Goal: Task Accomplishment & Management: Use online tool/utility

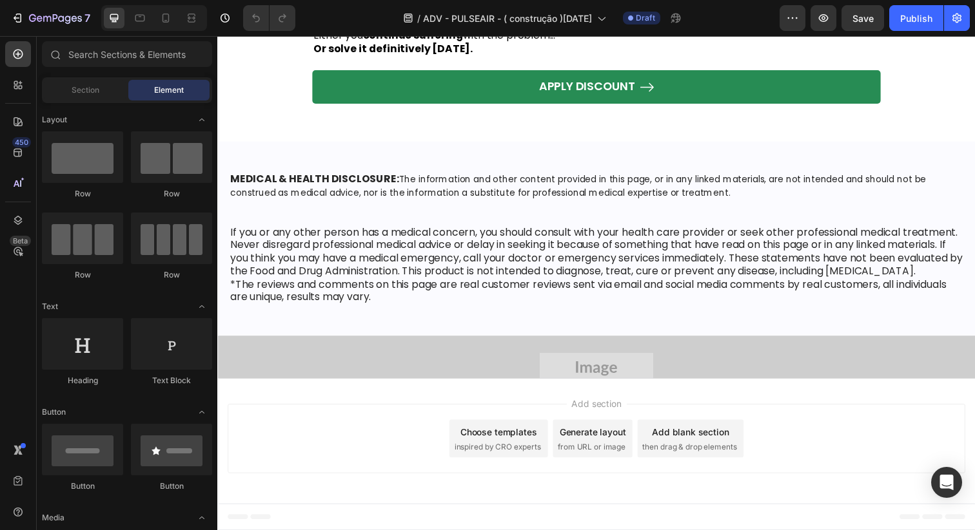
scroll to position [10809, 0]
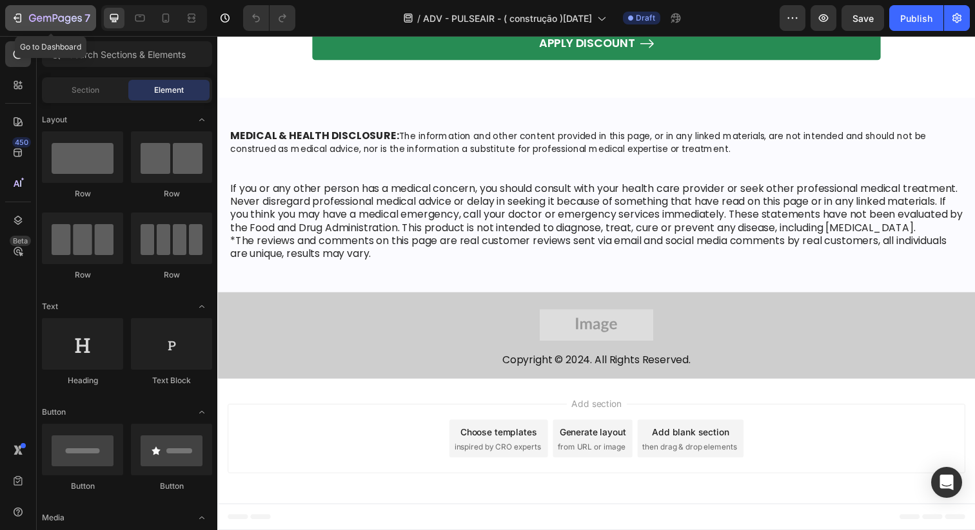
click at [35, 10] on div "7" at bounding box center [59, 17] width 61 height 15
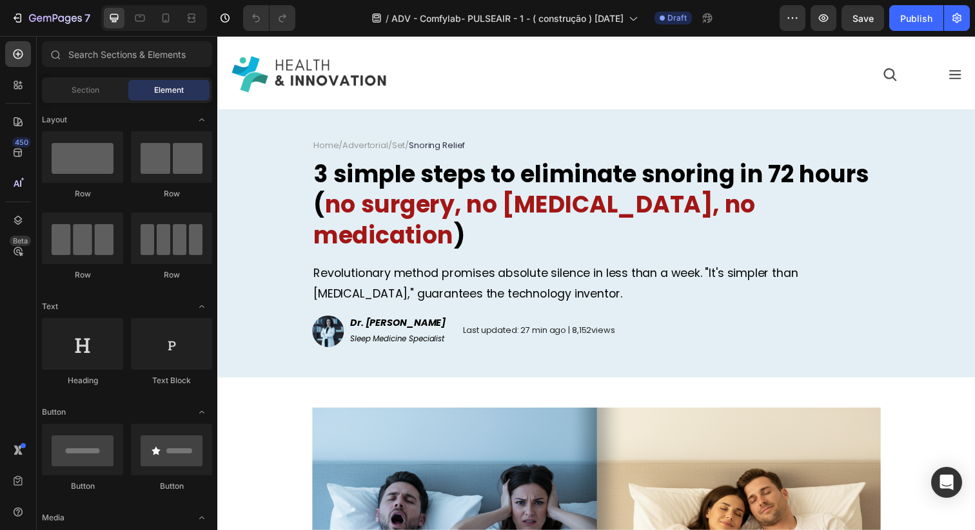
scroll to position [25, 0]
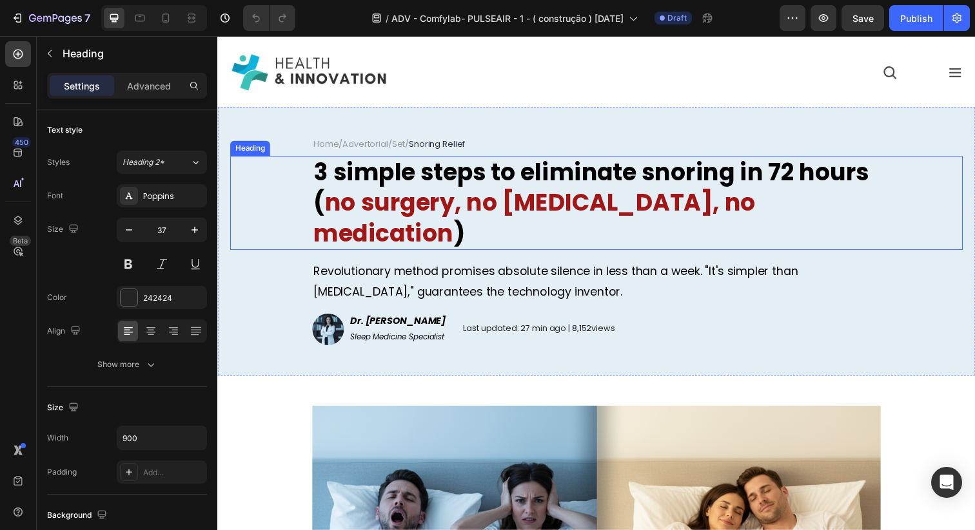
click at [324, 206] on strong "3 simple steps to eliminate snoring in 72 hours (" at bounding box center [598, 191] width 567 height 64
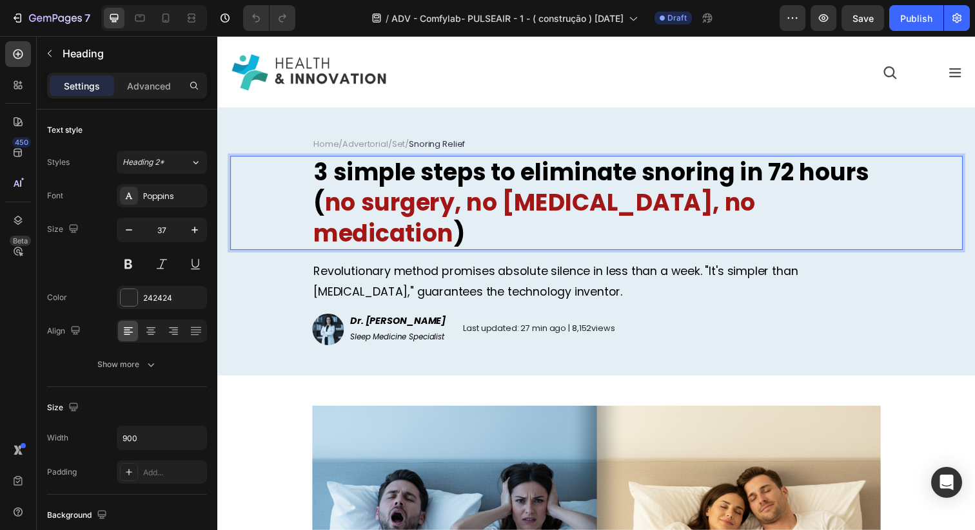
click at [320, 209] on strong "3 simple steps to eliminate snoring in 72 hours (" at bounding box center [598, 191] width 567 height 64
click at [336, 208] on strong "no surgery, no CPAP, no medication" at bounding box center [540, 222] width 451 height 64
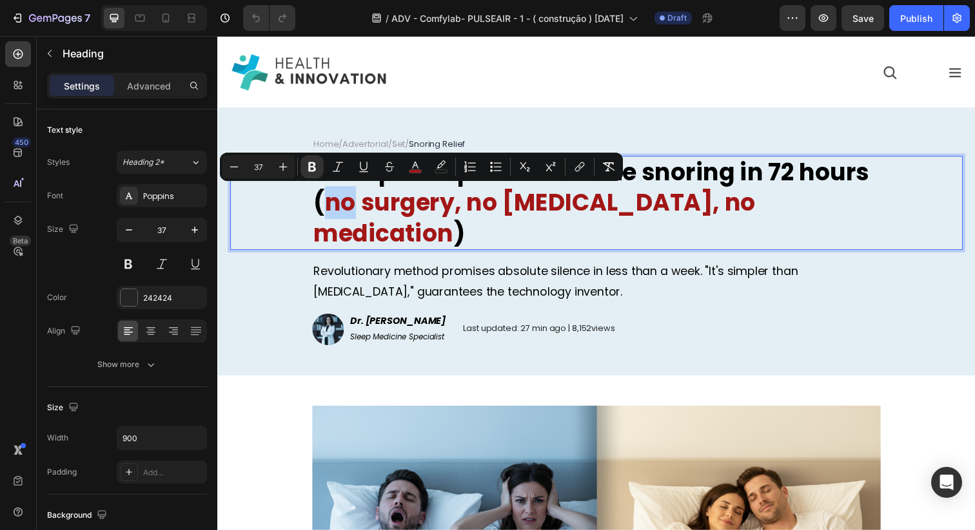
click at [335, 208] on strong "no surgery, no CPAP, no medication" at bounding box center [540, 222] width 451 height 64
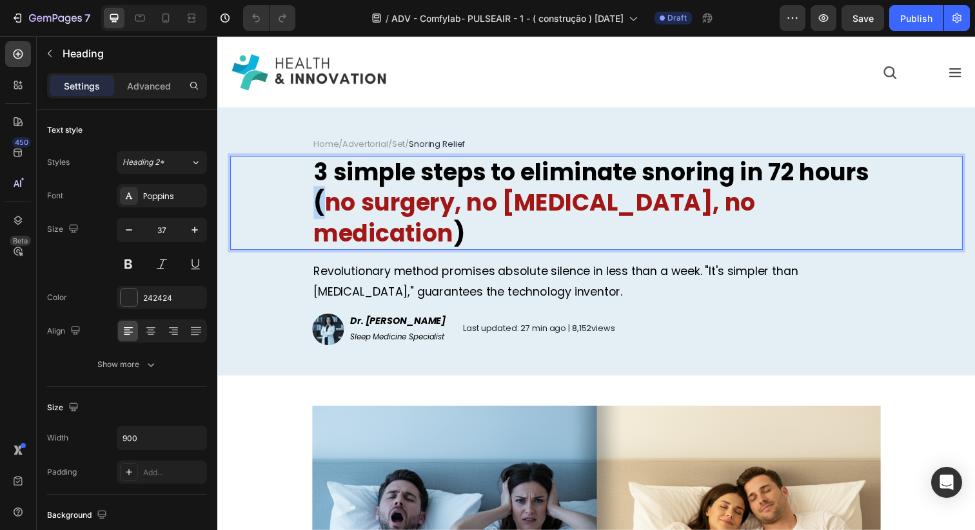
drag, startPoint x: 324, startPoint y: 206, endPoint x: 310, endPoint y: 206, distance: 13.5
click at [310, 206] on div "3 simple steps to eliminate snoring in 72 hours ( no surgery, no CPAP, no medic…" at bounding box center [604, 206] width 748 height 95
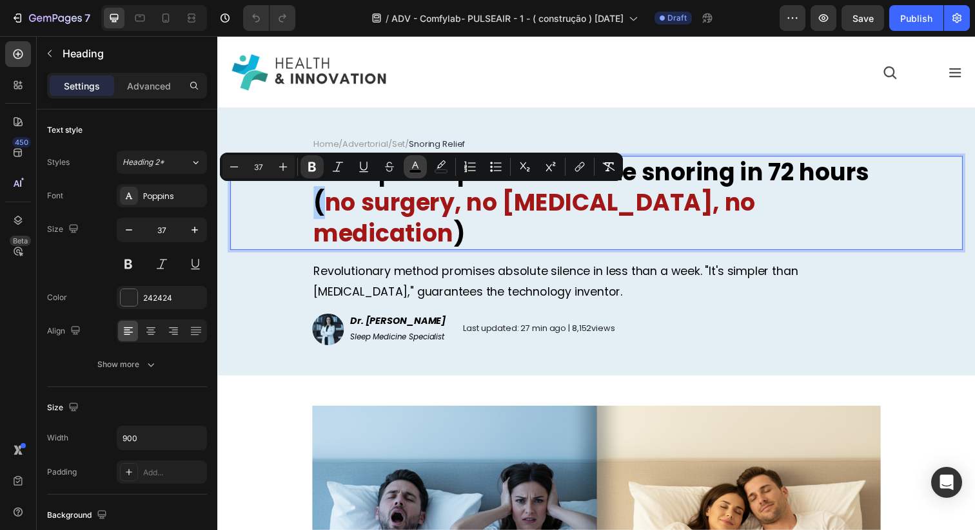
click at [410, 171] on rect "Editor contextual toolbar" at bounding box center [415, 171] width 12 height 3
type input "000000"
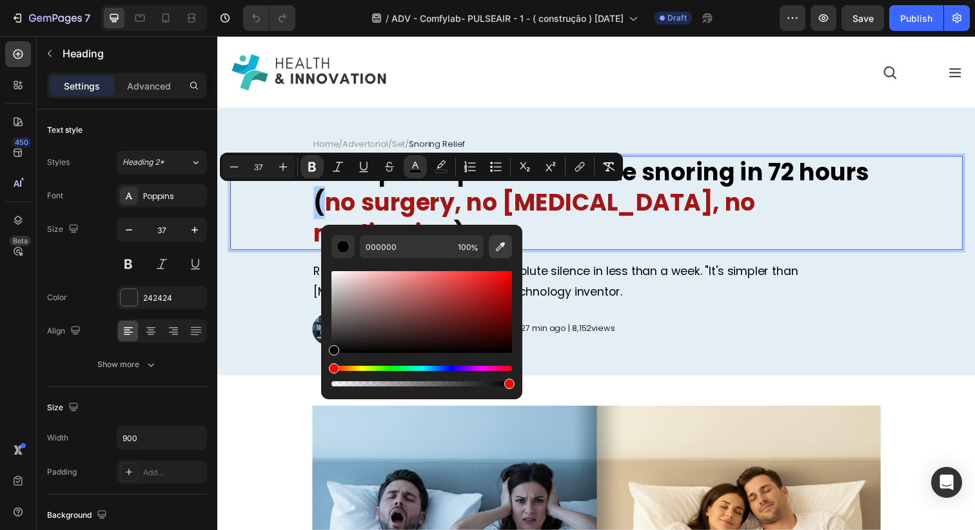
click at [502, 243] on icon "Editor contextual toolbar" at bounding box center [500, 246] width 9 height 9
type input "A41716"
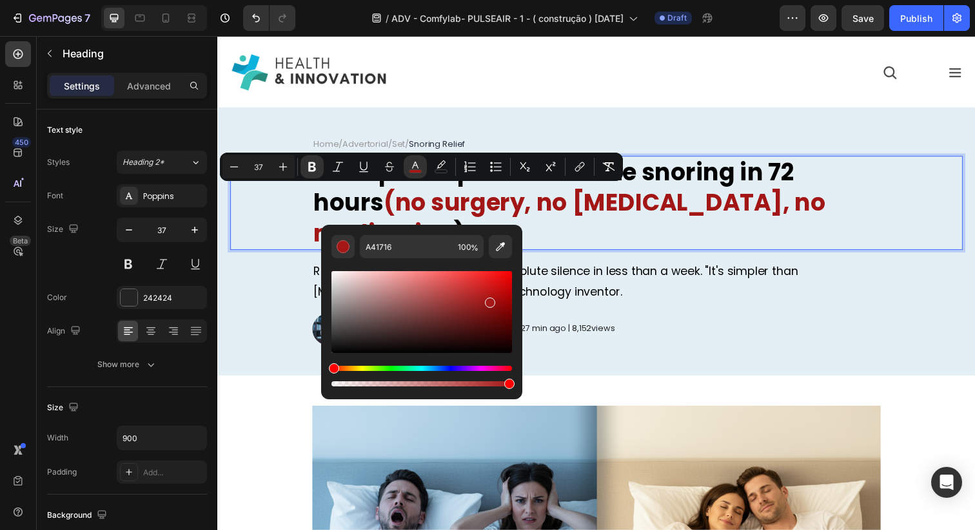
click at [470, 221] on strong ")" at bounding box center [464, 238] width 12 height 34
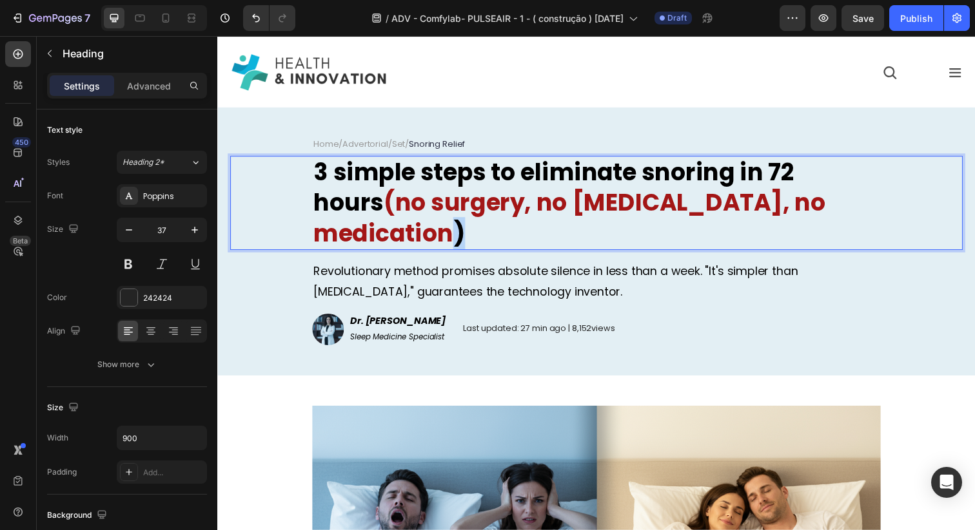
click at [470, 221] on strong ")" at bounding box center [464, 238] width 12 height 34
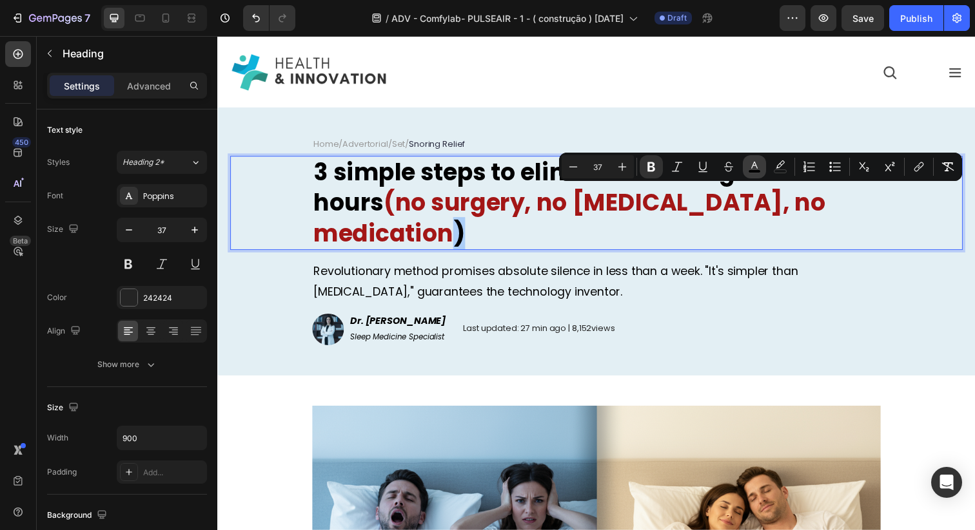
click at [755, 173] on rect "Editor contextual toolbar" at bounding box center [754, 171] width 12 height 3
type input "000000"
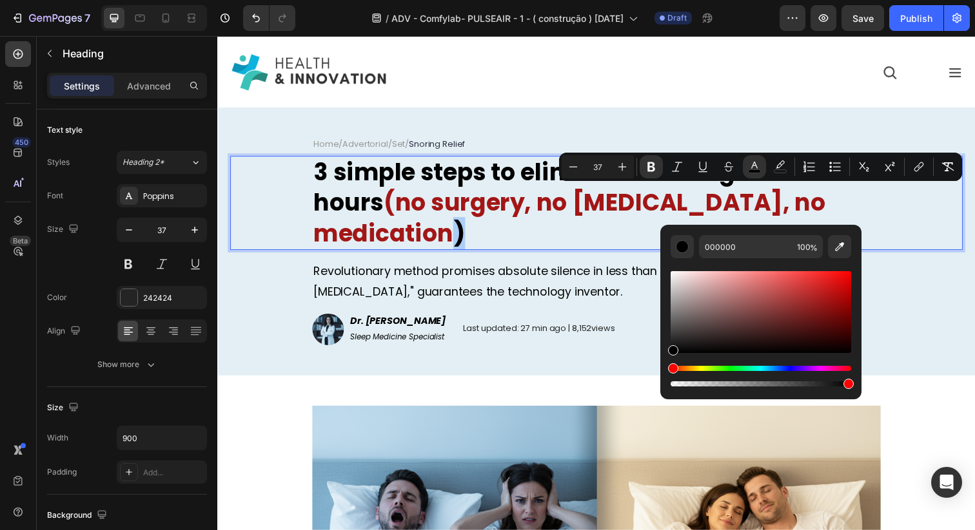
click at [856, 246] on div "000000 100 %" at bounding box center [760, 307] width 201 height 164
click at [843, 246] on icon "Editor contextual toolbar" at bounding box center [839, 246] width 13 height 13
type input "A41716"
click at [822, 207] on p "3 simple steps to eliminate snoring in 72 hours ( no surgery, no CPAP, no medic…" at bounding box center [604, 206] width 578 height 93
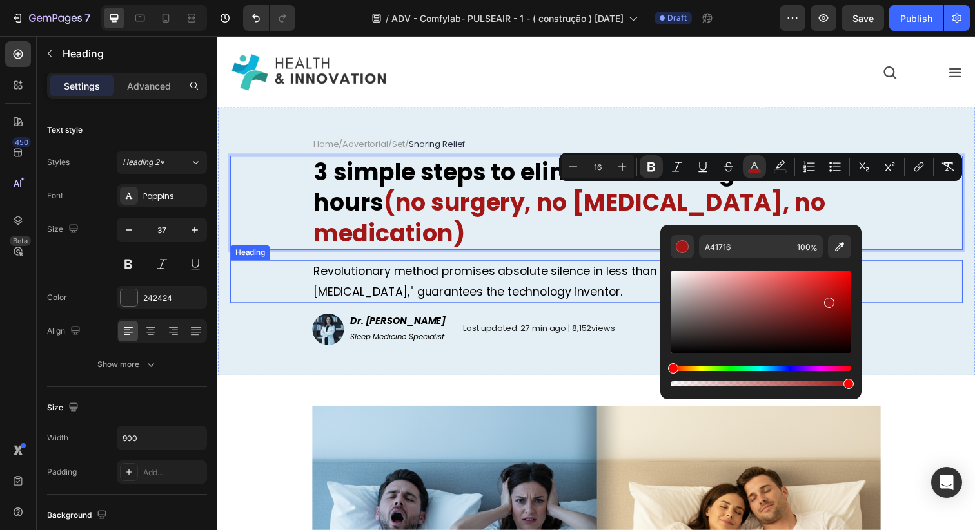
click at [587, 273] on span "Revolutionary method promises absolute silence in less than a week. "It's simpl…" at bounding box center [562, 286] width 494 height 37
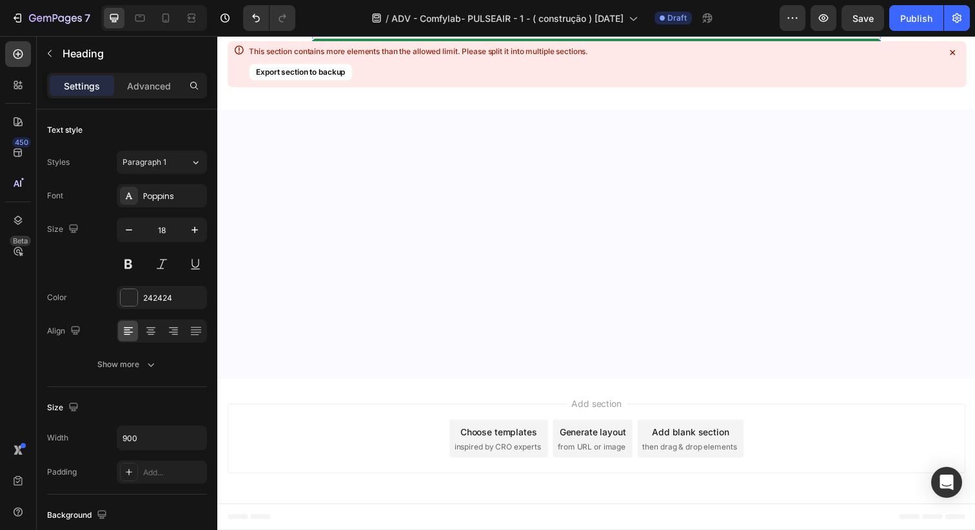
scroll to position [9872, 0]
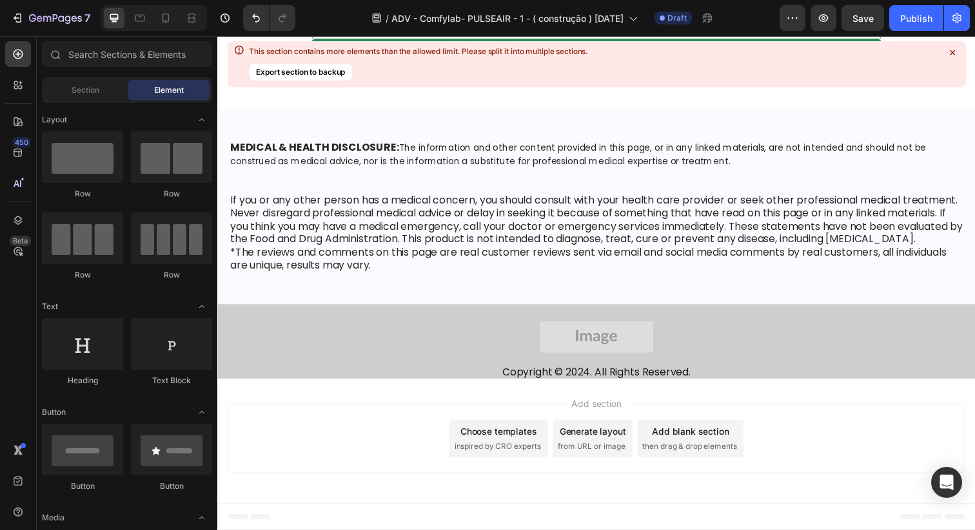
scroll to position [10499, 0]
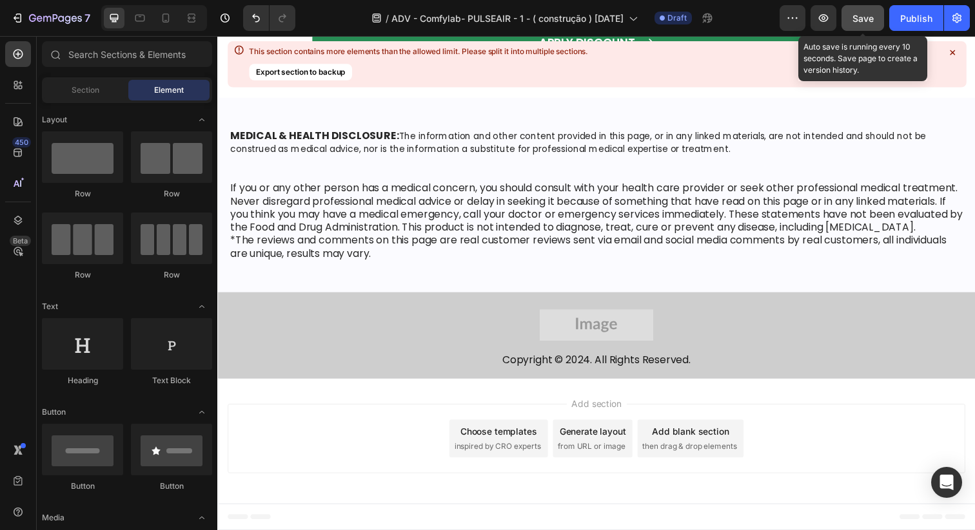
click at [866, 24] on div "Save" at bounding box center [862, 19] width 21 height 14
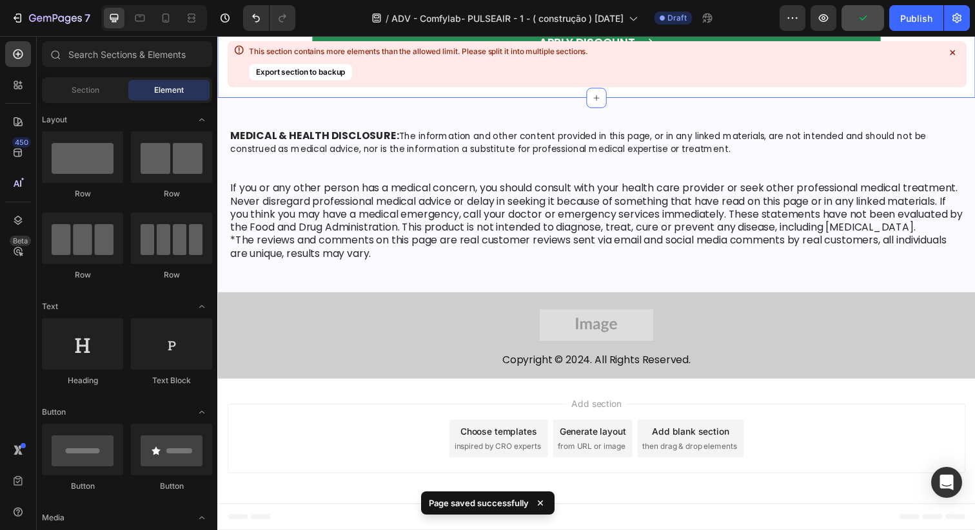
click at [952, 53] on icon at bounding box center [951, 52] width 5 height 5
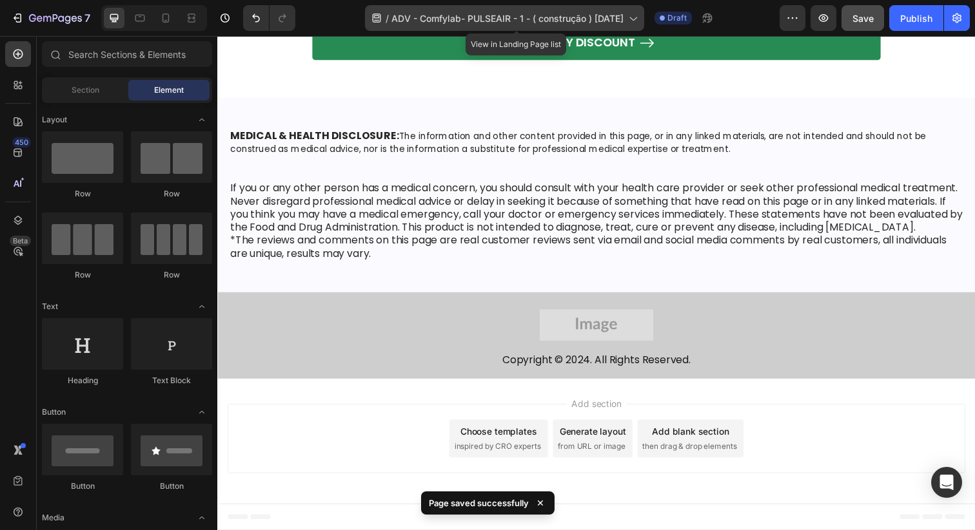
click at [594, 24] on span "ADV - Comfylab- PULSEAIR - 1 - ( construção ) 22/09/2025" at bounding box center [507, 19] width 232 height 14
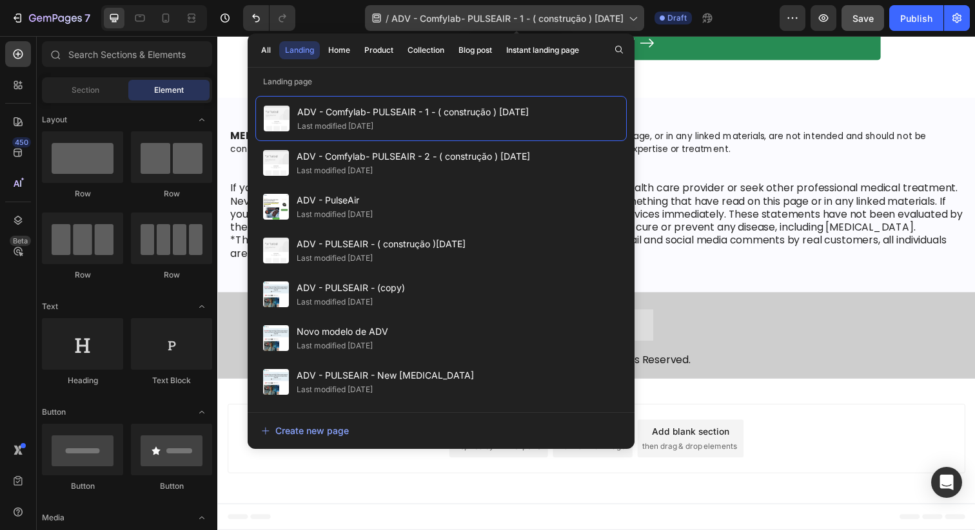
click at [514, 26] on div "/ ADV - Comfylab- PULSEAIR - 1 - ( construção ) 22/09/2025" at bounding box center [504, 18] width 279 height 26
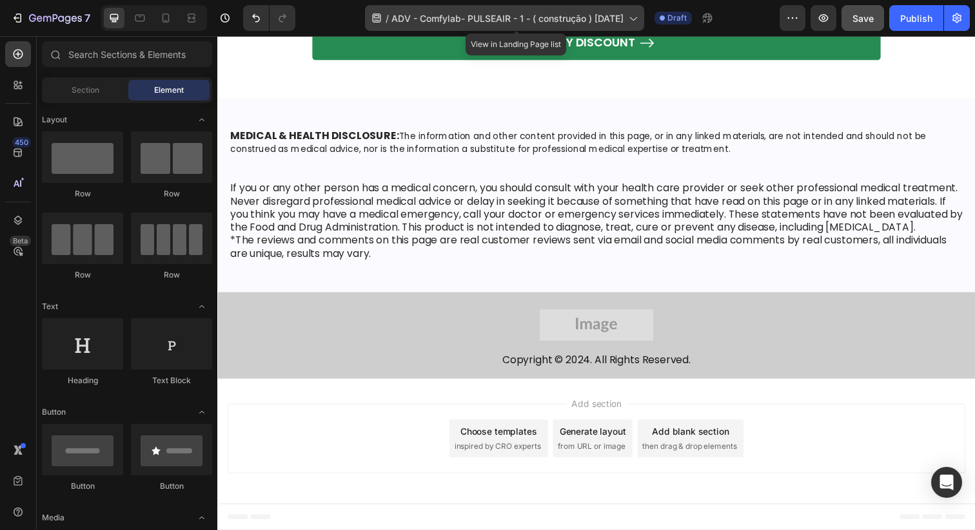
click at [464, 21] on span "ADV - Comfylab- PULSEAIR - 1 - ( construção ) 22/09/2025" at bounding box center [507, 19] width 232 height 14
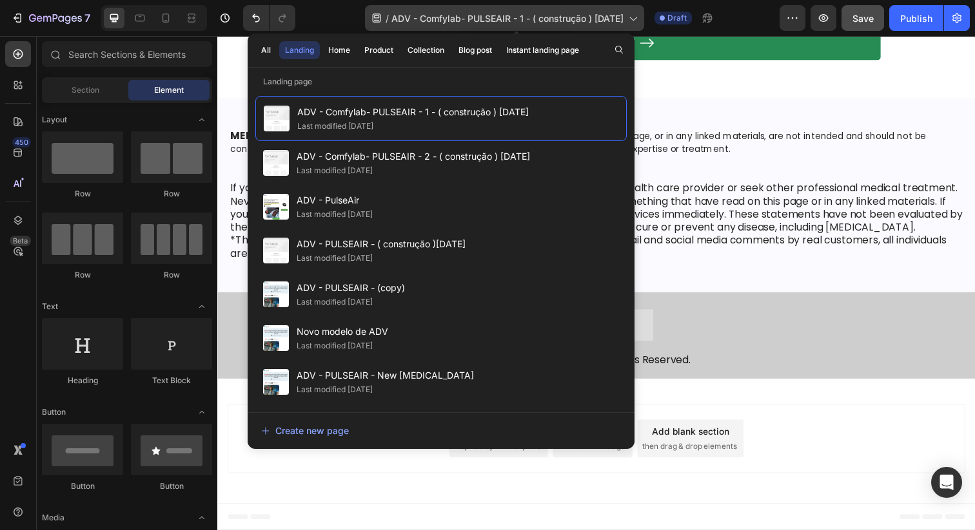
click at [567, 24] on div "/ ADV - Comfylab- PULSEAIR - 1 - ( construção ) 22/09/2025" at bounding box center [504, 18] width 279 height 26
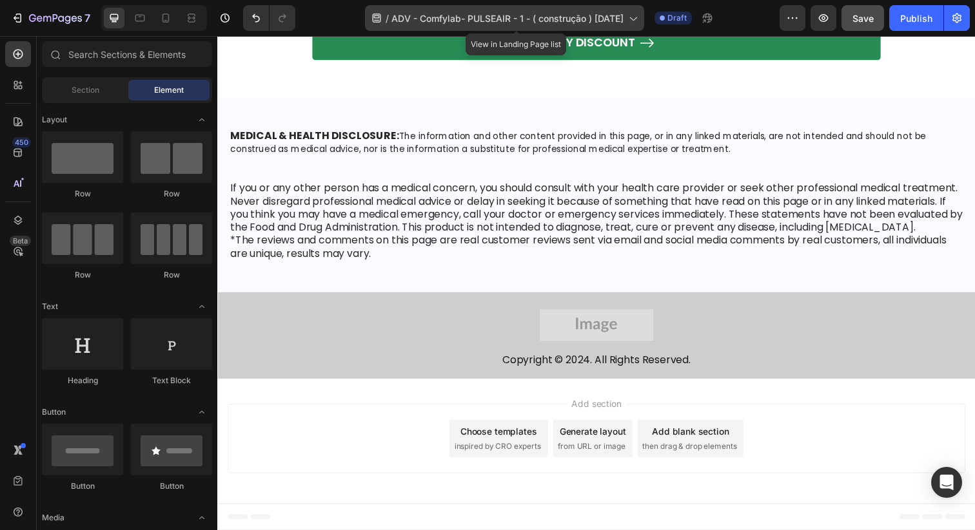
click at [514, 17] on span "ADV - Comfylab- PULSEAIR - 1 - ( construção ) 22/09/2025" at bounding box center [507, 19] width 232 height 14
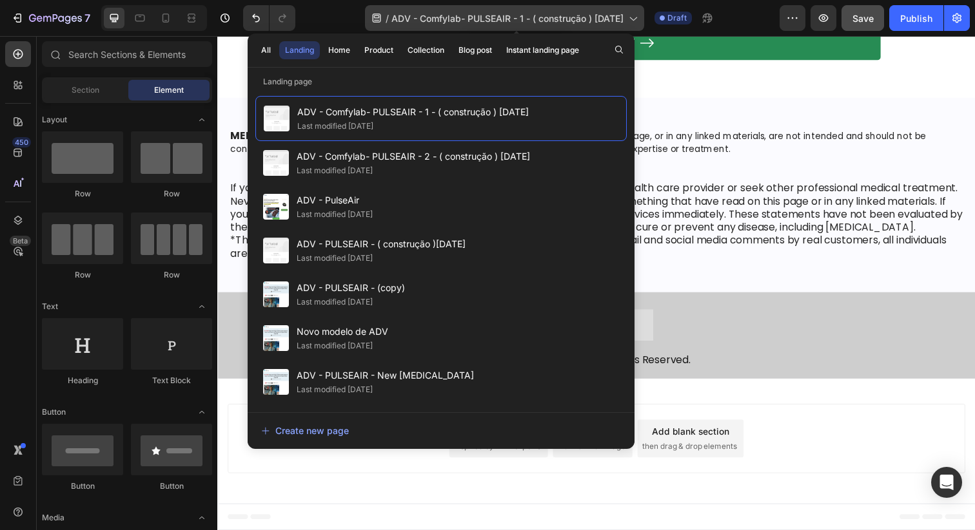
click at [494, 16] on span "ADV - Comfylab- PULSEAIR - 1 - ( construção ) 22/09/2025" at bounding box center [507, 19] width 232 height 14
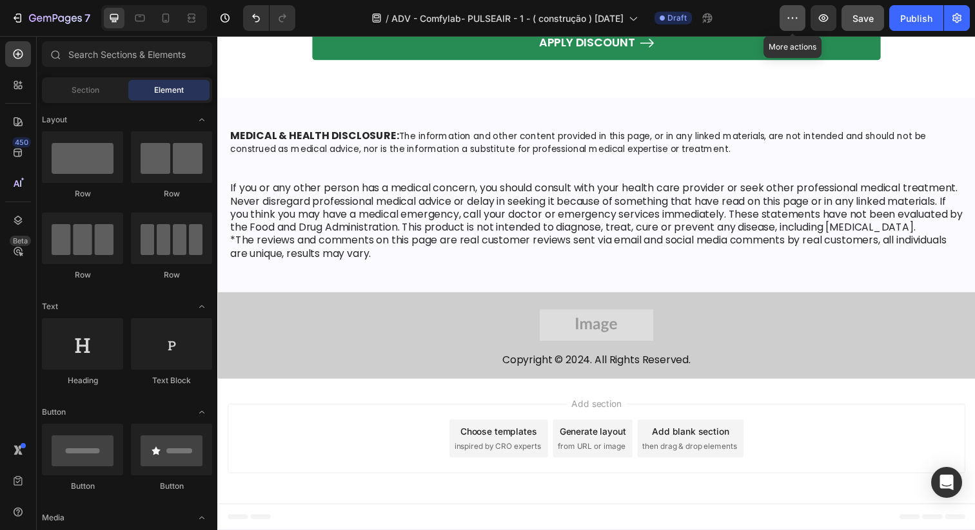
click at [794, 16] on icon "button" at bounding box center [792, 18] width 13 height 13
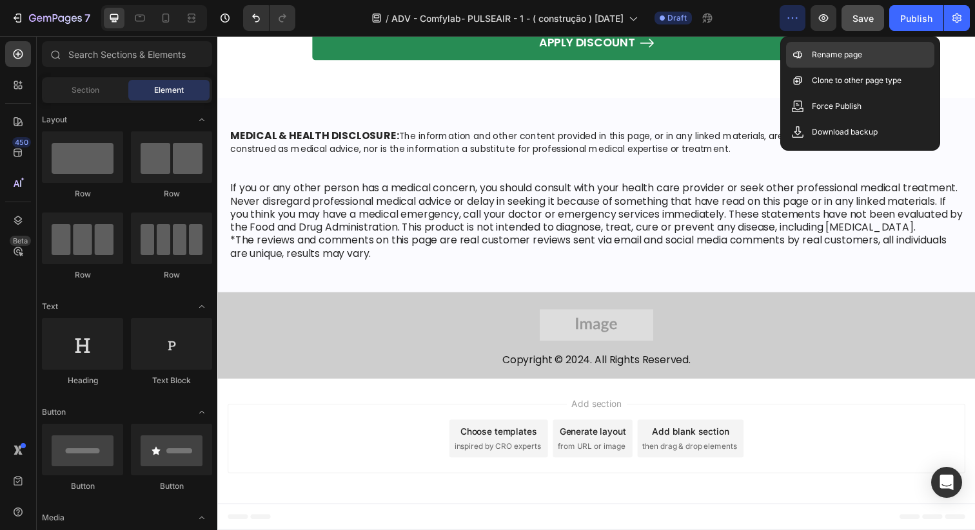
click at [801, 54] on icon at bounding box center [800, 55] width 3 height 5
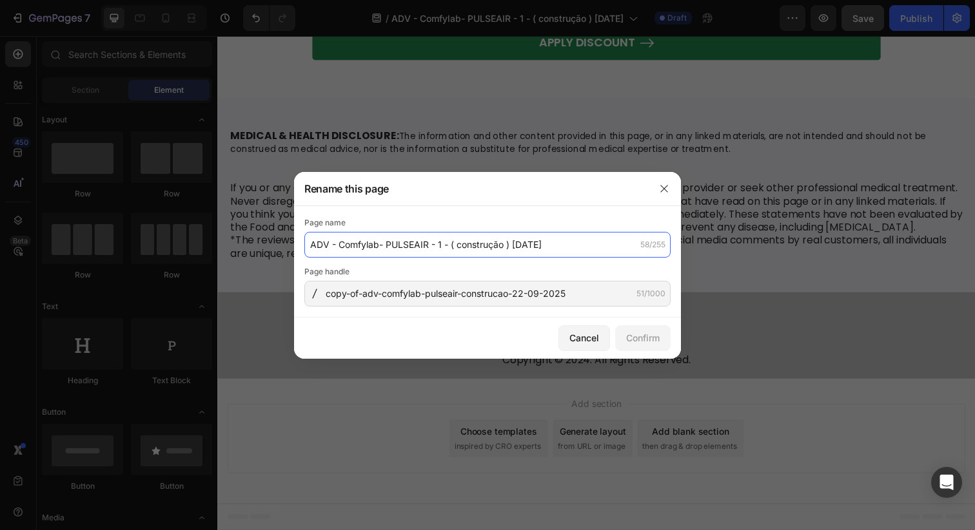
click at [500, 252] on input "ADV - Comfylab- PULSEAIR - 1 - ( construção ) 22/09/2025" at bounding box center [487, 245] width 366 height 26
type input "Good News"
type input "Pulseair Anti Snoring Device - Advertorial - #5"
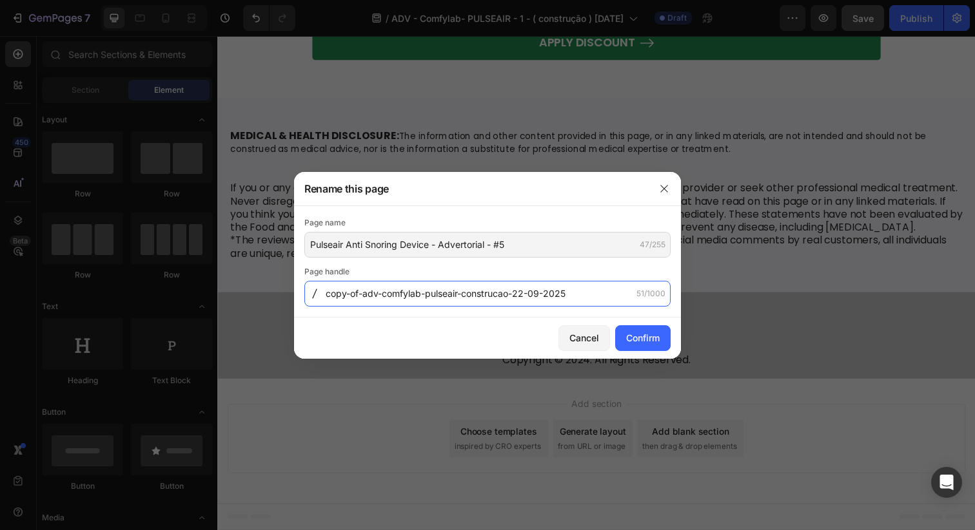
drag, startPoint x: 591, startPoint y: 297, endPoint x: 656, endPoint y: 301, distance: 64.6
click at [656, 301] on input "copy-of-adv-comfylab-pulseair-construcao-22-09-2025" at bounding box center [487, 294] width 366 height 26
type input "adv-pulseair-5"
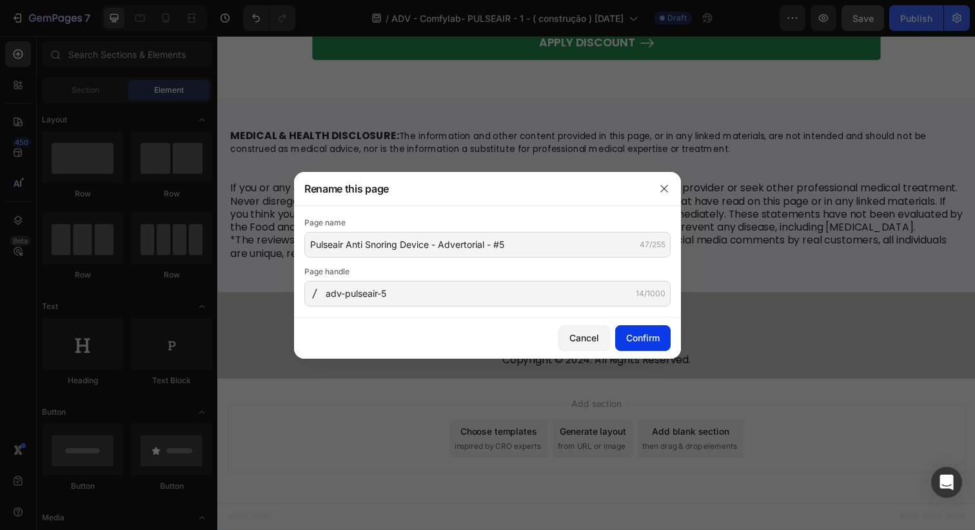
click at [634, 331] on div "Confirm" at bounding box center [643, 338] width 34 height 14
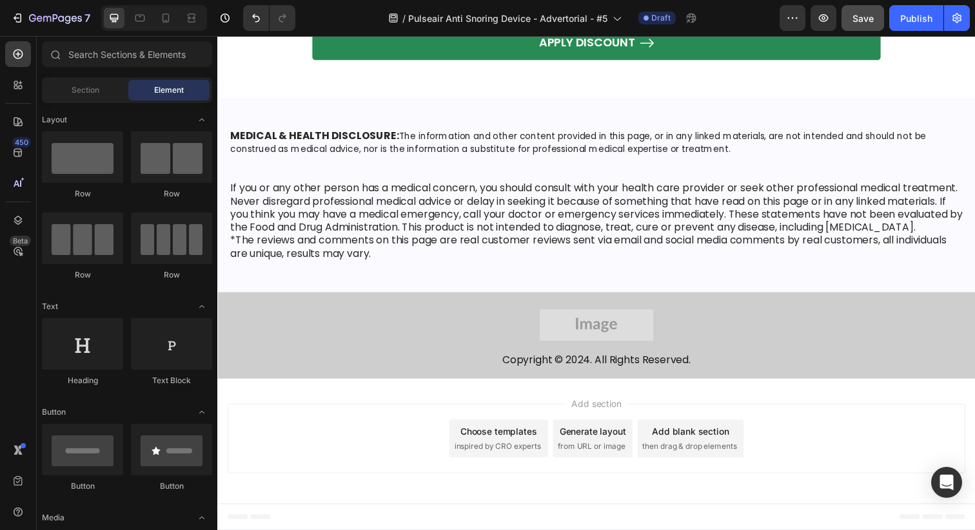
click at [888, 18] on div "Preview Save Publish" at bounding box center [874, 18] width 190 height 26
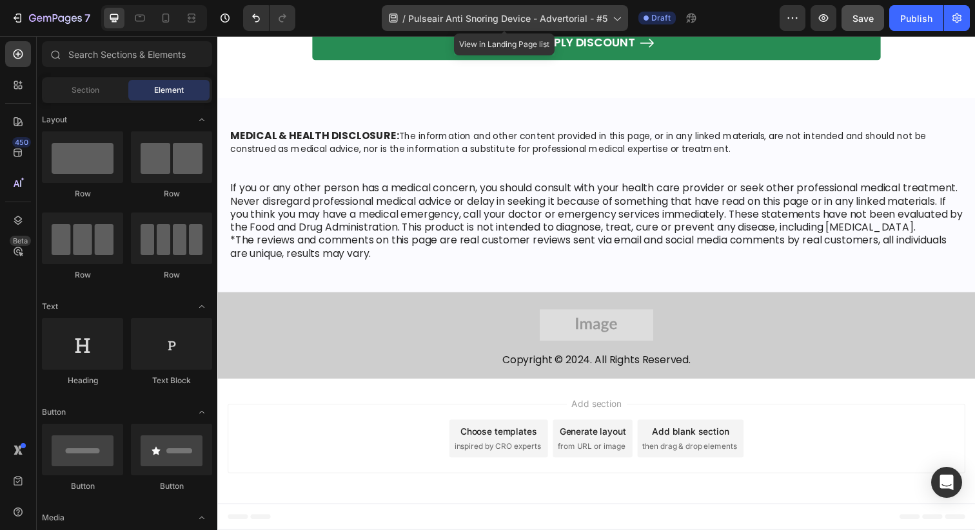
click at [543, 10] on div "/ Pulseair Anti Snoring Device - Advertorial - #5" at bounding box center [505, 18] width 246 height 26
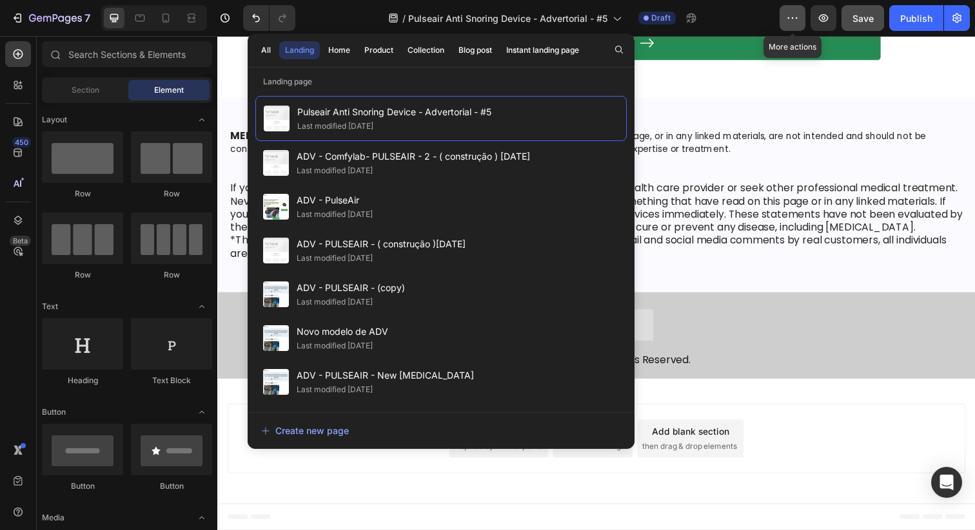
click at [802, 20] on button "button" at bounding box center [792, 18] width 26 height 26
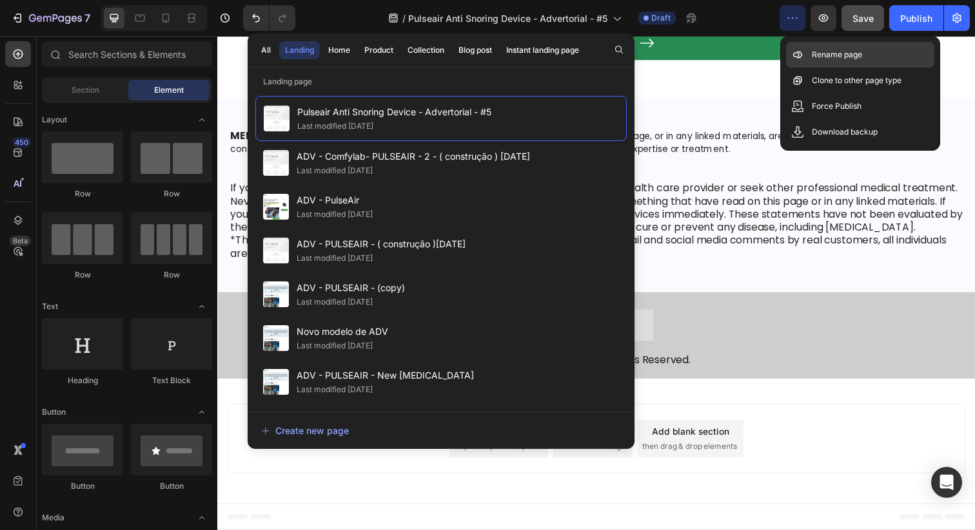
click at [826, 50] on p "Rename page" at bounding box center [837, 54] width 50 height 13
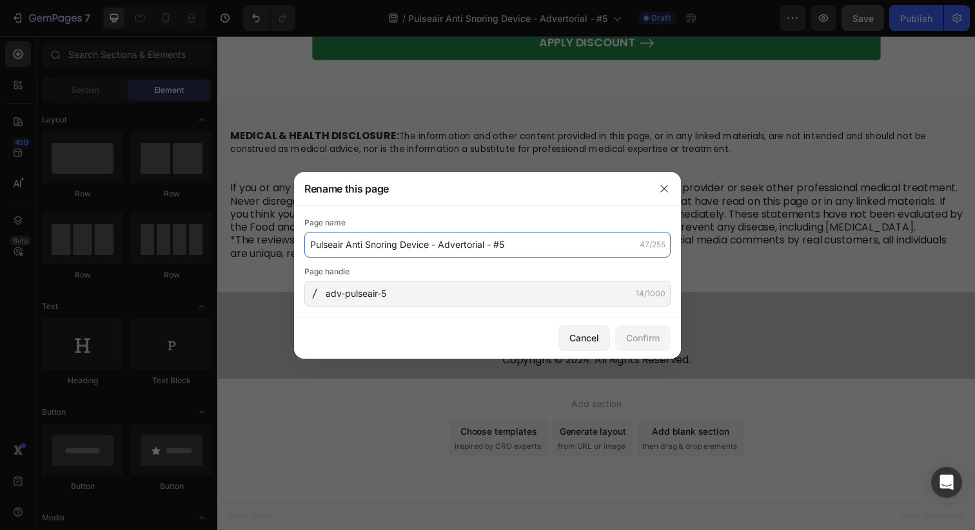
click at [431, 233] on input "Pulseair Anti Snoring Device - Advertorial - #5" at bounding box center [487, 245] width 366 height 26
click at [429, 240] on input "Pulseair Anti Snoring Device - Advertorial - #5" at bounding box center [487, 245] width 366 height 26
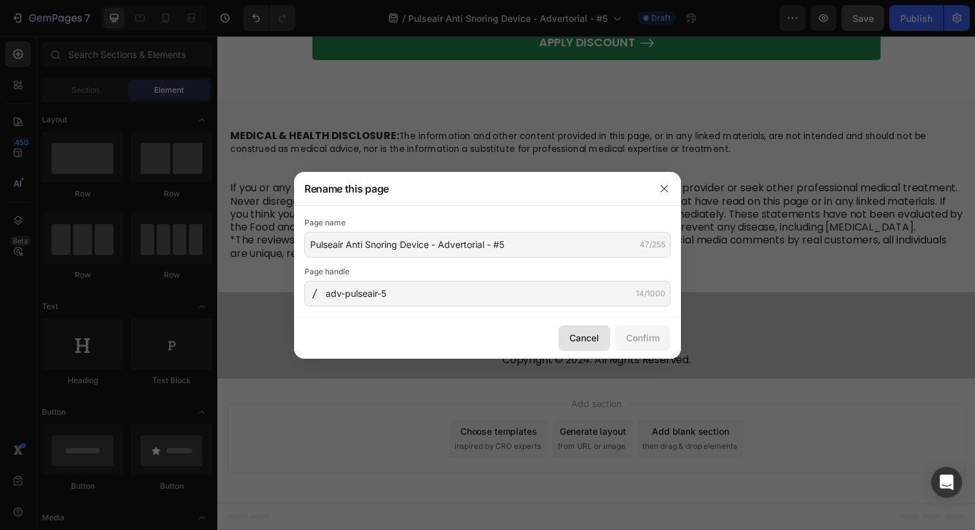
click at [595, 336] on div "Cancel" at bounding box center [584, 338] width 30 height 14
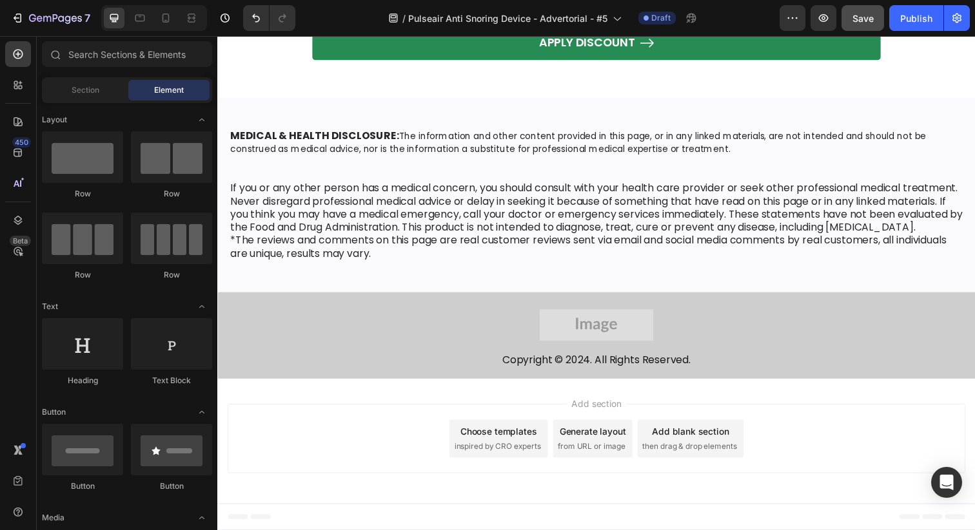
click at [918, 32] on div "7 Version history / Pulseair Anti Snoring Device - Advertorial - #5 Draft Previ…" at bounding box center [487, 18] width 975 height 37
click at [919, 20] on div "Publish" at bounding box center [916, 19] width 32 height 14
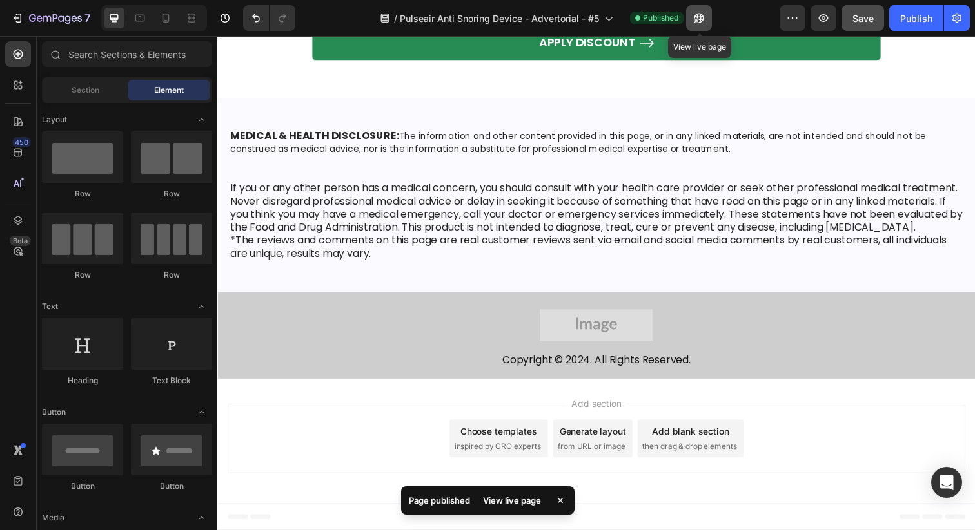
click at [705, 15] on icon "button" at bounding box center [698, 18] width 13 height 13
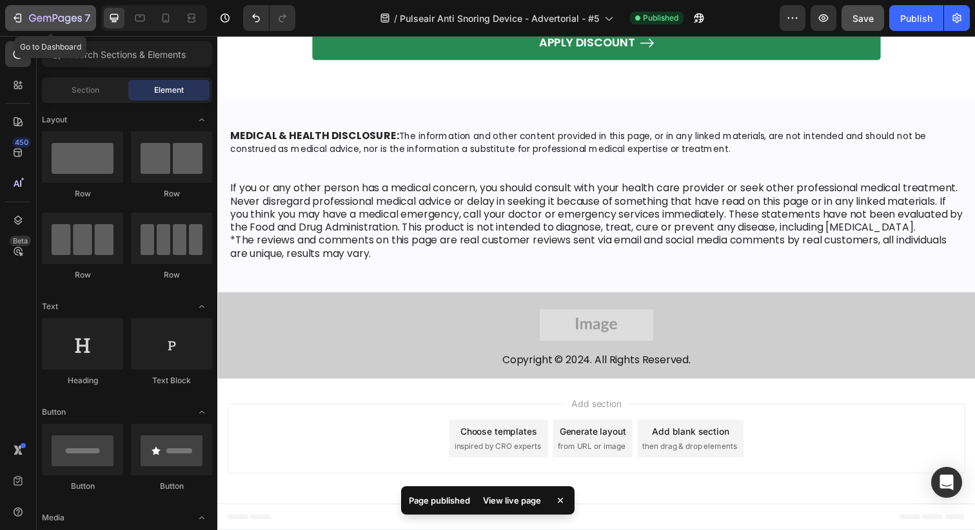
click at [39, 28] on button "7" at bounding box center [50, 18] width 91 height 26
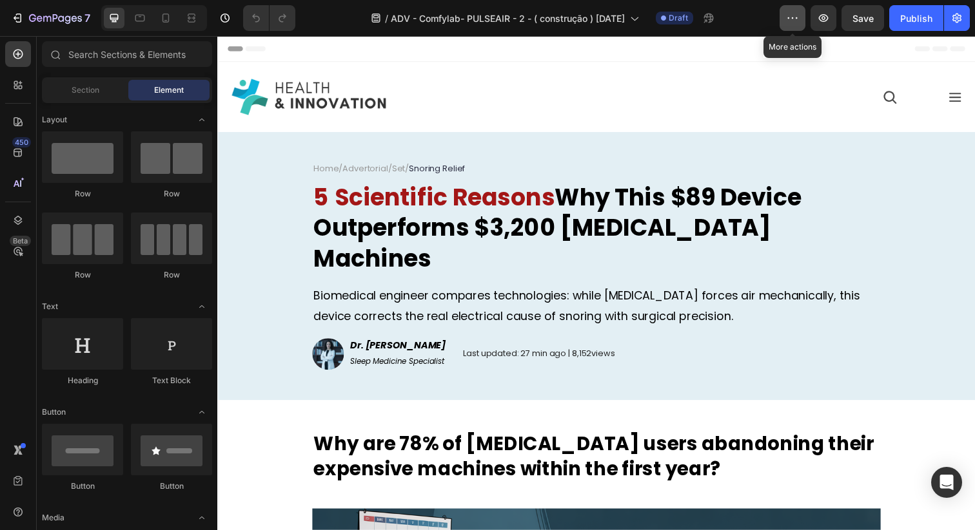
click at [804, 23] on button "button" at bounding box center [792, 18] width 26 height 26
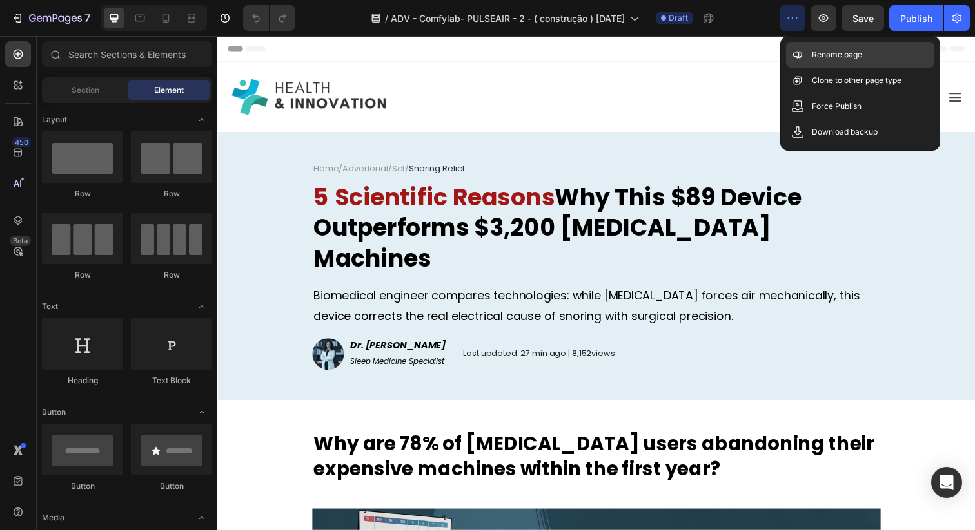
click at [800, 53] on icon at bounding box center [800, 55] width 3 height 5
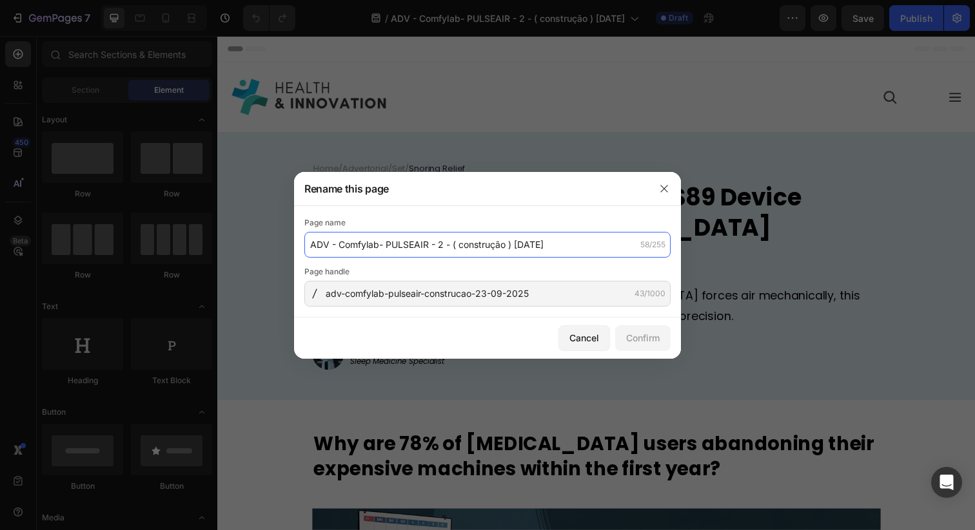
click at [480, 253] on input "ADV - Comfylab- PULSEAIR - 2 - ( construção ) [DATE]" at bounding box center [487, 245] width 366 height 26
paste input "Pulseair Anti Snoring Device - Advertorial - #"
type input "Pulseair Anti Snoring Device - Advertorial - #5"
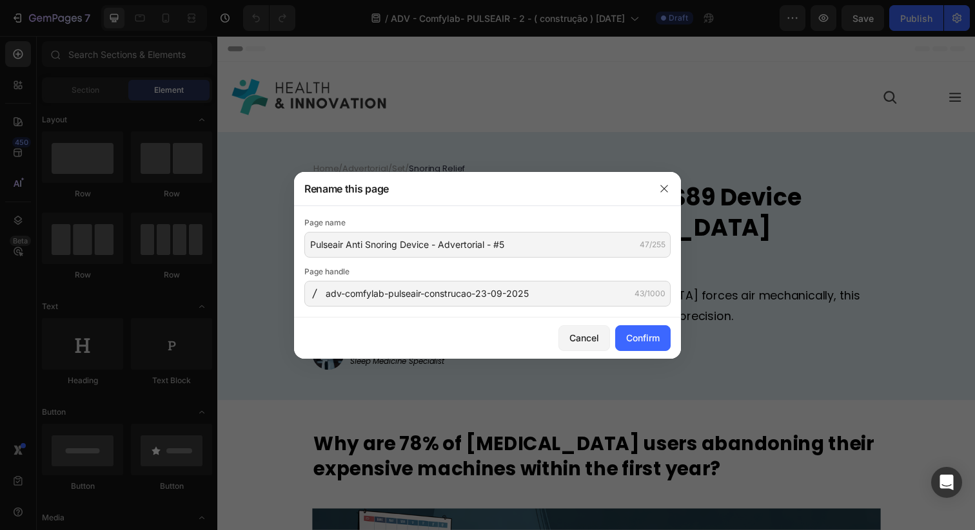
click at [515, 208] on div "Page name Pulseair Anti Snoring Device - Advertorial - #5 47/255 Page handle ad…" at bounding box center [487, 262] width 387 height 112
click at [565, 295] on input "adv-comfylab-pulseair-construcao-23-09-2025" at bounding box center [487, 294] width 366 height 26
type input "adv-pulseair-6"
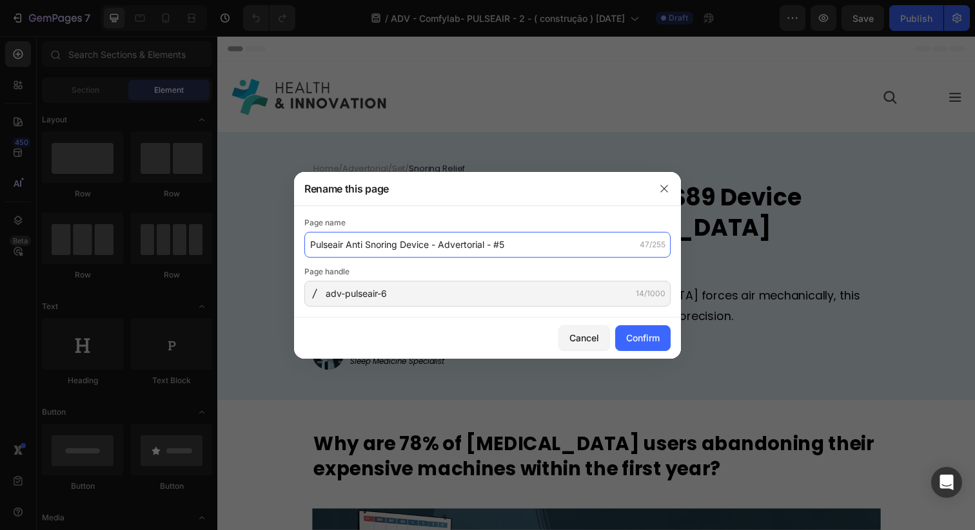
click at [547, 251] on input "Pulseair Anti Snoring Device - Advertorial - #5" at bounding box center [487, 245] width 366 height 26
type input "Pulseair Anti Snoring Device - Advertorial - #6"
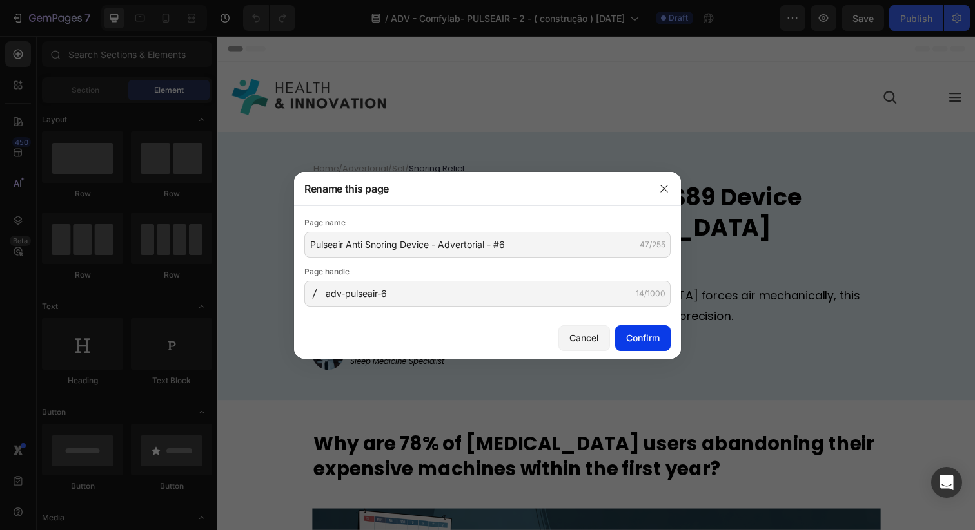
click at [636, 342] on div "Confirm" at bounding box center [643, 338] width 34 height 14
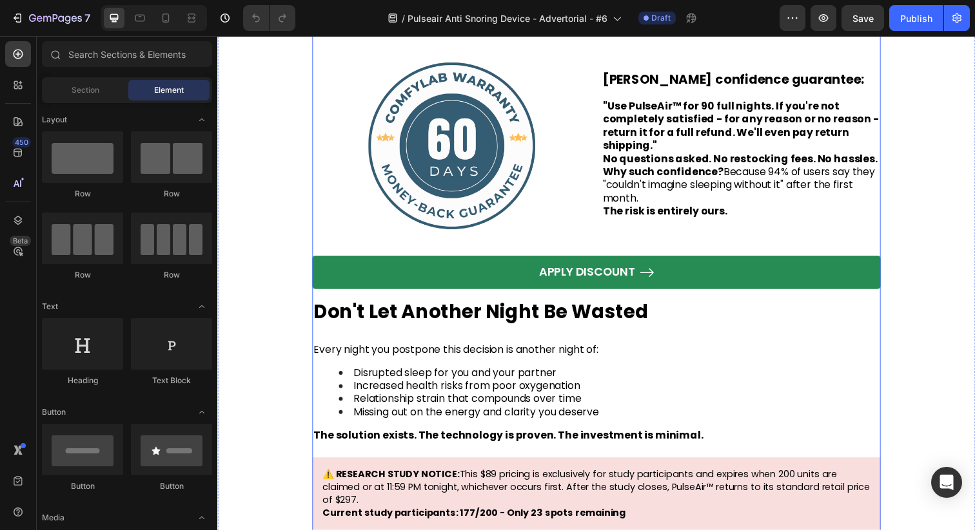
scroll to position [8865, 0]
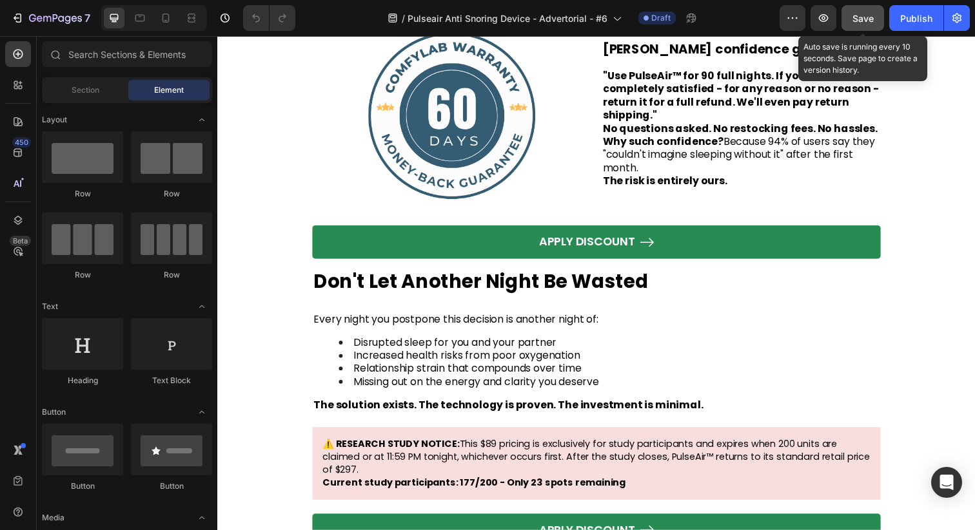
click at [864, 28] on button "Save" at bounding box center [862, 18] width 43 height 26
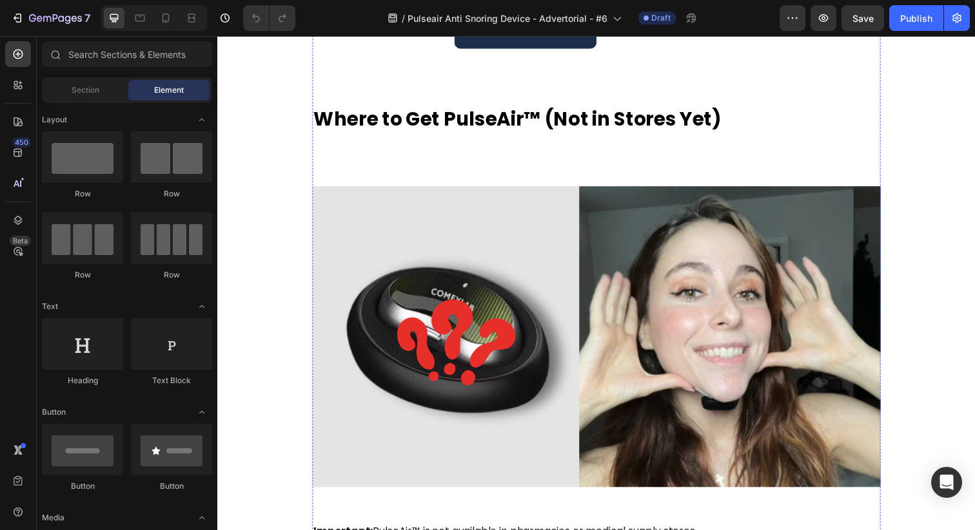
scroll to position [7092, 0]
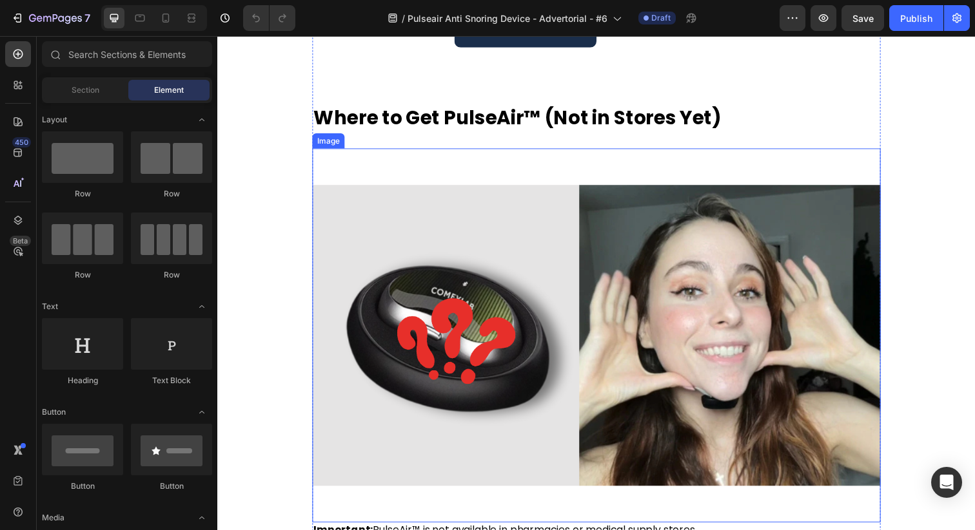
click at [502, 193] on img at bounding box center [604, 342] width 580 height 383
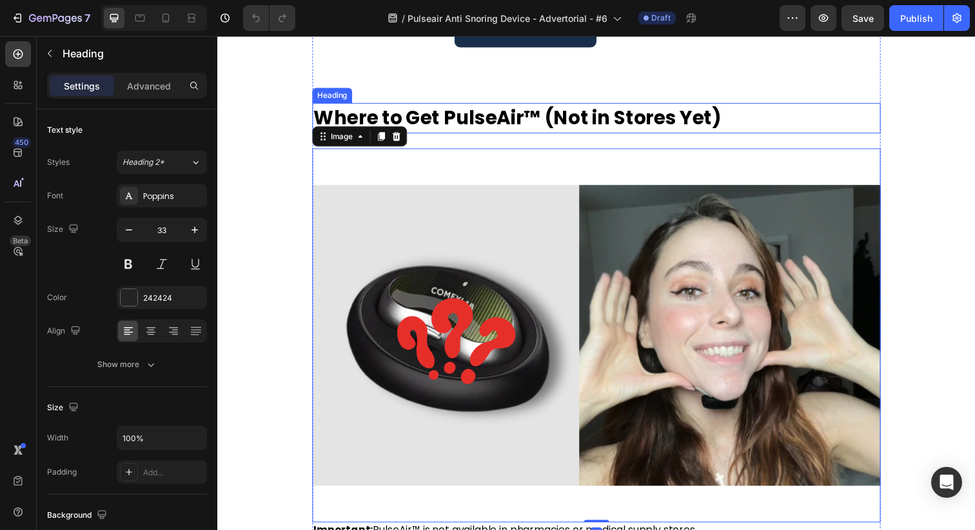
click at [519, 133] on strong "Where to Get PulseAir™ (Not in Stores Yet)" at bounding box center [523, 120] width 416 height 28
click at [525, 193] on img at bounding box center [604, 342] width 580 height 383
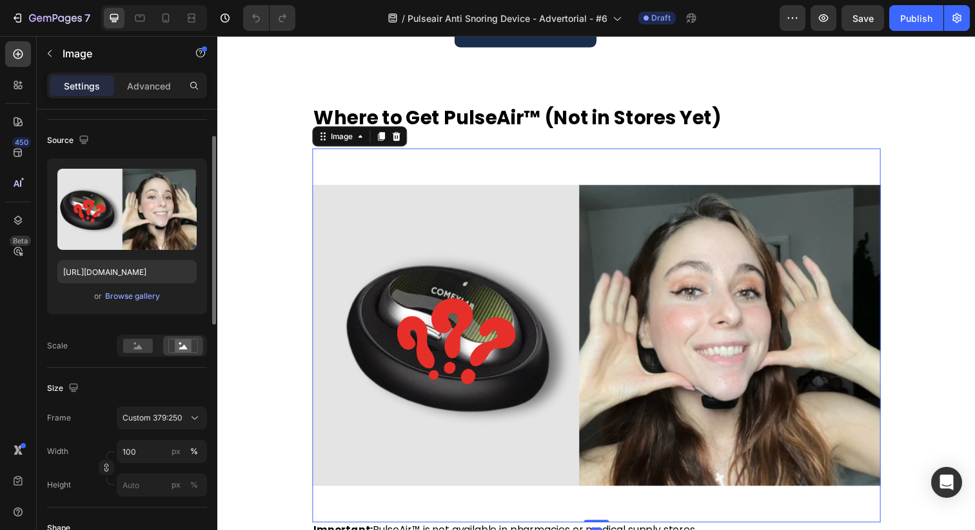
scroll to position [92, 0]
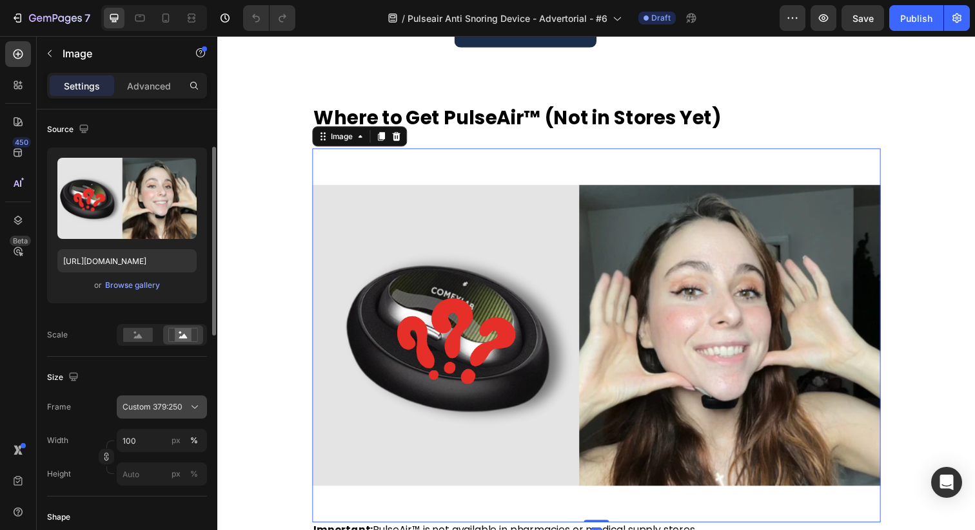
click at [167, 406] on span "Custom 379:250" at bounding box center [152, 408] width 60 height 12
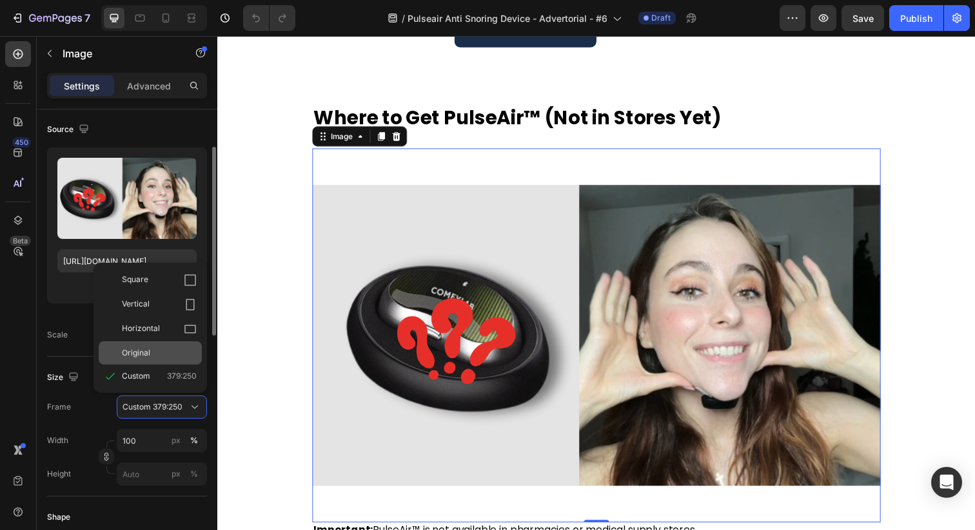
click at [167, 354] on div "Original" at bounding box center [159, 353] width 75 height 12
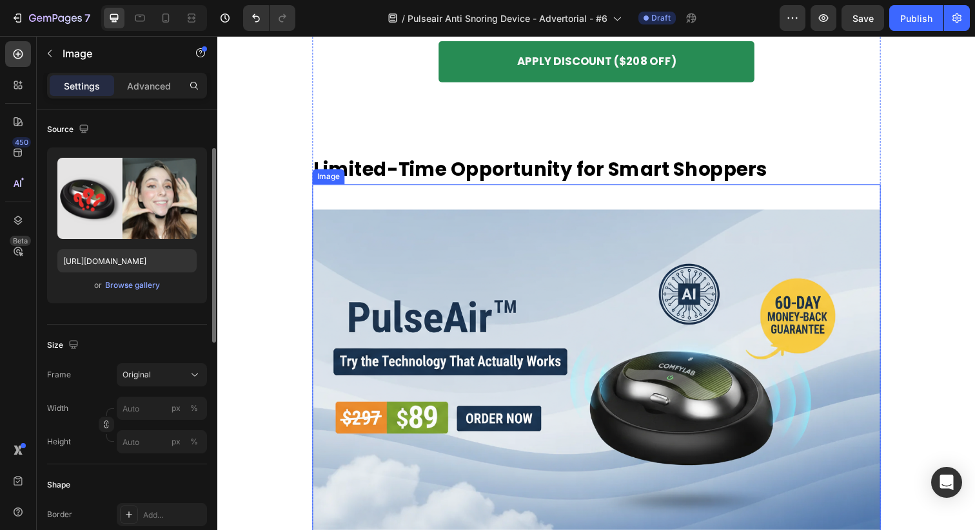
scroll to position [7633, 0]
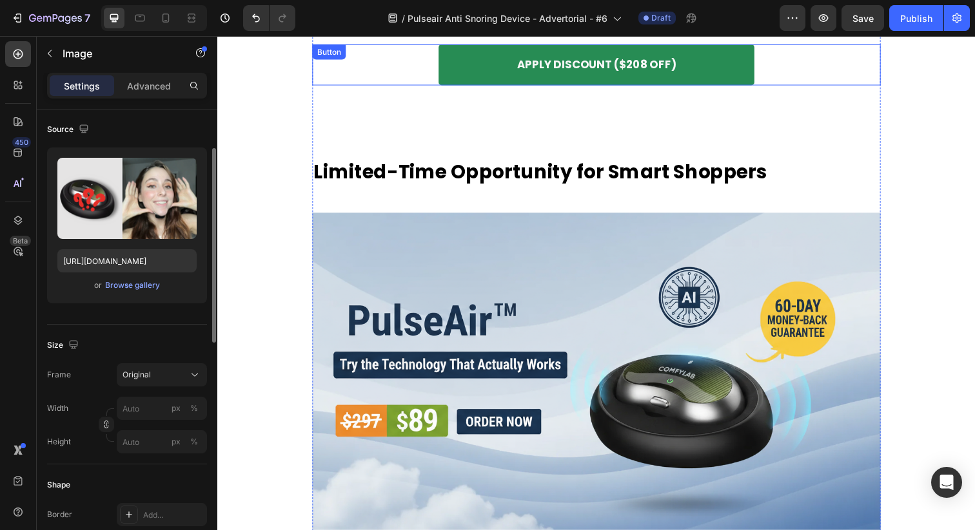
click at [385, 86] on div "APPLY DISCOUNT ($208 OFF) Button" at bounding box center [604, 65] width 580 height 42
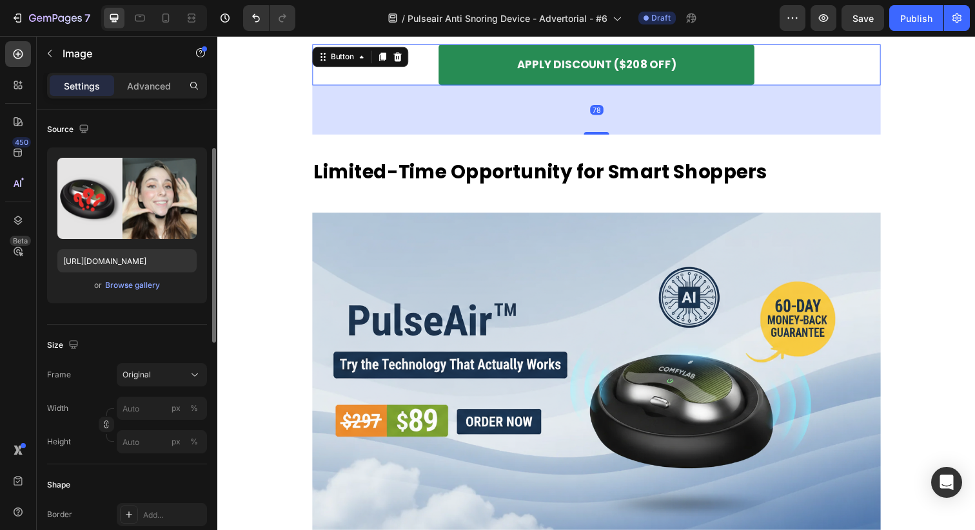
scroll to position [0, 0]
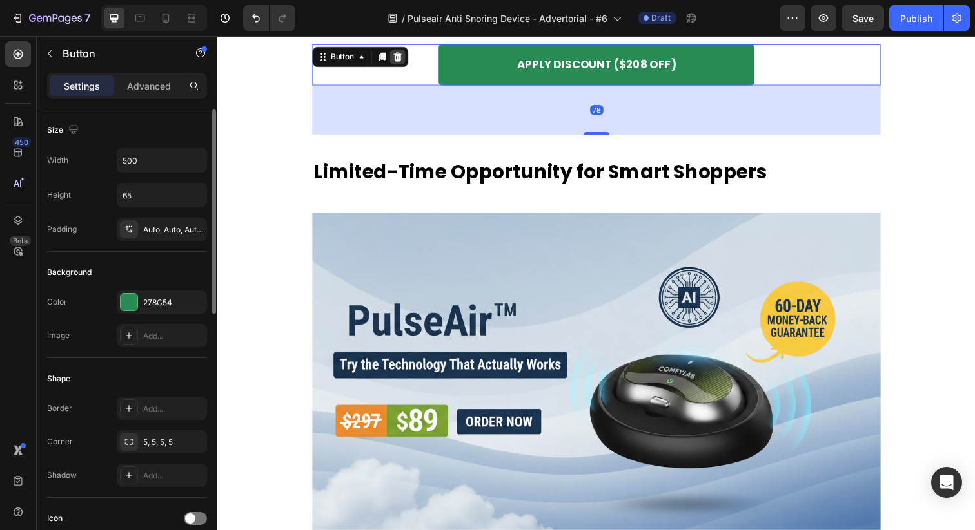
click at [404, 62] on icon at bounding box center [401, 57] width 8 height 9
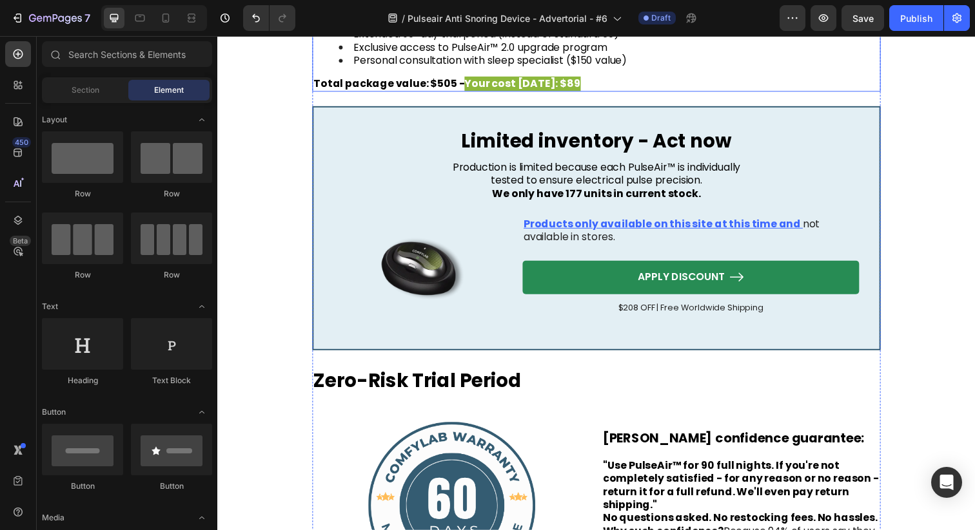
scroll to position [8386, 0]
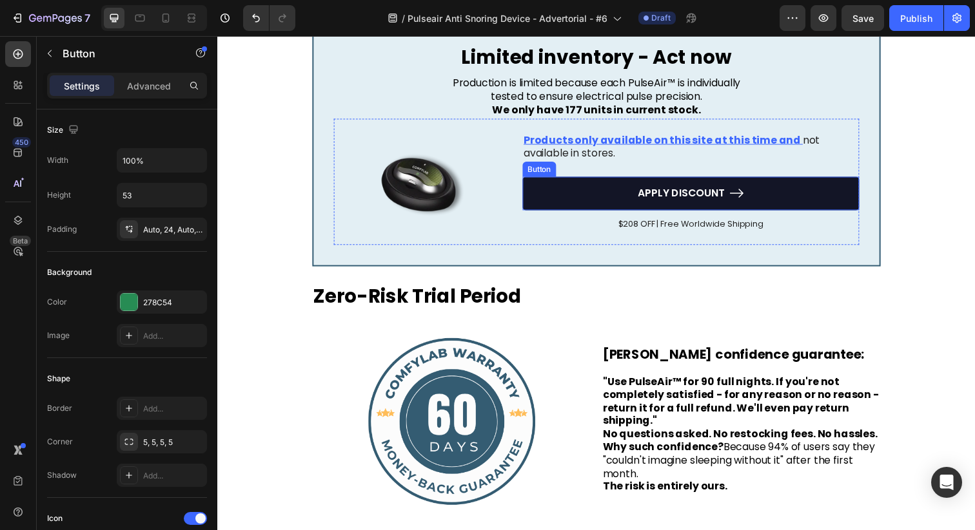
click at [556, 202] on link "APPLY DISCOUNT" at bounding box center [701, 197] width 344 height 34
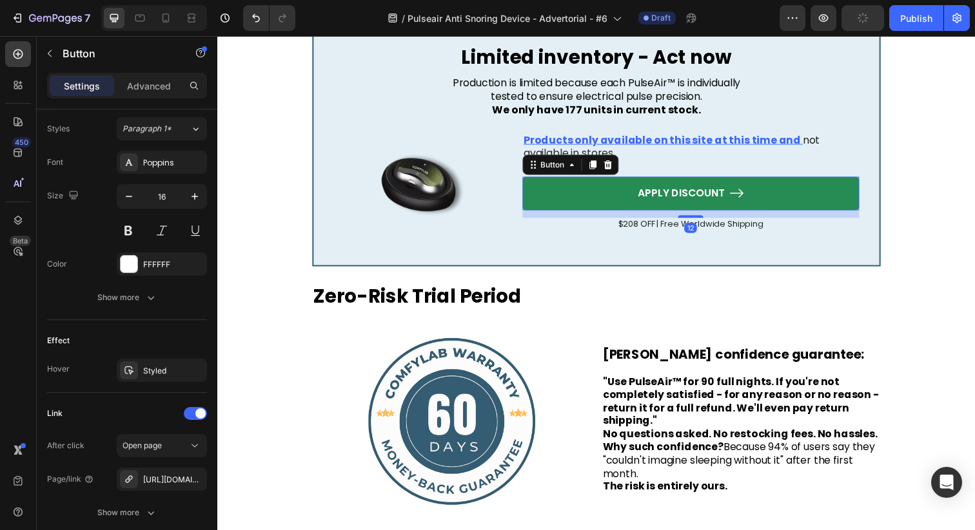
scroll to position [669, 0]
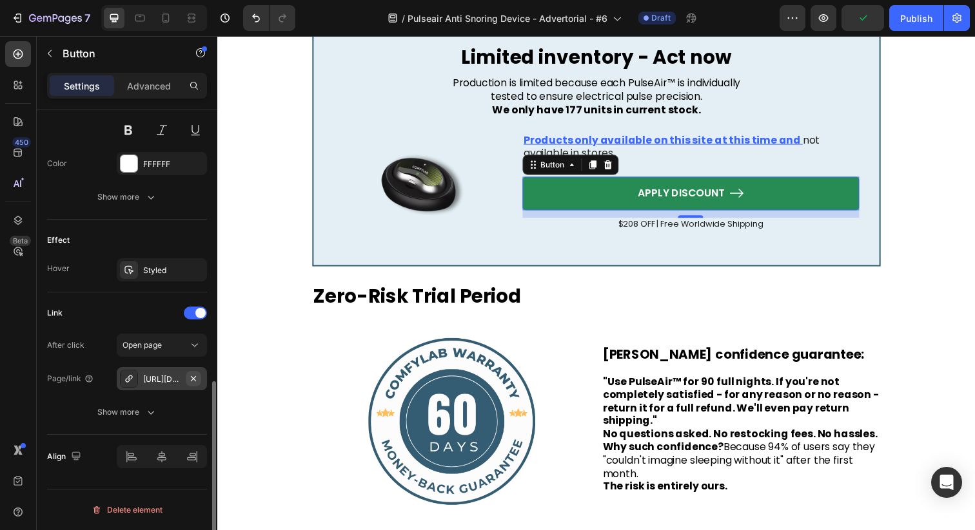
click at [190, 380] on icon "button" at bounding box center [193, 379] width 10 height 10
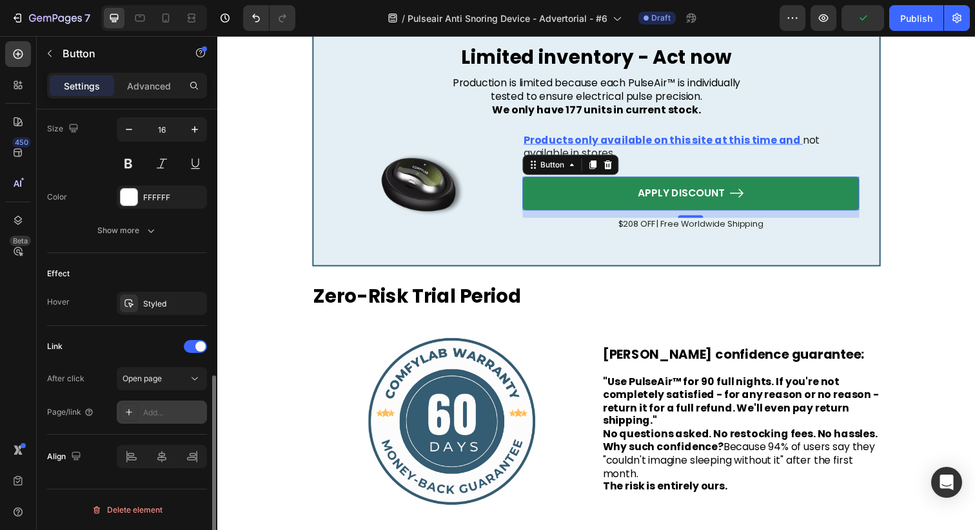
click at [170, 417] on div "Add..." at bounding box center [173, 413] width 61 height 12
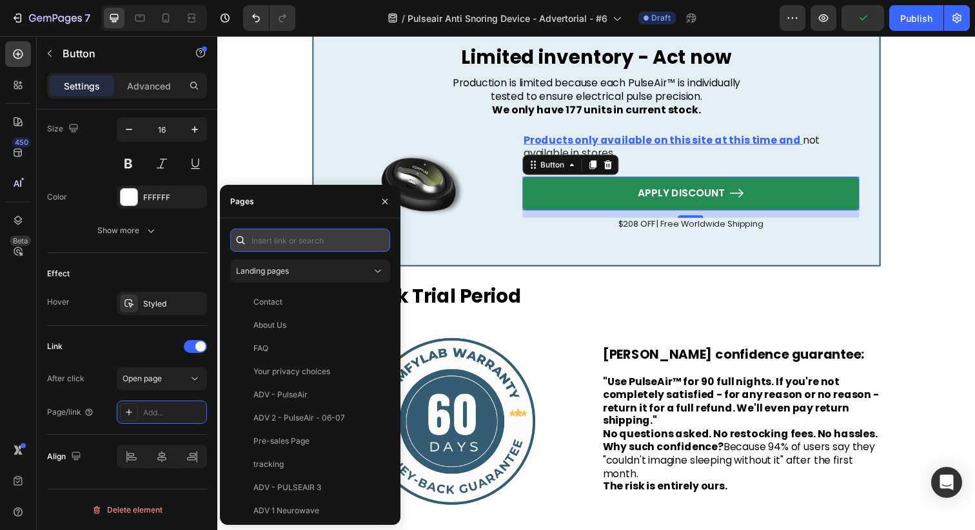
click at [317, 250] on input "text" at bounding box center [310, 240] width 160 height 23
paste input "[URL][DOMAIN_NAME][MEDICAL_DATA]"
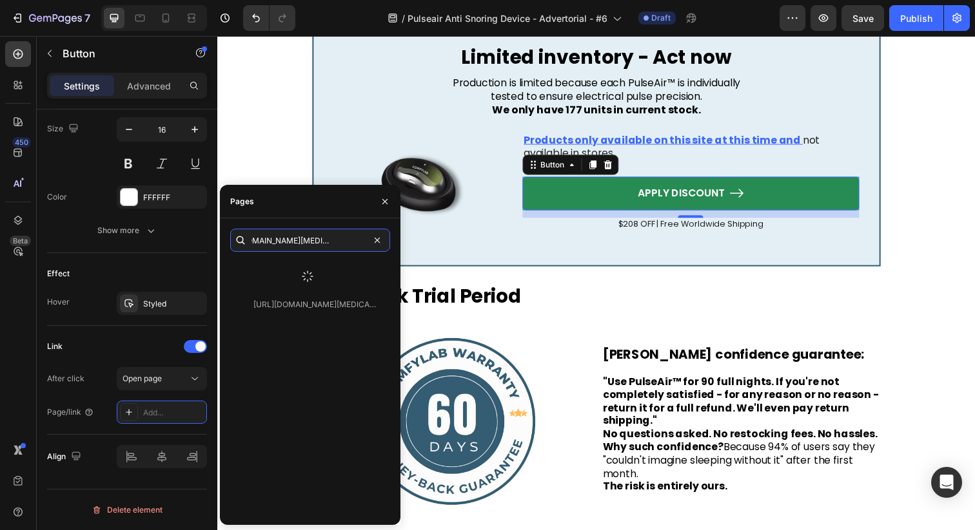
type input "[URL][DOMAIN_NAME][MEDICAL_DATA]"
drag, startPoint x: 318, startPoint y: 258, endPoint x: 318, endPoint y: 269, distance: 10.3
click at [318, 269] on div at bounding box center [307, 277] width 155 height 34
click at [318, 269] on div "[URL][DOMAIN_NAME][MEDICAL_DATA]" at bounding box center [315, 272] width 124 height 12
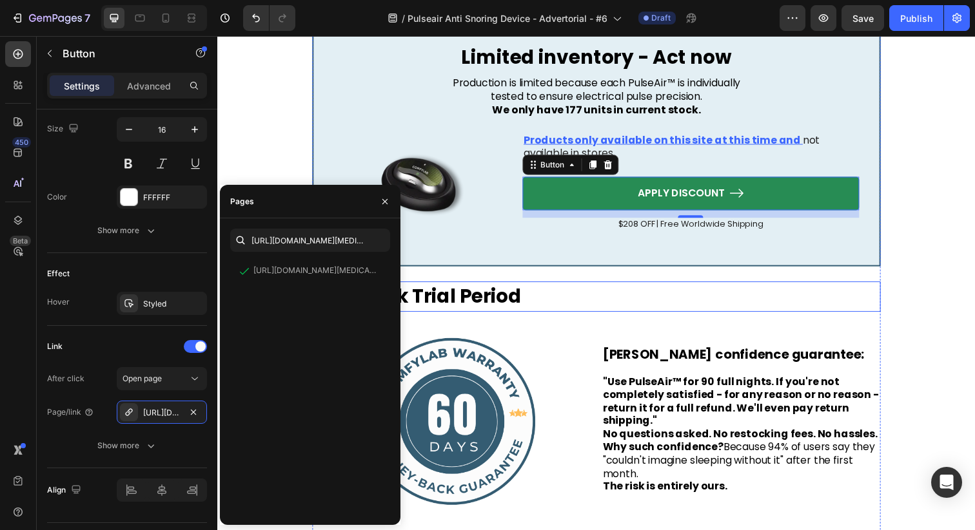
click at [531, 318] on h2 "Zero-Risk Trial Period" at bounding box center [604, 302] width 580 height 31
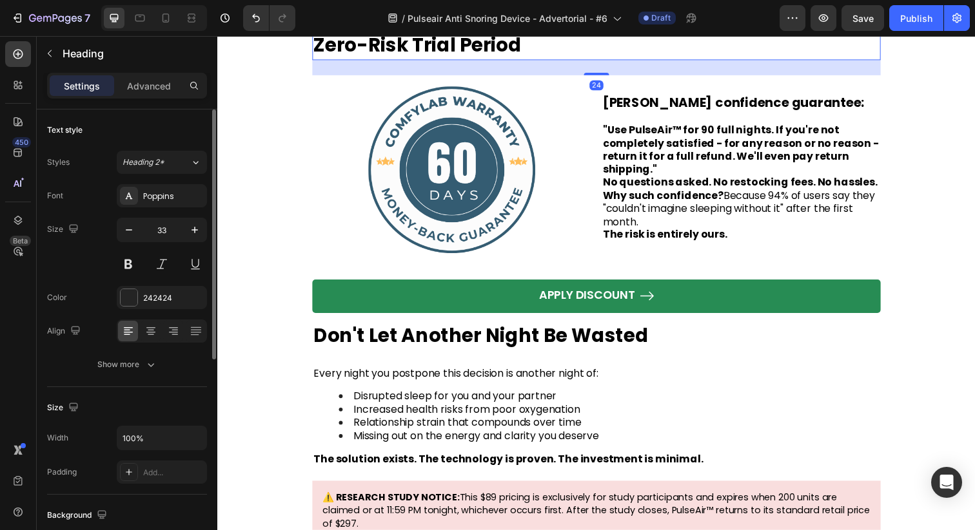
scroll to position [8666, 0]
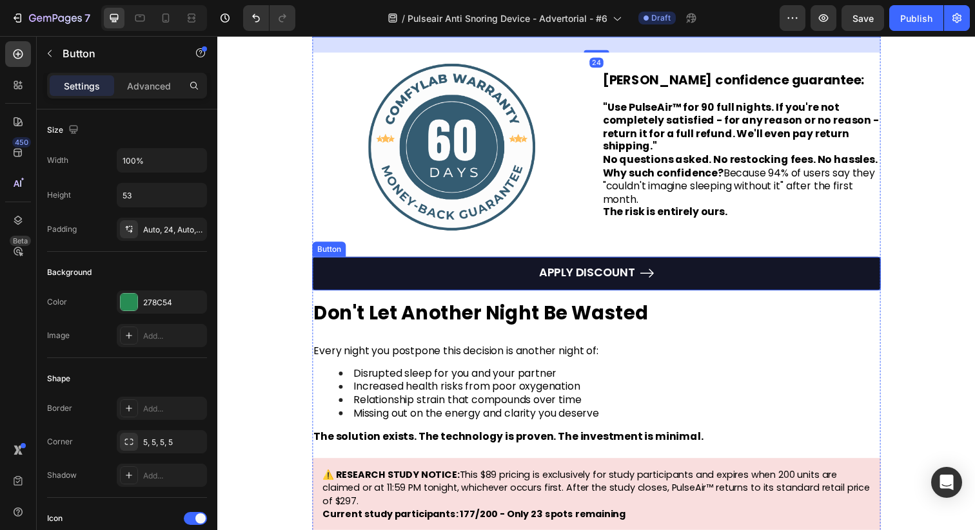
click at [529, 289] on link "APPLY DISCOUNT" at bounding box center [604, 279] width 580 height 34
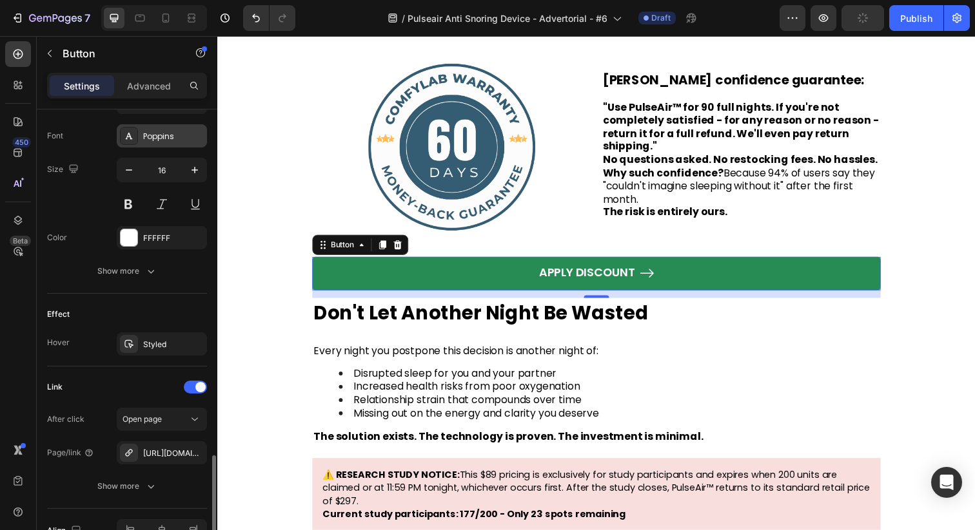
scroll to position [669, 0]
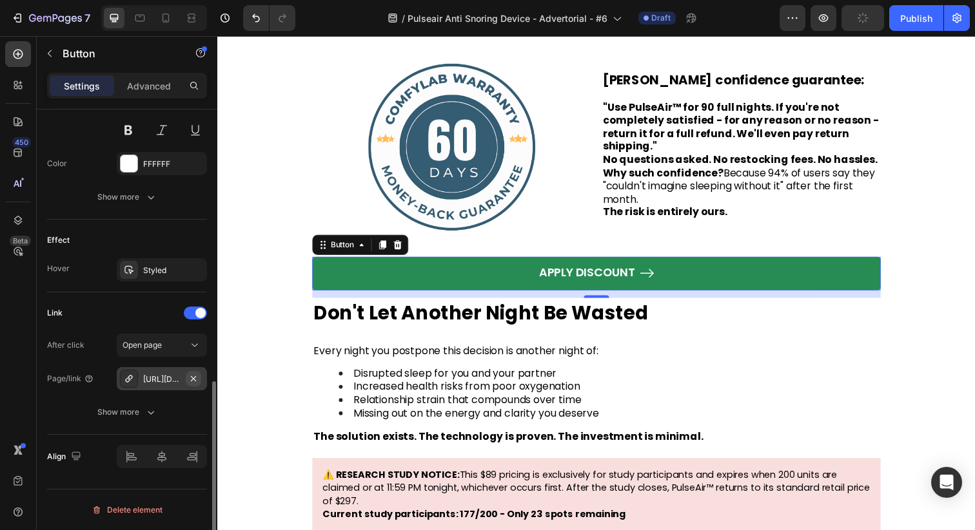
click at [196, 378] on icon "button" at bounding box center [193, 379] width 10 height 10
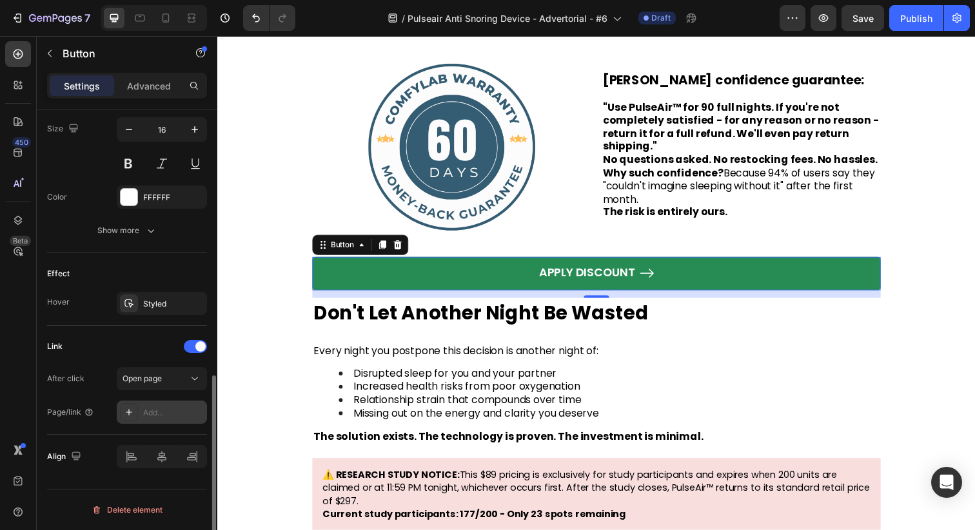
click at [157, 414] on div "Add..." at bounding box center [173, 413] width 61 height 12
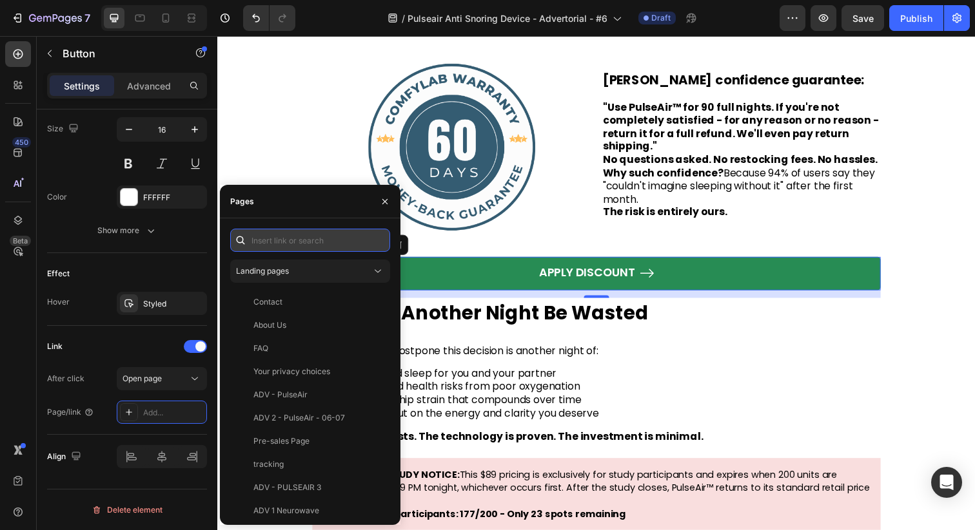
click at [311, 241] on input "text" at bounding box center [310, 240] width 160 height 23
paste input "[URL][DOMAIN_NAME][MEDICAL_DATA]"
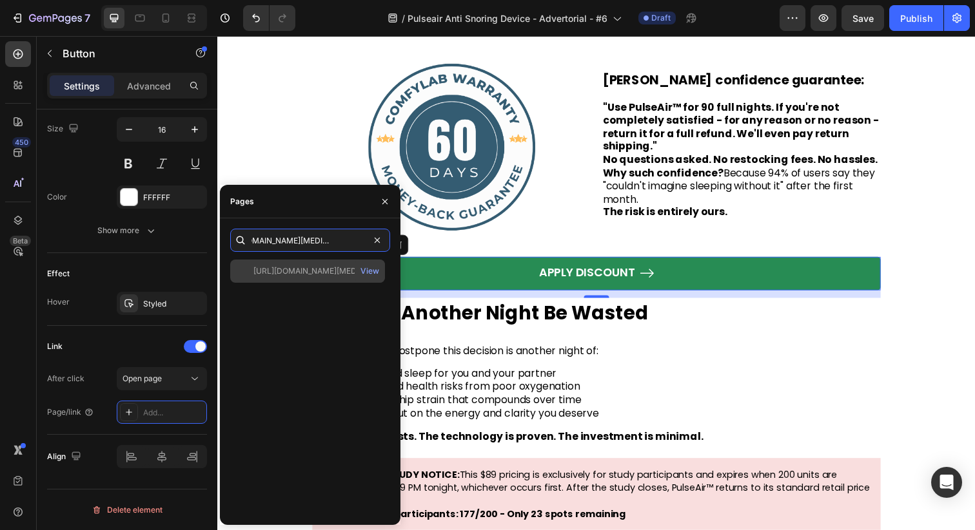
type input "[URL][DOMAIN_NAME][MEDICAL_DATA]"
click at [307, 266] on div "[URL][DOMAIN_NAME][MEDICAL_DATA]" at bounding box center [315, 272] width 124 height 12
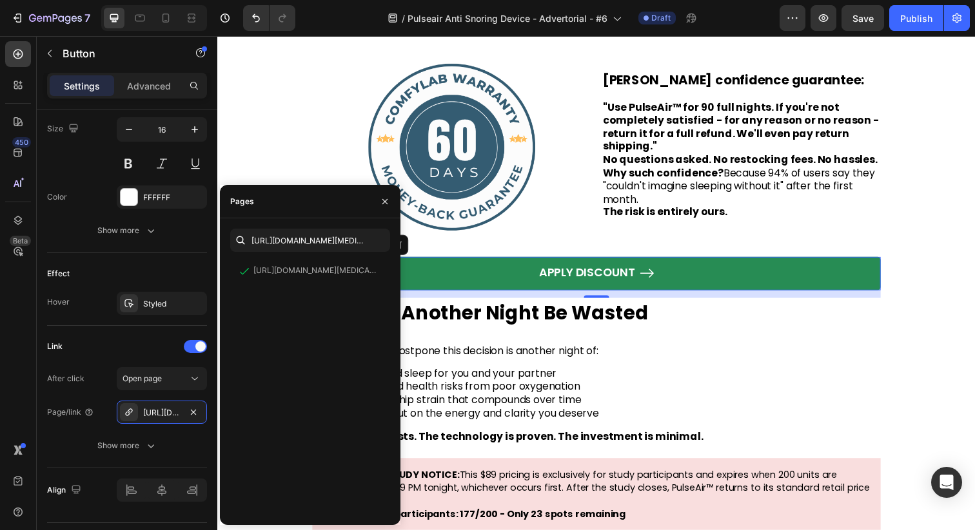
click at [814, 330] on h2 "Don't Let Another Night Be Wasted" at bounding box center [604, 319] width 580 height 31
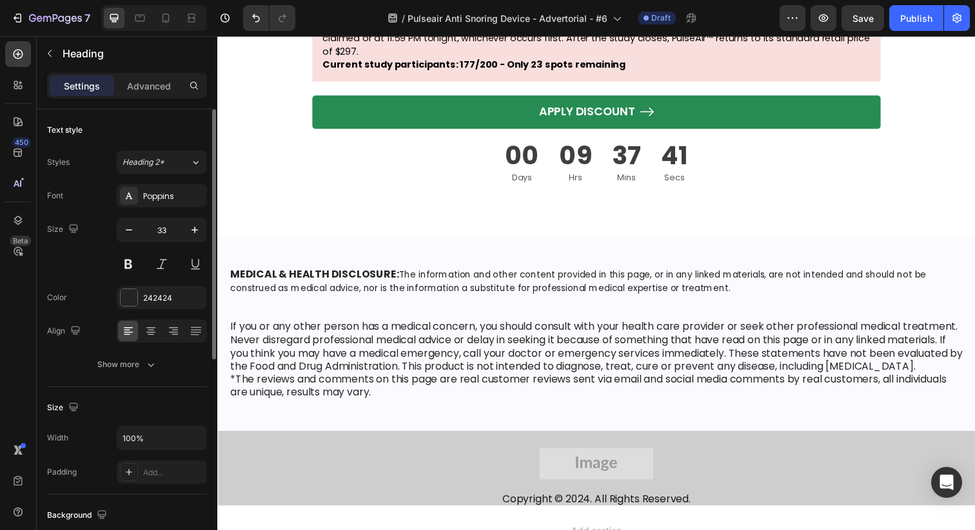
scroll to position [9161, 0]
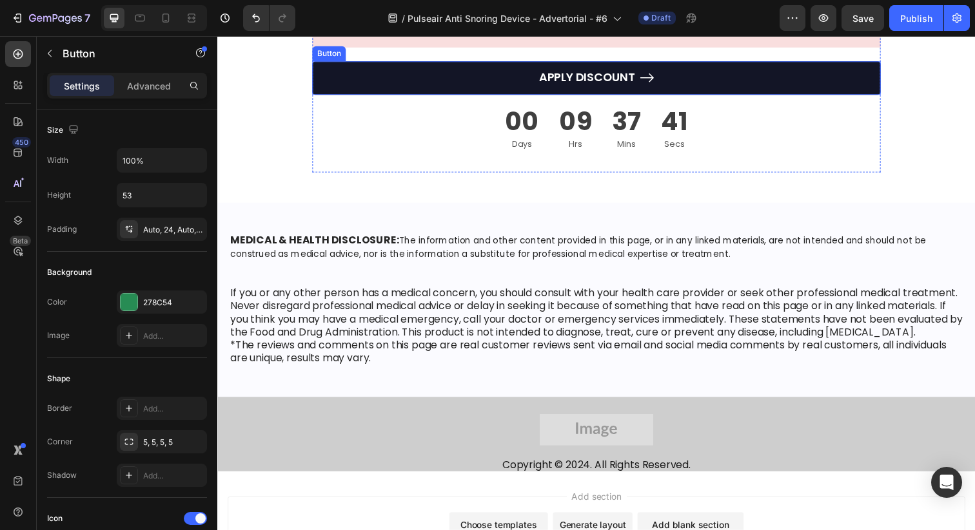
click at [779, 96] on link "APPLY DISCOUNT" at bounding box center [604, 79] width 580 height 34
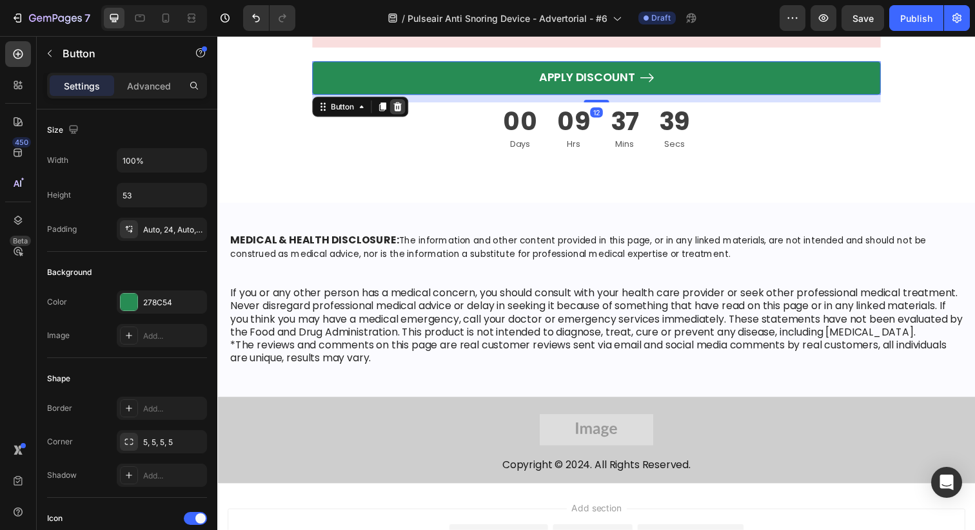
click at [404, 112] on icon at bounding box center [401, 107] width 8 height 9
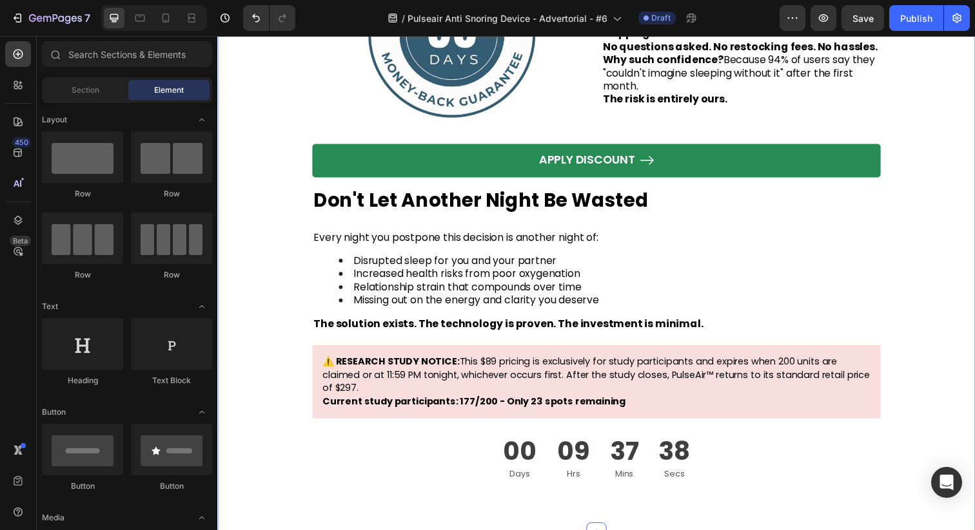
scroll to position [8787, 0]
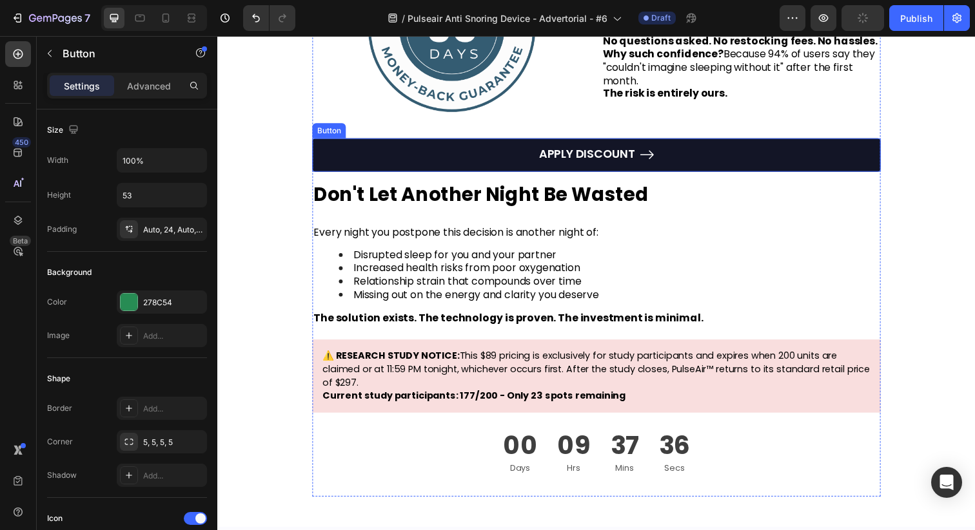
click at [492, 175] on link "APPLY DISCOUNT" at bounding box center [604, 158] width 580 height 34
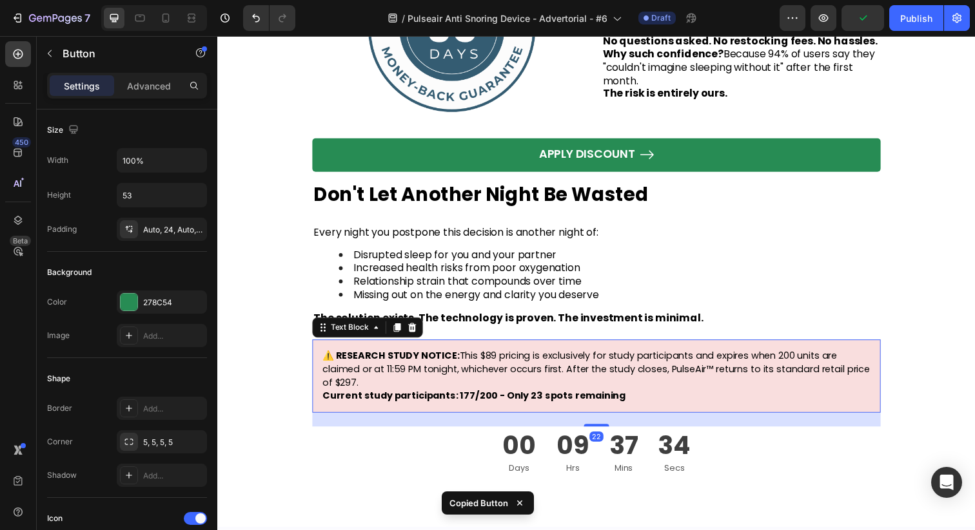
click at [484, 420] on div "⚠️ RESEARCH STUDY NOTICE: This $89 pricing is exclusively for study participant…" at bounding box center [604, 383] width 580 height 74
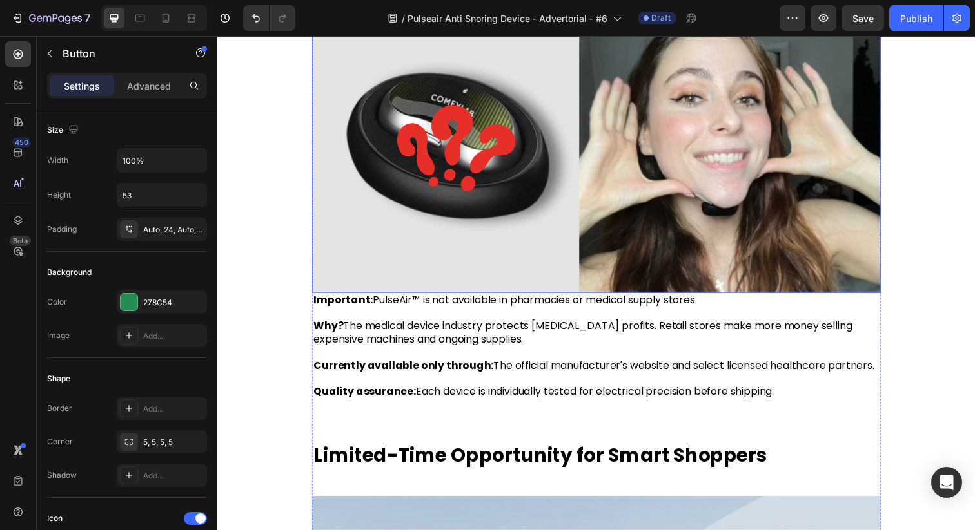
scroll to position [7262, 0]
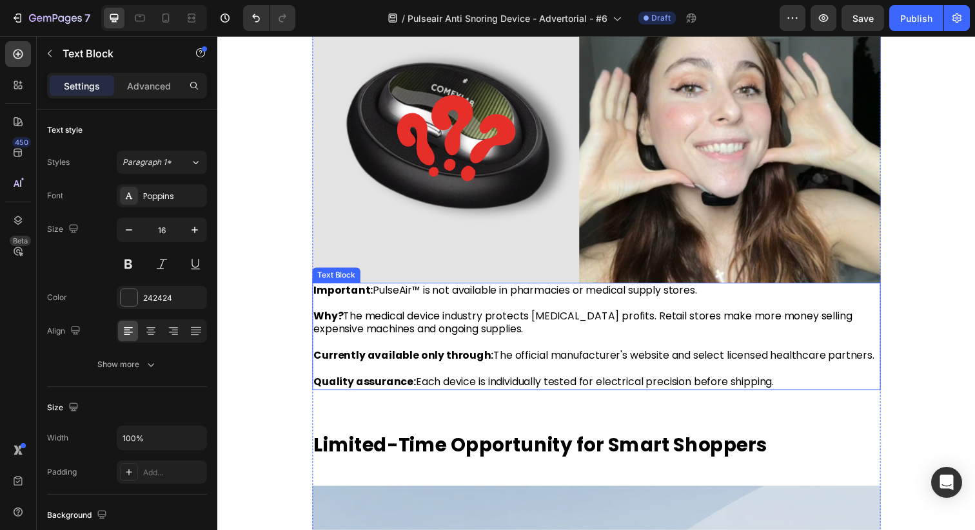
click at [579, 370] on span "Currently available only through: The official manufacturer's website and selec…" at bounding box center [601, 362] width 572 height 15
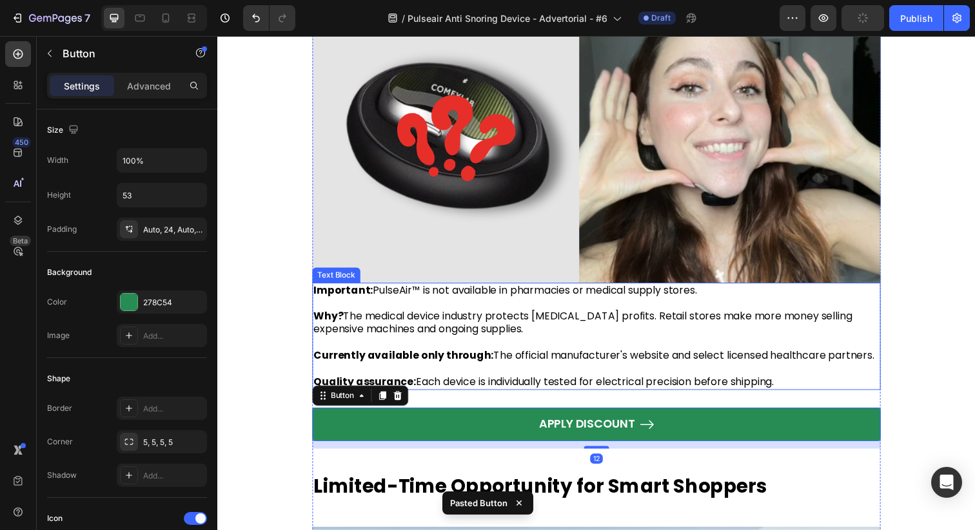
click at [603, 396] on span "Quality assurance: Each device is individually tested for electrical precision …" at bounding box center [550, 389] width 470 height 15
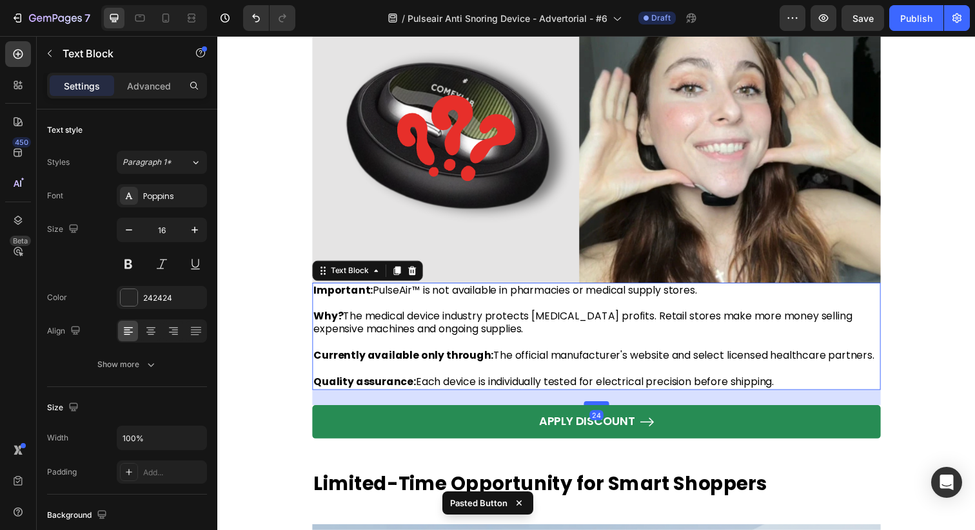
click at [603, 413] on div at bounding box center [604, 411] width 26 height 4
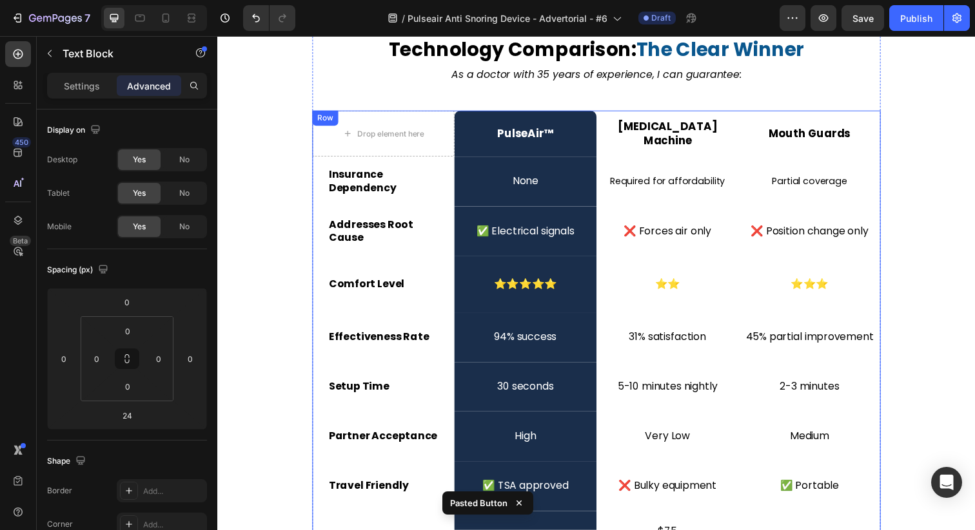
scroll to position [6454, 0]
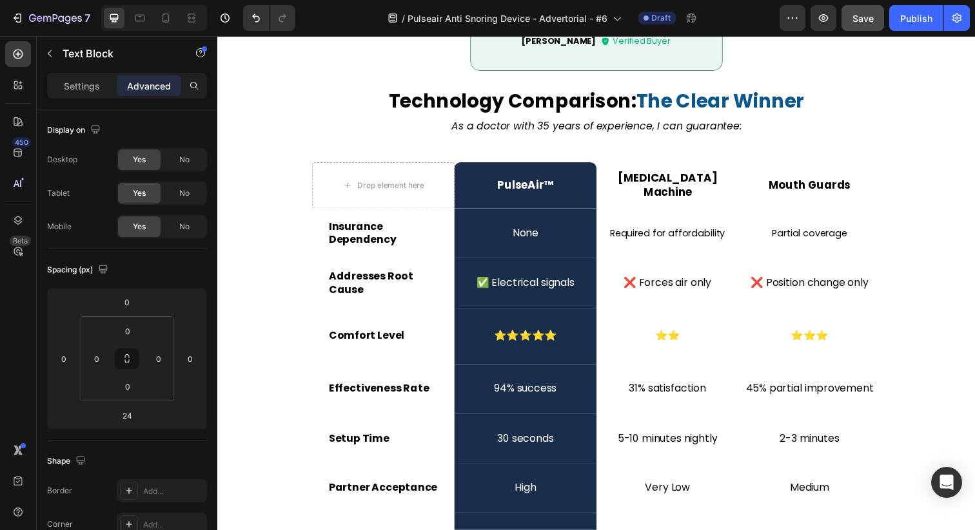
click at [866, 21] on span "Save" at bounding box center [862, 18] width 21 height 11
click at [173, 17] on div at bounding box center [165, 18] width 21 height 21
type input "28"
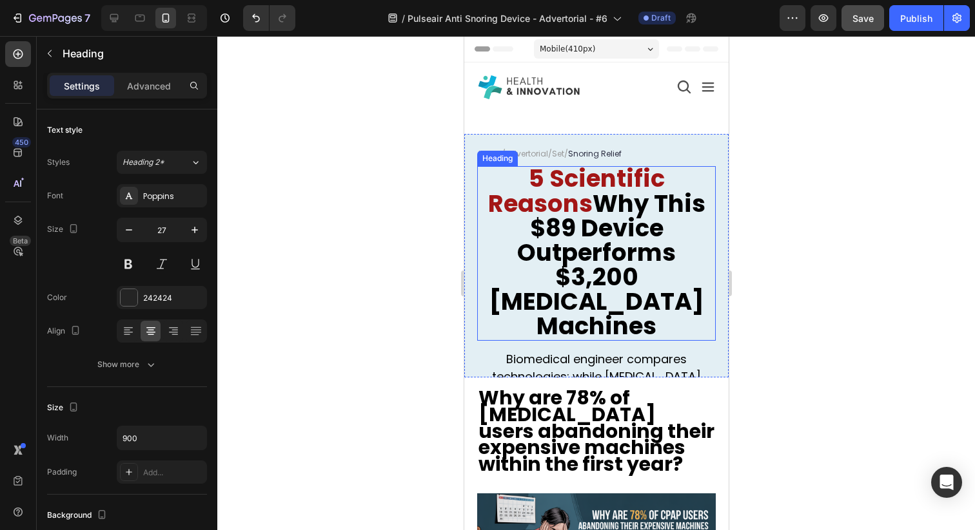
click at [614, 231] on strong "Why This $89 Device Outperforms $3,200 CPAP Machines" at bounding box center [597, 265] width 216 height 156
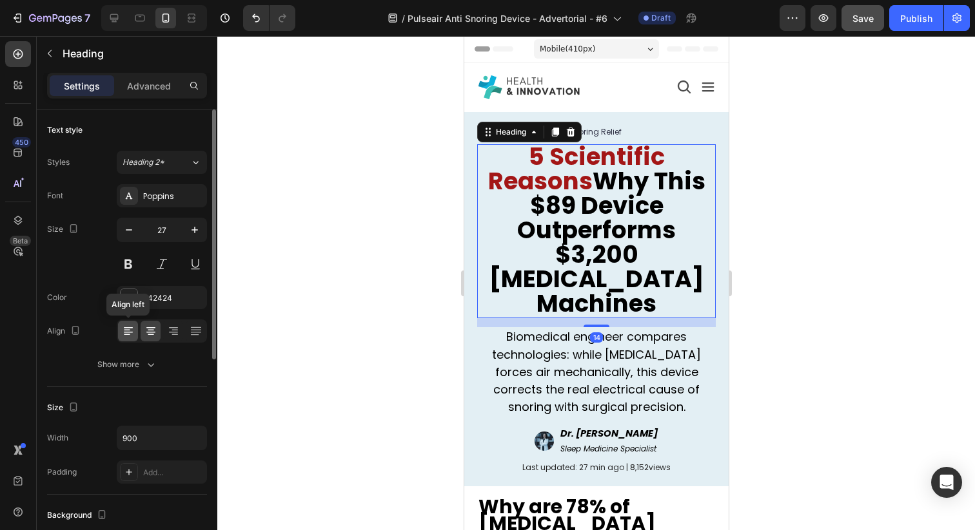
click at [131, 333] on icon at bounding box center [128, 332] width 9 height 1
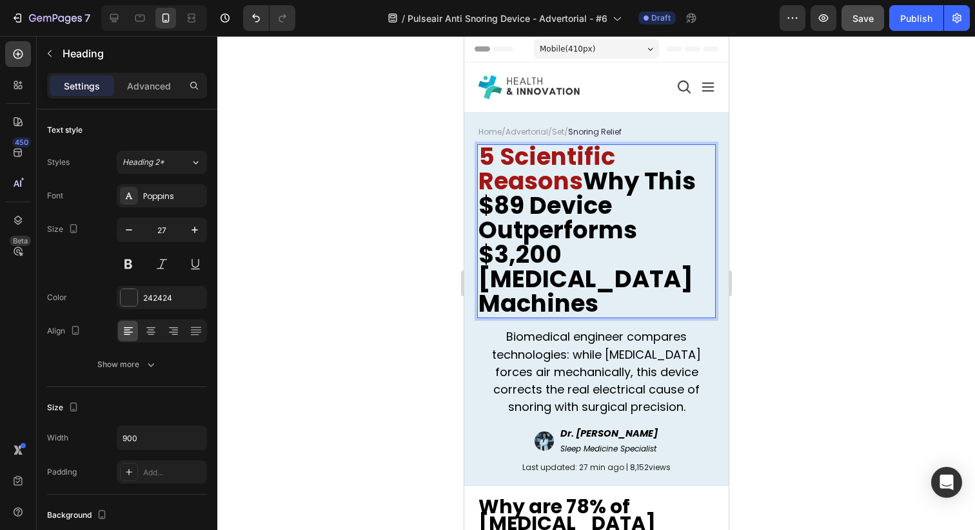
click at [581, 245] on strong "Why This $89 Device Outperforms $3,200 CPAP Machines" at bounding box center [586, 242] width 217 height 156
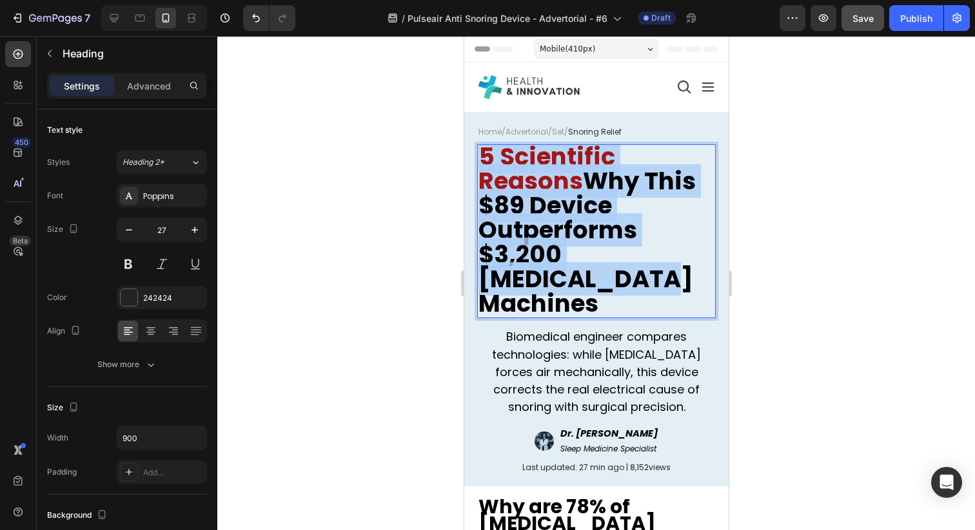
click at [581, 245] on strong "Why This $89 Device Outperforms $3,200 CPAP Machines" at bounding box center [586, 242] width 217 height 156
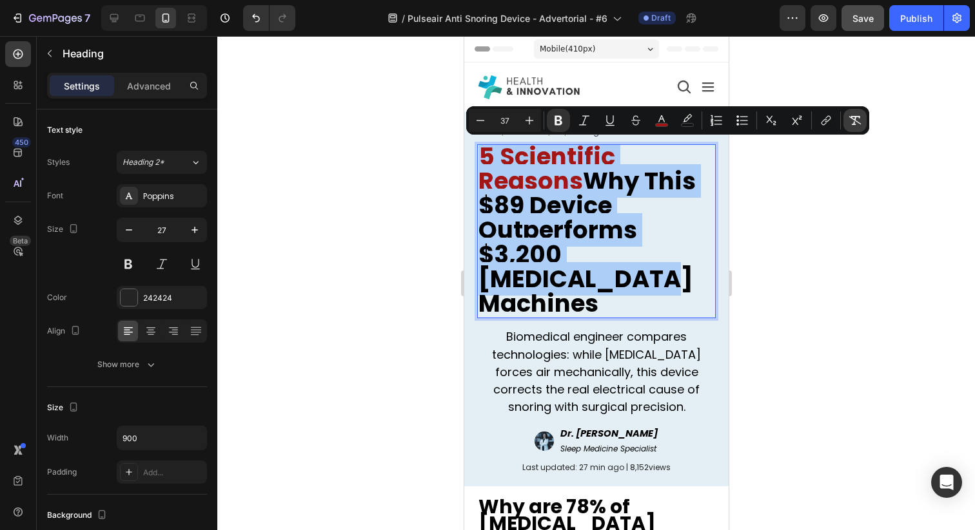
click at [850, 120] on icon "Editor contextual toolbar" at bounding box center [854, 120] width 13 height 13
type input "27"
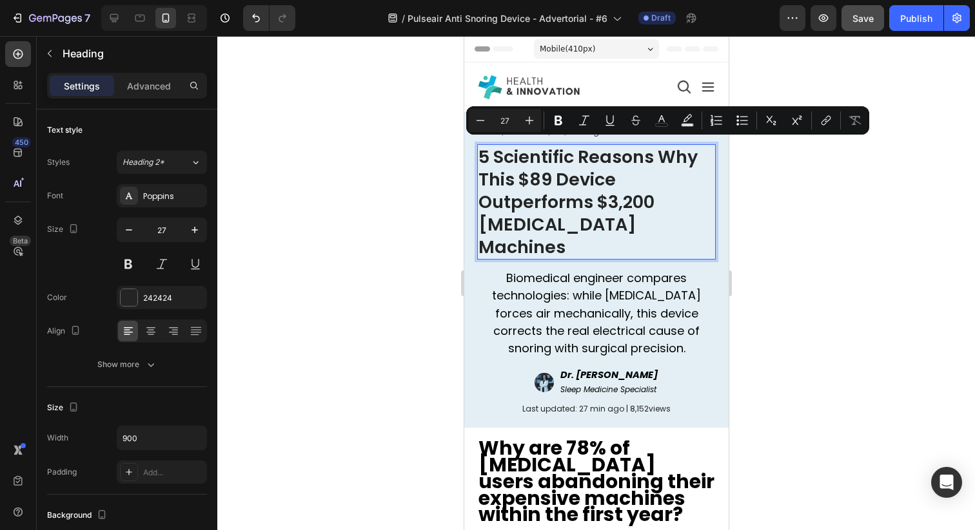
click at [552, 168] on p "5 Scientific Reasons Why This $89 Device Outperforms $3,200 CPAP Machines" at bounding box center [596, 202] width 236 height 113
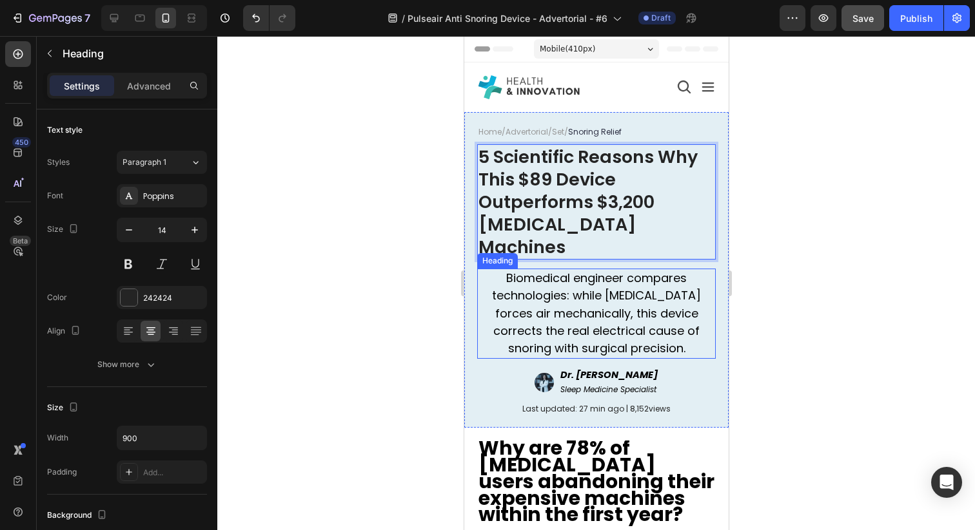
click at [529, 273] on span "Biomedical engineer compares technologies: while CPAP forces air mechanically, …" at bounding box center [595, 313] width 209 height 86
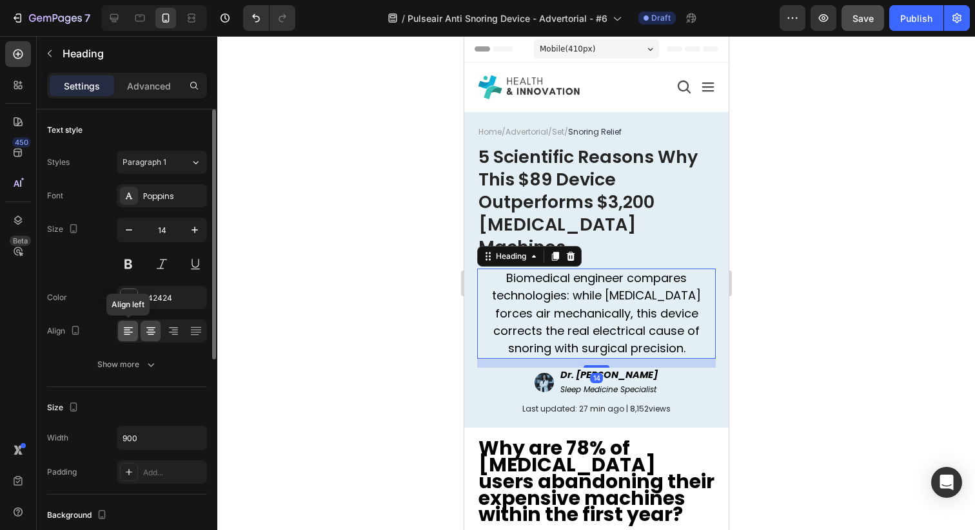
click at [125, 330] on icon at bounding box center [127, 330] width 6 height 1
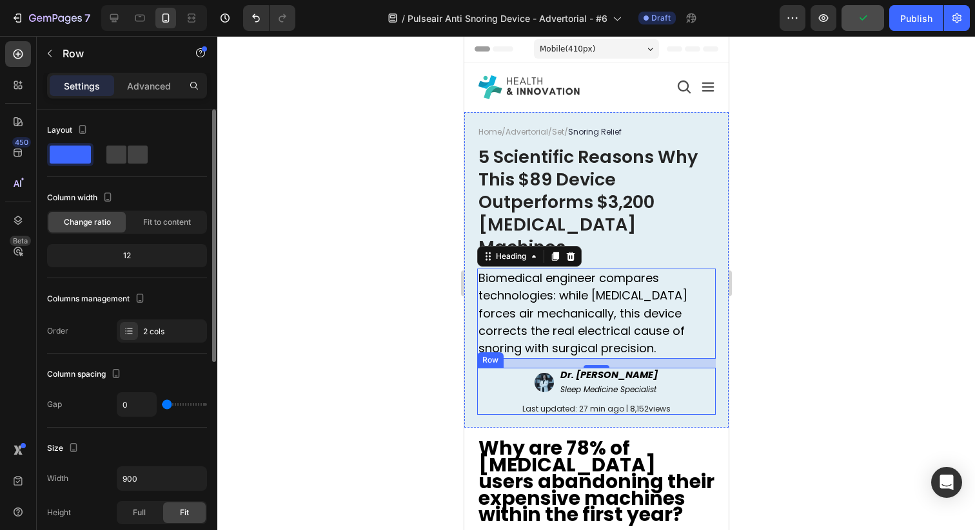
click at [503, 374] on div "Image Dr. Jennifer Martinez Text Block Sleep Medicine Specialist Text Block Row" at bounding box center [595, 385] width 238 height 34
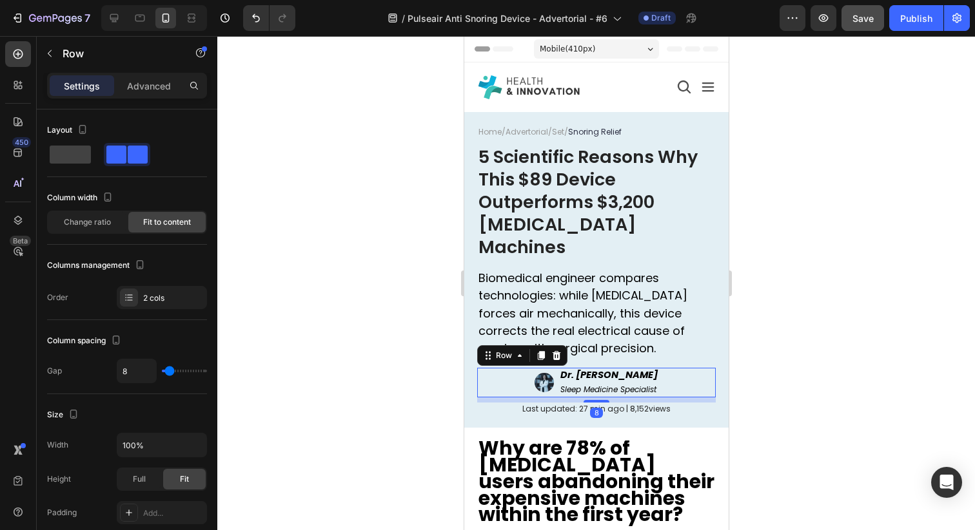
click at [553, 368] on div "Image Dr. Jennifer Martinez Text Block Sleep Medicine Specialist Text Block Row…" at bounding box center [595, 382] width 238 height 29
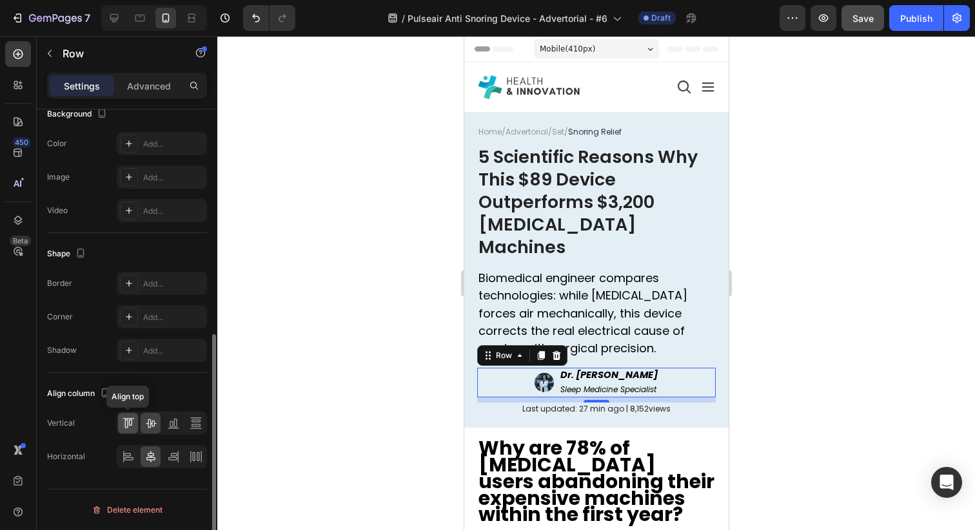
click at [126, 413] on div at bounding box center [128, 423] width 20 height 21
click at [150, 425] on icon at bounding box center [150, 423] width 13 height 13
click at [132, 458] on icon at bounding box center [128, 457] width 13 height 13
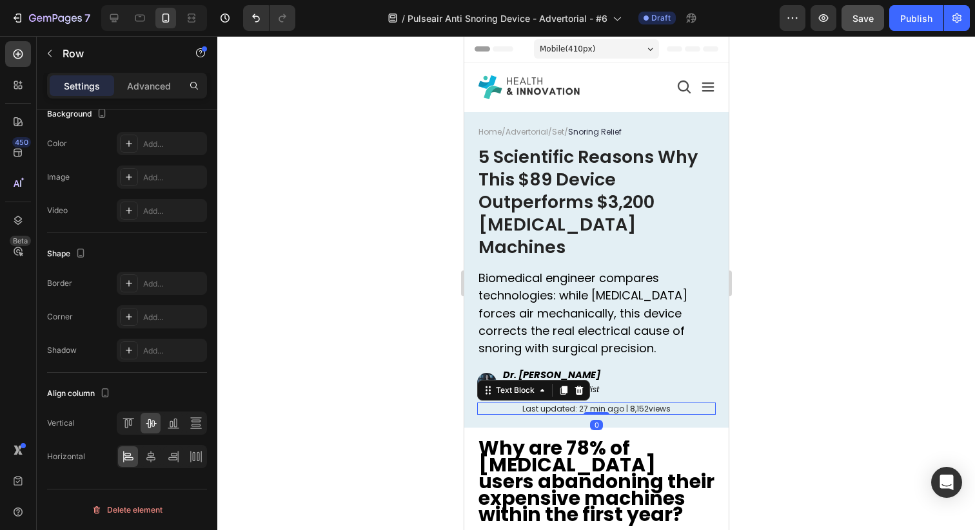
click at [500, 403] on div "Last updated: 27 min ago | 8,152views" at bounding box center [595, 409] width 238 height 13
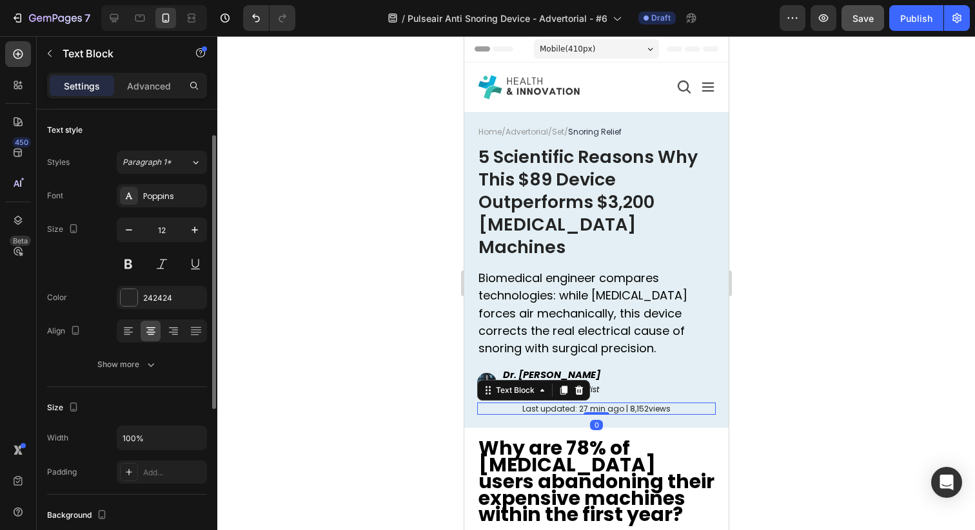
scroll to position [26, 0]
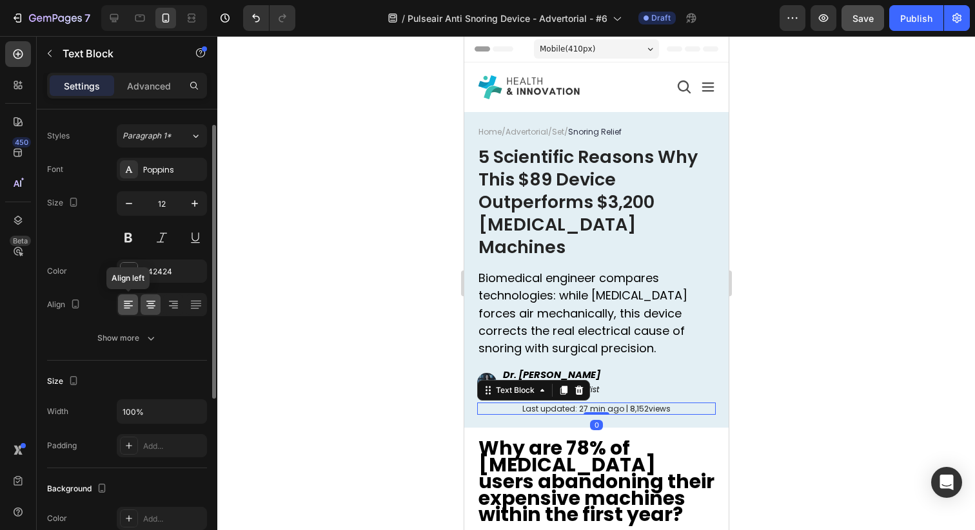
click at [132, 303] on icon at bounding box center [128, 304] width 13 height 13
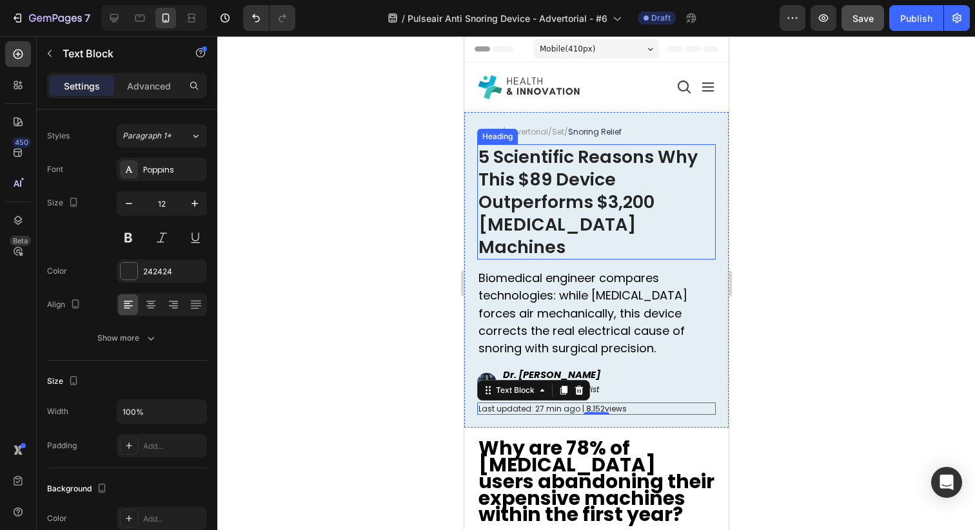
click at [562, 160] on p "5 Scientific Reasons Why This $89 Device Outperforms $3,200 CPAP Machines" at bounding box center [596, 202] width 236 height 113
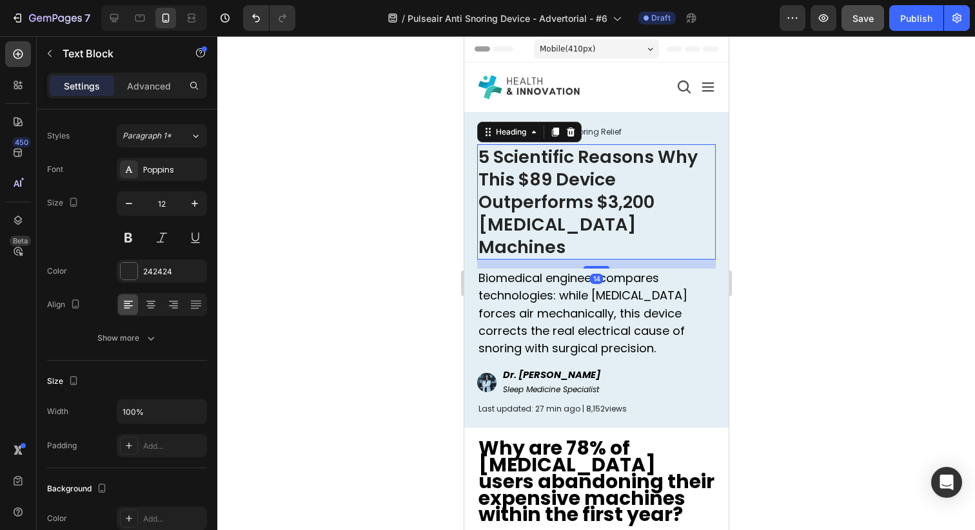
scroll to position [0, 0]
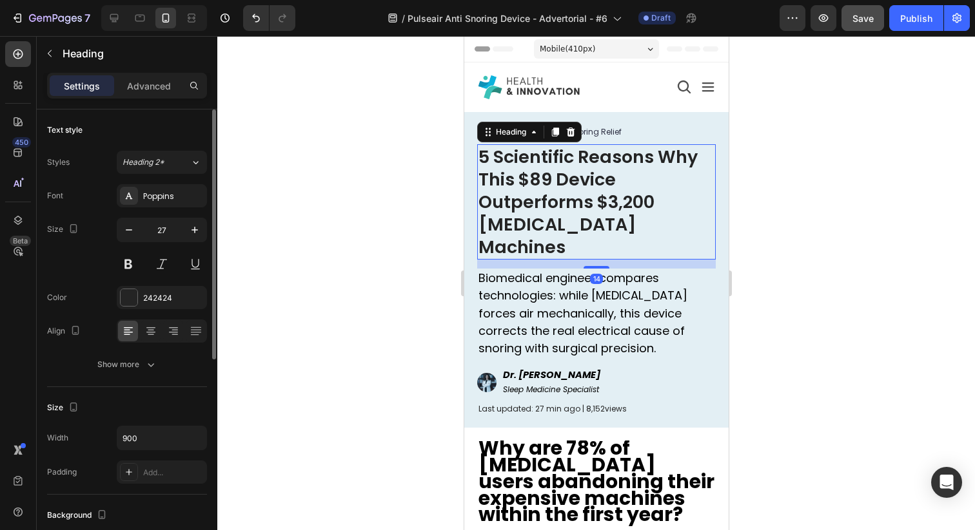
click at [474, 156] on div "Home / Advertorial / Set / Snoring Relief Text Block 5 Scientific Reasons Why T…" at bounding box center [595, 270] width 264 height 316
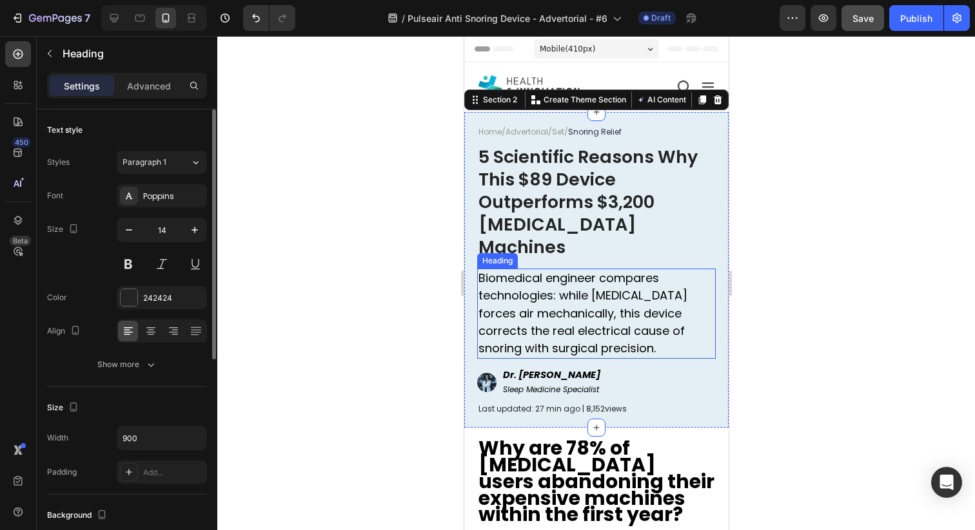
click at [522, 308] on span "Biomedical engineer compares technologies: while CPAP forces air mechanically, …" at bounding box center [582, 313] width 209 height 86
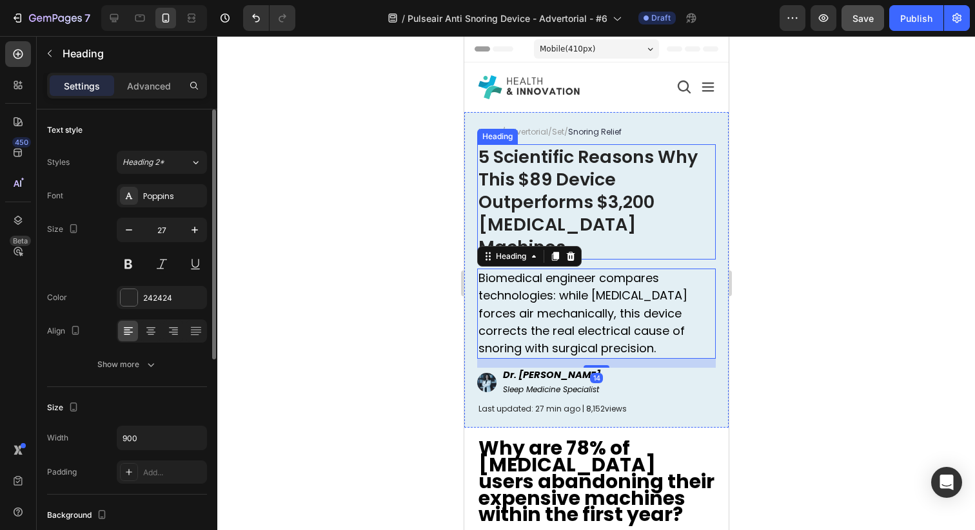
click at [525, 173] on p "5 Scientific Reasons Why This $89 Device Outperforms $3,200 CPAP Machines" at bounding box center [596, 202] width 236 height 113
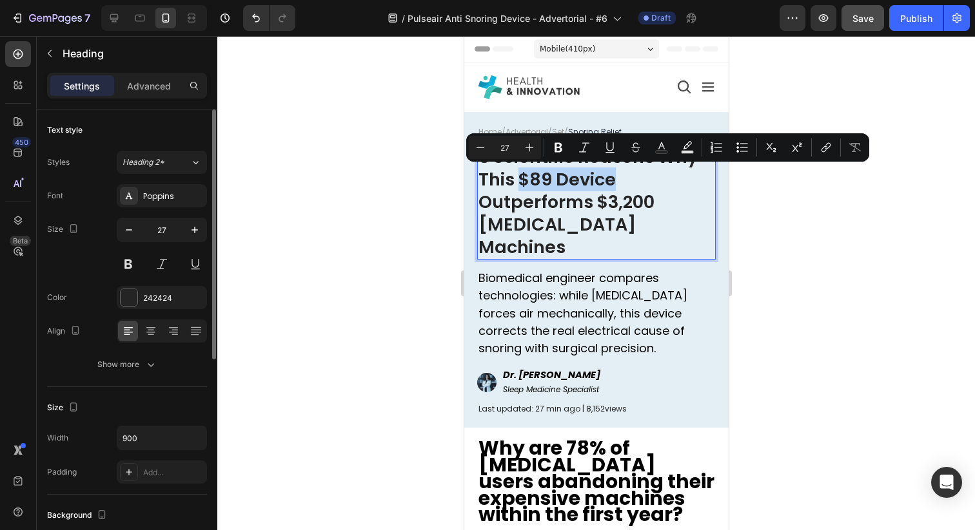
drag, startPoint x: 518, startPoint y: 177, endPoint x: 612, endPoint y: 177, distance: 94.1
click at [612, 177] on p "5 Scientific Reasons Why This $89 Device Outperforms $3,200 CPAP Machines" at bounding box center [596, 202] width 236 height 113
click at [665, 142] on icon "Editor contextual toolbar" at bounding box center [661, 147] width 13 height 13
type input "242424"
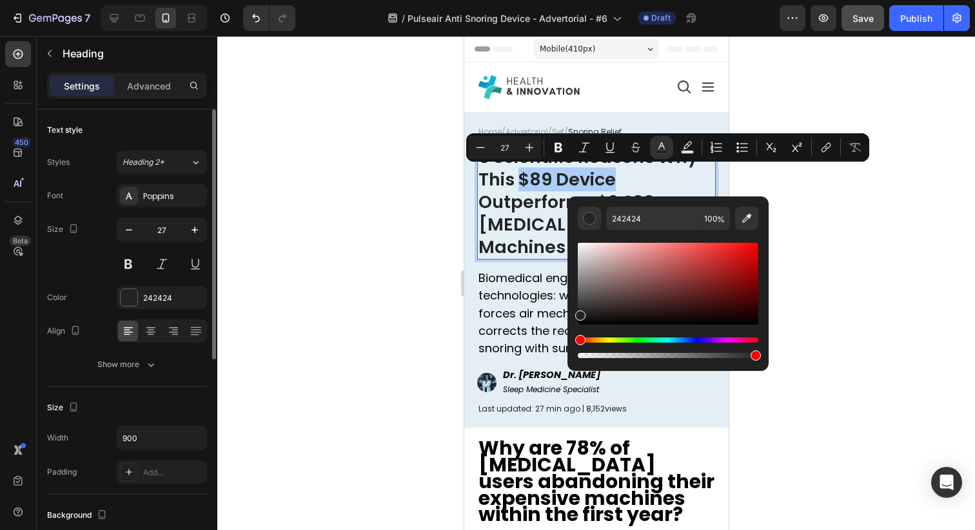
click at [731, 261] on div "Editor contextual toolbar" at bounding box center [668, 284] width 180 height 82
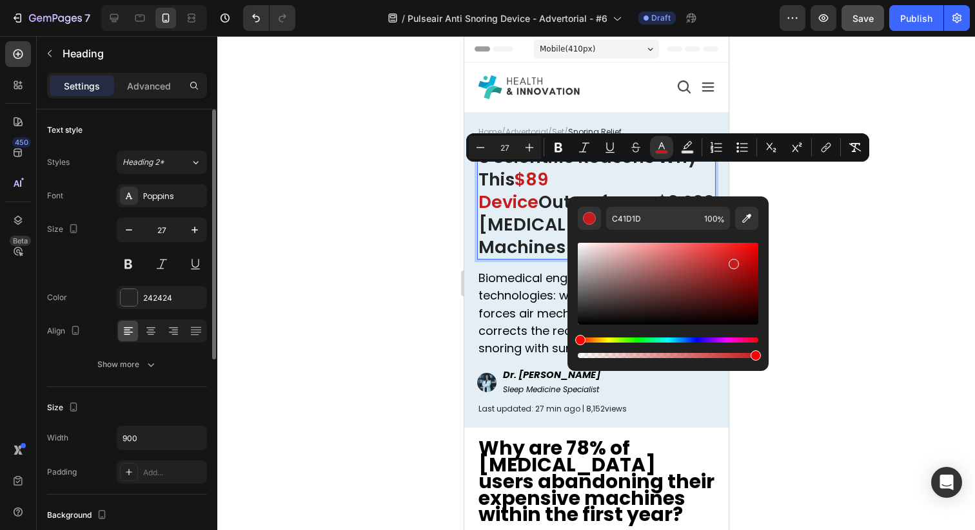
click at [743, 269] on div "Editor contextual toolbar" at bounding box center [668, 284] width 180 height 82
type input "AD0F0F"
click at [672, 187] on p "5 Scientific Reasons Why This $89 Device Outperforms $3,200 CPAP Machines" at bounding box center [596, 202] width 236 height 113
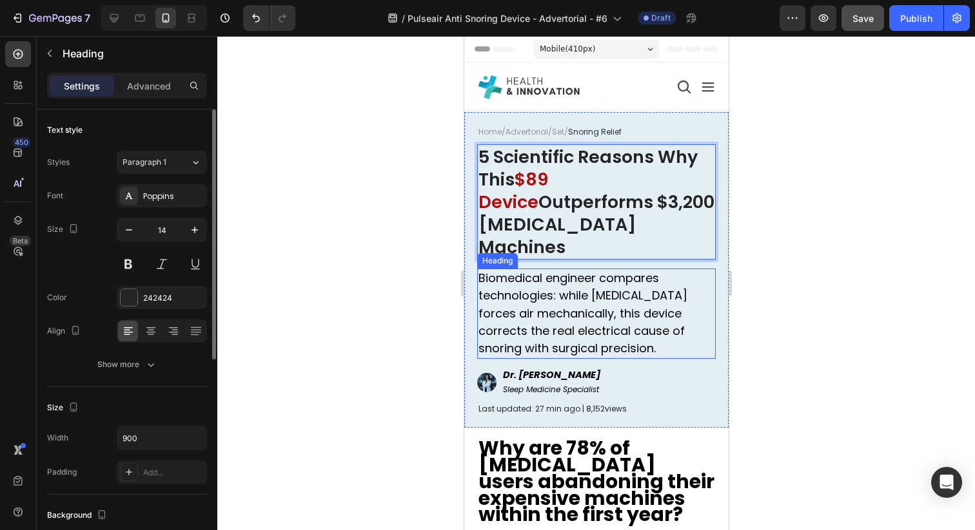
click at [617, 311] on span "Biomedical engineer compares technologies: while CPAP forces air mechanically, …" at bounding box center [582, 313] width 209 height 86
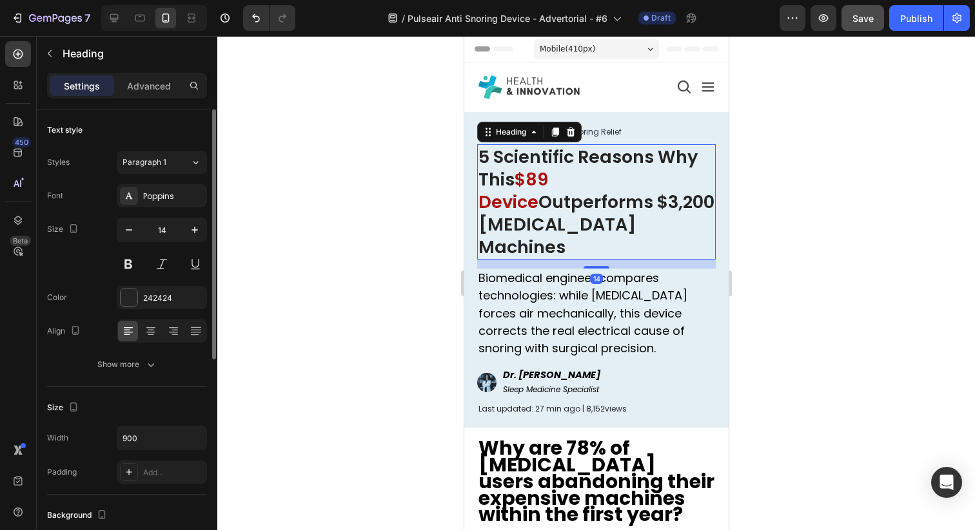
click at [636, 224] on p "5 Scientific Reasons Why This $89 Device Outperforms $3,200 CPAP Machines" at bounding box center [596, 202] width 236 height 113
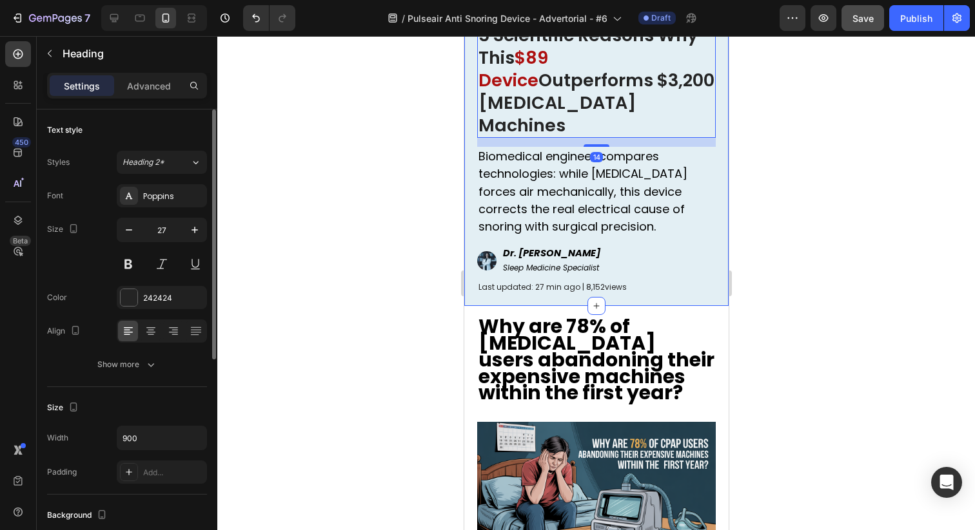
scroll to position [302, 0]
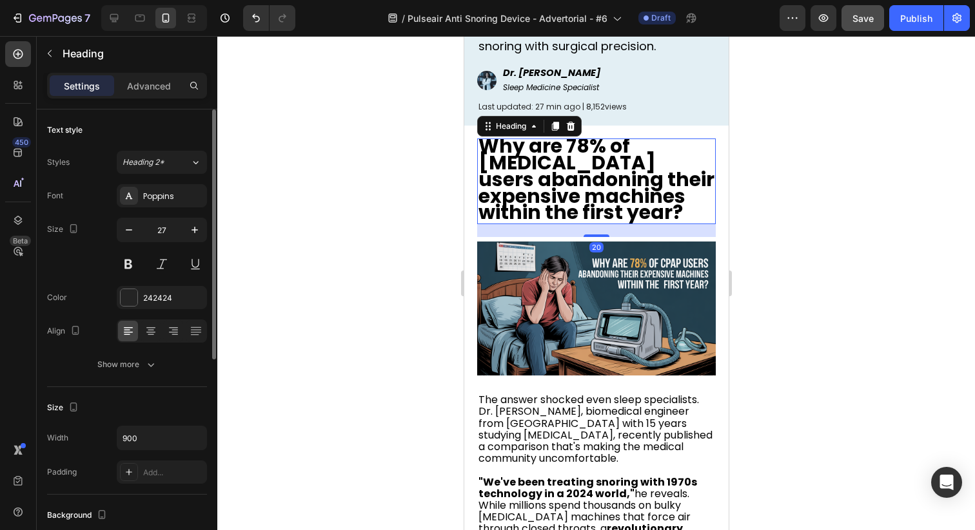
click at [620, 169] on strong "Why are 78% of CPAP users abandoning their expensive machines within the first …" at bounding box center [596, 179] width 236 height 94
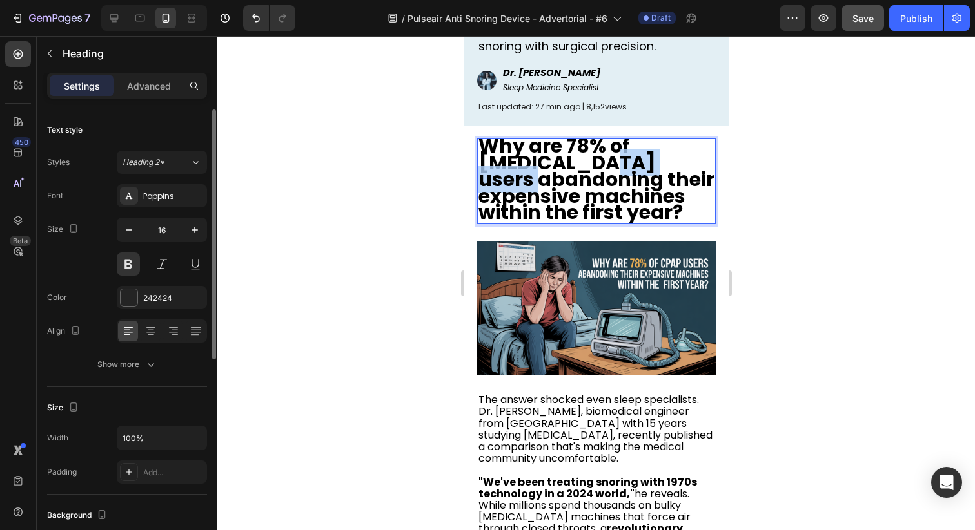
click at [557, 150] on strong "Why are 78% of CPAP users abandoning their expensive machines within the first …" at bounding box center [596, 179] width 236 height 94
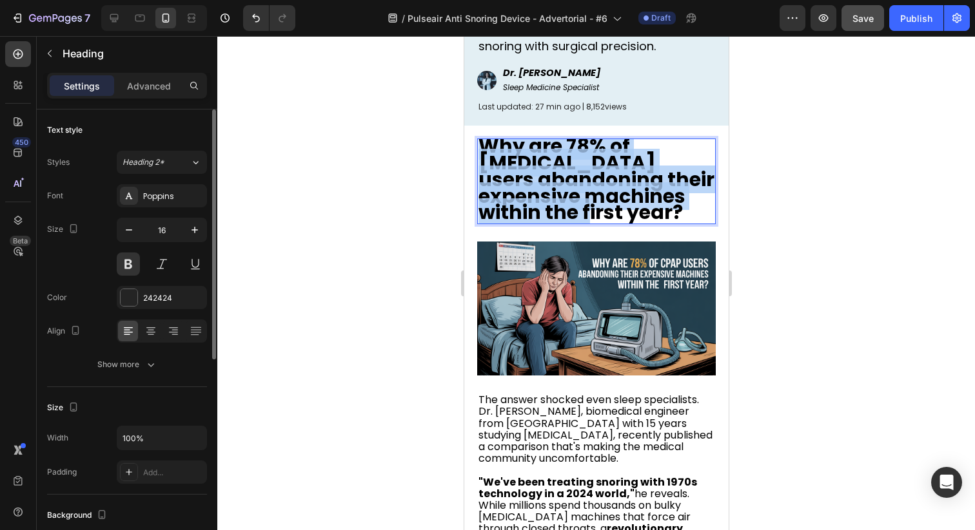
click at [557, 150] on strong "Why are 78% of CPAP users abandoning their expensive machines within the first …" at bounding box center [596, 179] width 236 height 94
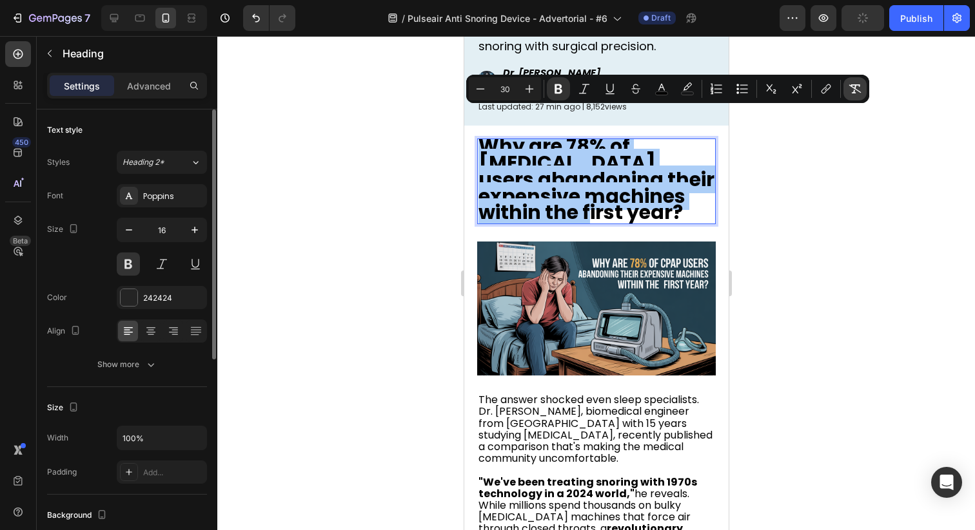
click at [847, 87] on button "Remove Format" at bounding box center [854, 88] width 23 height 23
type input "16"
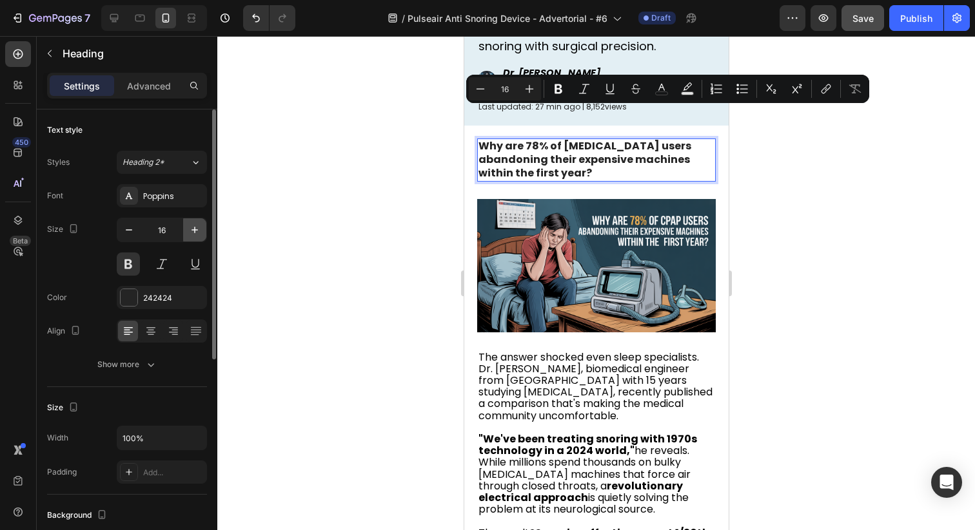
click at [184, 231] on button "button" at bounding box center [194, 230] width 23 height 23
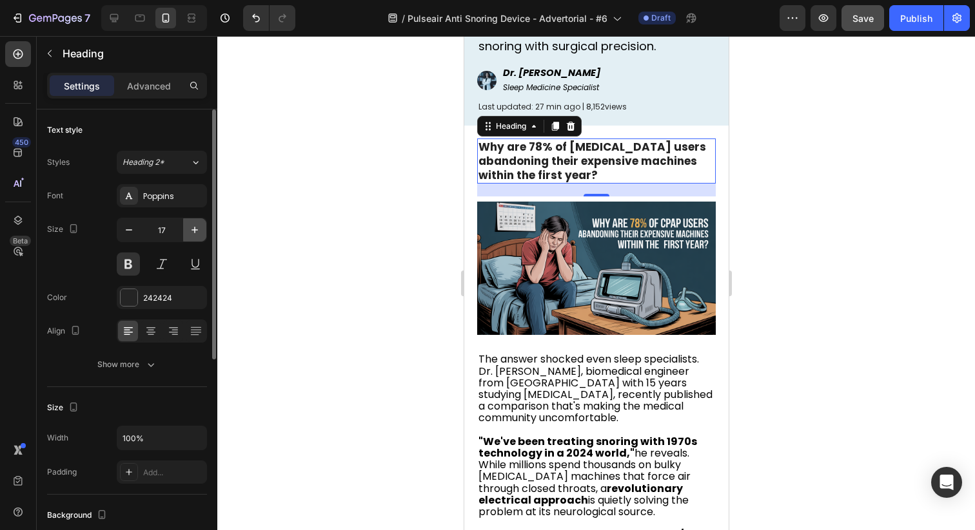
click at [197, 231] on icon "button" at bounding box center [194, 230] width 13 height 13
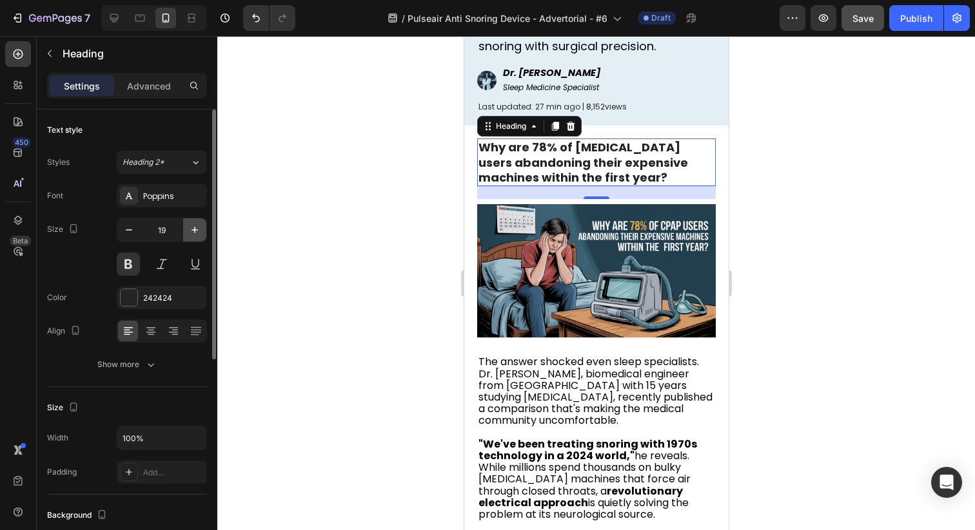
click at [197, 231] on icon "button" at bounding box center [194, 230] width 13 height 13
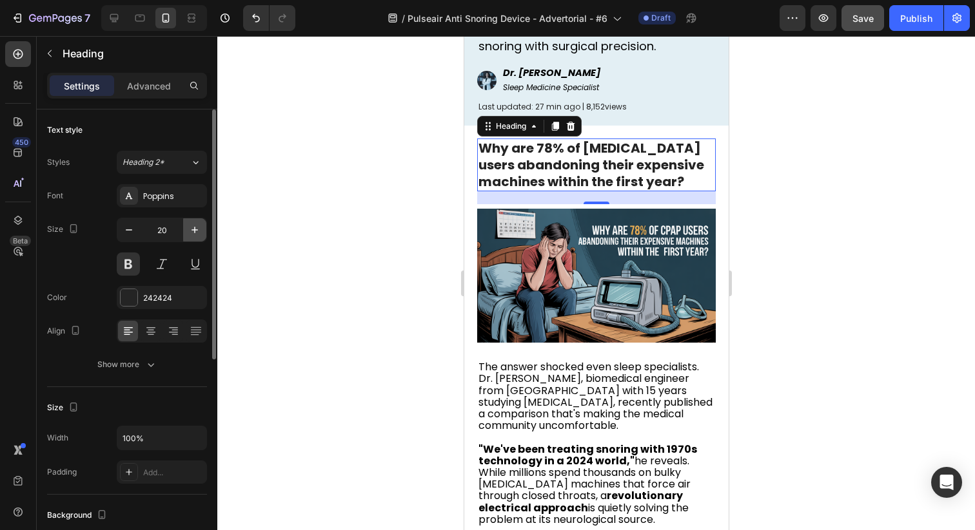
click at [197, 231] on icon "button" at bounding box center [194, 230] width 13 height 13
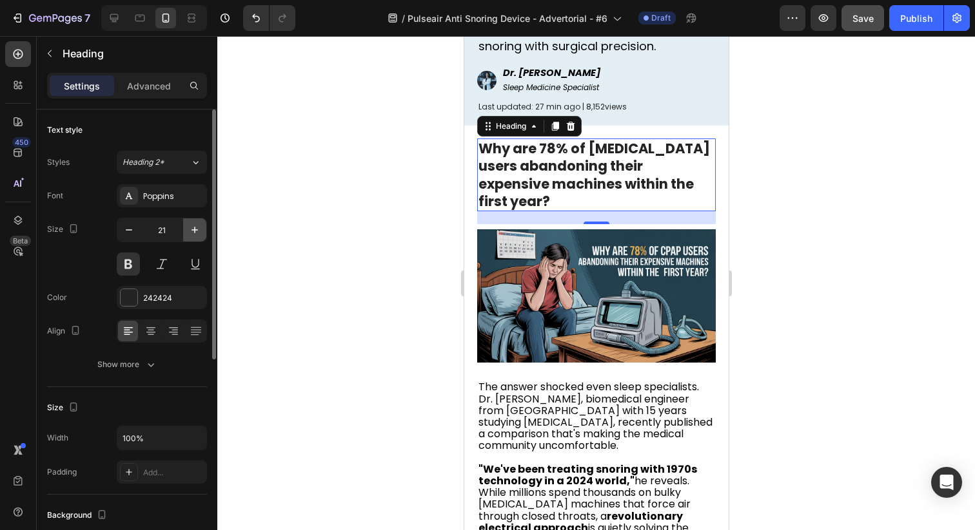
click at [197, 231] on icon "button" at bounding box center [194, 230] width 13 height 13
type input "22"
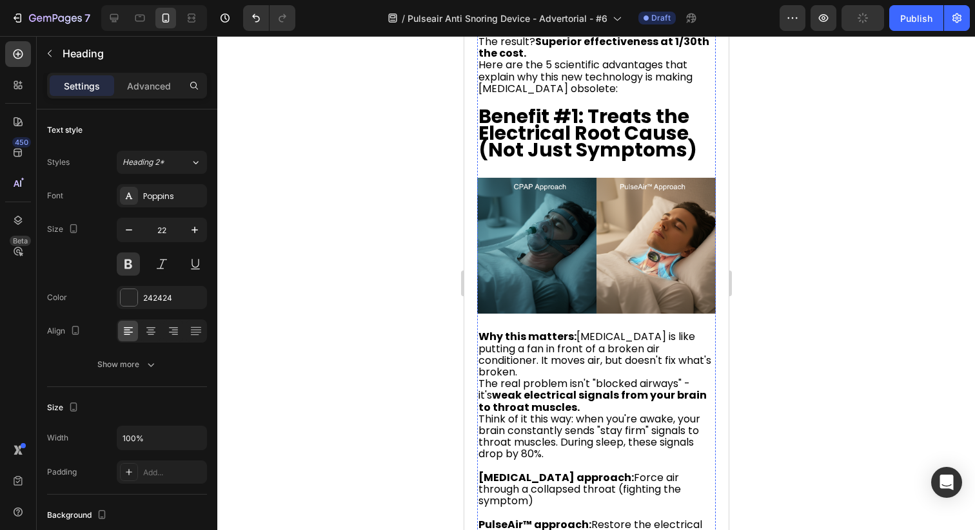
scroll to position [806, 0]
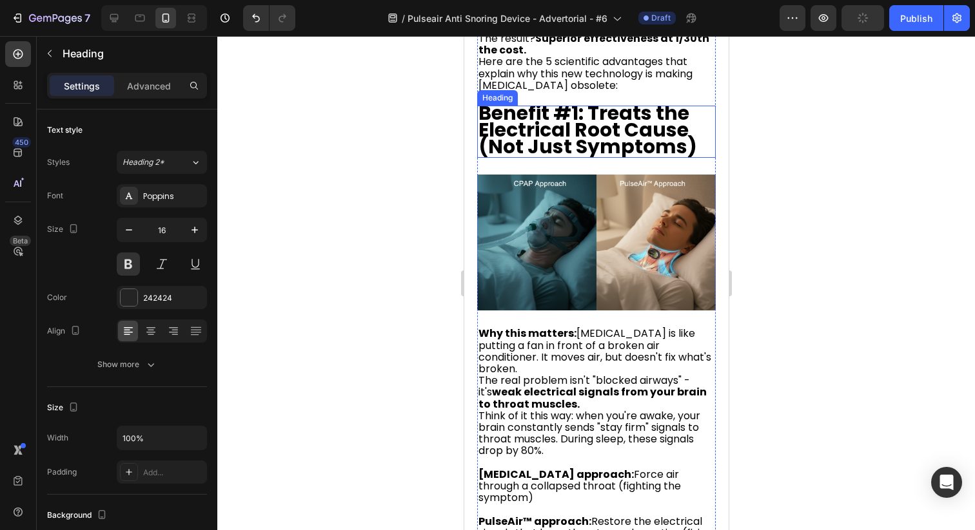
click at [595, 102] on strong "Benefit #1: Treats the Electrical Root Cause (Not Just Symptoms)" at bounding box center [587, 129] width 219 height 61
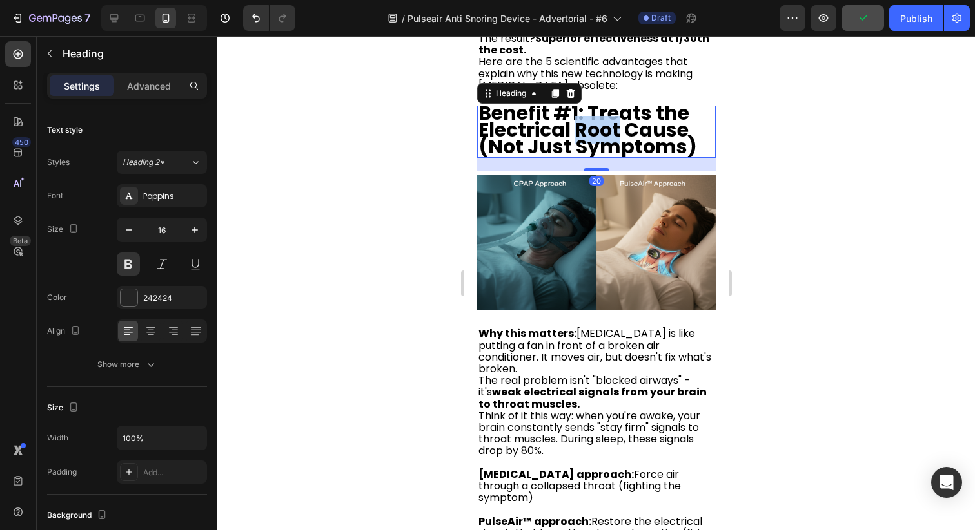
click at [603, 125] on strong "Benefit #1: Treats the Electrical Root Cause (Not Just Symptoms)" at bounding box center [587, 129] width 219 height 61
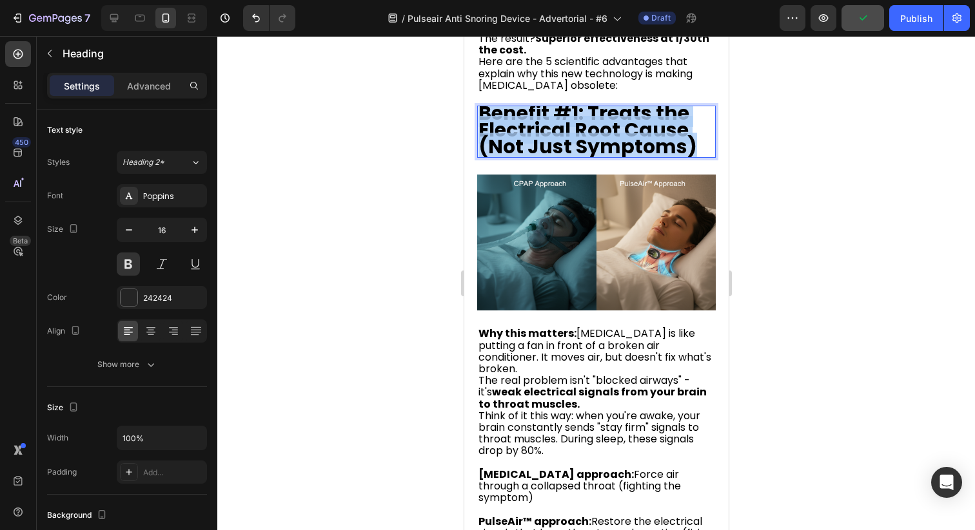
click at [603, 125] on strong "Benefit #1: Treats the Electrical Root Cause (Not Just Symptoms)" at bounding box center [587, 129] width 219 height 61
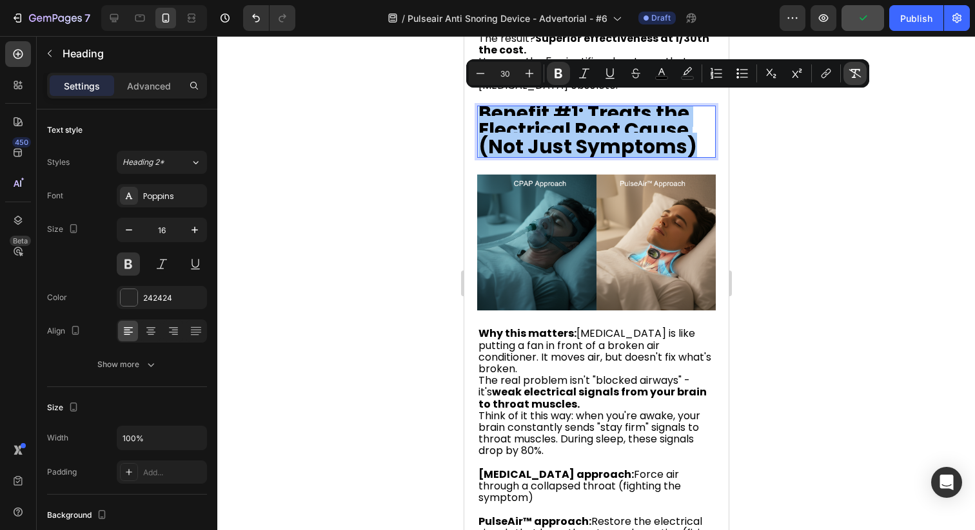
click at [860, 70] on icon "Editor contextual toolbar" at bounding box center [854, 73] width 13 height 13
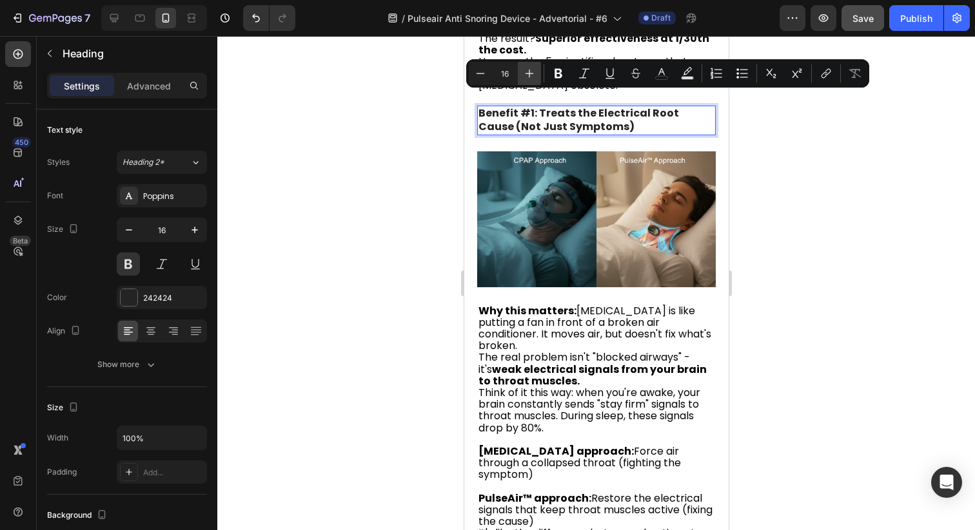
click at [527, 66] on button "Plus" at bounding box center [529, 73] width 23 height 23
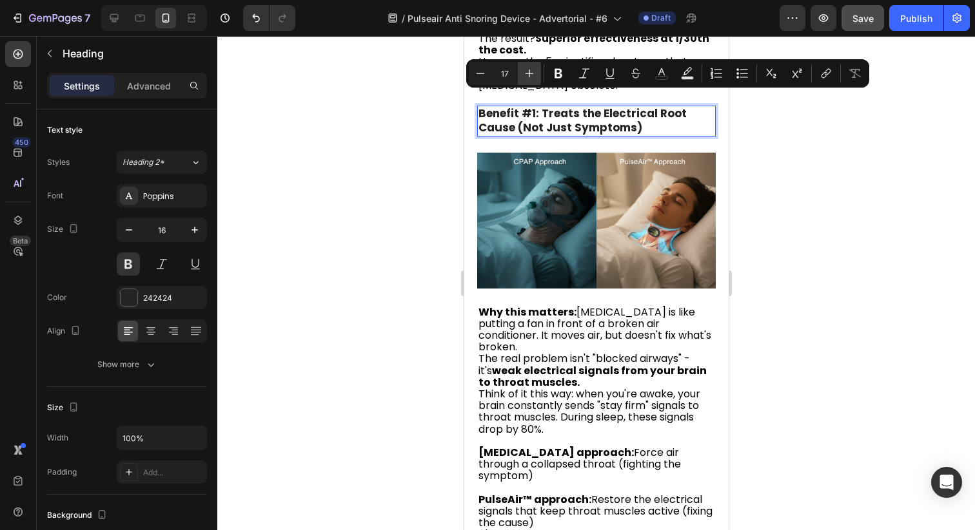
click at [527, 66] on button "Plus" at bounding box center [529, 73] width 23 height 23
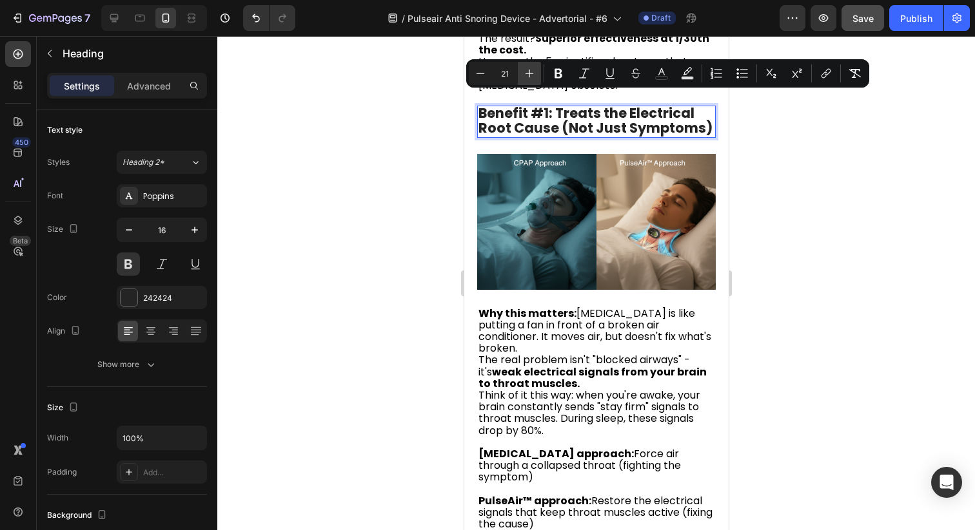
click at [527, 66] on button "Plus" at bounding box center [529, 73] width 23 height 23
type input "22"
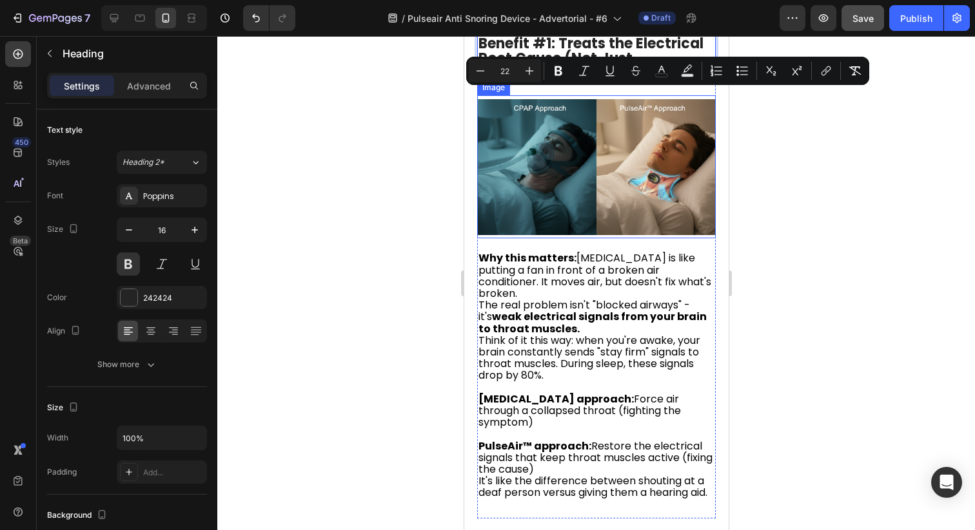
scroll to position [1219, 0]
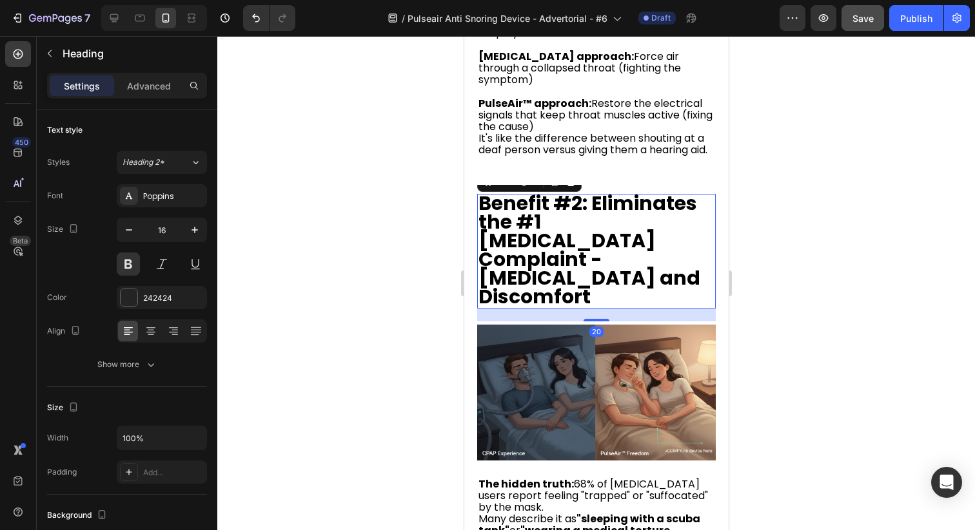
click at [570, 234] on strong "Benefit #2: Eliminates the #1 CPAP Complaint - Claustrophobia and Discomfort" at bounding box center [589, 250] width 222 height 121
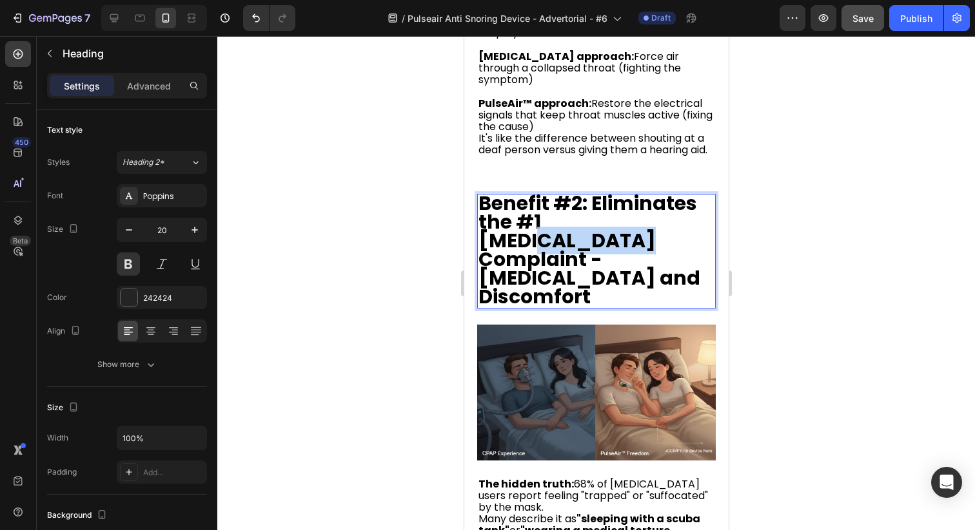
click at [640, 222] on strong "Benefit #2: Eliminates the #1 CPAP Complaint - Claustrophobia and Discomfort" at bounding box center [589, 250] width 222 height 121
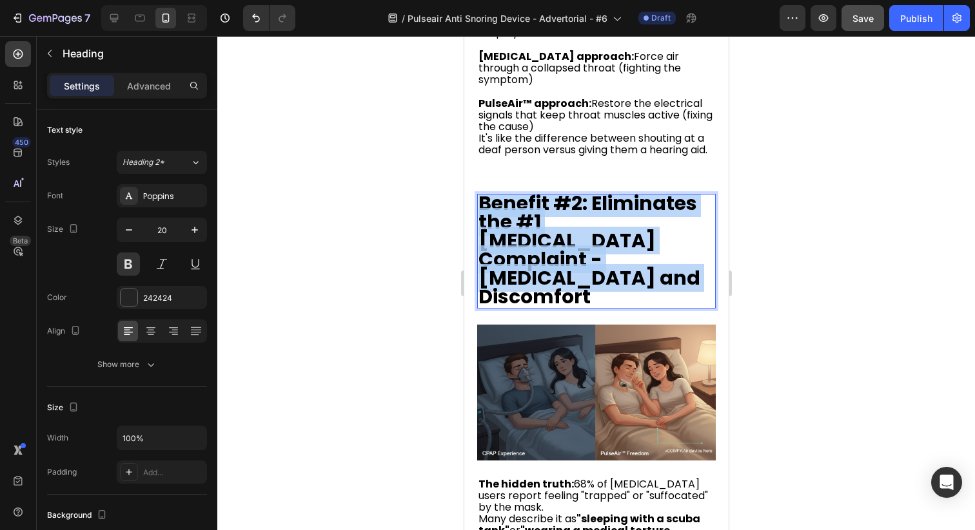
click at [640, 222] on strong "Benefit #2: Eliminates the #1 CPAP Complaint - Claustrophobia and Discomfort" at bounding box center [589, 250] width 222 height 121
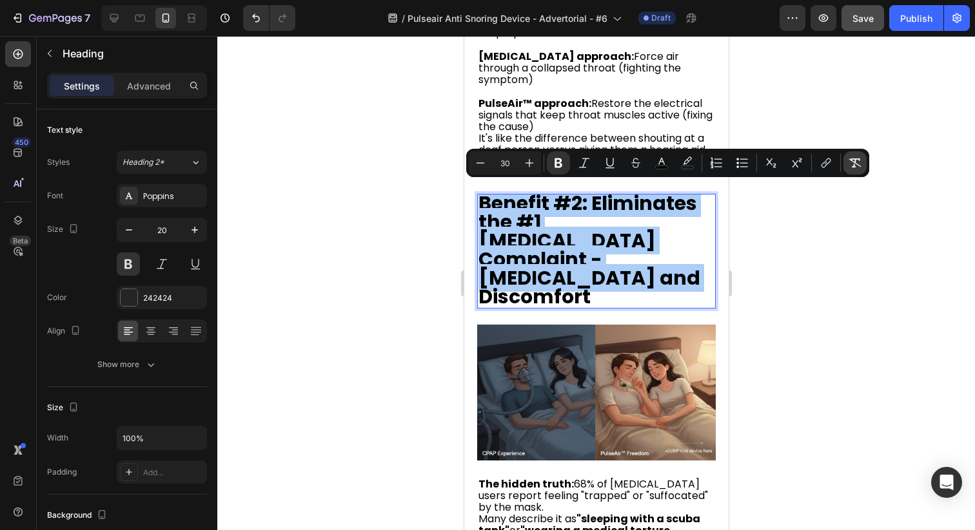
click at [850, 160] on icon "Editor contextual toolbar" at bounding box center [855, 163] width 12 height 9
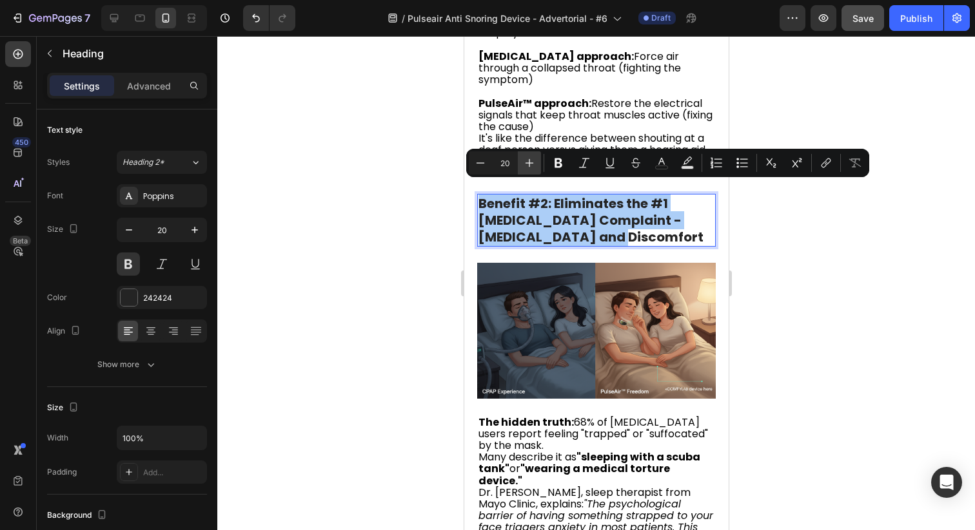
click at [526, 166] on icon "Editor contextual toolbar" at bounding box center [529, 163] width 13 height 13
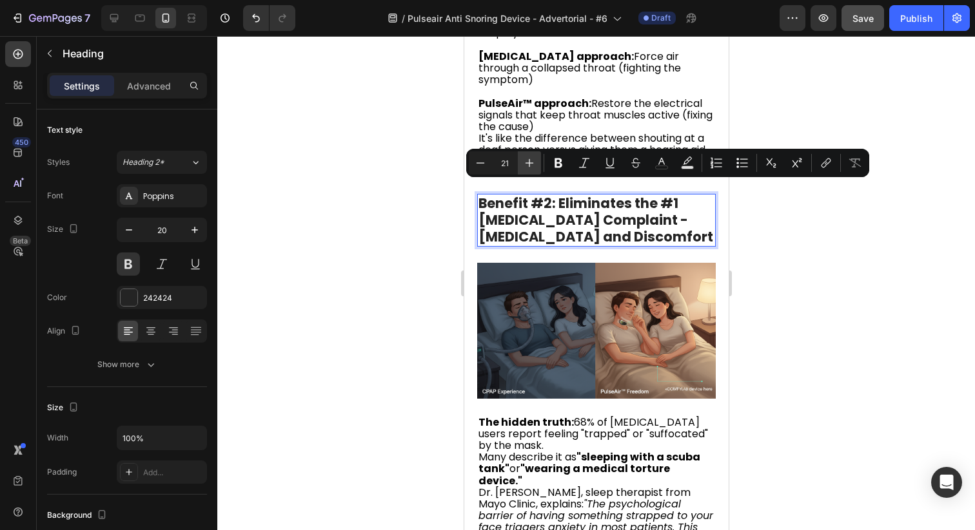
click at [526, 166] on icon "Editor contextual toolbar" at bounding box center [529, 163] width 13 height 13
type input "22"
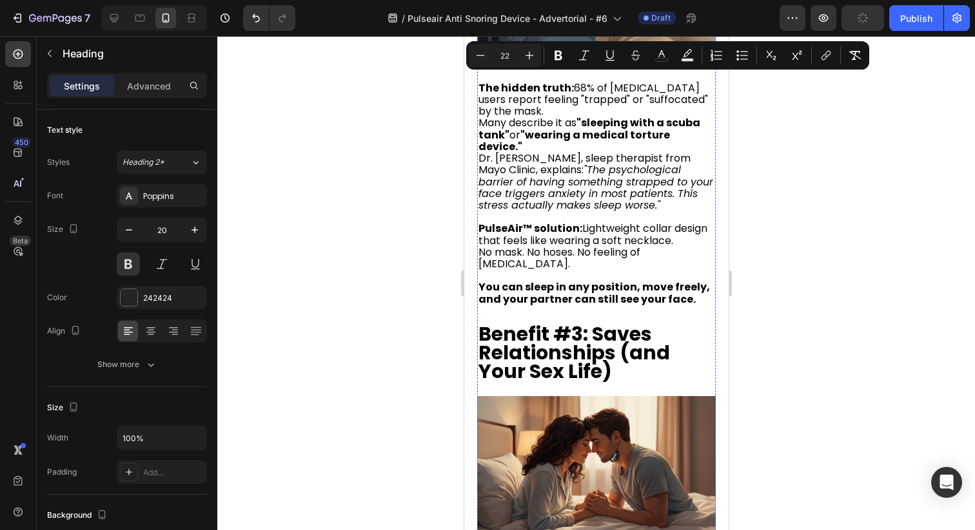
scroll to position [1584, 0]
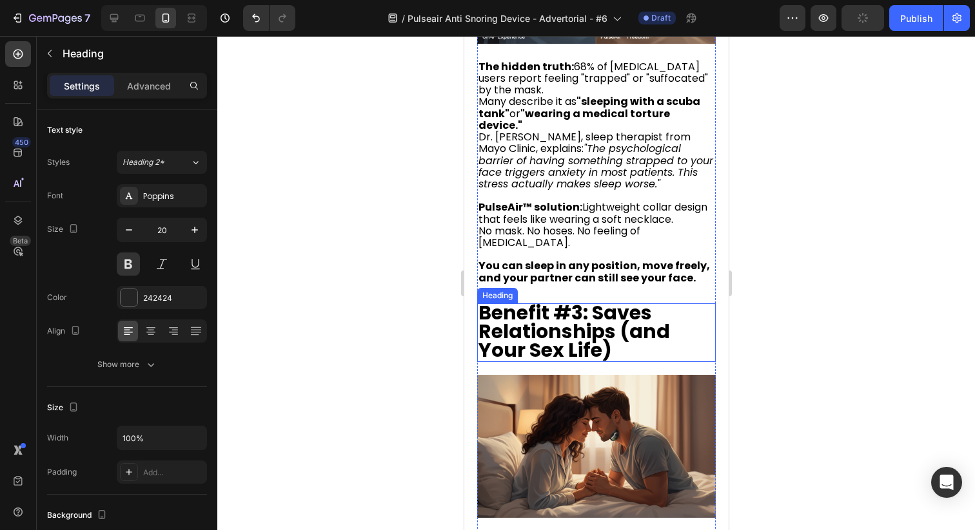
click at [590, 299] on strong "Benefit #3: Saves Relationships (and Your Sex Life)" at bounding box center [573, 331] width 191 height 65
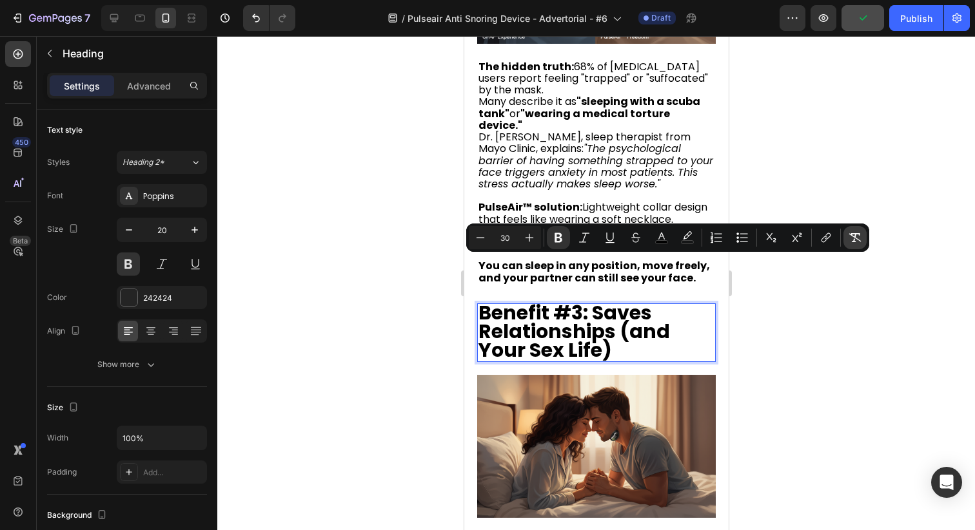
click at [858, 236] on icon "Editor contextual toolbar" at bounding box center [854, 237] width 13 height 13
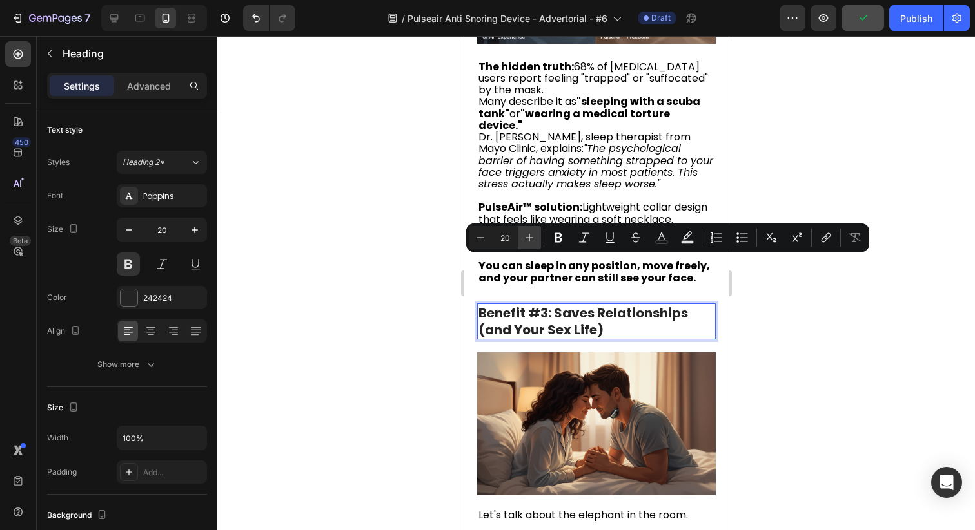
click at [527, 240] on icon "Editor contextual toolbar" at bounding box center [529, 237] width 13 height 13
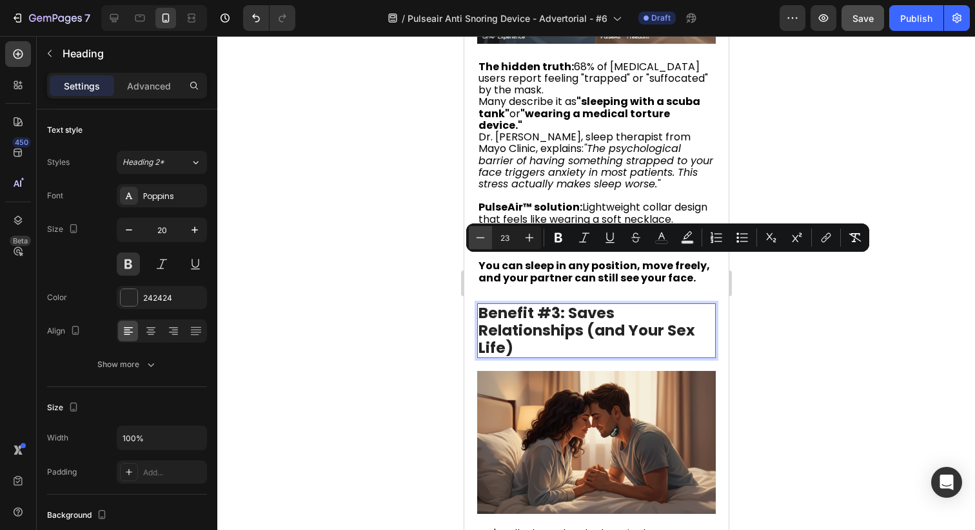
click at [480, 238] on icon "Editor contextual toolbar" at bounding box center [480, 237] width 13 height 13
type input "22"
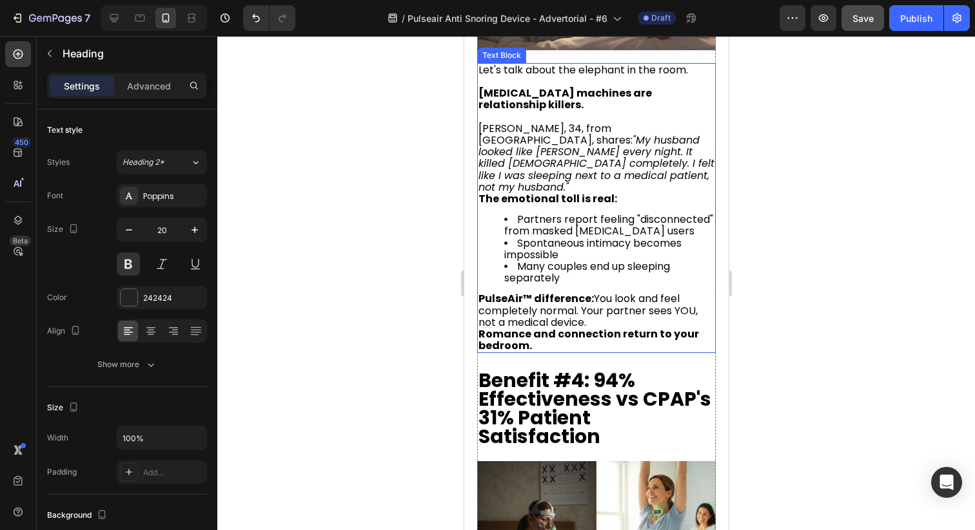
scroll to position [2164, 0]
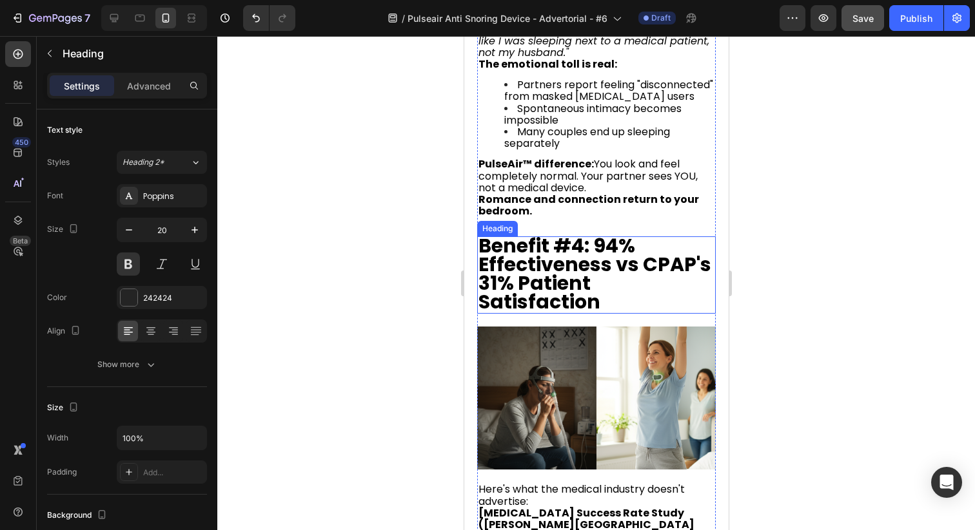
click at [583, 232] on strong "Benefit #4: 94% Effectiveness vs CPAP's 31% Patient Satisfaction" at bounding box center [594, 274] width 233 height 84
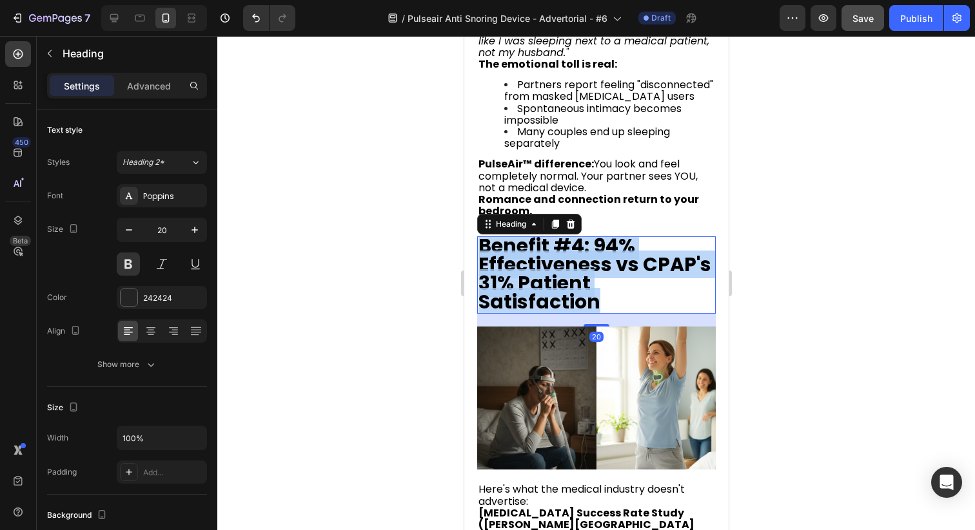
click at [583, 232] on strong "Benefit #4: 94% Effectiveness vs CPAP's 31% Patient Satisfaction" at bounding box center [594, 274] width 233 height 84
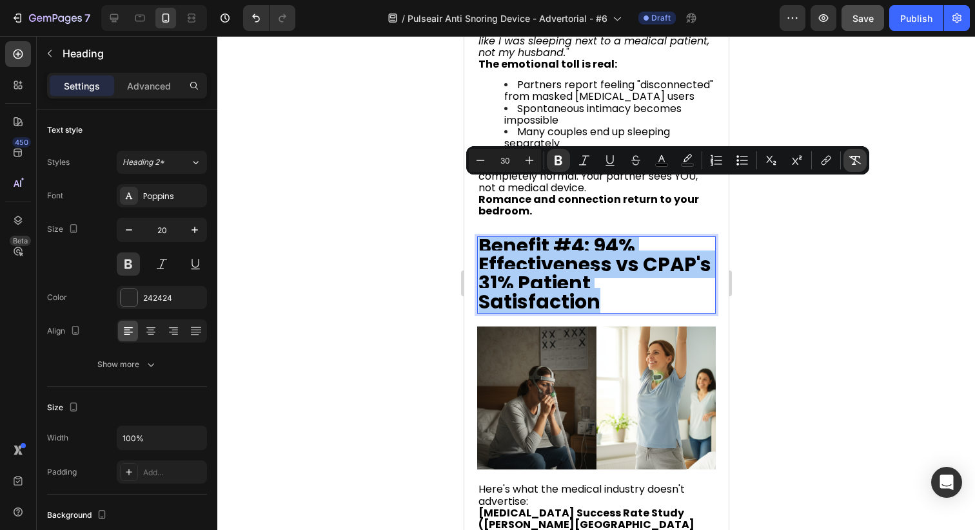
click at [858, 161] on icon "Editor contextual toolbar" at bounding box center [854, 160] width 13 height 13
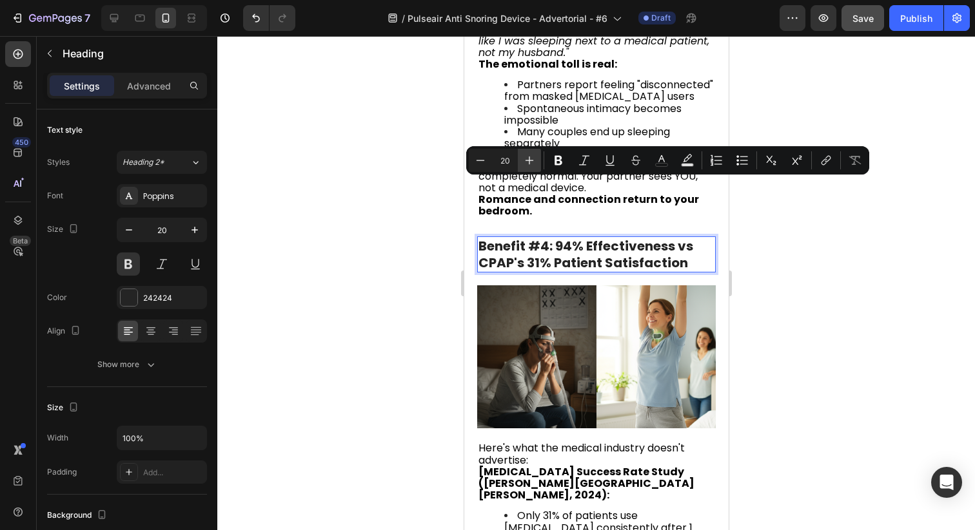
click at [527, 161] on icon "Editor contextual toolbar" at bounding box center [529, 160] width 13 height 13
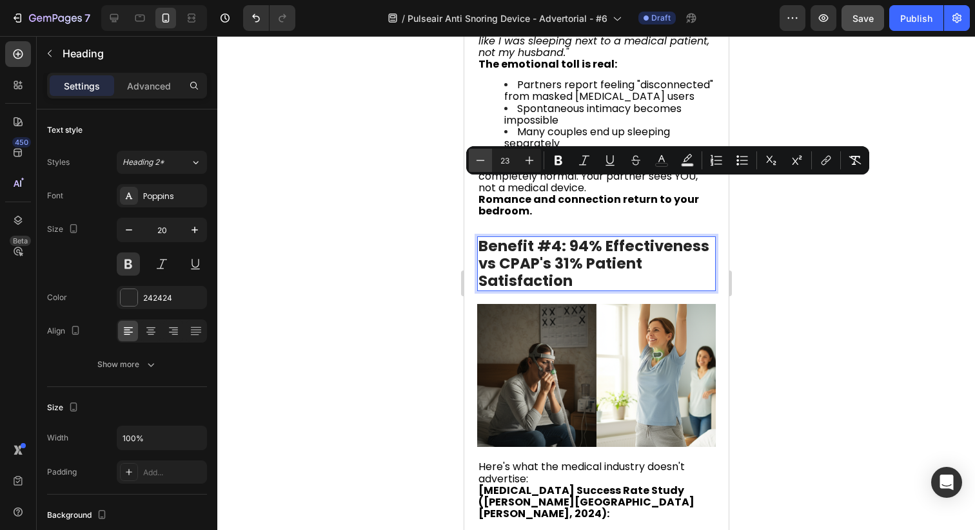
click at [474, 154] on icon "Editor contextual toolbar" at bounding box center [480, 160] width 13 height 13
type input "22"
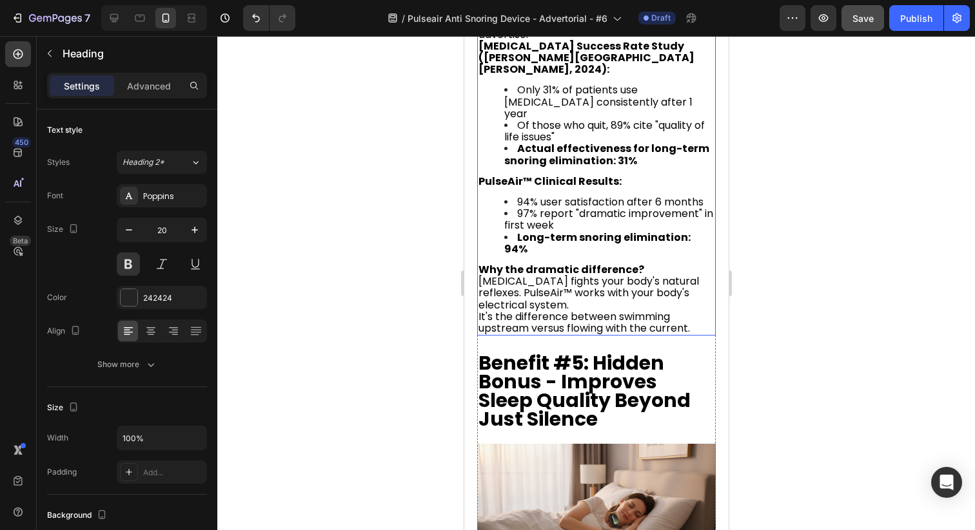
scroll to position [2629, 0]
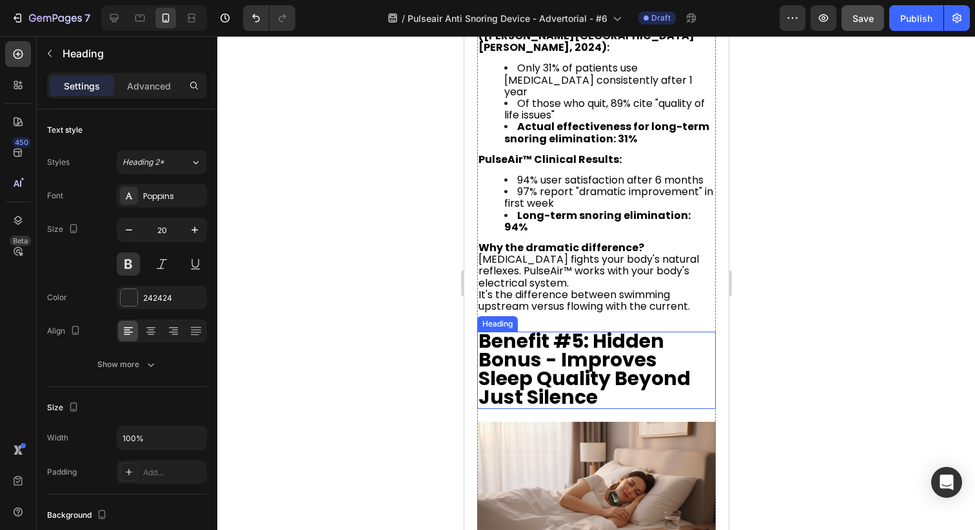
click at [559, 327] on strong "Benefit #5: Hidden Bonus - Improves Sleep Quality Beyond Just Silence" at bounding box center [584, 369] width 212 height 84
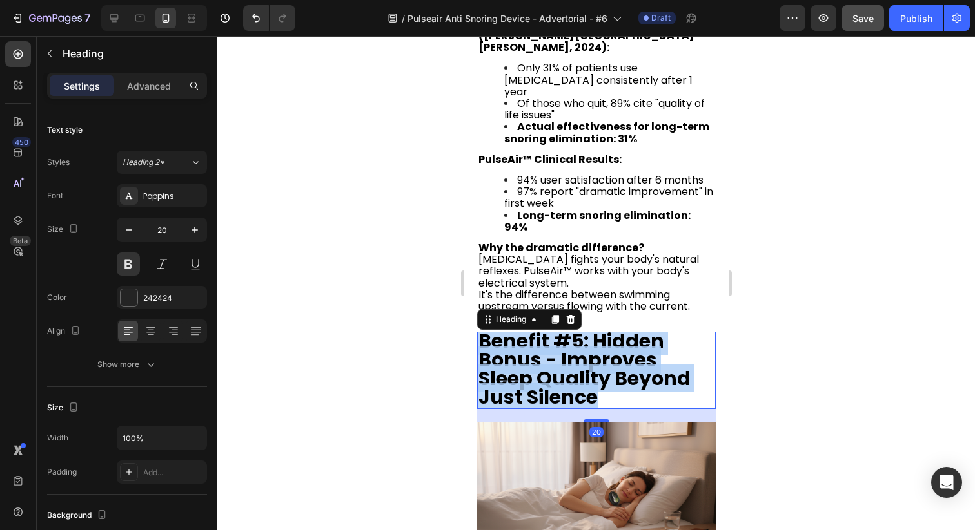
click at [559, 327] on strong "Benefit #5: Hidden Bonus - Improves Sleep Quality Beyond Just Silence" at bounding box center [584, 369] width 212 height 84
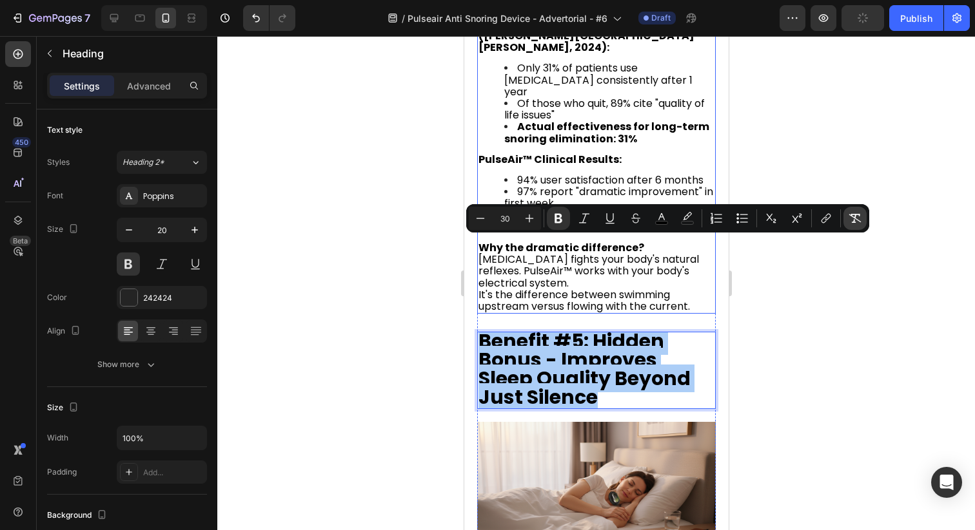
click at [860, 224] on icon "Editor contextual toolbar" at bounding box center [854, 218] width 13 height 13
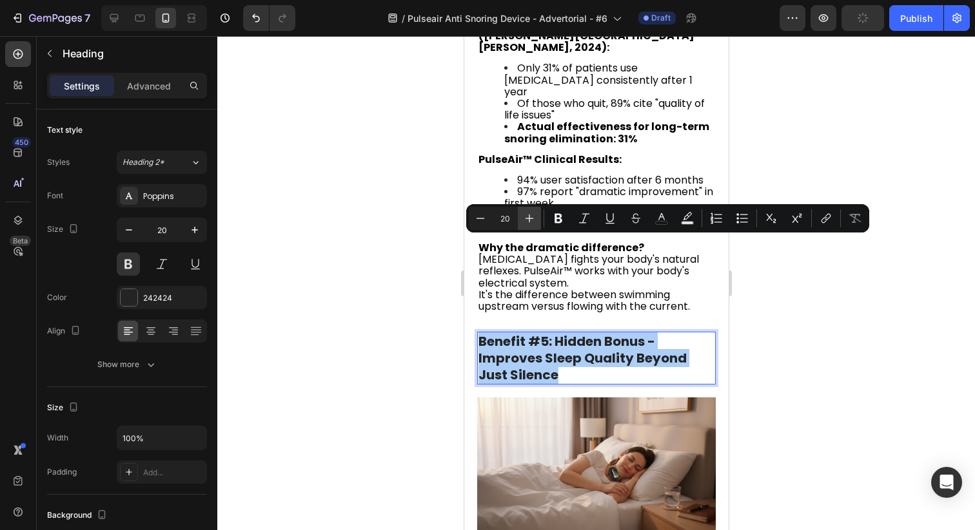
click at [540, 219] on button "Plus" at bounding box center [529, 218] width 23 height 23
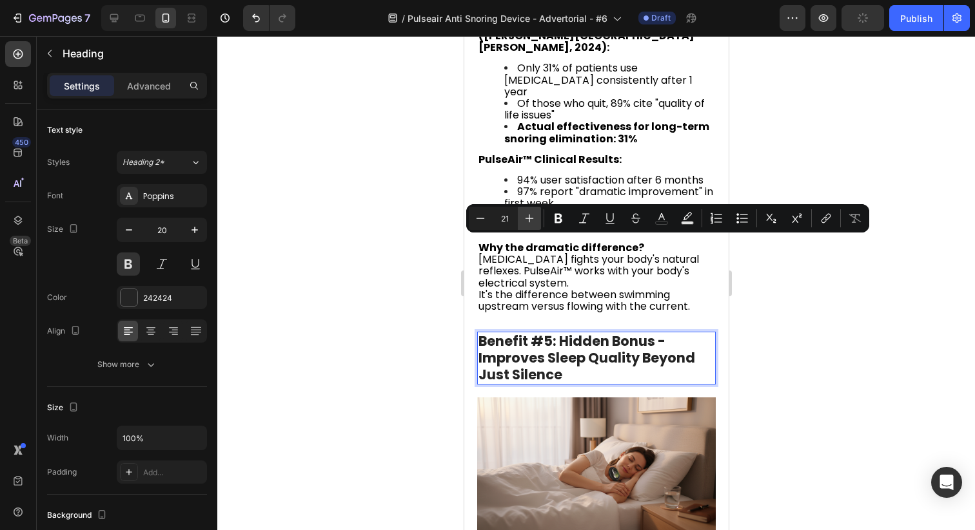
click at [540, 219] on button "Plus" at bounding box center [529, 218] width 23 height 23
type input "22"
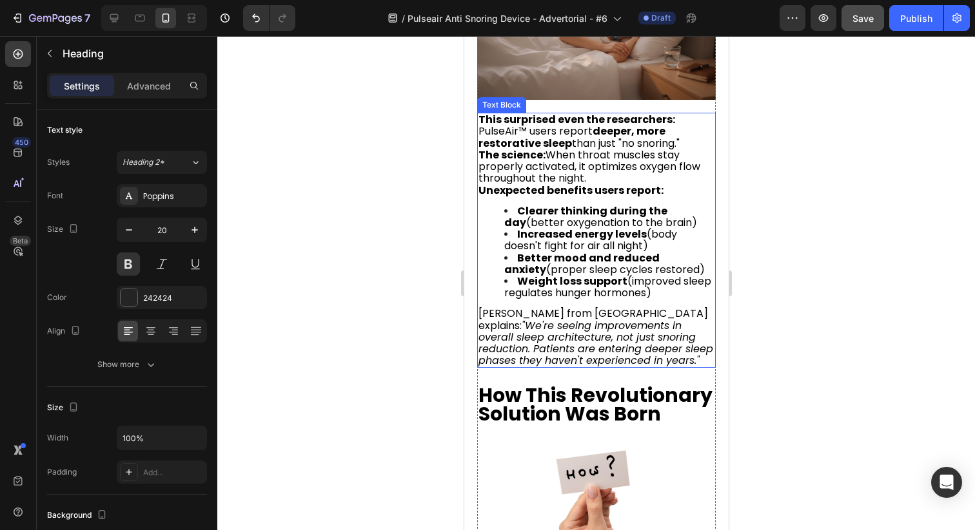
scroll to position [3100, 0]
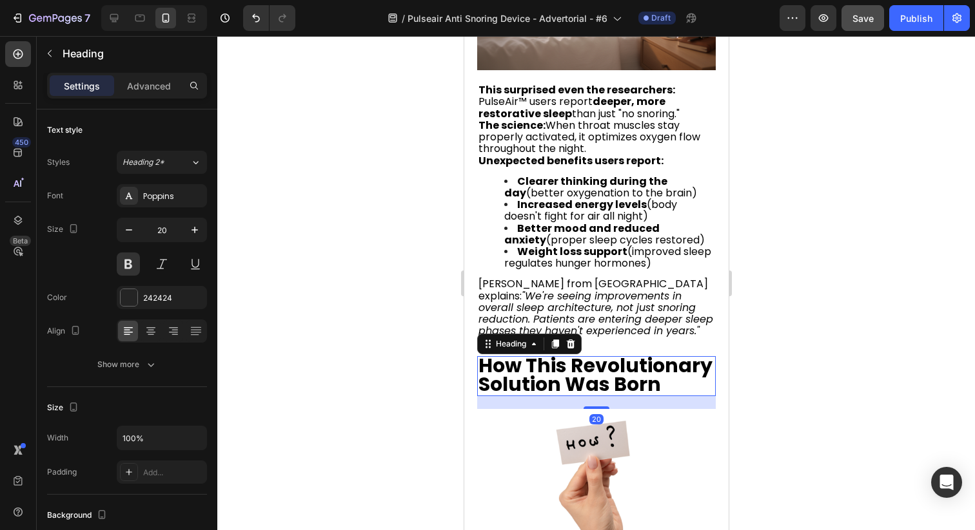
click at [585, 352] on strong "How This Revolutionary Solution Was Born" at bounding box center [595, 375] width 234 height 46
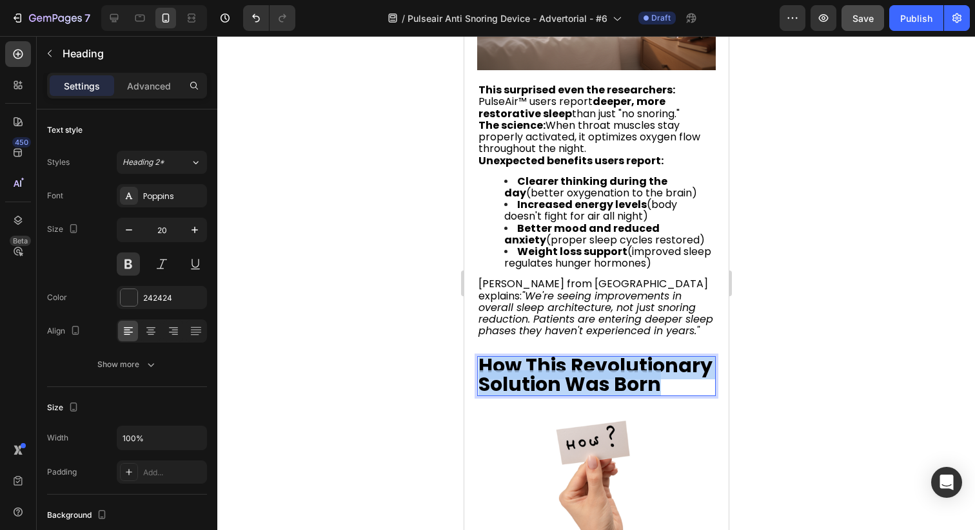
click at [585, 352] on strong "How This Revolutionary Solution Was Born" at bounding box center [595, 375] width 234 height 46
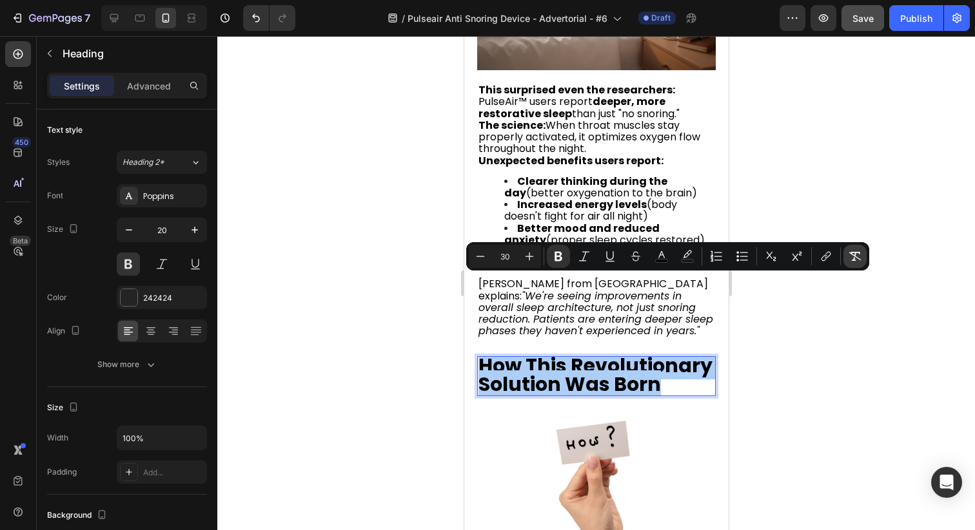
click at [849, 251] on icon "Editor contextual toolbar" at bounding box center [854, 256] width 13 height 13
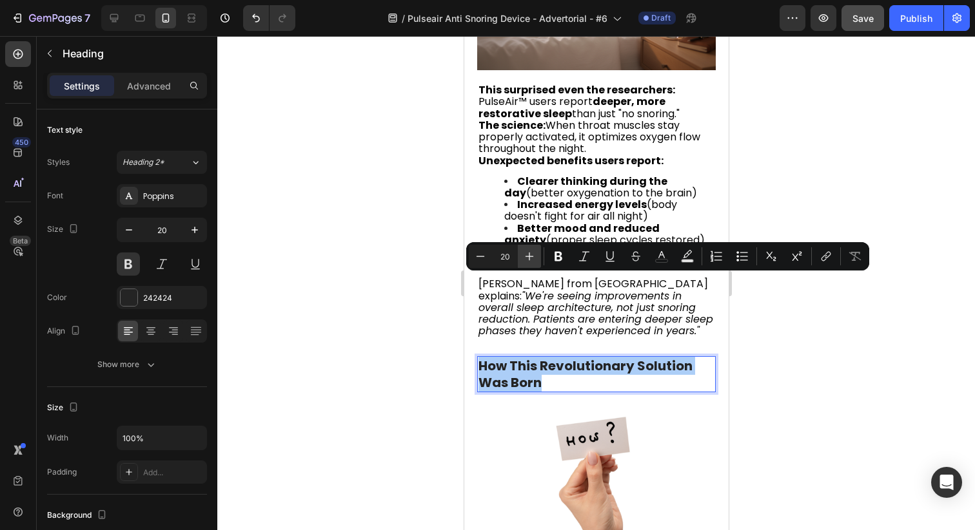
click at [528, 257] on icon "Editor contextual toolbar" at bounding box center [529, 257] width 8 height 8
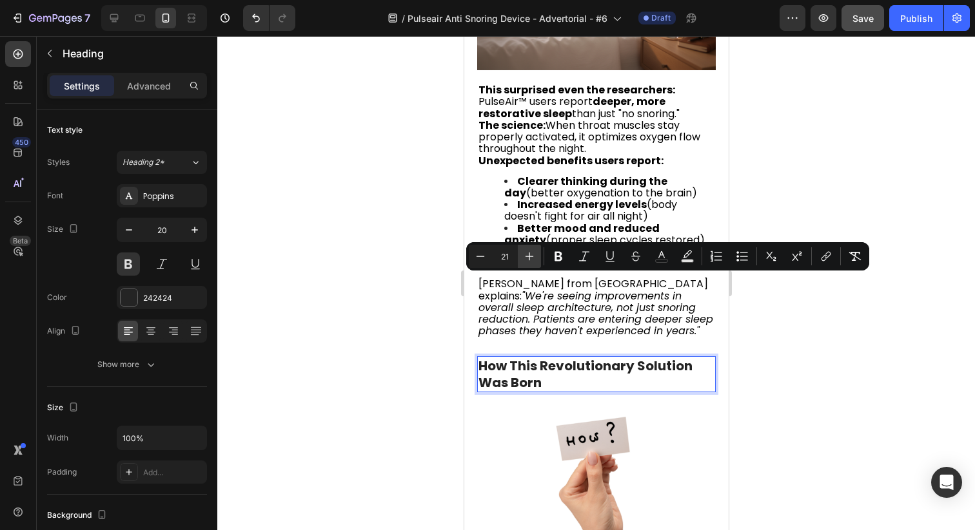
click at [528, 257] on icon "Editor contextual toolbar" at bounding box center [529, 257] width 8 height 8
type input "22"
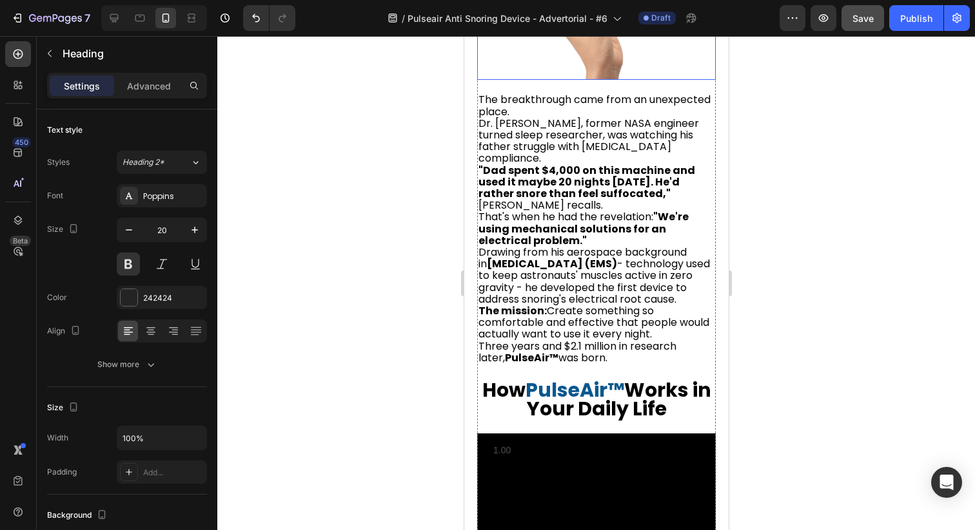
scroll to position [3598, 0]
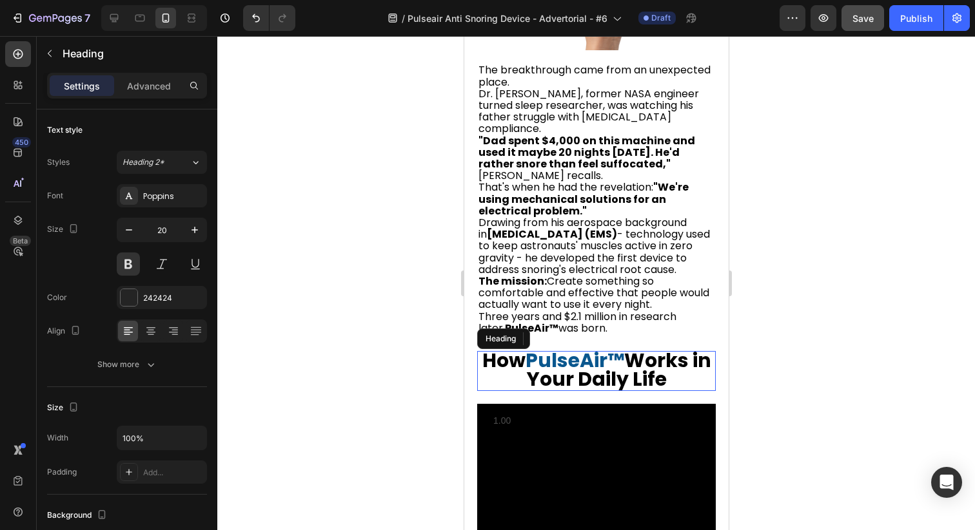
click at [550, 347] on strong "Works in Your Daily Life" at bounding box center [618, 370] width 184 height 46
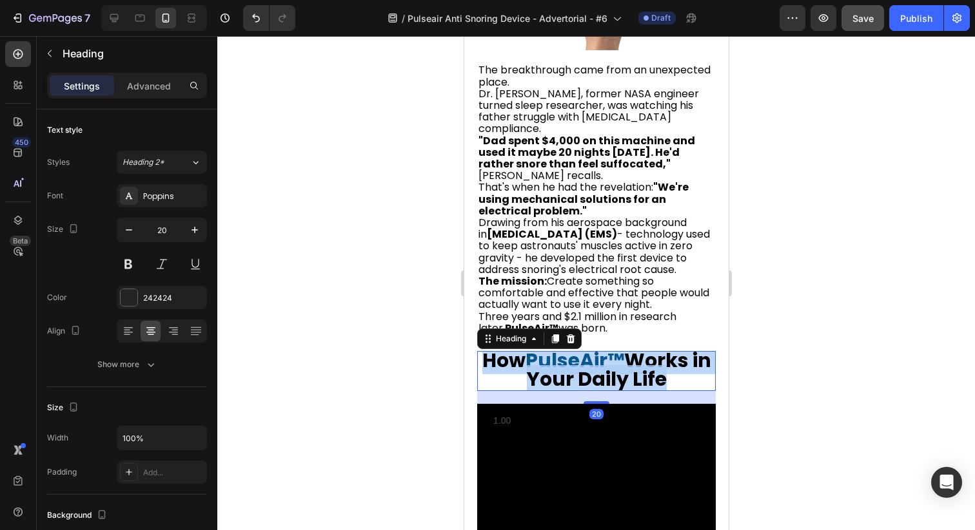
click at [550, 347] on strong "Works in Your Daily Life" at bounding box center [618, 370] width 184 height 46
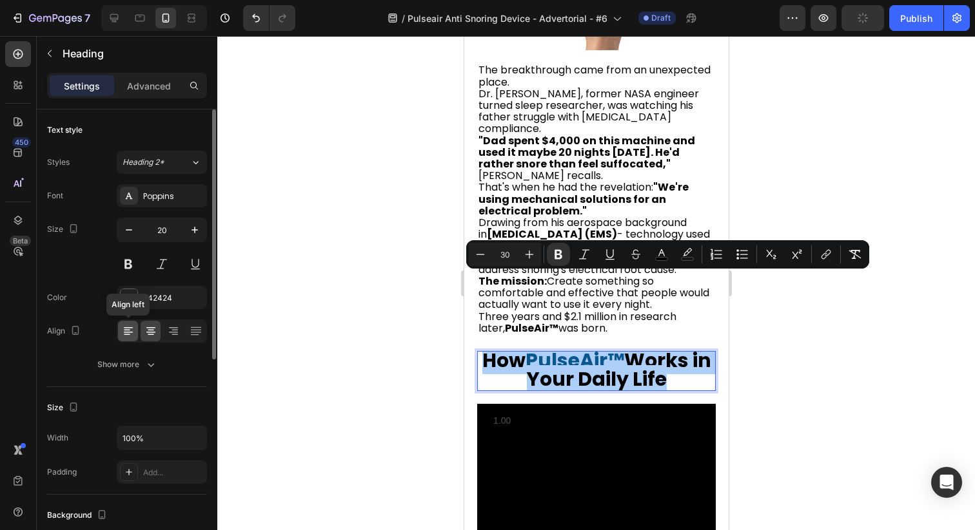
click at [128, 330] on icon at bounding box center [127, 330] width 6 height 1
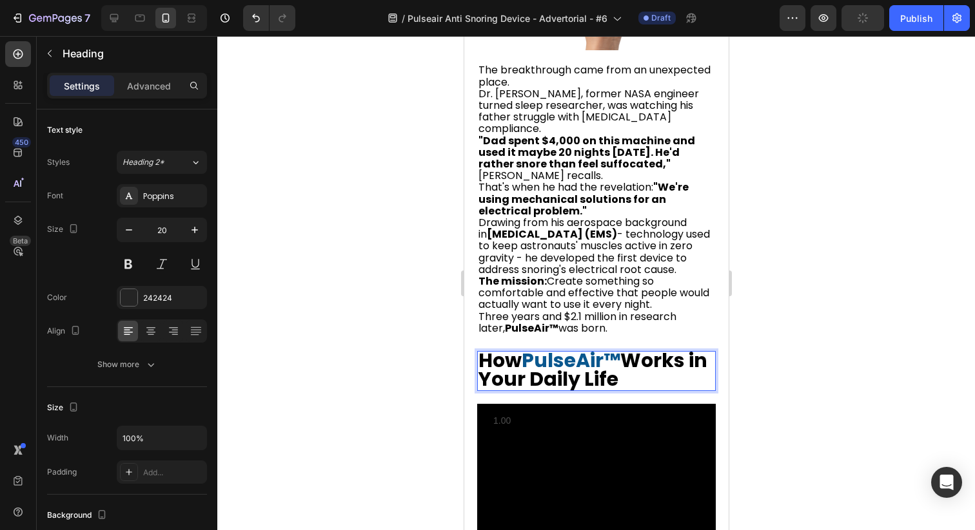
click at [632, 347] on strong "Works in Your Daily Life" at bounding box center [592, 370] width 229 height 46
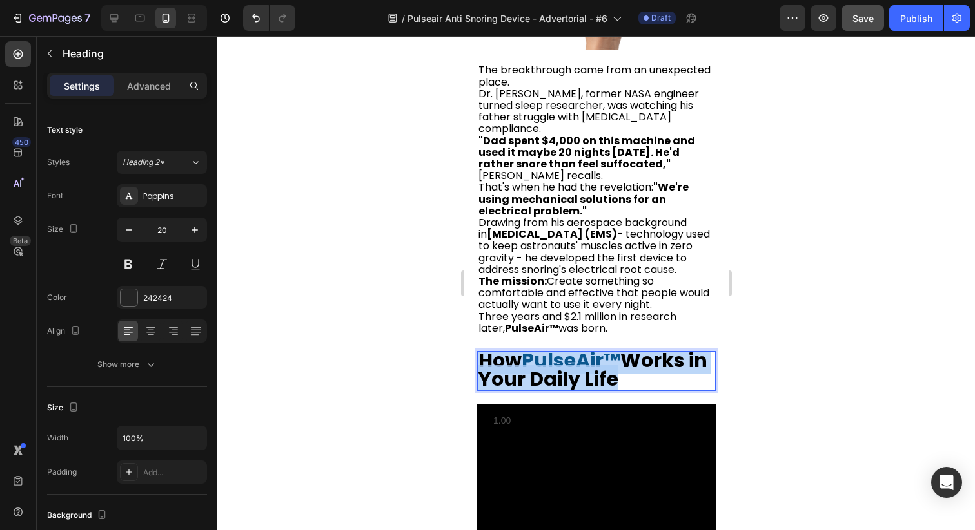
click at [632, 347] on strong "Works in Your Daily Life" at bounding box center [592, 370] width 229 height 46
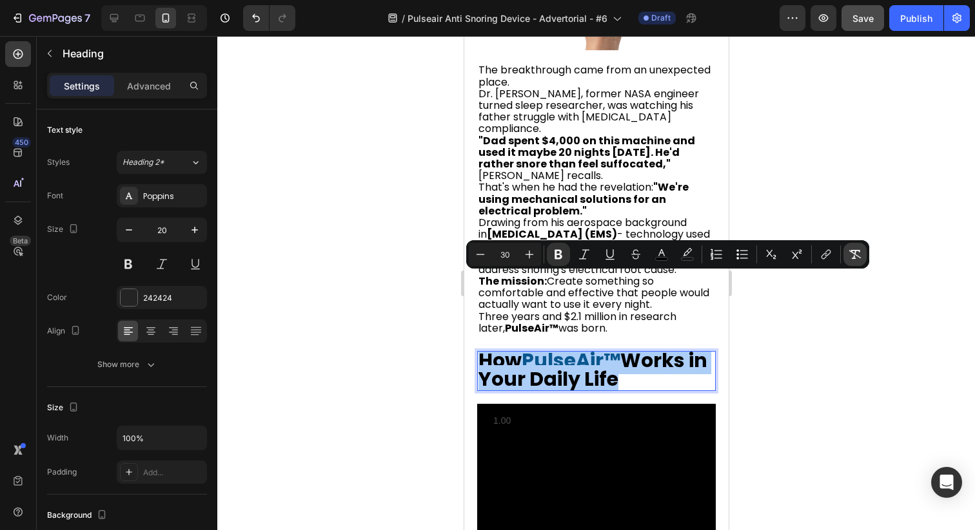
click at [860, 251] on icon "Editor contextual toolbar" at bounding box center [854, 254] width 13 height 13
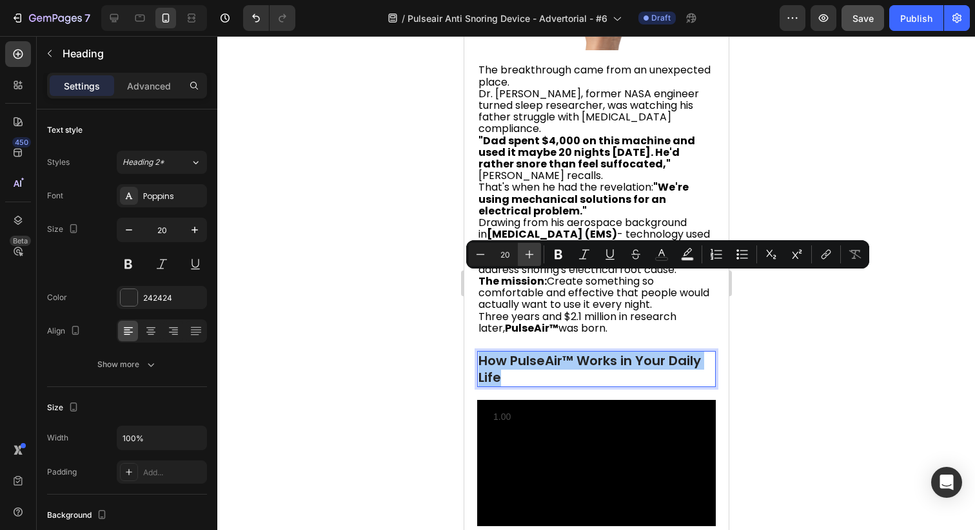
click at [531, 261] on button "Plus" at bounding box center [529, 254] width 23 height 23
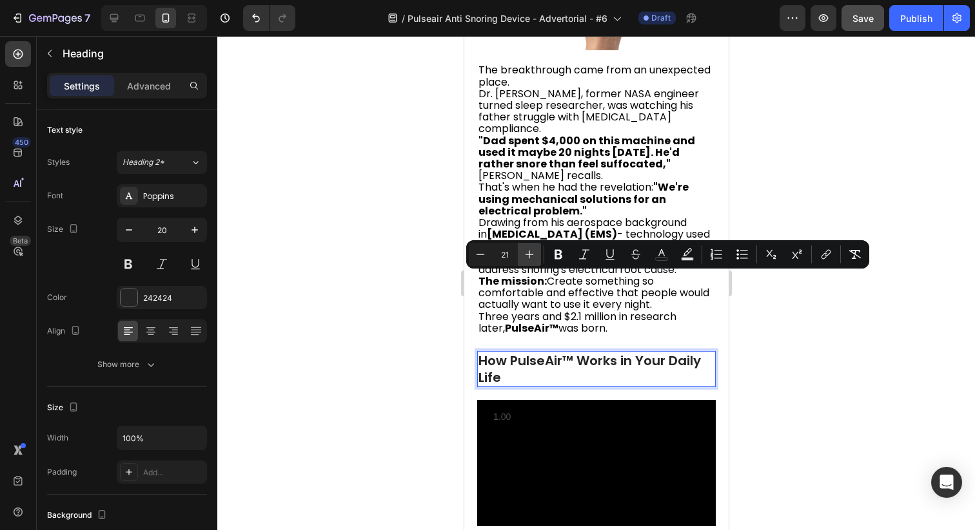
click at [531, 261] on button "Plus" at bounding box center [529, 254] width 23 height 23
type input "22"
click at [516, 351] on span "How PulseAir™ Works in Your Daily Life" at bounding box center [584, 369] width 212 height 37
click at [513, 351] on span "How PulseAir™ Works in Your Daily Life" at bounding box center [584, 369] width 212 height 37
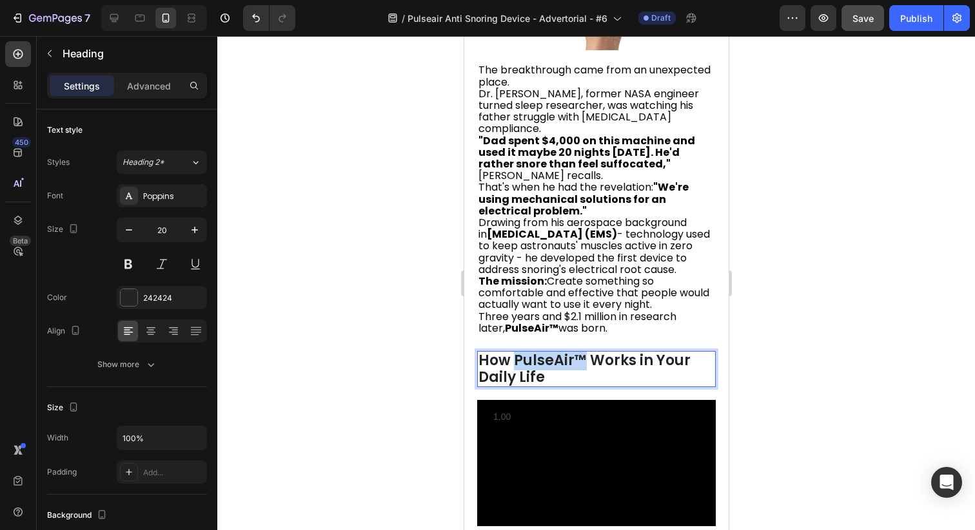
drag, startPoint x: 513, startPoint y: 287, endPoint x: 583, endPoint y: 289, distance: 70.3
click at [583, 351] on span "How PulseAir™ Works in Your Daily Life" at bounding box center [584, 369] width 212 height 37
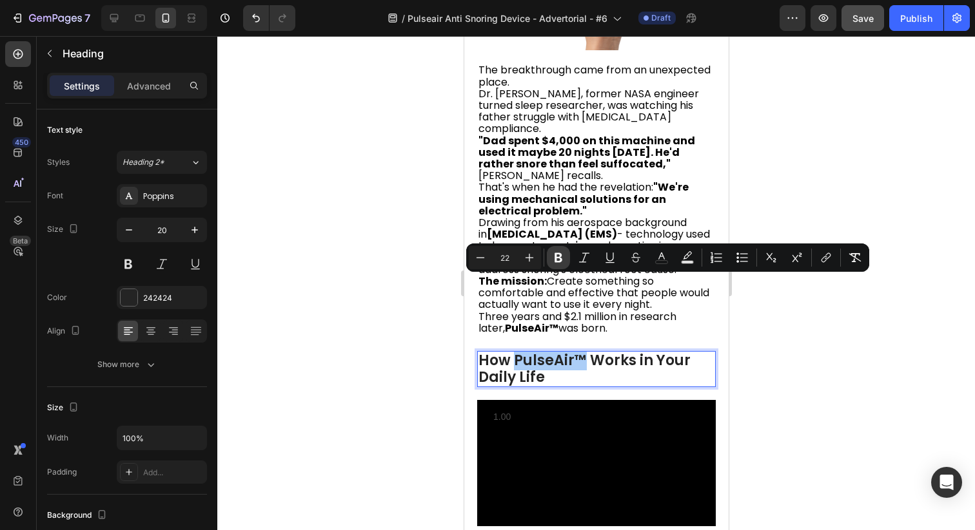
click at [560, 258] on icon "Editor contextual toolbar" at bounding box center [558, 258] width 8 height 10
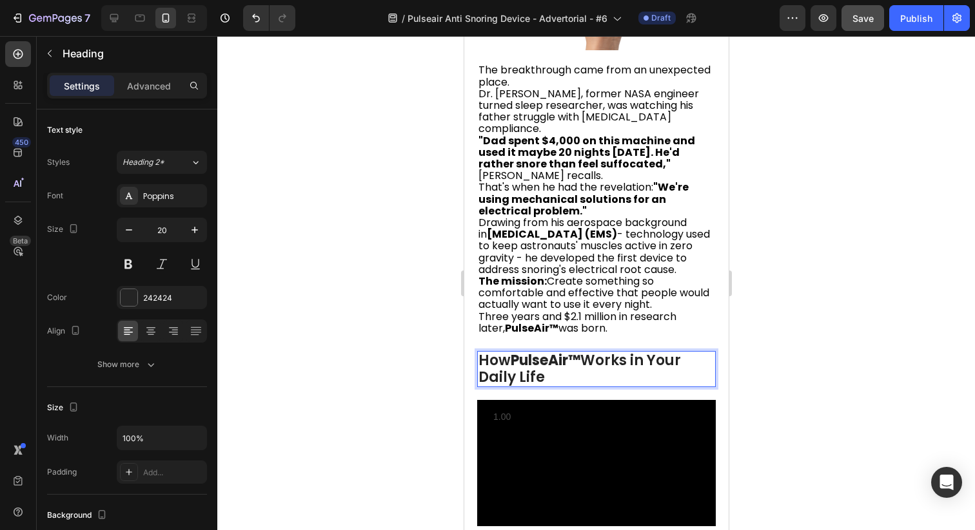
click at [514, 351] on strong "PulseAir™" at bounding box center [545, 361] width 70 height 20
drag, startPoint x: 583, startPoint y: 284, endPoint x: 512, endPoint y: 285, distance: 70.3
click at [512, 351] on strong "PulseAir™" at bounding box center [545, 361] width 70 height 20
click at [390, 310] on div at bounding box center [595, 283] width 757 height 494
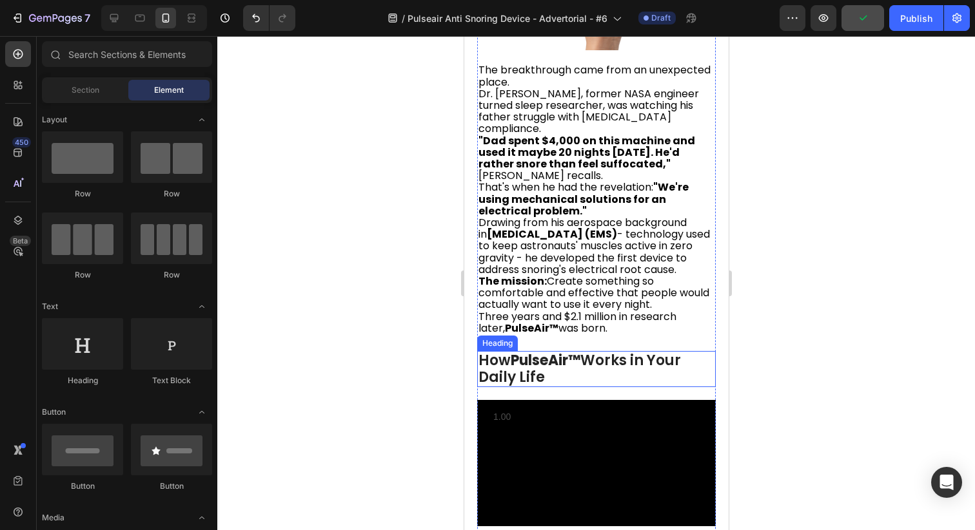
click at [554, 351] on strong "PulseAir™" at bounding box center [545, 361] width 70 height 20
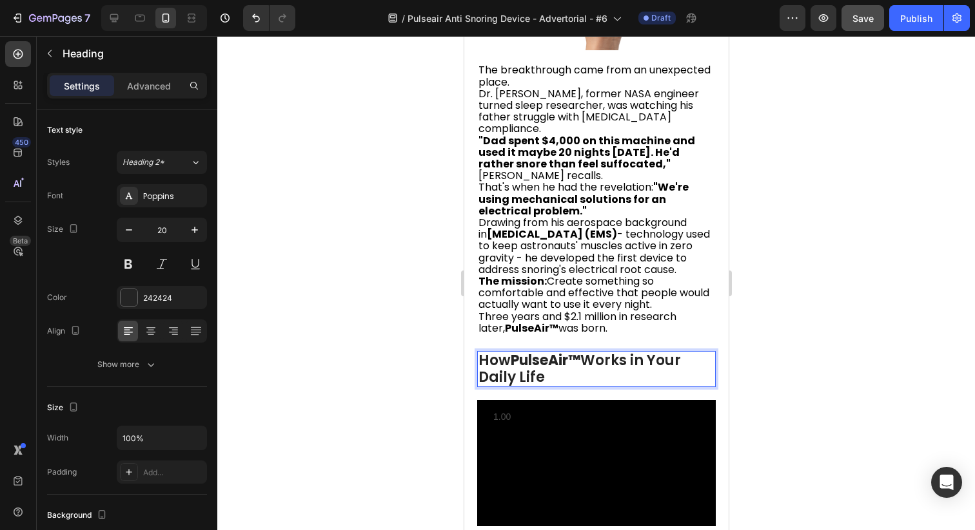
click at [516, 351] on strong "PulseAir™" at bounding box center [545, 361] width 70 height 20
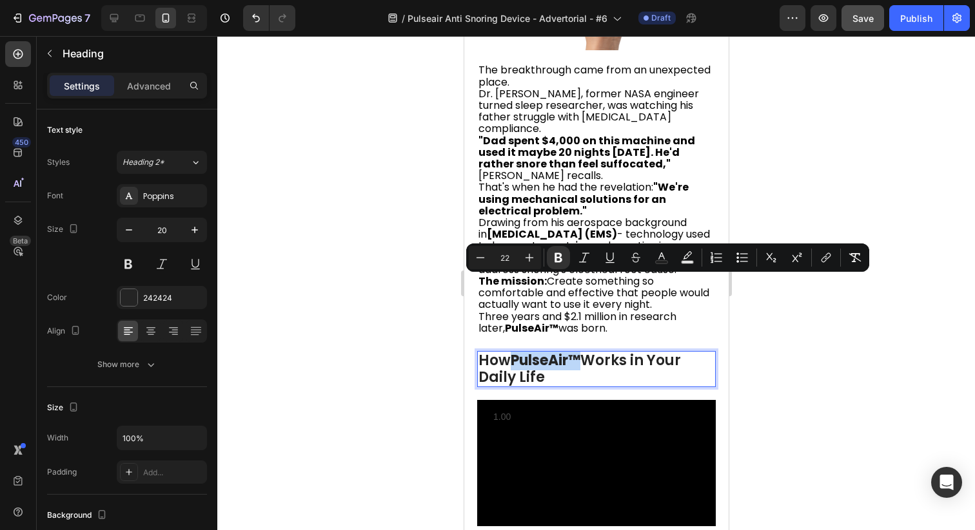
drag, startPoint x: 516, startPoint y: 287, endPoint x: 576, endPoint y: 287, distance: 59.9
click at [576, 351] on strong "PulseAir™" at bounding box center [545, 361] width 70 height 20
click at [672, 260] on button "Text Color" at bounding box center [661, 257] width 23 height 23
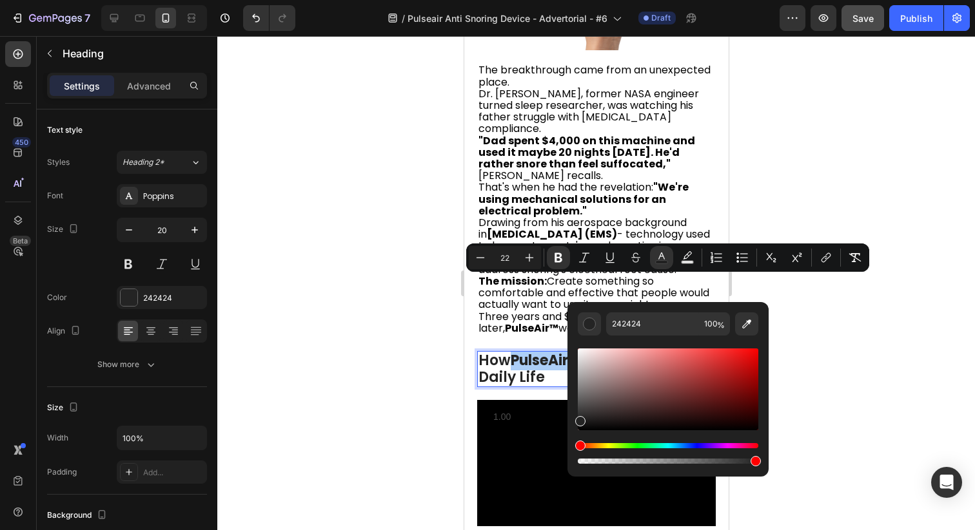
click at [721, 380] on div "Editor contextual toolbar" at bounding box center [668, 390] width 180 height 82
click at [670, 444] on div "Hue" at bounding box center [668, 445] width 180 height 5
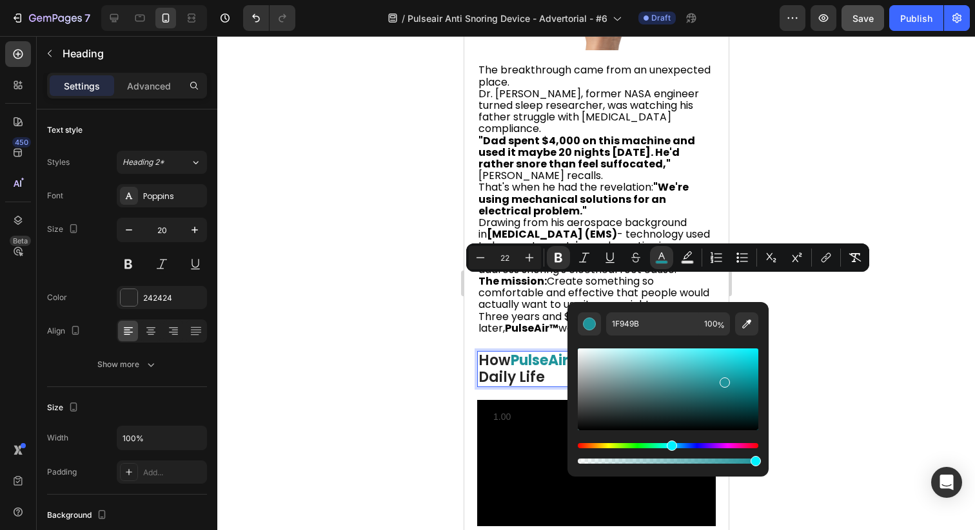
click at [683, 447] on div "Hue" at bounding box center [668, 445] width 180 height 5
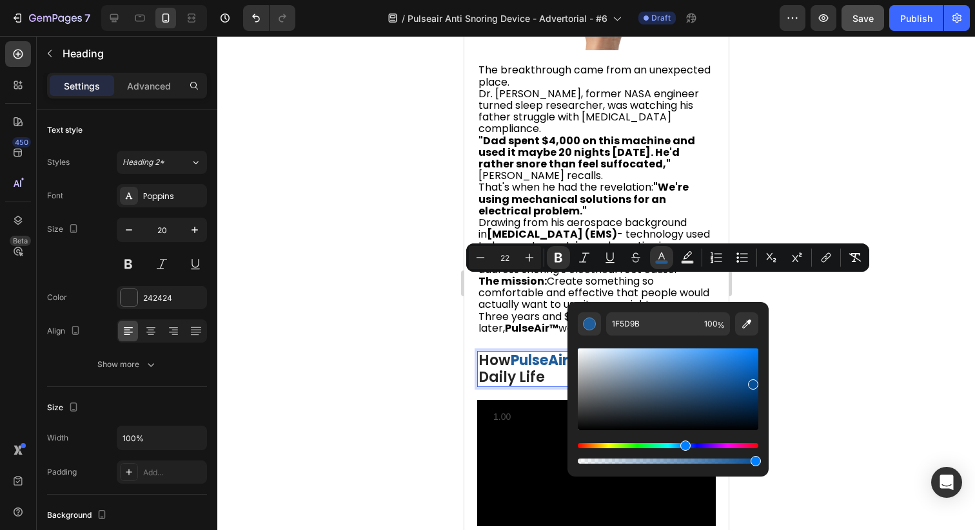
click at [752, 382] on div "Editor contextual toolbar" at bounding box center [668, 390] width 180 height 82
type input "064E96"
click at [822, 315] on div at bounding box center [595, 283] width 757 height 494
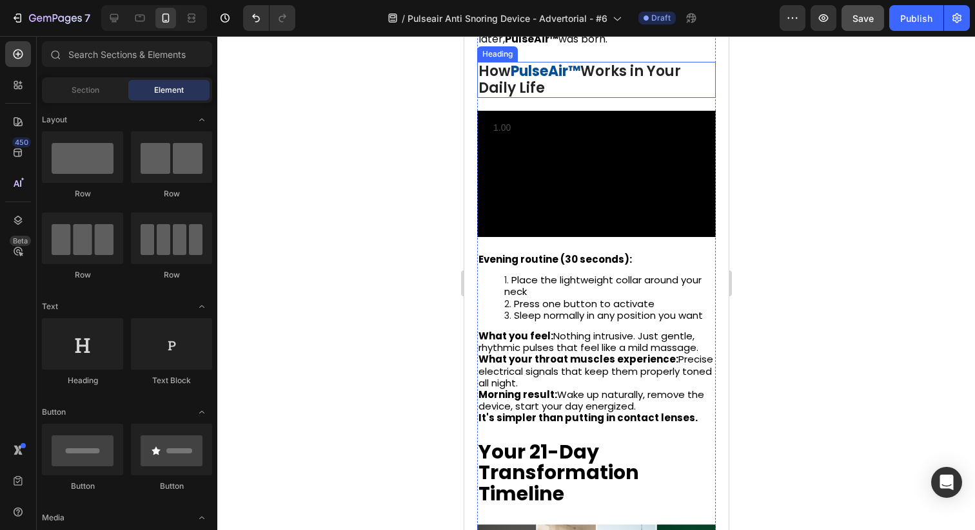
scroll to position [3897, 0]
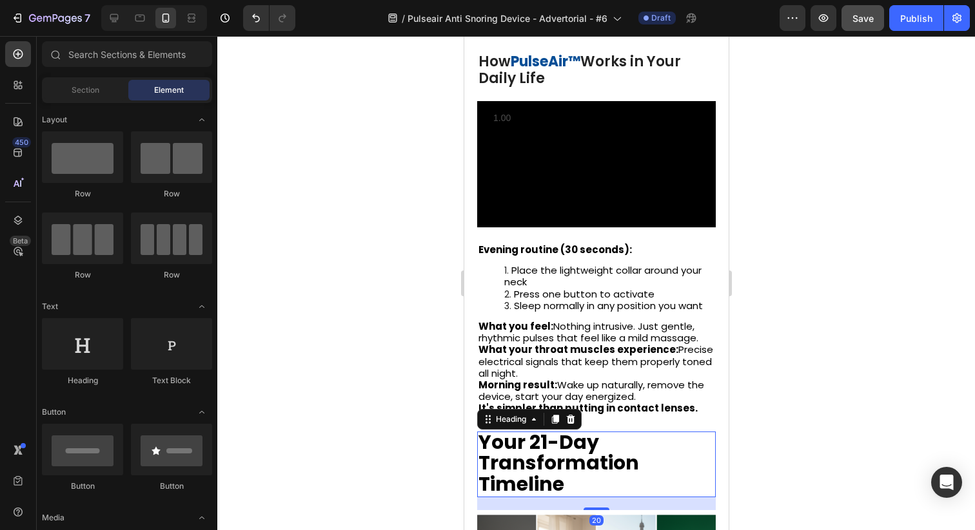
click at [570, 429] on strong "Your 21-Day Transformation Timeline" at bounding box center [558, 464] width 160 height 70
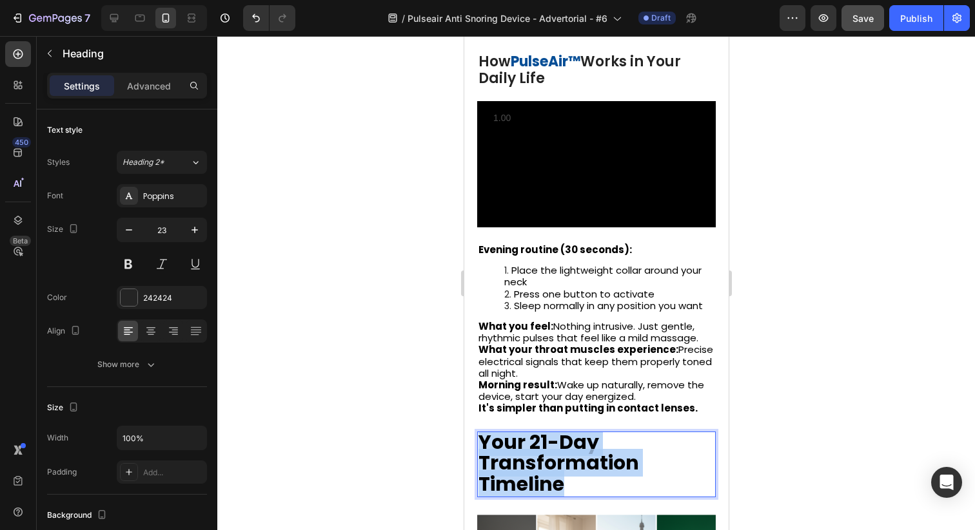
click at [570, 429] on strong "Your 21-Day Transformation Timeline" at bounding box center [558, 464] width 160 height 70
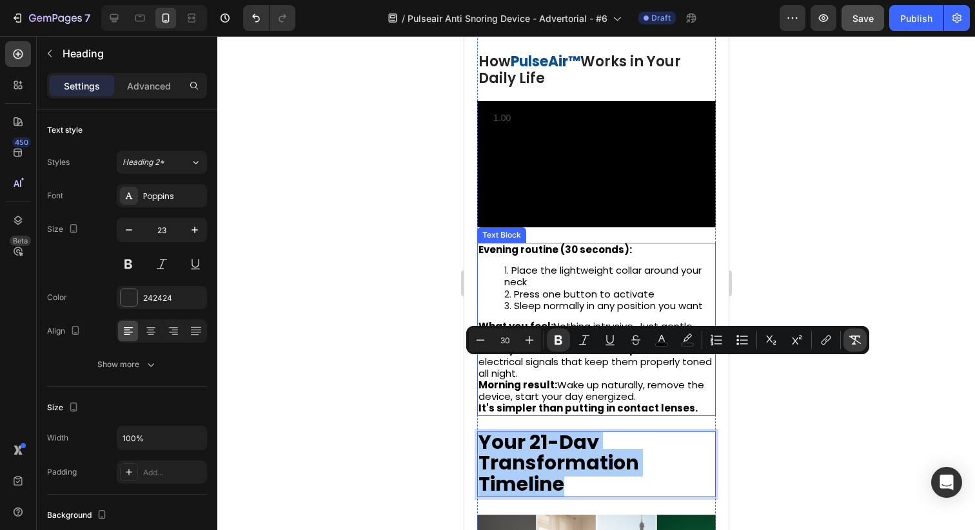
click at [855, 341] on icon "Editor contextual toolbar" at bounding box center [855, 340] width 12 height 9
type input "23"
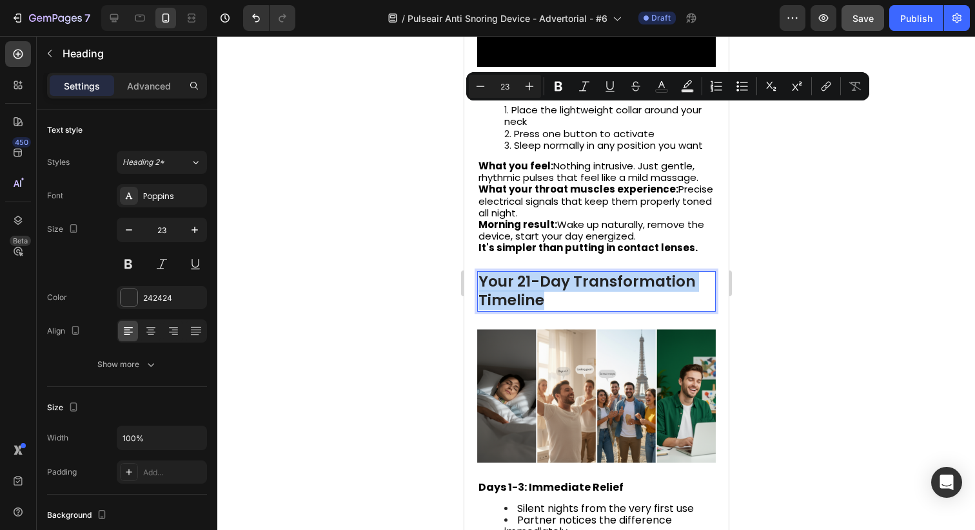
scroll to position [4008, 0]
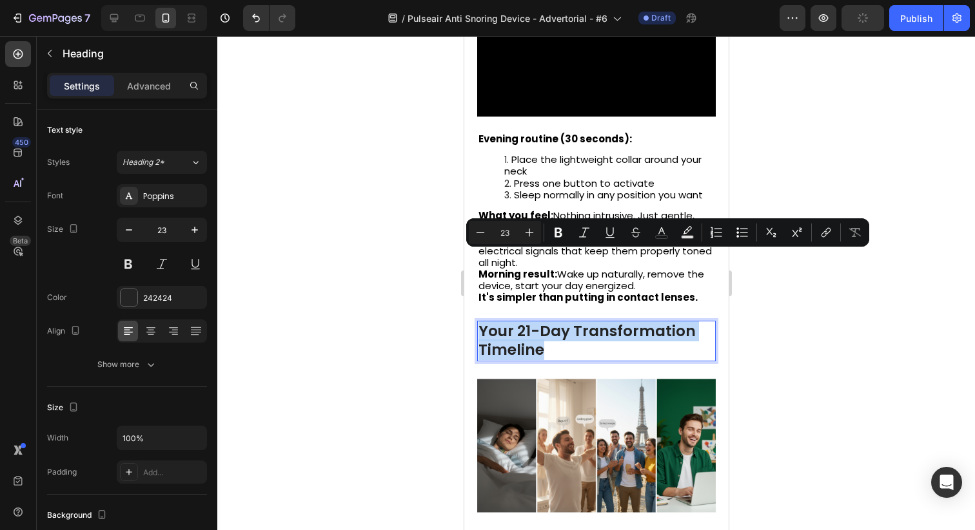
click at [536, 322] on p "Your 21-Day Transformation Timeline" at bounding box center [596, 341] width 236 height 39
drag, startPoint x: 514, startPoint y: 259, endPoint x: 576, endPoint y: 289, distance: 68.9
click at [576, 322] on p "Your 21-Day Transformation Timeline" at bounding box center [596, 341] width 236 height 39
click at [558, 226] on icon "Editor contextual toolbar" at bounding box center [558, 232] width 13 height 13
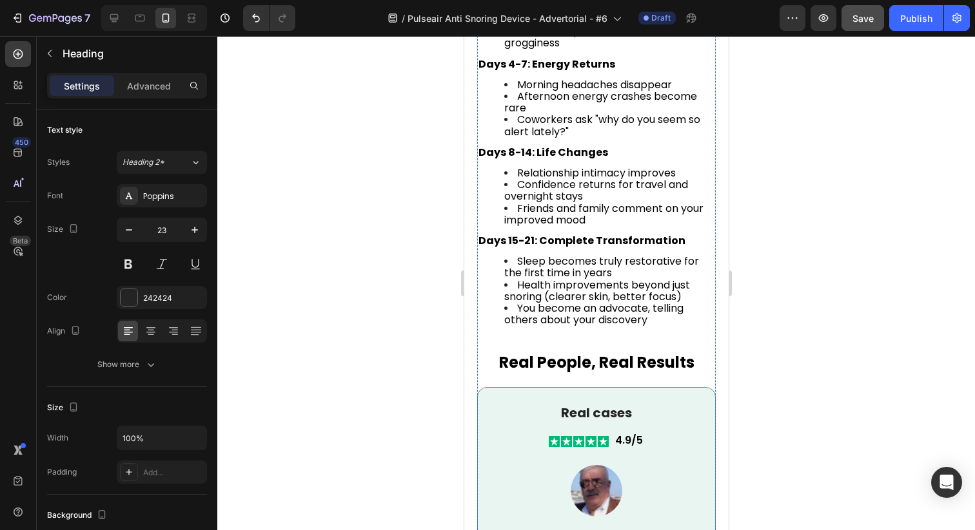
scroll to position [4591, 0]
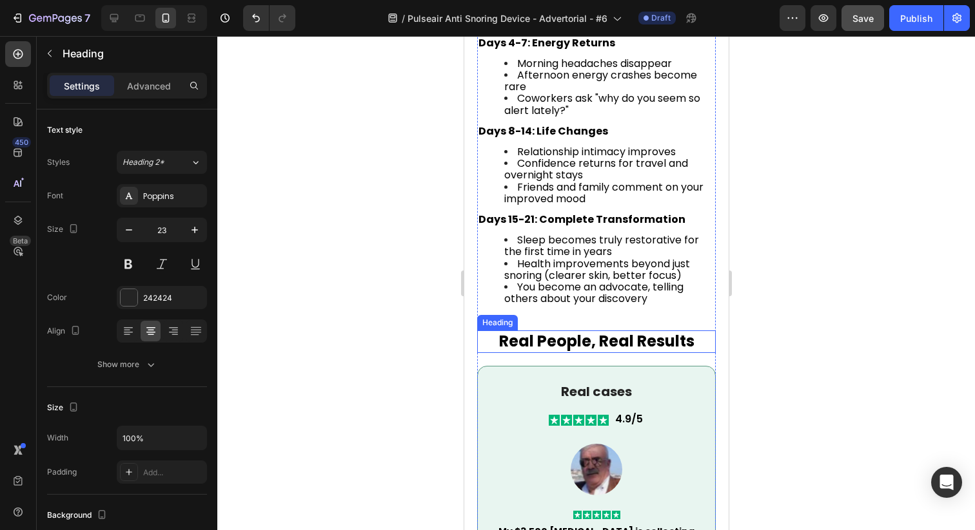
click at [601, 331] on strong "Real People, Real Results" at bounding box center [595, 341] width 195 height 21
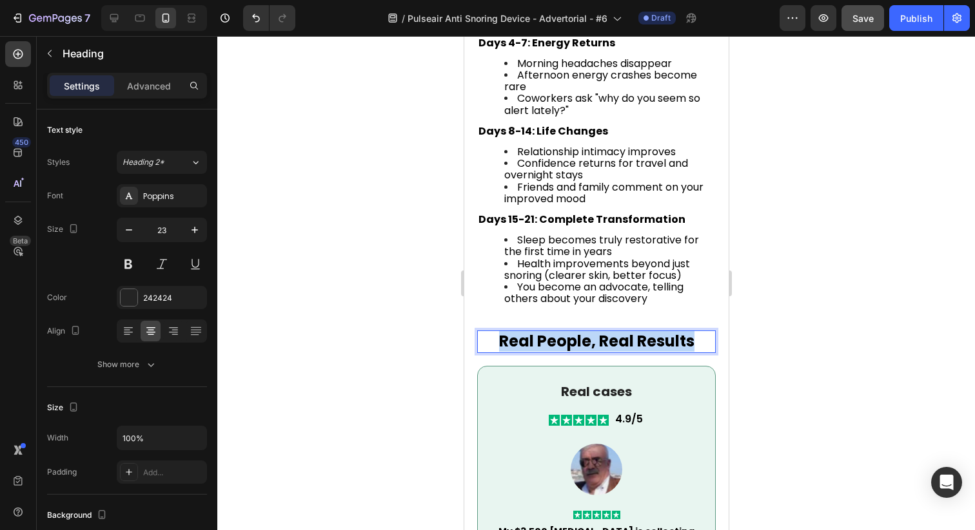
click at [601, 331] on strong "Real People, Real Results" at bounding box center [595, 341] width 195 height 21
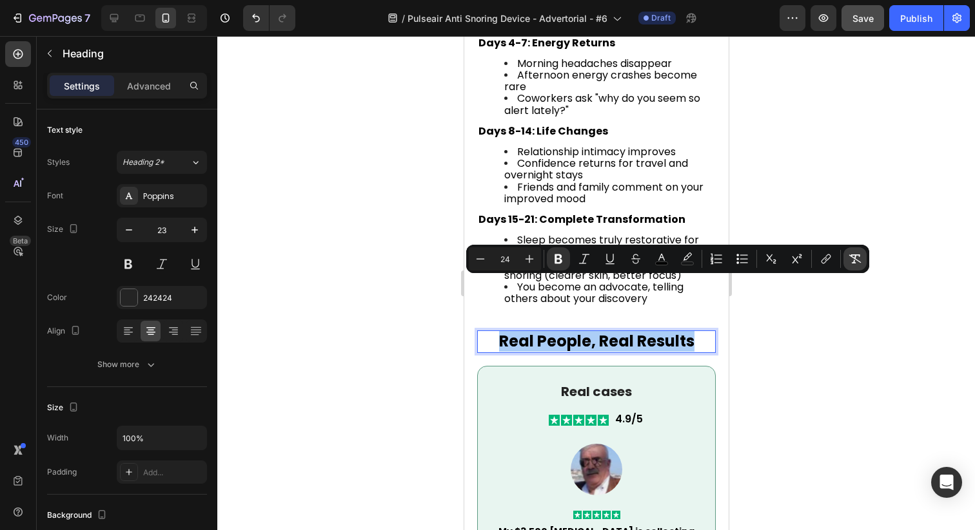
click at [856, 265] on icon "Editor contextual toolbar" at bounding box center [854, 259] width 13 height 13
type input "23"
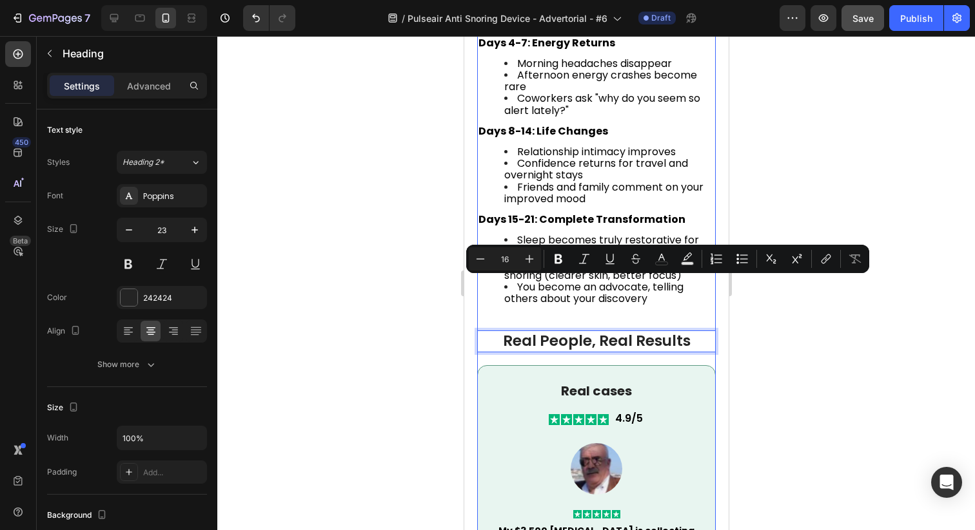
click at [647, 383] on p "Real cases" at bounding box center [595, 391] width 217 height 17
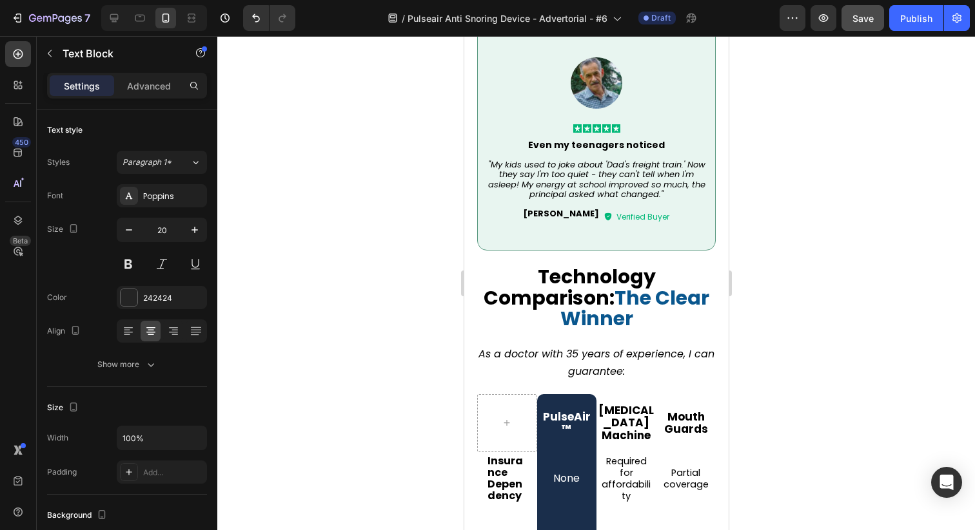
scroll to position [5470, 0]
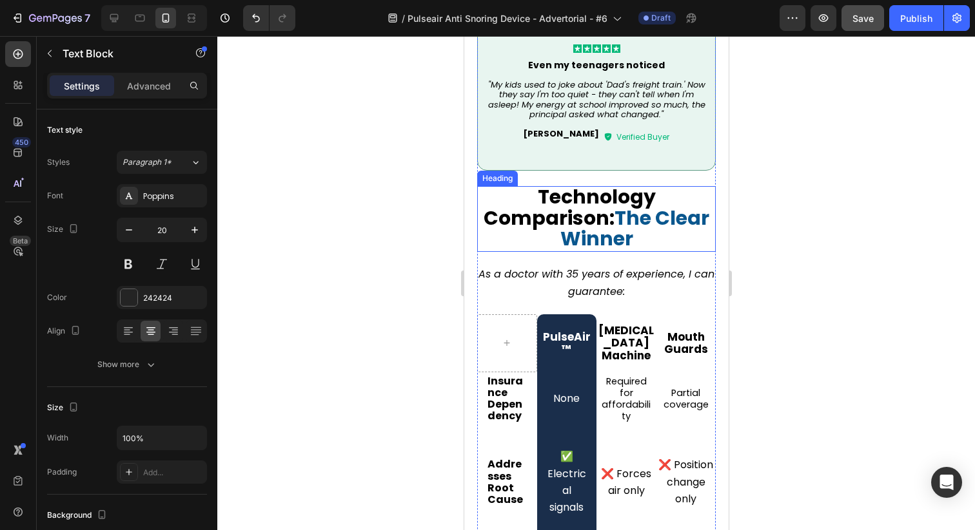
click at [616, 204] on strong "The Clear Winner" at bounding box center [634, 228] width 150 height 49
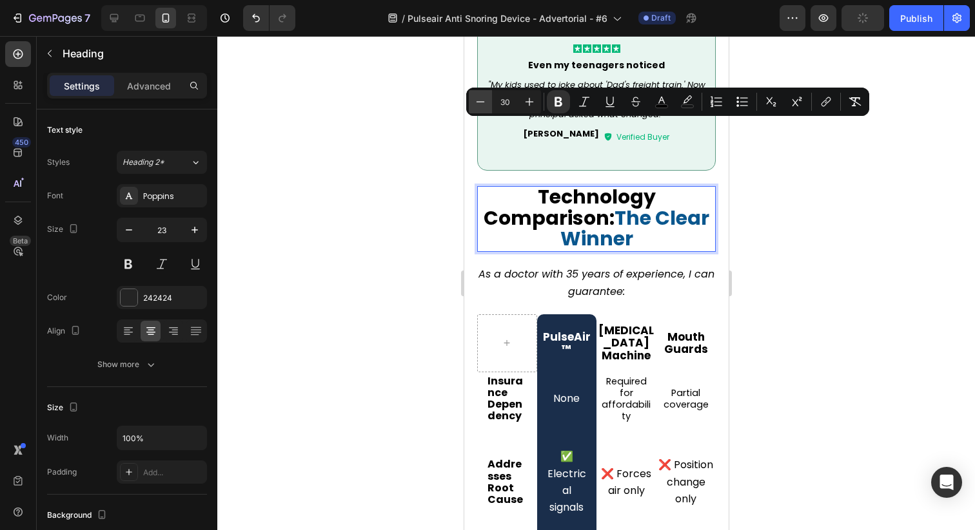
click at [485, 106] on icon "Editor contextual toolbar" at bounding box center [480, 101] width 13 height 13
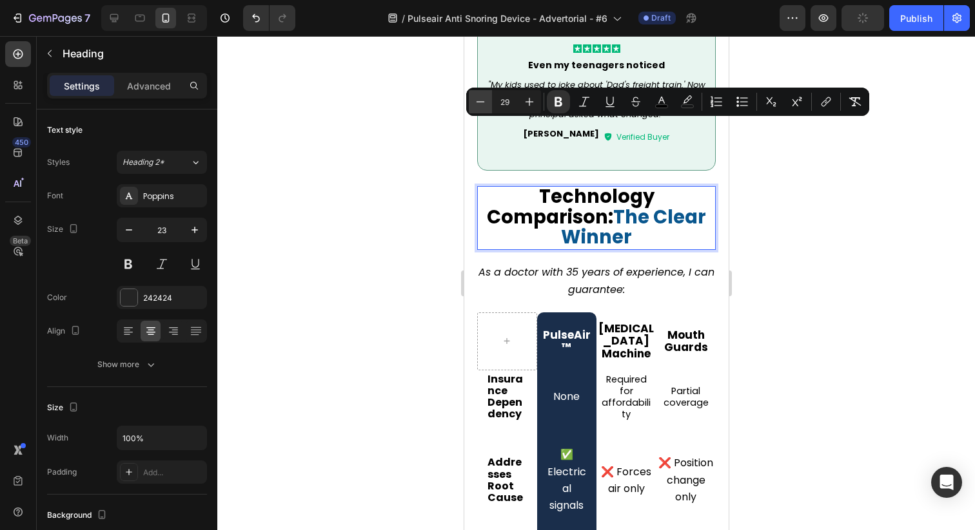
click at [485, 106] on icon "Editor contextual toolbar" at bounding box center [480, 101] width 13 height 13
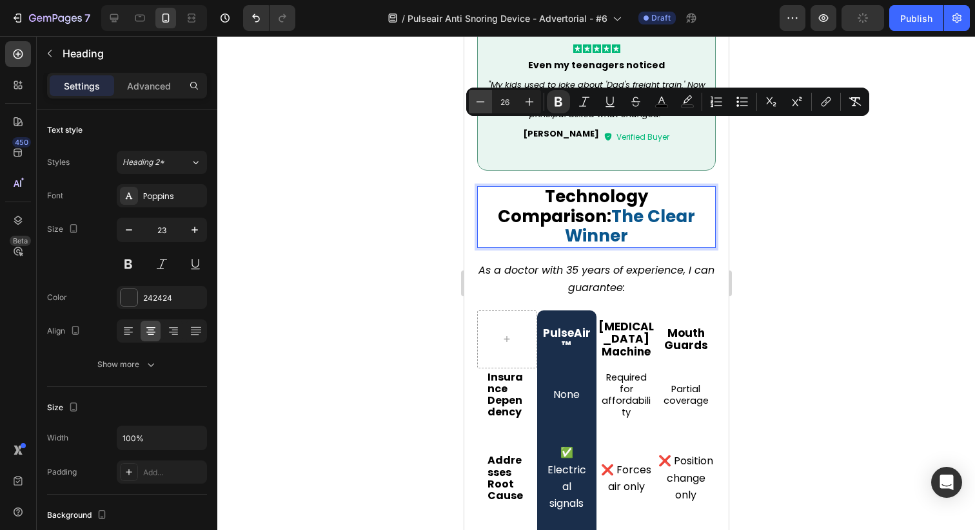
click at [485, 106] on icon "Editor contextual toolbar" at bounding box center [480, 101] width 13 height 13
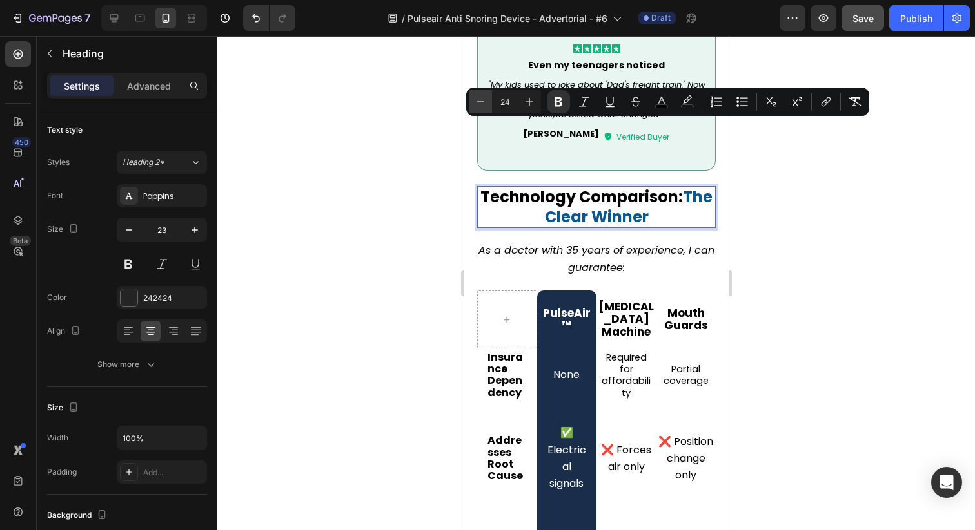
click at [485, 106] on icon "Editor contextual toolbar" at bounding box center [480, 101] width 13 height 13
type input "22"
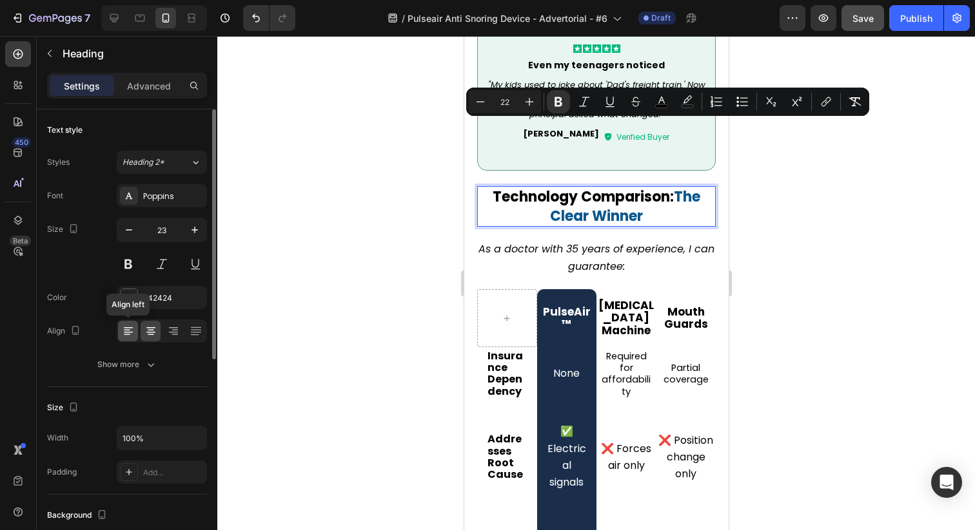
click at [137, 329] on div at bounding box center [128, 331] width 20 height 21
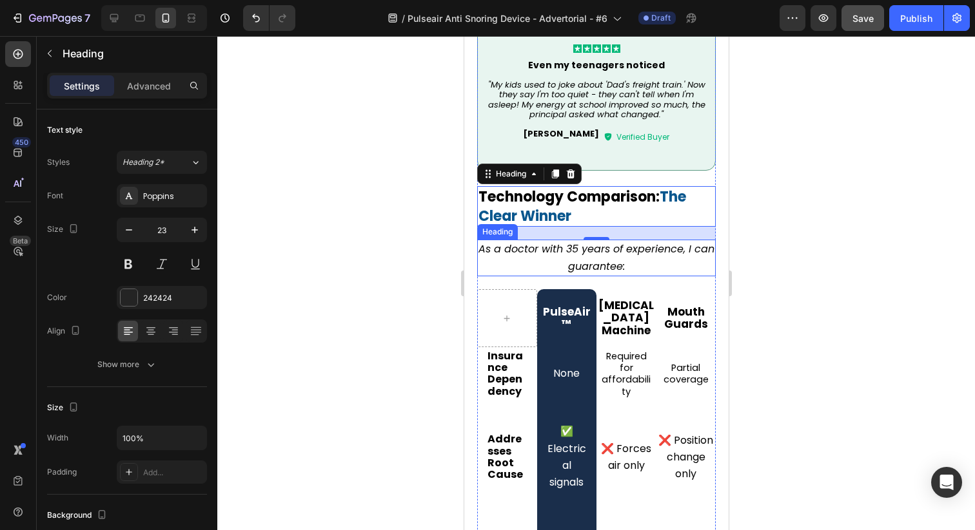
click at [553, 242] on icon "As a doctor with 35 years of experience, I can guarantee:" at bounding box center [596, 258] width 236 height 32
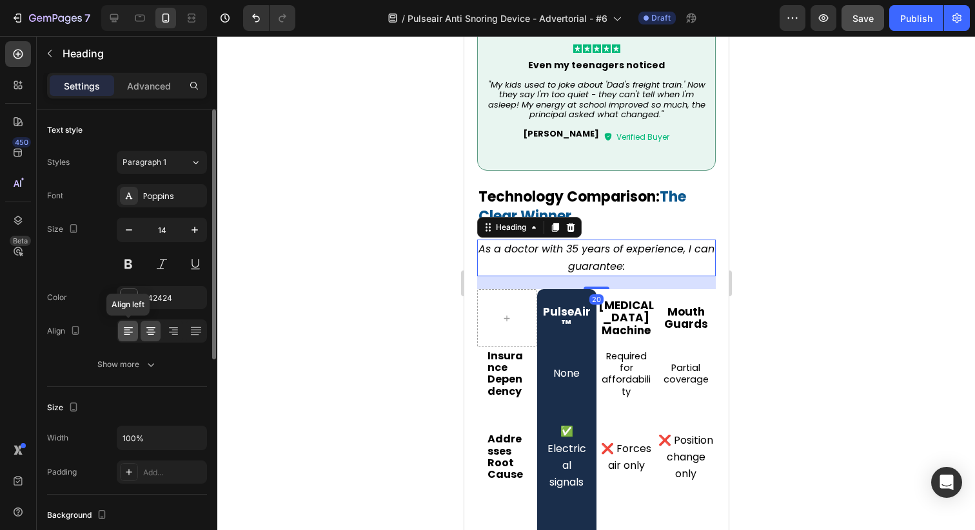
click at [137, 335] on div at bounding box center [128, 331] width 20 height 21
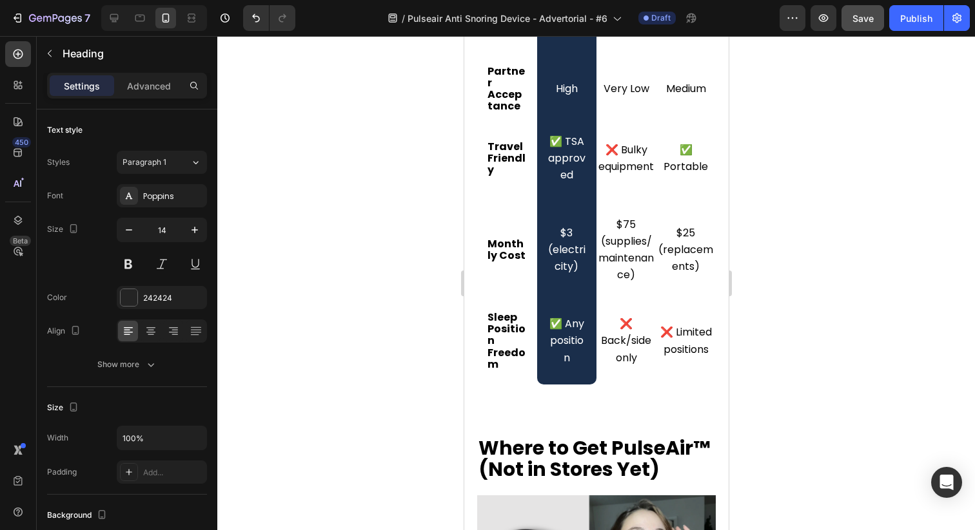
scroll to position [6389, 0]
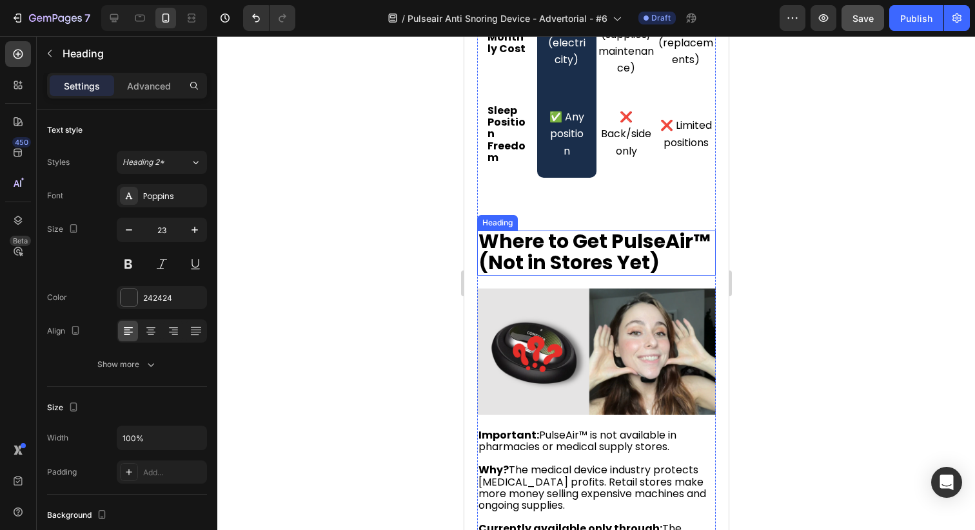
click at [564, 228] on strong "Where to Get PulseAir™ (Not in Stores Yet)" at bounding box center [593, 252] width 231 height 49
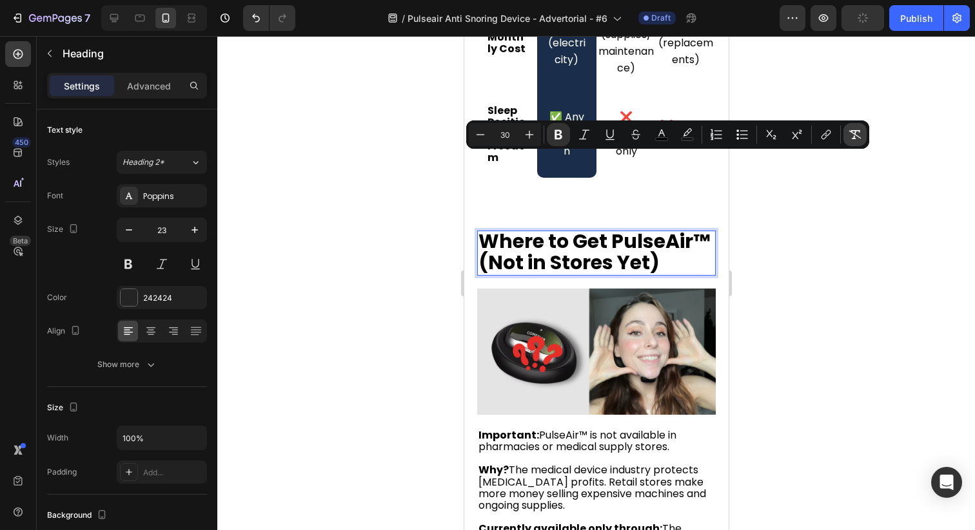
click at [850, 130] on icon "Editor contextual toolbar" at bounding box center [854, 134] width 13 height 13
type input "23"
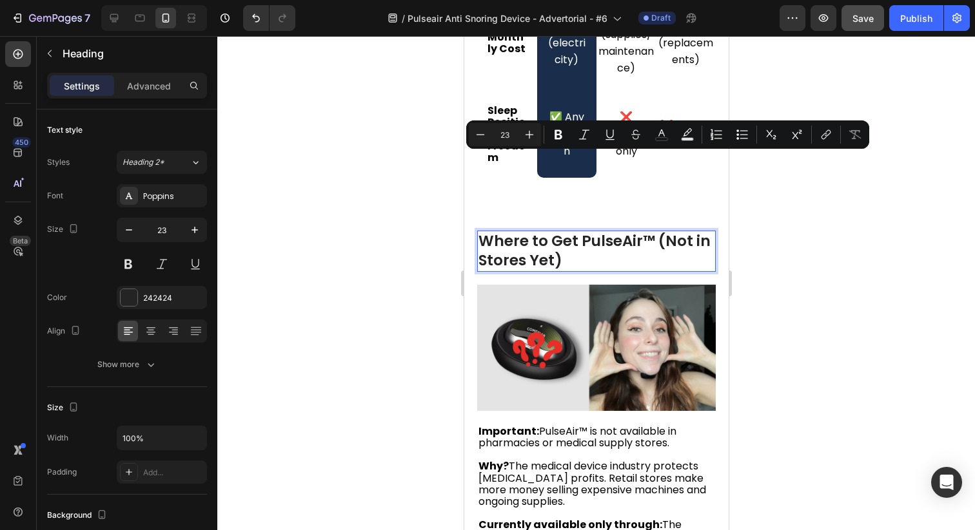
click at [547, 232] on p "Where to Get PulseAir™ (Not in Stores Yet)" at bounding box center [596, 251] width 236 height 39
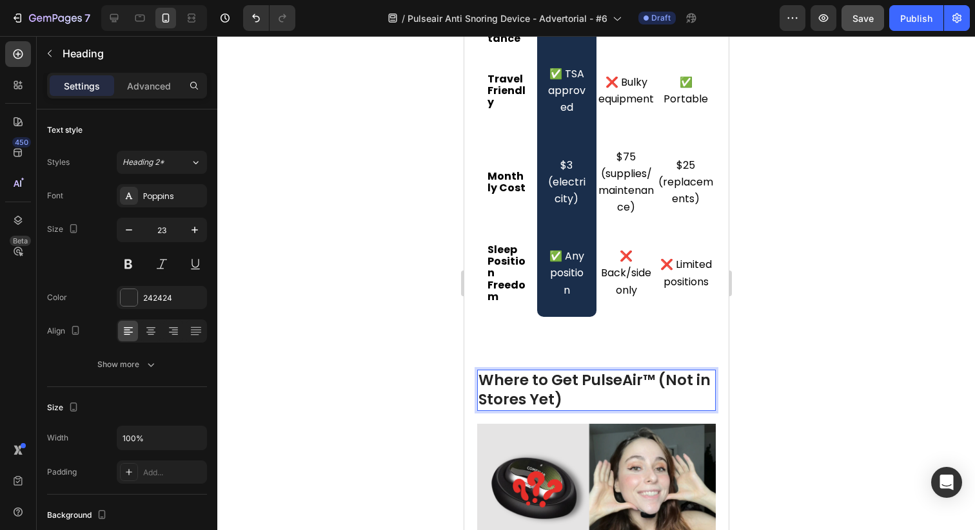
scroll to position [6188, 0]
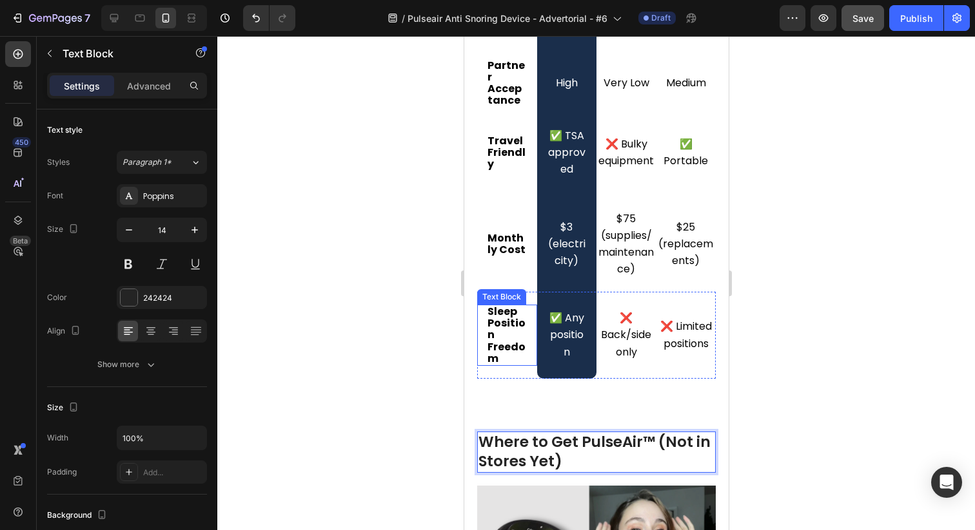
click at [500, 304] on strong "Sleep Position Freedom" at bounding box center [506, 335] width 38 height 62
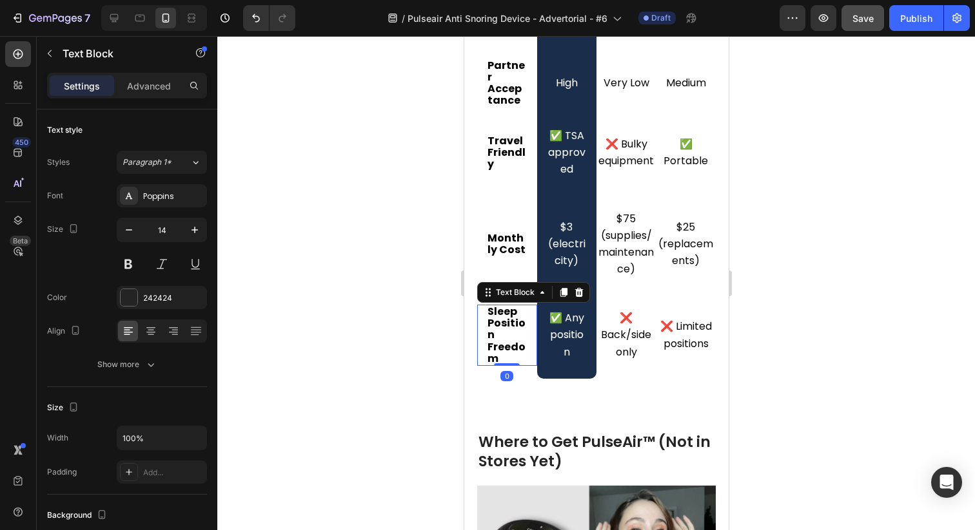
click at [500, 304] on strong "Sleep Position Freedom" at bounding box center [506, 335] width 38 height 62
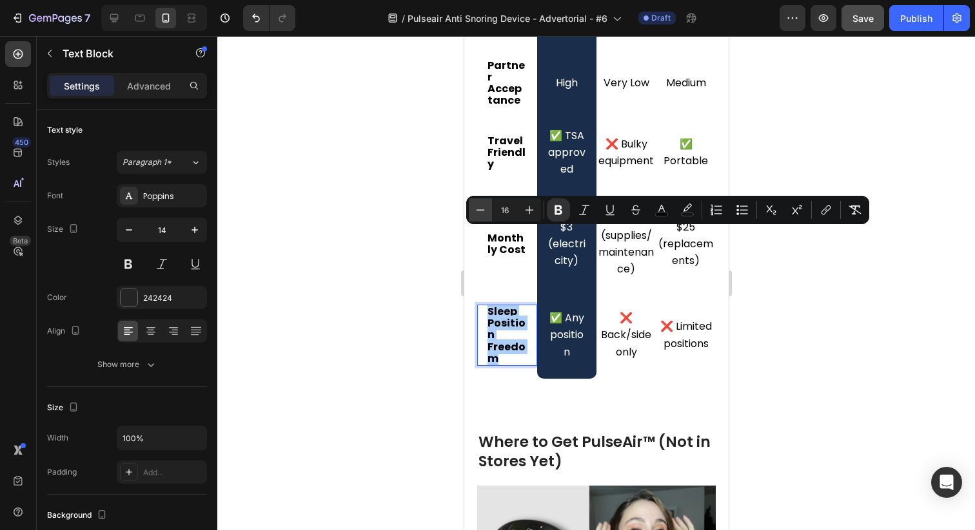
click at [477, 206] on icon "Editor contextual toolbar" at bounding box center [480, 210] width 13 height 13
type input "14"
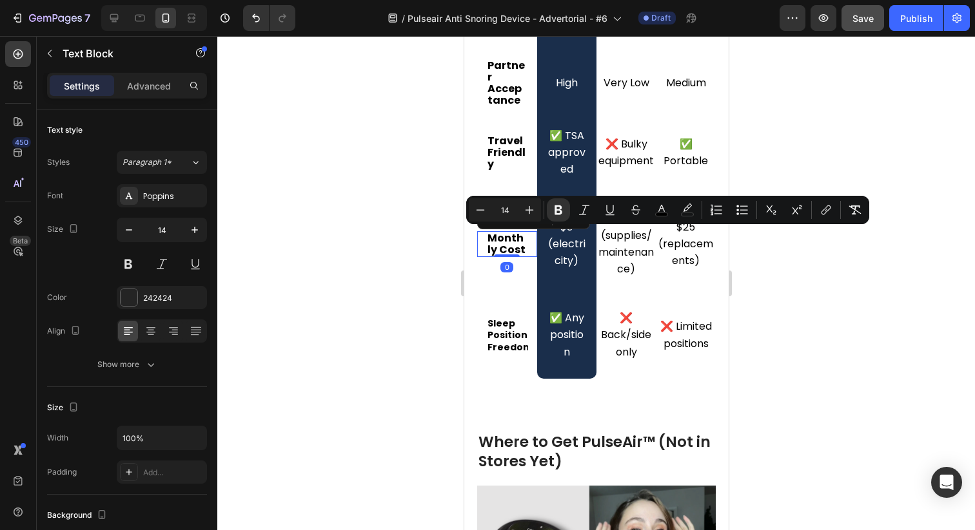
click at [511, 231] on strong "Monthly Cost" at bounding box center [506, 244] width 38 height 26
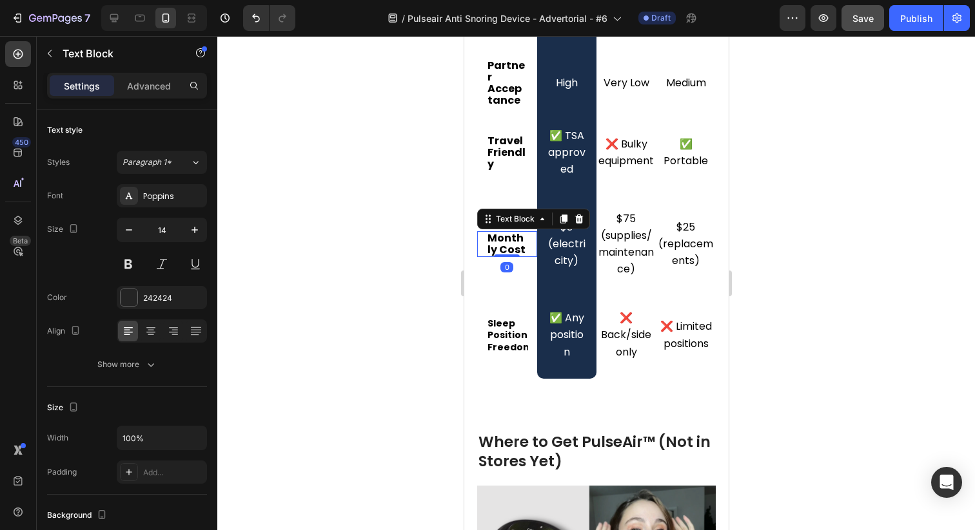
click at [511, 231] on strong "Monthly Cost" at bounding box center [506, 244] width 38 height 26
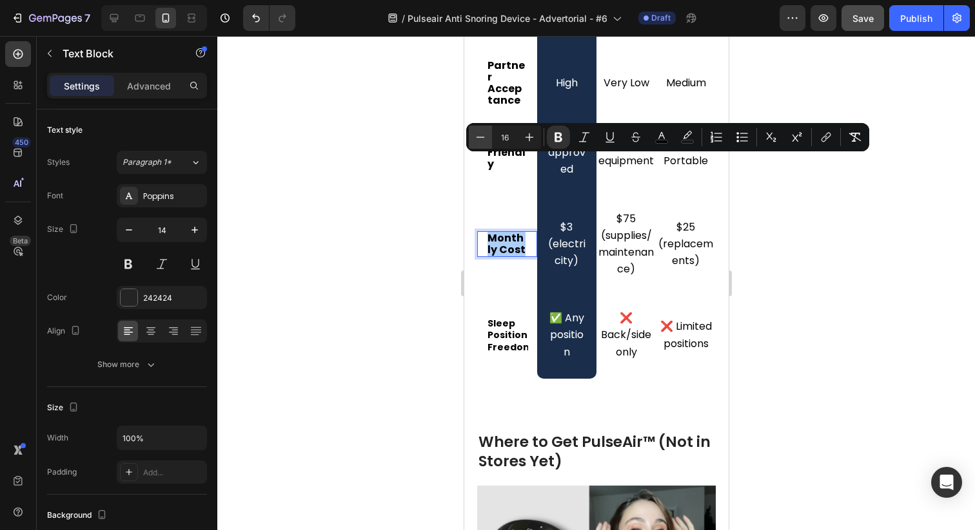
click at [483, 140] on icon "Editor contextual toolbar" at bounding box center [480, 137] width 13 height 13
type input "14"
click at [510, 134] on div "Travel Friendly Text Block 0" at bounding box center [506, 153] width 60 height 38
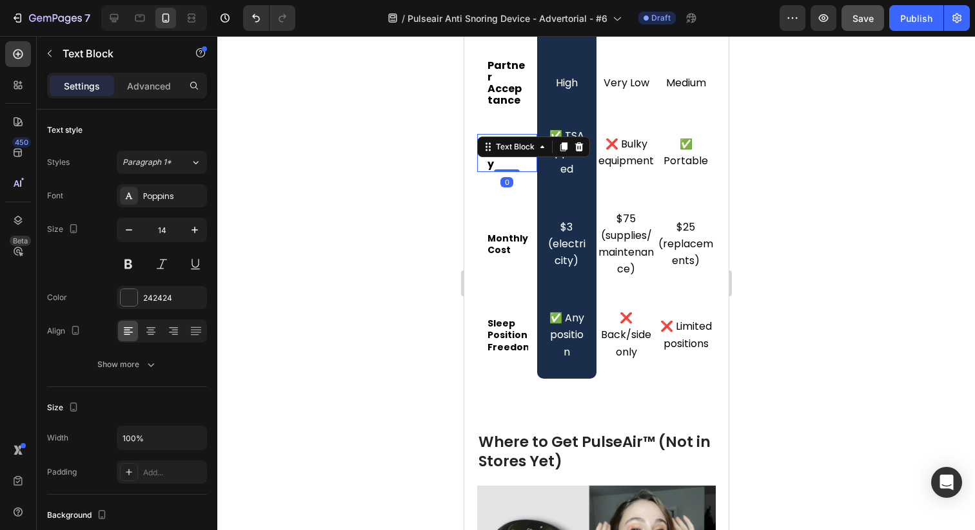
click at [510, 141] on div "Text Block" at bounding box center [514, 147] width 44 height 12
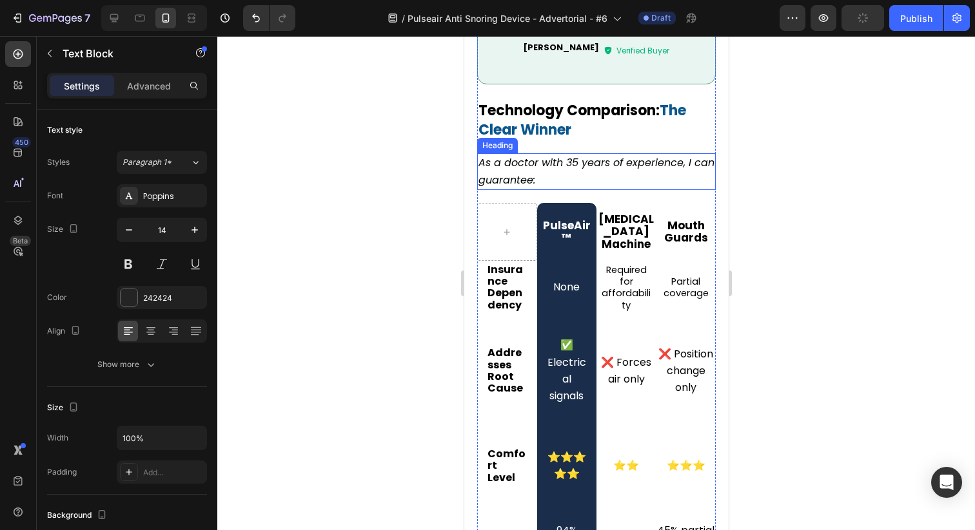
scroll to position [5569, 0]
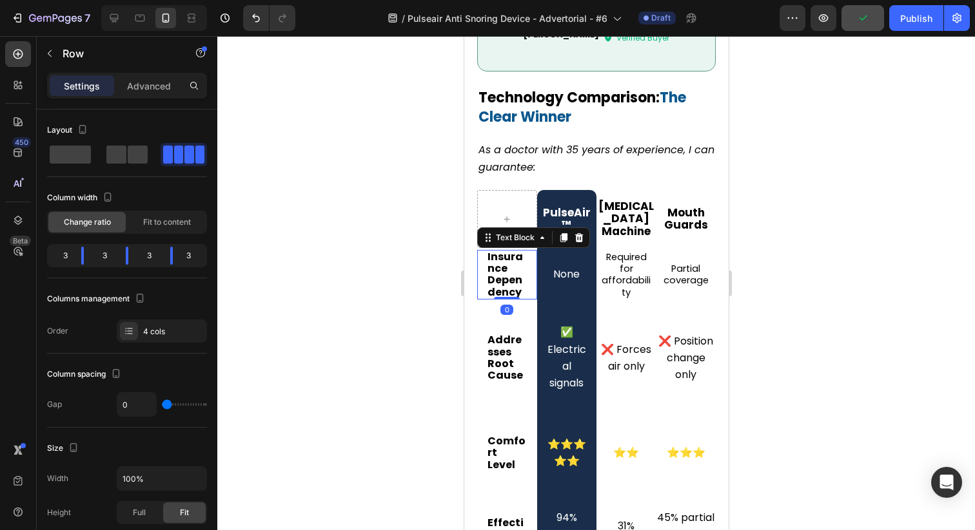
click at [497, 249] on strong "Insurance Dependency" at bounding box center [504, 274] width 35 height 50
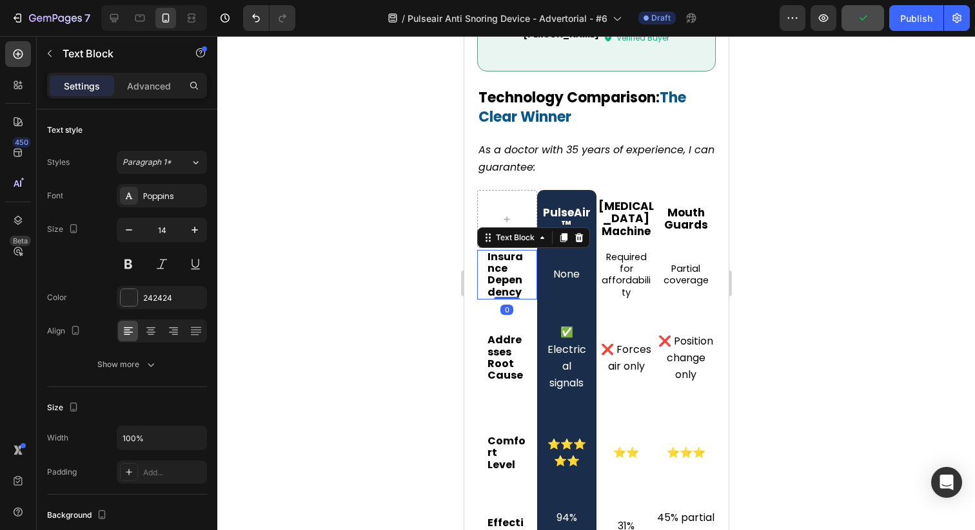
click at [497, 249] on strong "Insurance Dependency" at bounding box center [504, 274] width 35 height 50
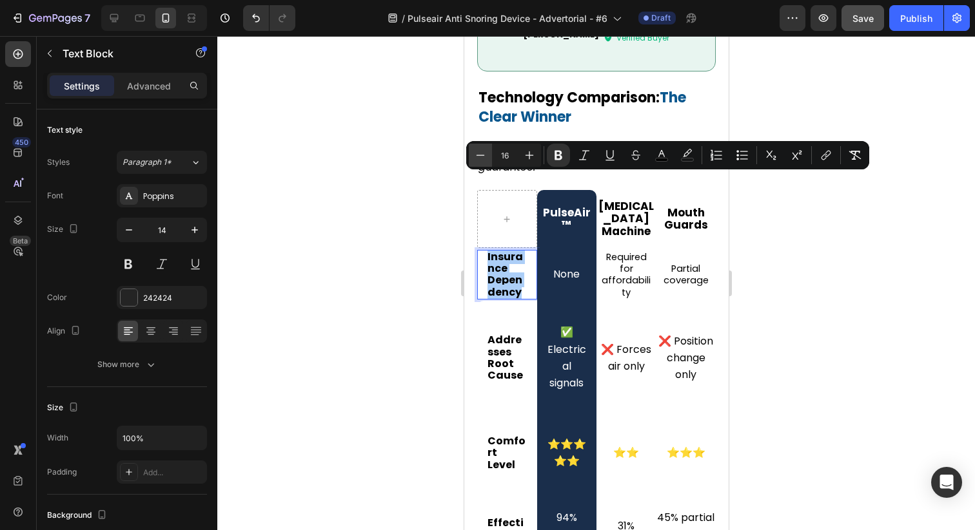
click at [482, 153] on icon "Editor contextual toolbar" at bounding box center [480, 155] width 13 height 13
type input "14"
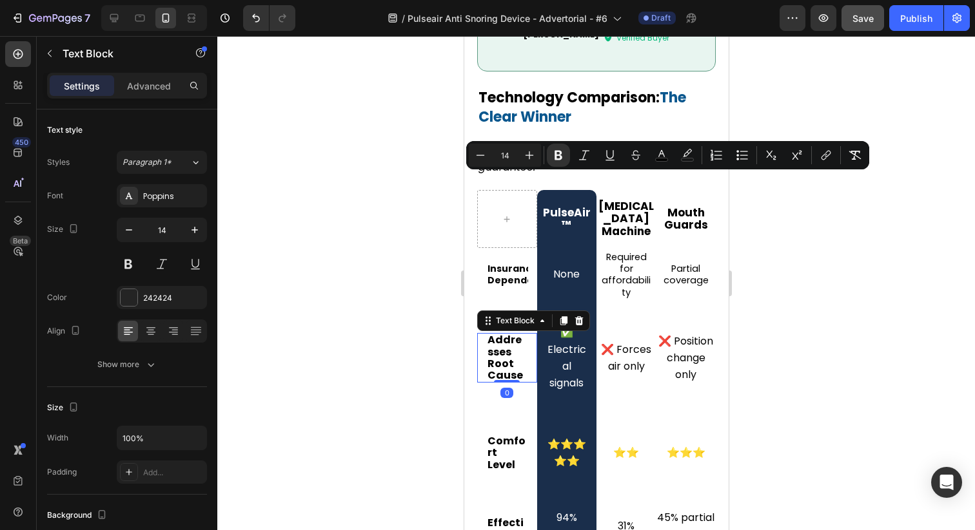
click at [506, 333] on strong "Addresses Root Cause" at bounding box center [504, 358] width 35 height 50
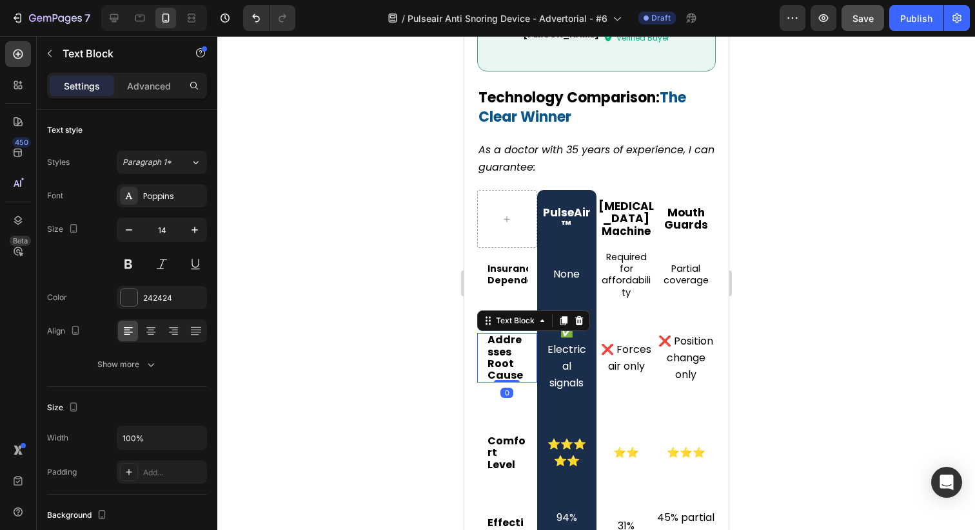
click at [506, 333] on strong "Addresses Root Cause" at bounding box center [504, 358] width 35 height 50
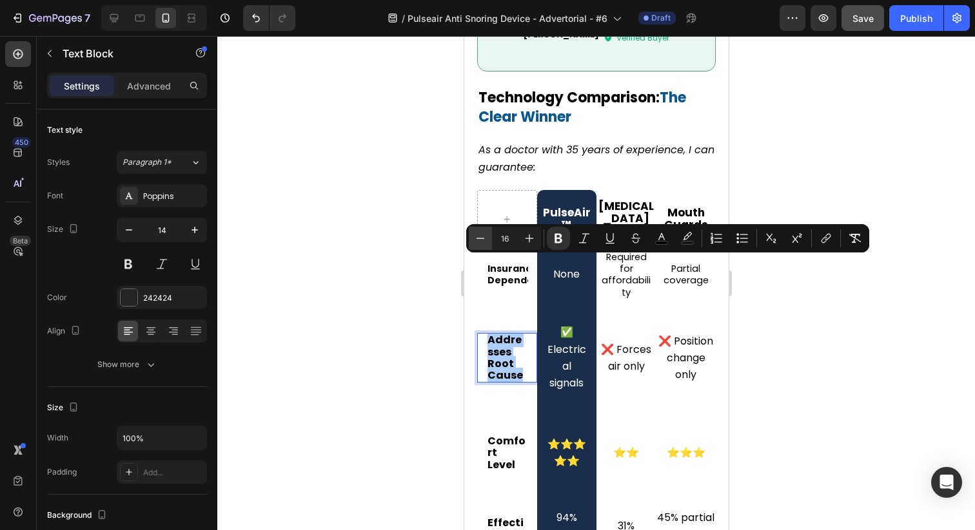
click at [471, 235] on button "Minus" at bounding box center [480, 238] width 23 height 23
type input "14"
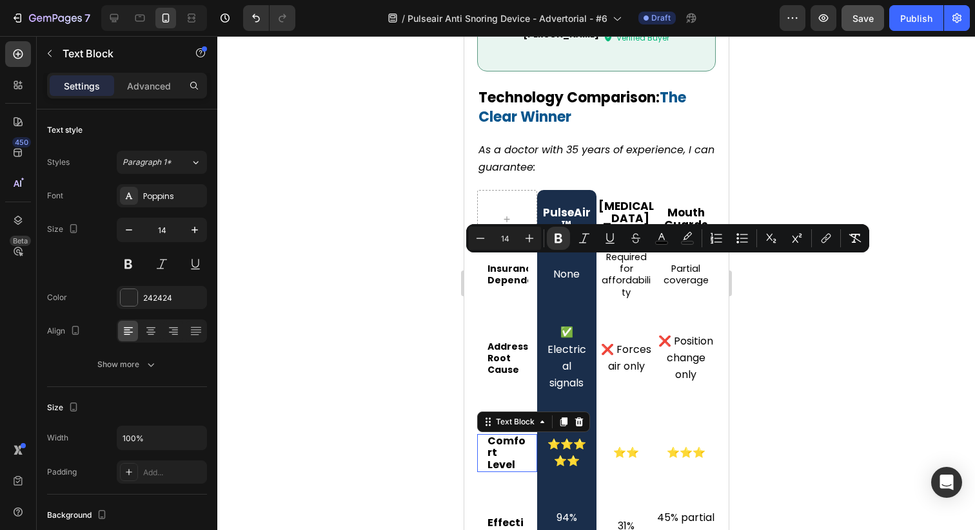
click at [494, 434] on strong "Comfort Level" at bounding box center [506, 453] width 38 height 38
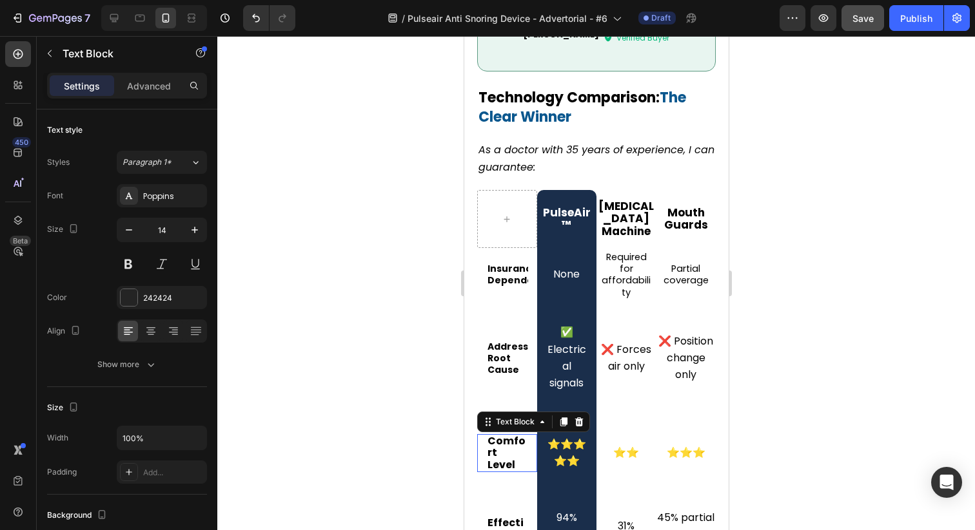
click at [494, 434] on strong "Comfort Level" at bounding box center [506, 453] width 38 height 38
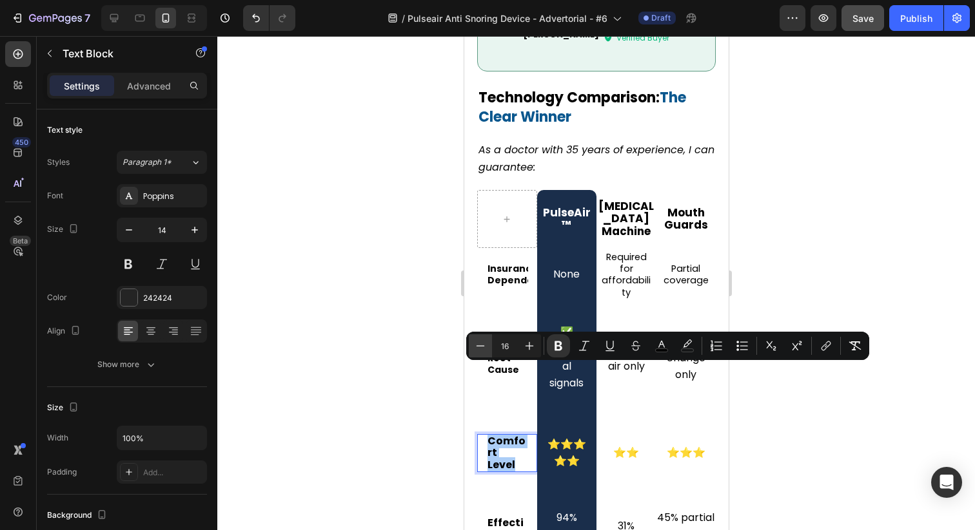
click at [482, 343] on icon "Editor contextual toolbar" at bounding box center [480, 346] width 13 height 13
type input "14"
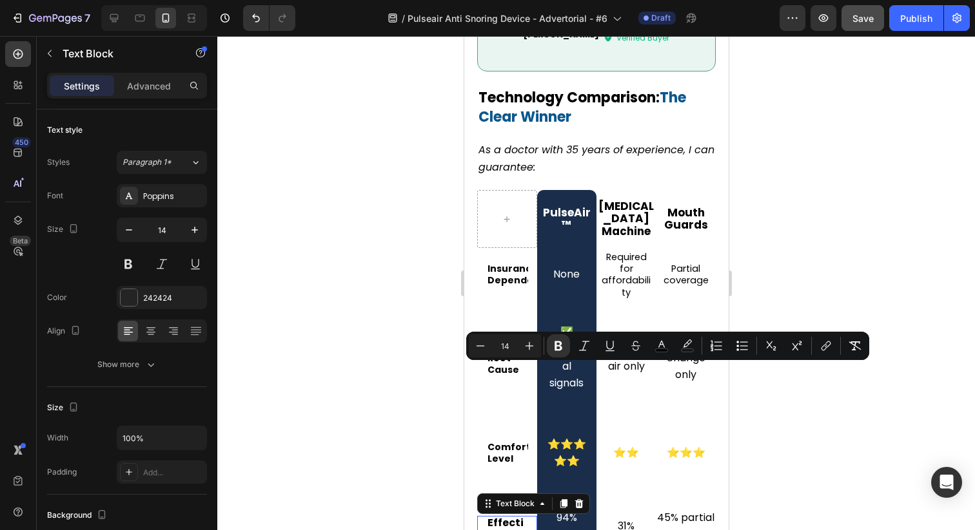
click at [508, 516] on strong "Effectiveness Rate" at bounding box center [506, 535] width 38 height 38
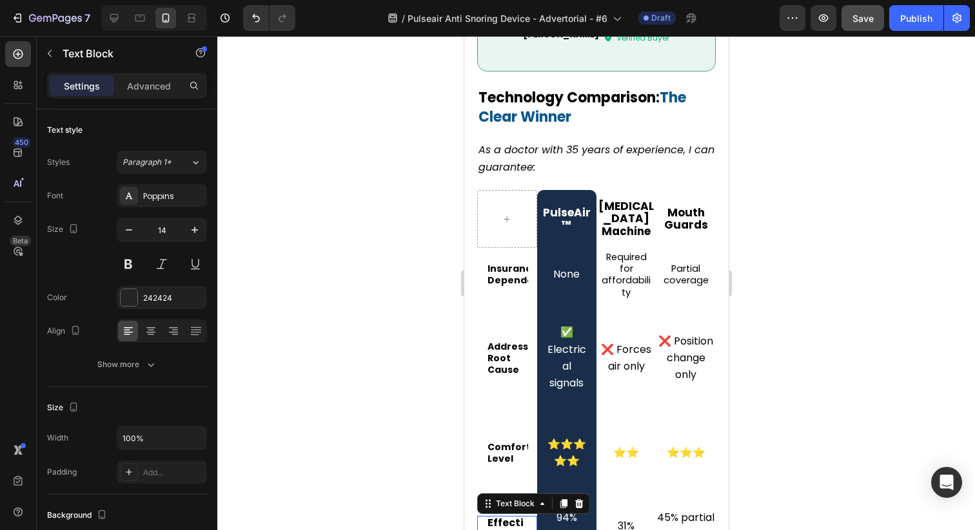
click at [508, 516] on strong "Effectiveness Rate" at bounding box center [506, 535] width 38 height 38
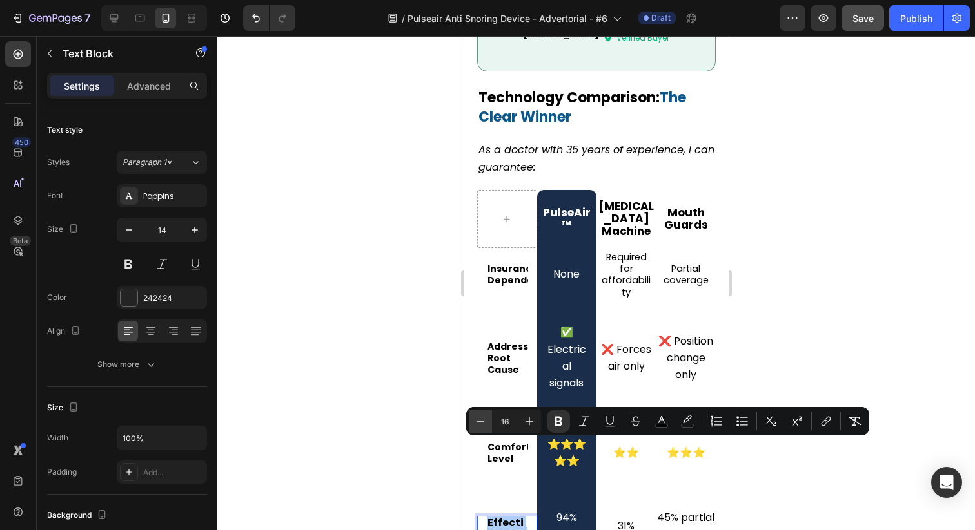
click at [480, 422] on icon "Editor contextual toolbar" at bounding box center [480, 421] width 13 height 13
type input "14"
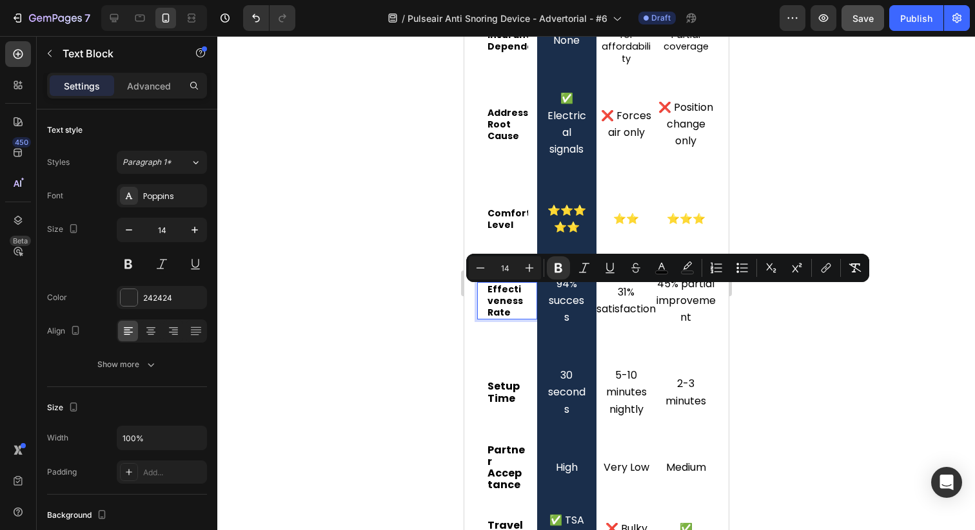
scroll to position [5859, 0]
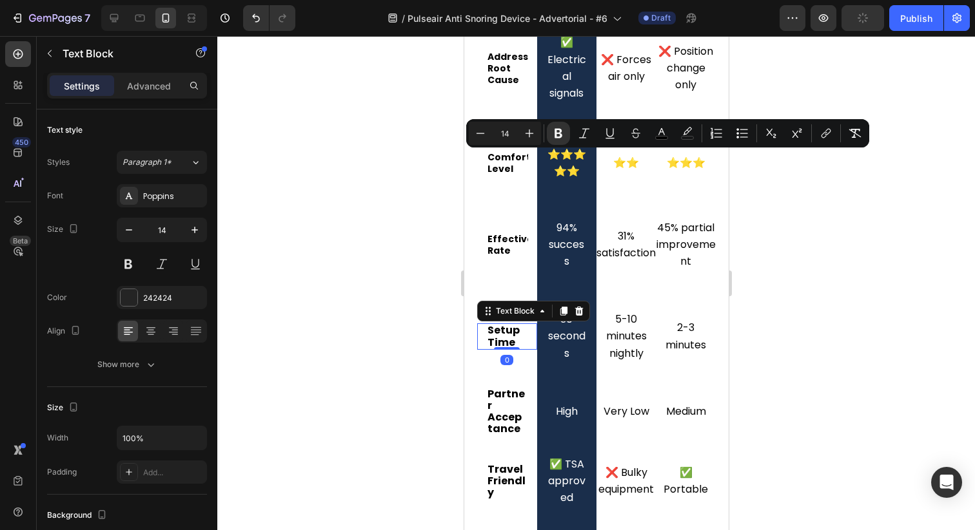
click at [495, 323] on strong "Setup Time" at bounding box center [503, 336] width 32 height 26
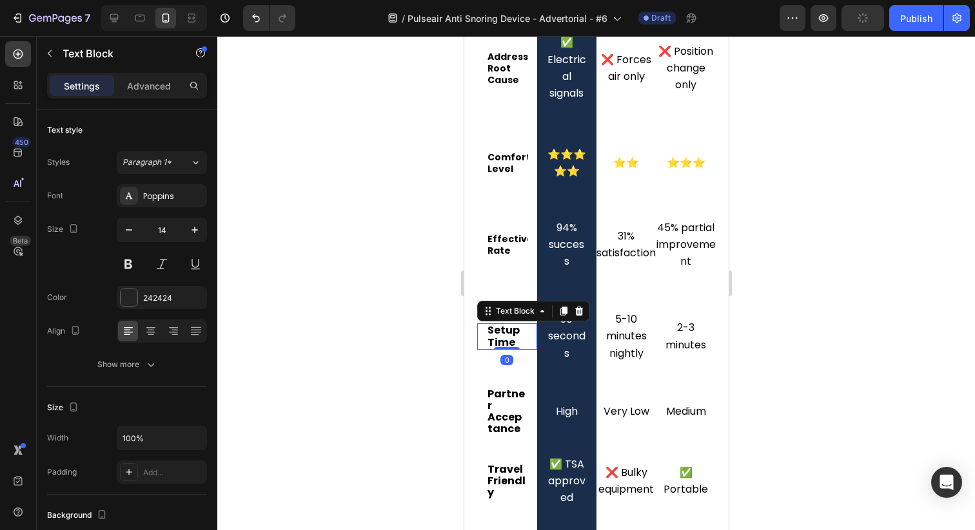
click at [495, 323] on strong "Setup Time" at bounding box center [503, 336] width 32 height 26
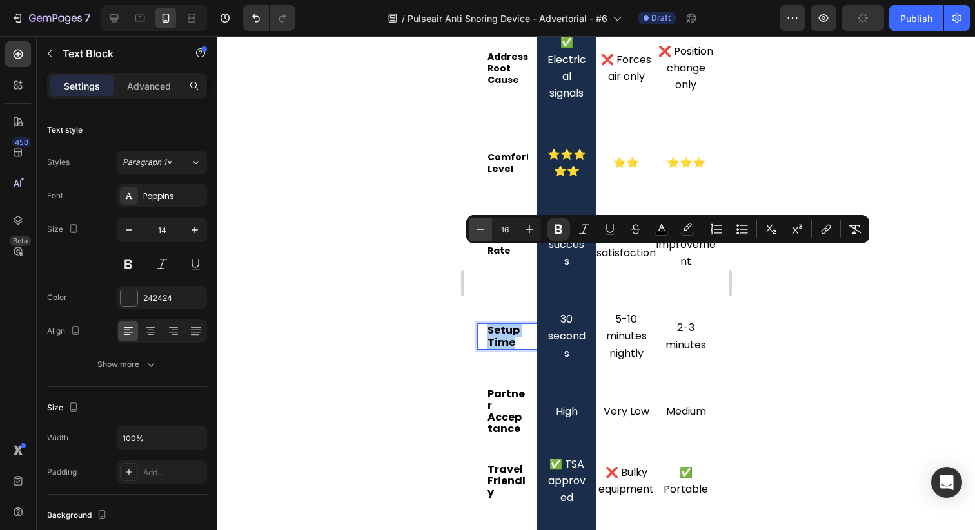
click at [481, 231] on icon "Editor contextual toolbar" at bounding box center [480, 229] width 13 height 13
type input "14"
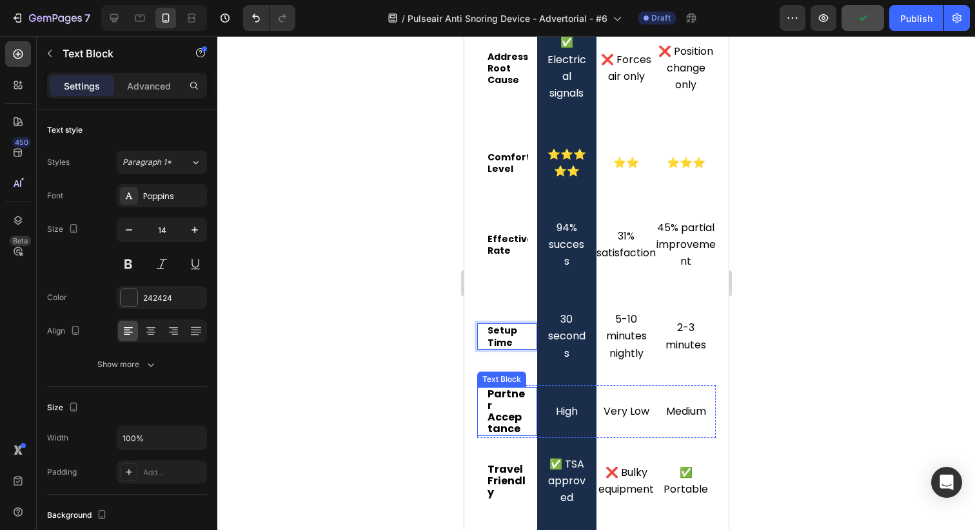
click at [508, 389] on p "Partner Acceptance" at bounding box center [506, 412] width 39 height 47
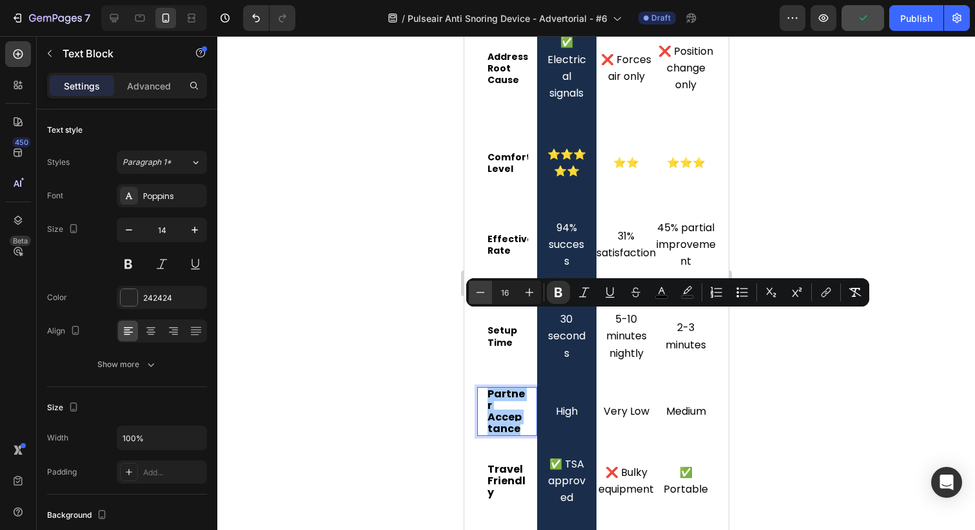
click at [480, 283] on button "Minus" at bounding box center [480, 292] width 23 height 23
type input "14"
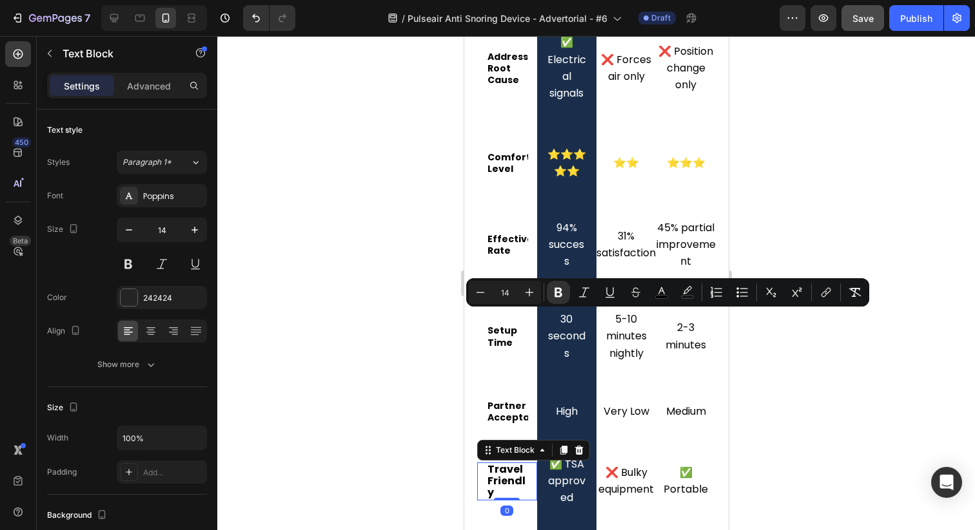
click at [499, 462] on strong "Travel Friendly" at bounding box center [506, 481] width 38 height 38
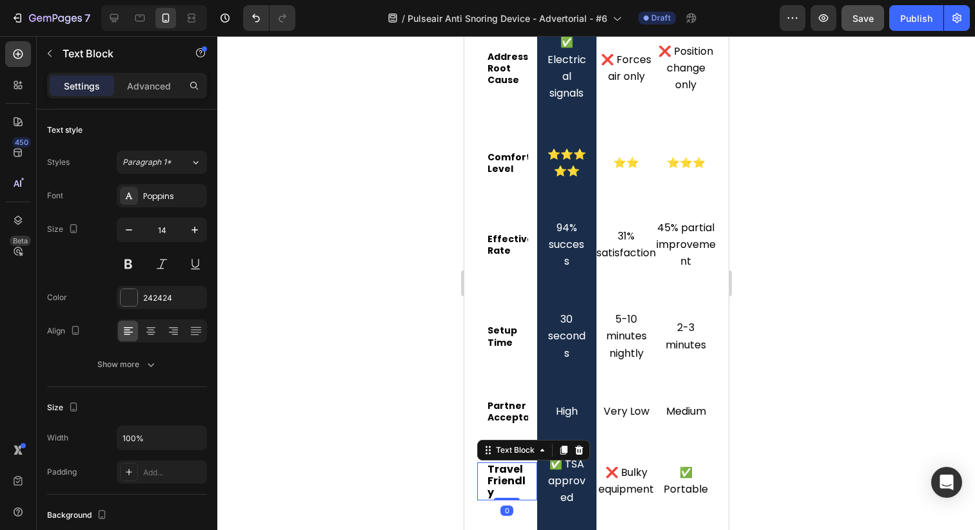
click at [499, 462] on strong "Travel Friendly" at bounding box center [506, 481] width 38 height 38
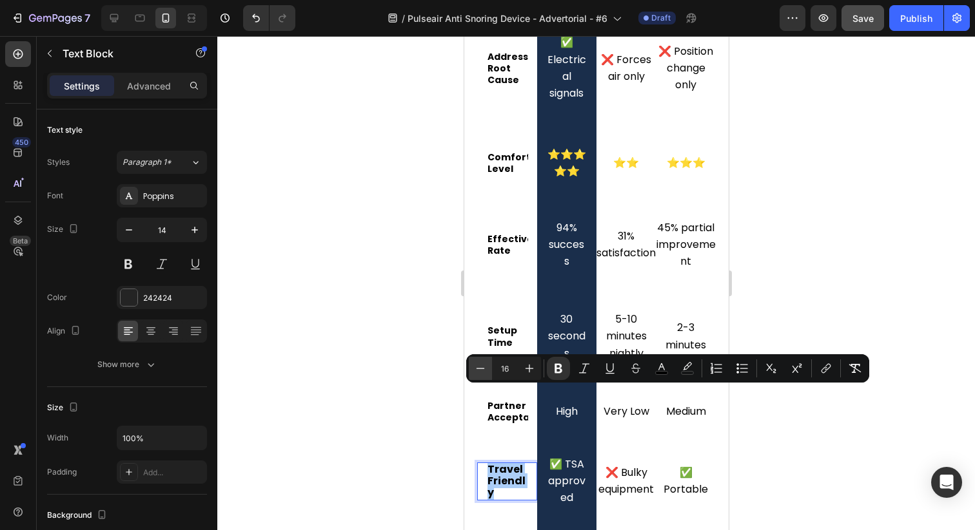
click at [480, 367] on icon "Editor contextual toolbar" at bounding box center [480, 368] width 13 height 13
type input "14"
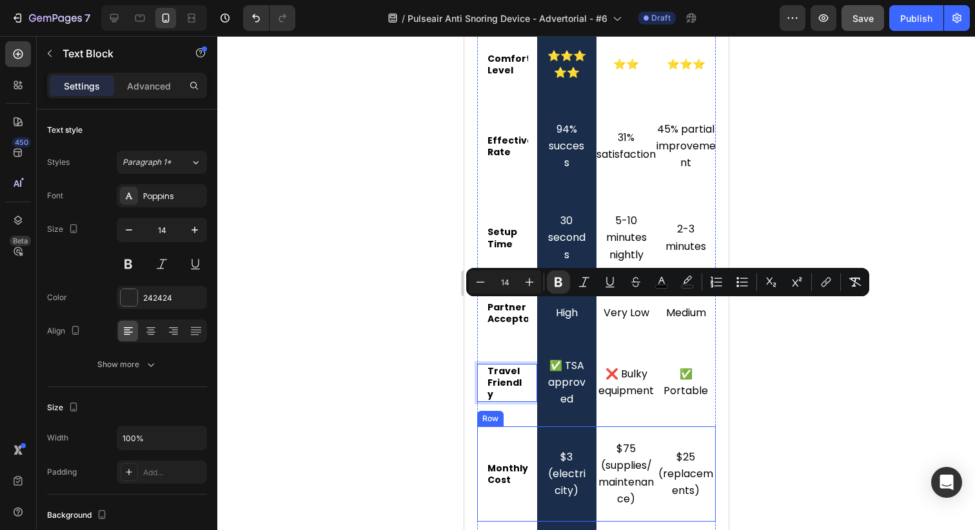
scroll to position [5968, 0]
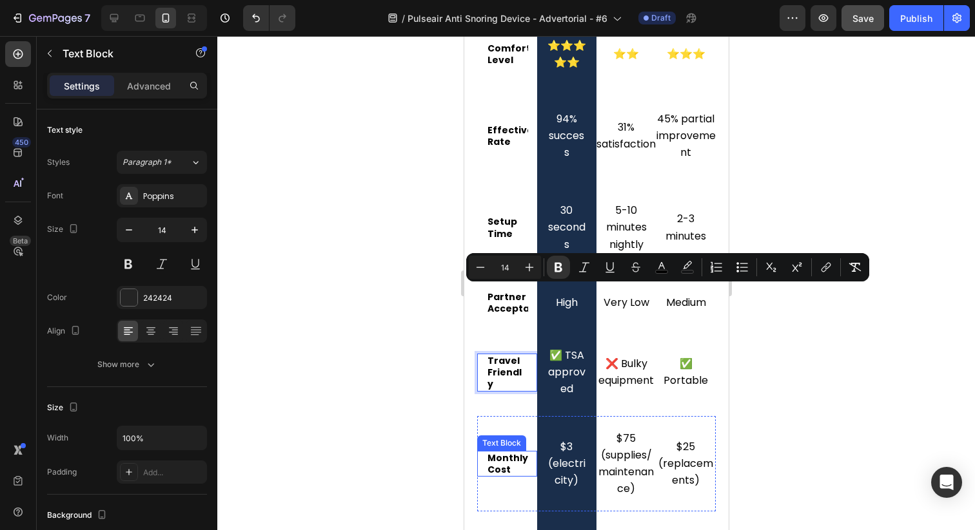
click at [507, 452] on strong "Monthly Cost" at bounding box center [507, 464] width 41 height 24
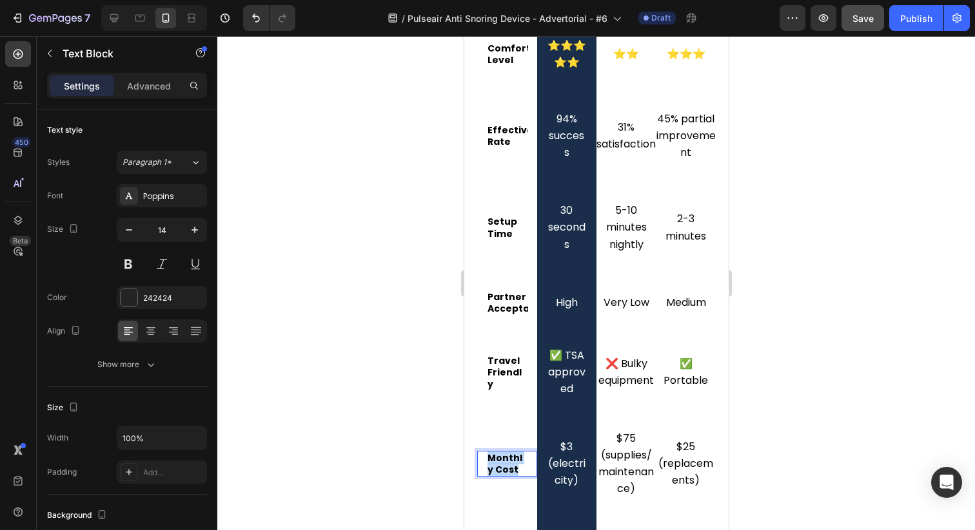
click at [507, 452] on strong "Monthly Cost" at bounding box center [504, 464] width 35 height 24
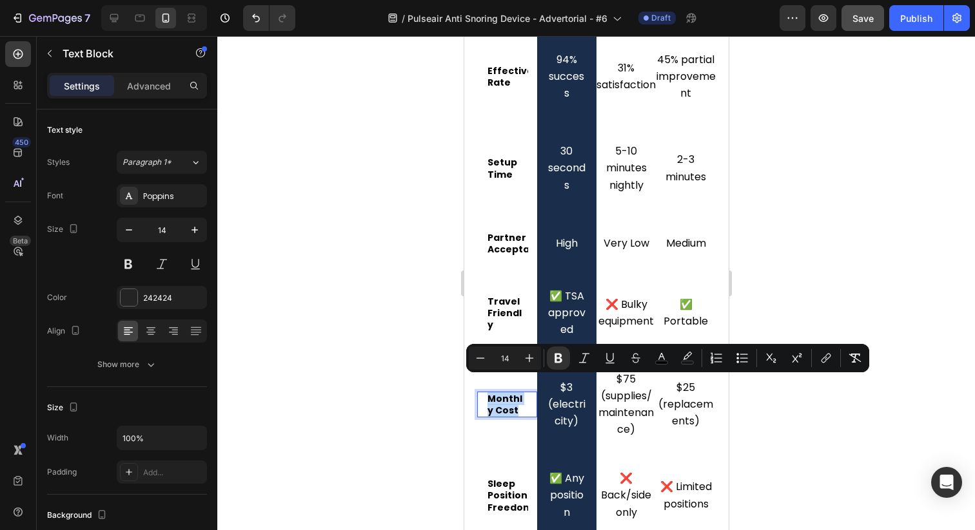
scroll to position [6038, 0]
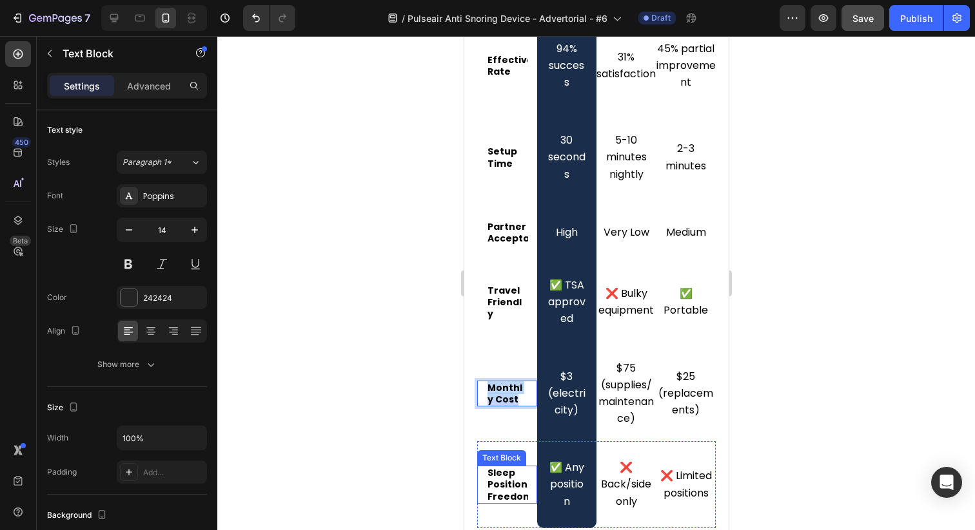
click at [507, 467] on strong "Sleep Position Freedom" at bounding box center [509, 485] width 45 height 36
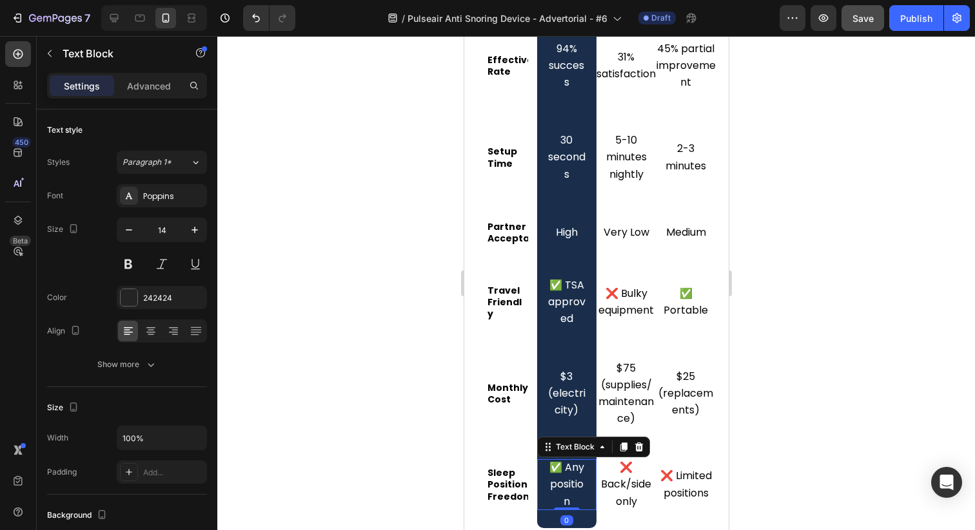
click at [573, 460] on span "✅ Any position" at bounding box center [566, 484] width 35 height 48
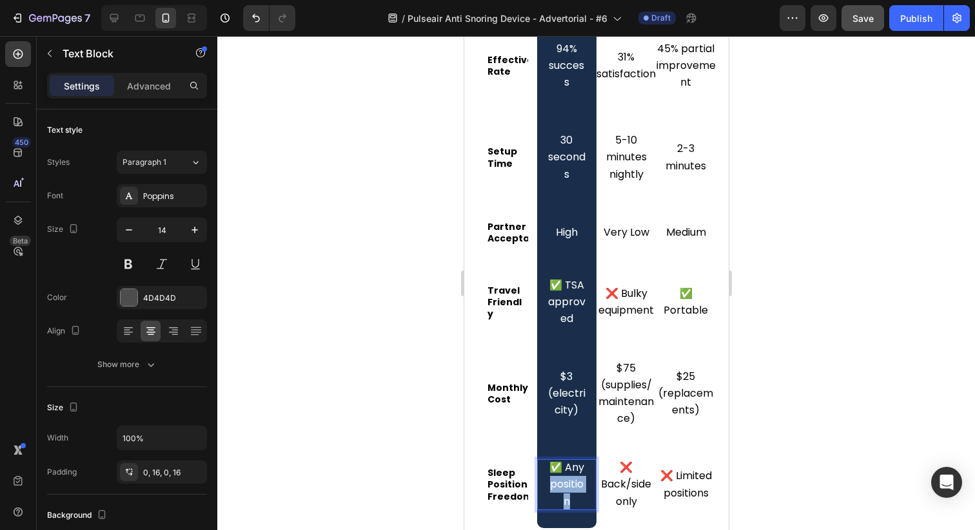
click at [573, 460] on span "✅ Any position" at bounding box center [566, 484] width 35 height 48
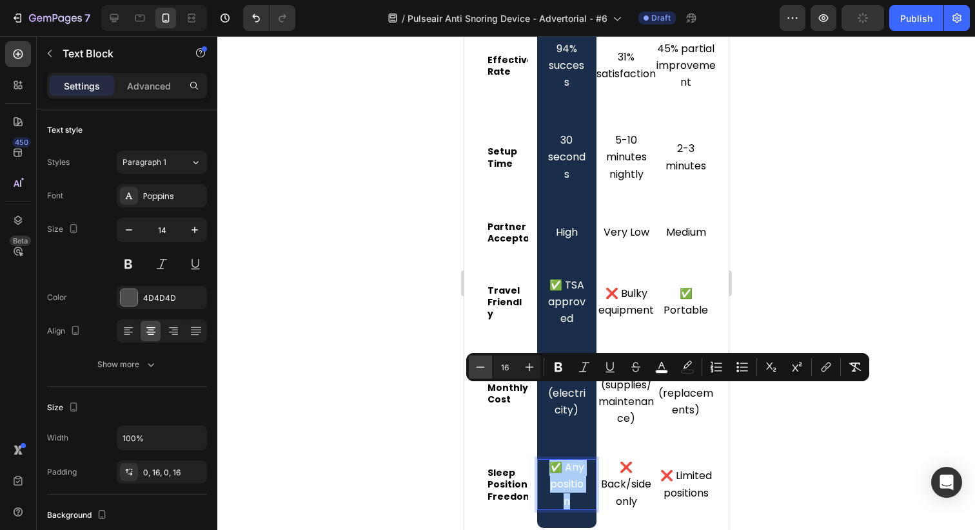
click at [472, 366] on button "Minus" at bounding box center [480, 367] width 23 height 23
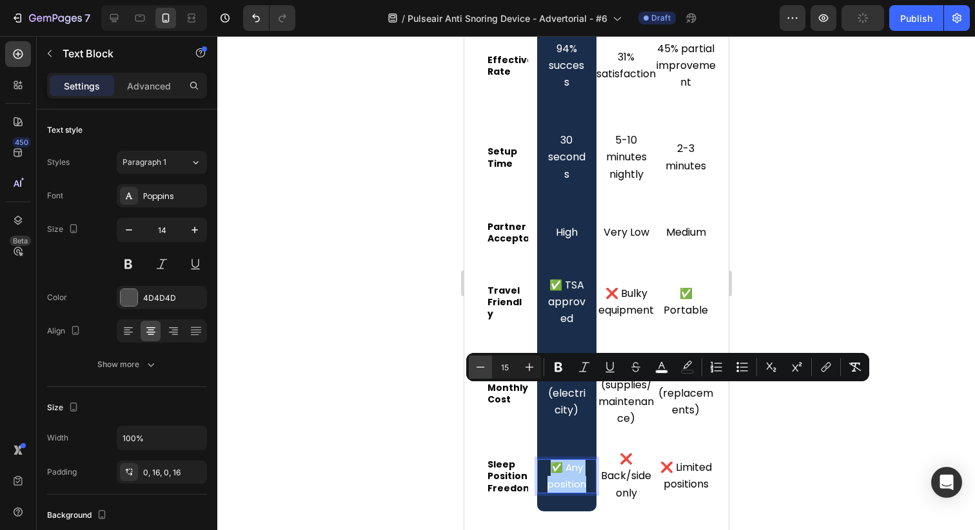
click at [472, 366] on button "Minus" at bounding box center [480, 367] width 23 height 23
type input "14"
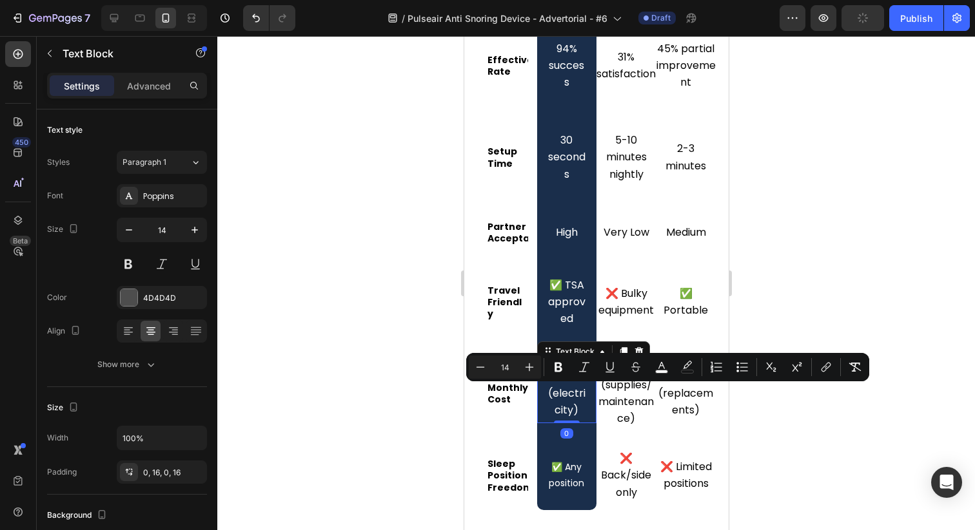
click at [564, 369] on span "$3 (electricity)" at bounding box center [565, 393] width 37 height 48
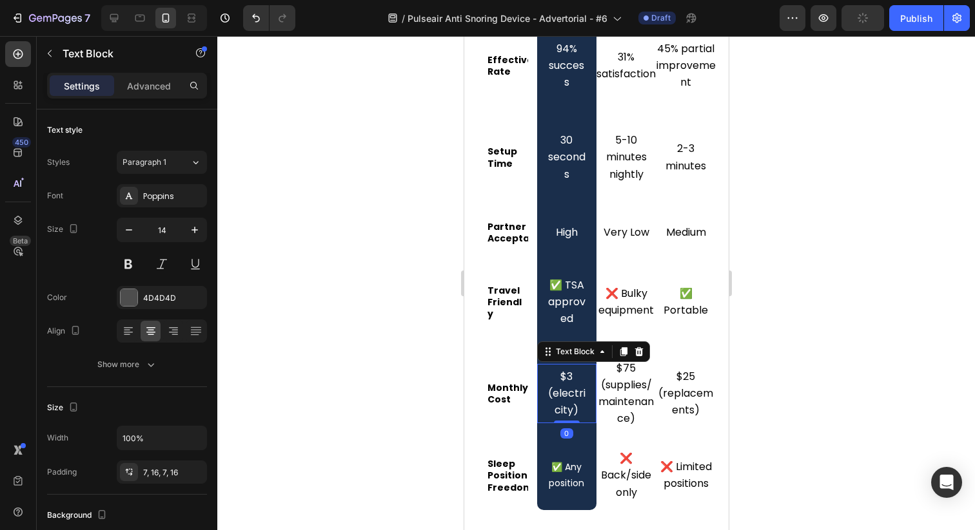
click at [564, 369] on span "$3 (electricity)" at bounding box center [565, 393] width 37 height 48
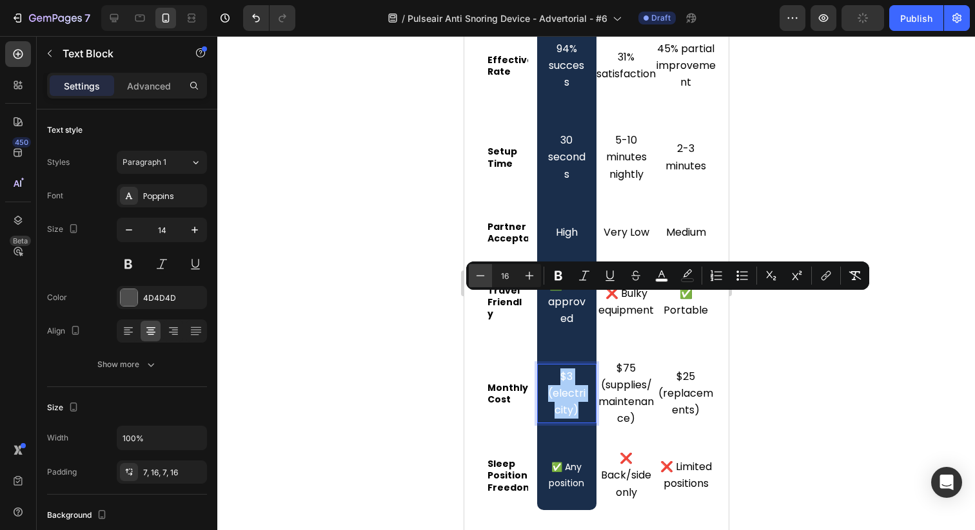
click at [483, 284] on button "Minus" at bounding box center [480, 275] width 23 height 23
type input "14"
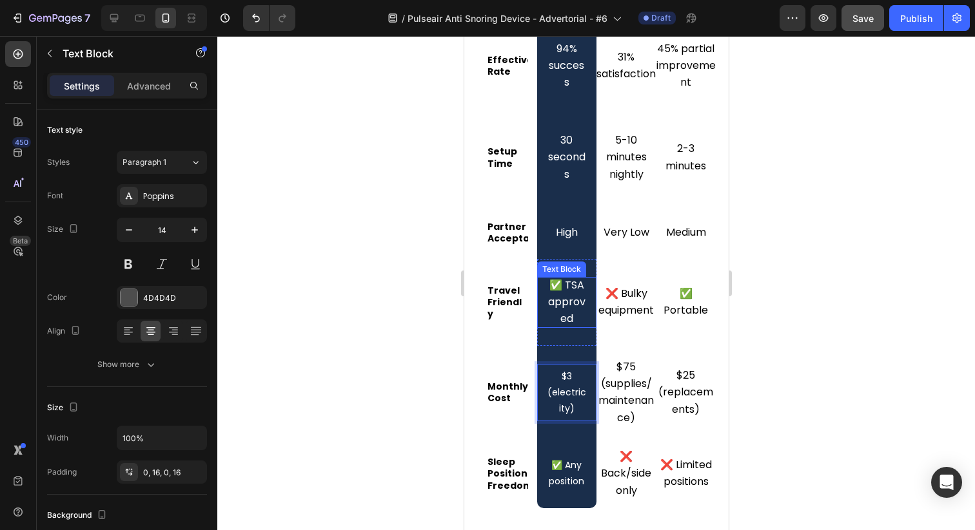
click at [581, 277] on p "✅ TSA approved" at bounding box center [566, 302] width 39 height 51
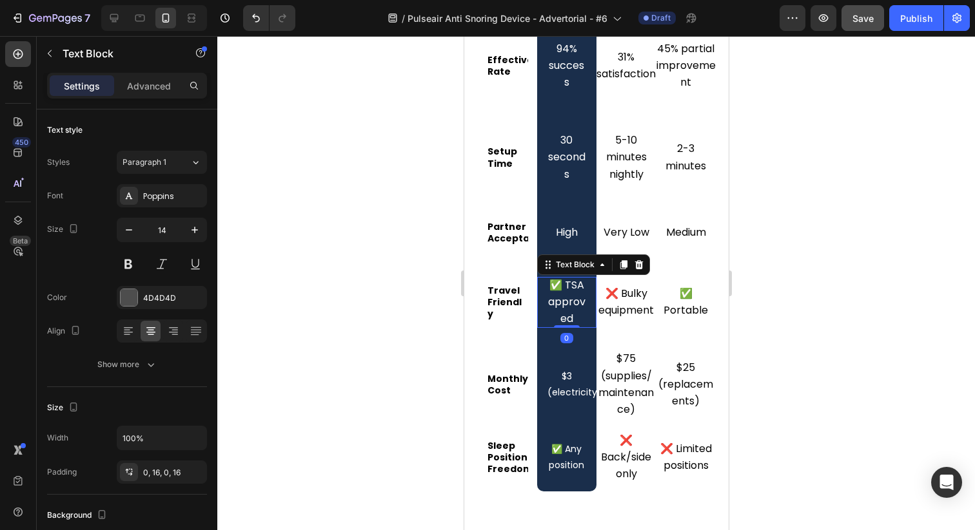
click at [581, 277] on p "✅ TSA approved" at bounding box center [566, 302] width 39 height 51
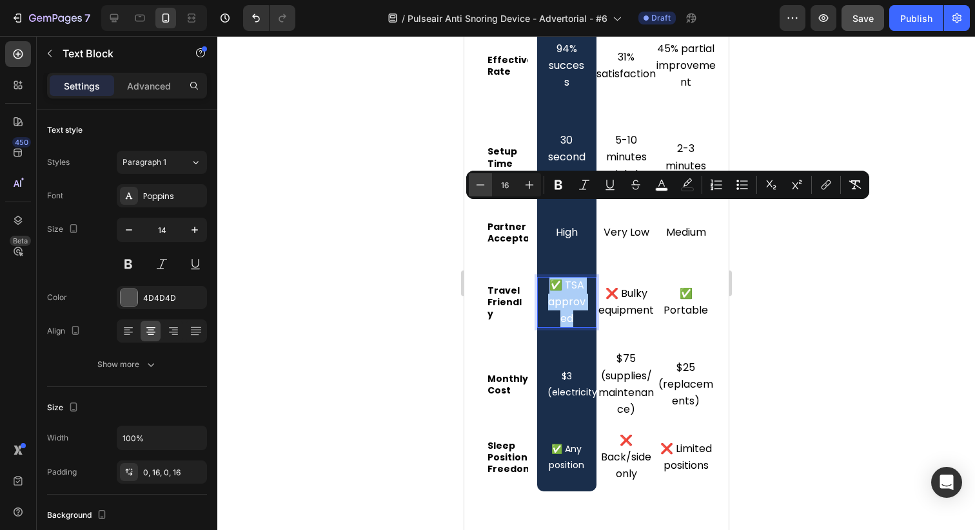
click at [483, 184] on icon "Editor contextual toolbar" at bounding box center [480, 185] width 13 height 13
type input "14"
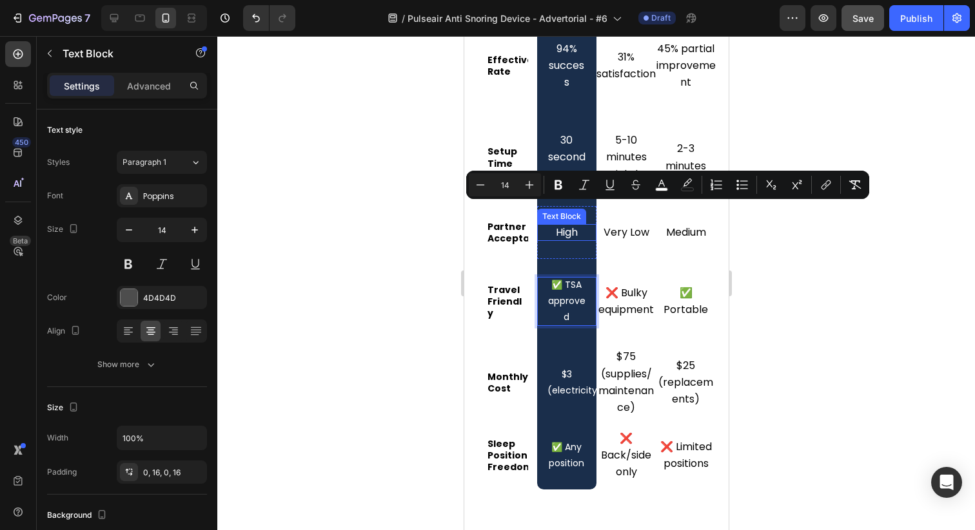
click at [569, 225] on span "High" at bounding box center [566, 232] width 22 height 15
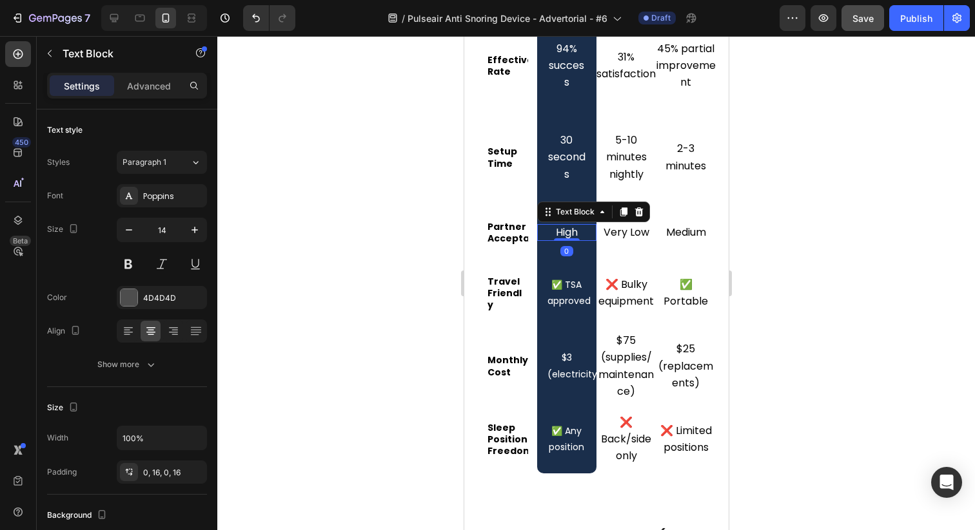
click at [565, 225] on span "High" at bounding box center [566, 232] width 22 height 15
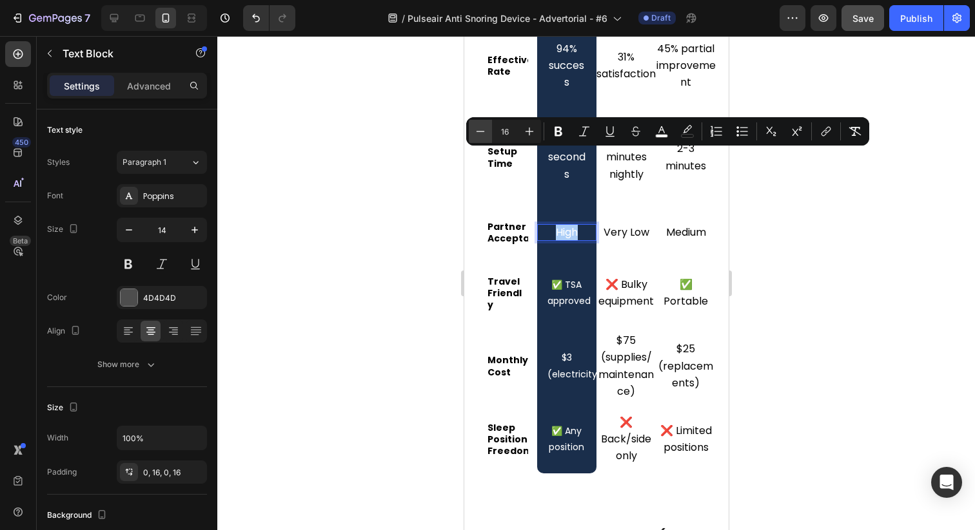
click at [480, 130] on icon "Editor contextual toolbar" at bounding box center [480, 131] width 13 height 13
type input "14"
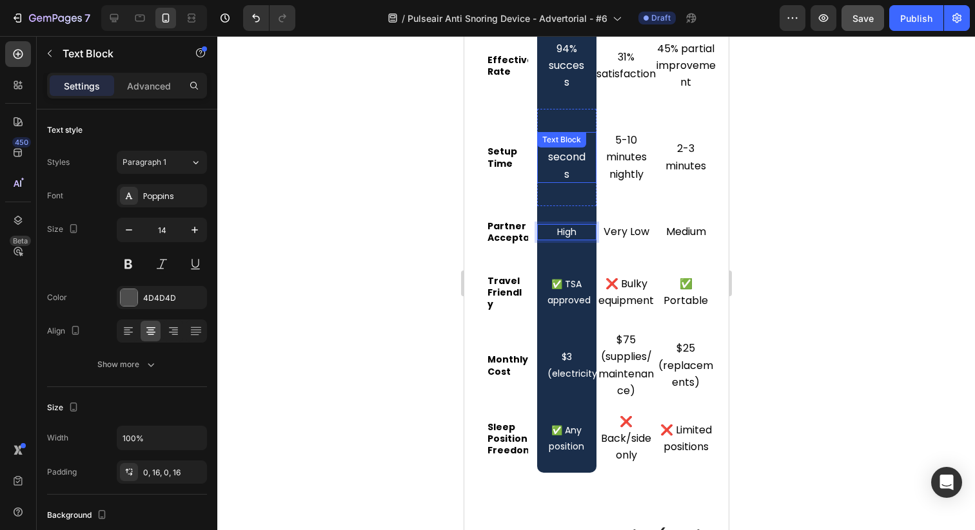
click at [579, 133] on span "30 seconds" at bounding box center [565, 157] width 37 height 48
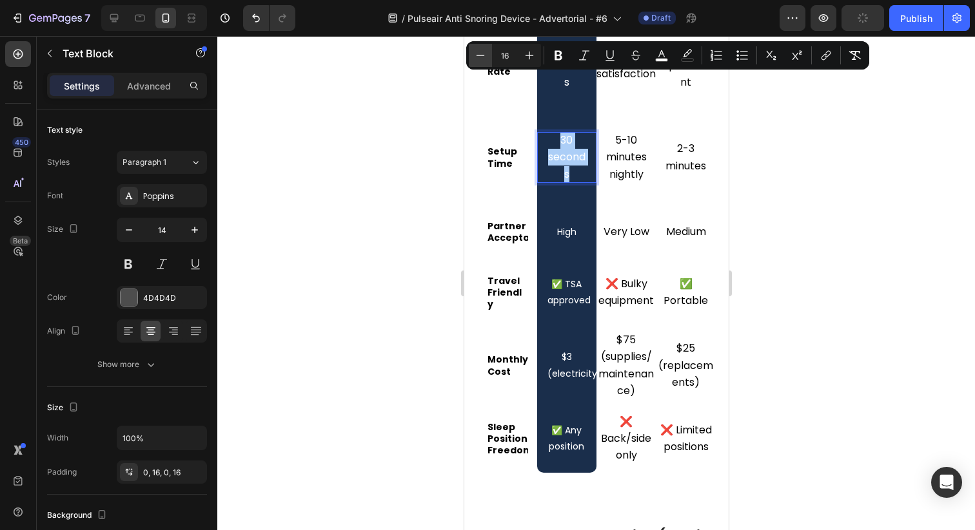
click at [480, 59] on icon "Editor contextual toolbar" at bounding box center [480, 55] width 13 height 13
type input "14"
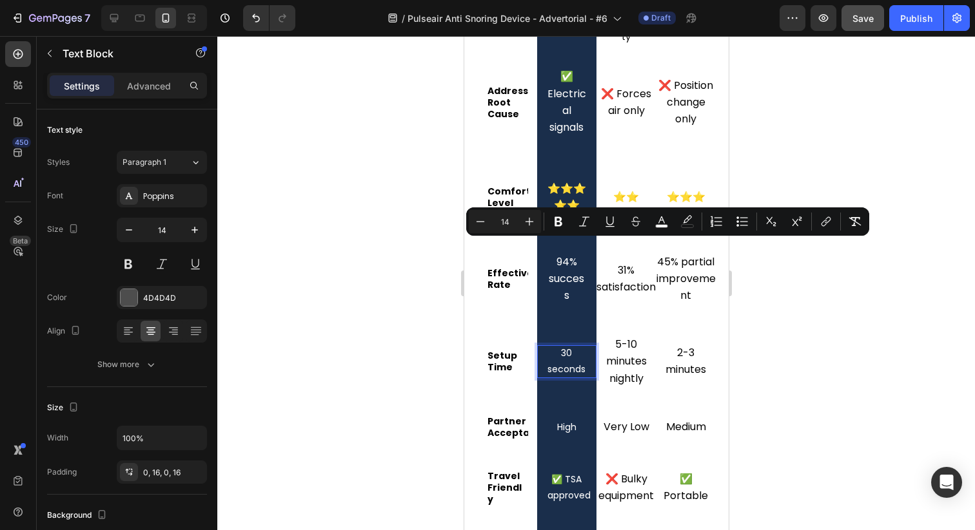
scroll to position [5820, 0]
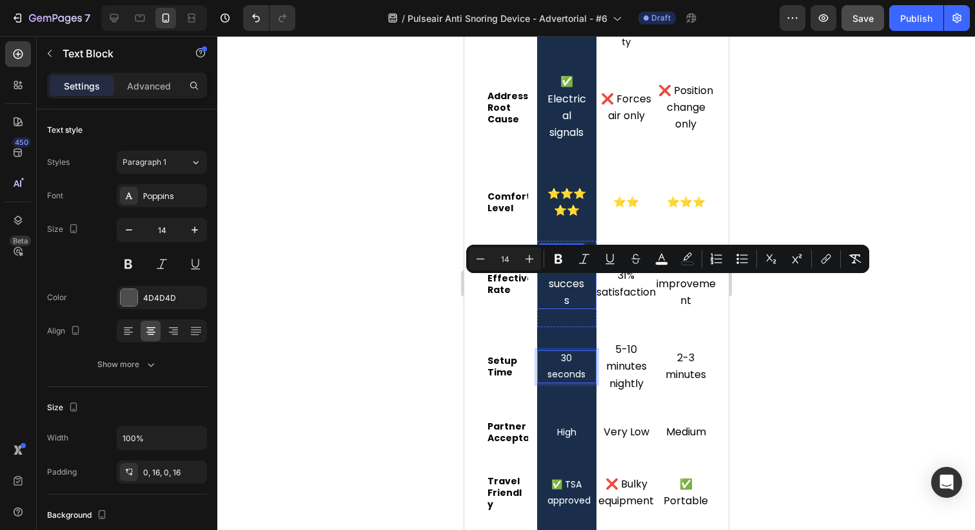
click at [563, 260] on span "94% success" at bounding box center [565, 284] width 35 height 48
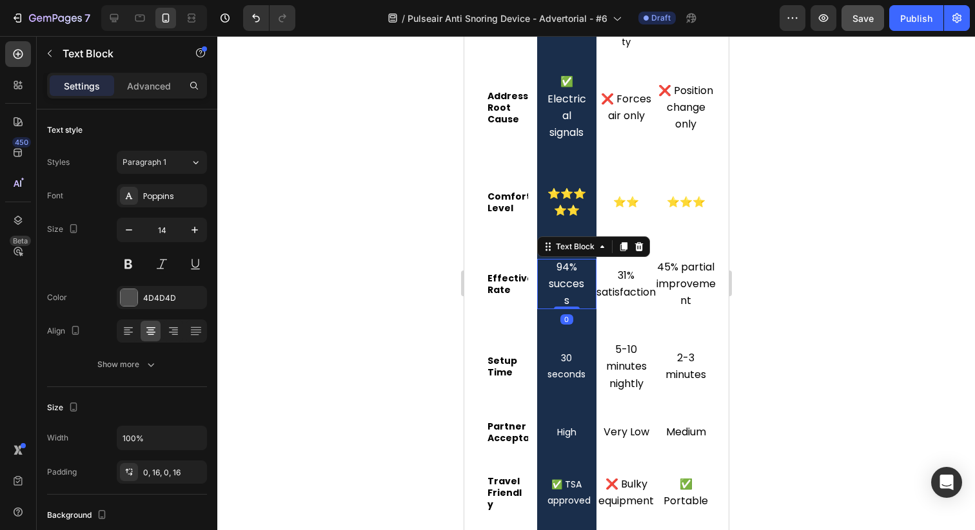
click at [563, 260] on span "94% success" at bounding box center [565, 284] width 35 height 48
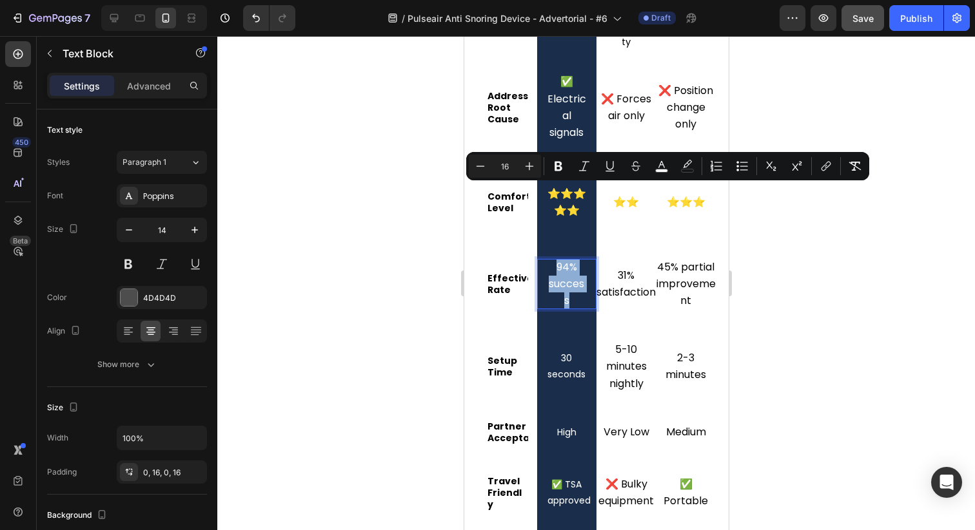
click at [563, 260] on span "94% success" at bounding box center [565, 284] width 35 height 48
click at [491, 168] on button "Minus" at bounding box center [480, 166] width 23 height 23
type input "14"
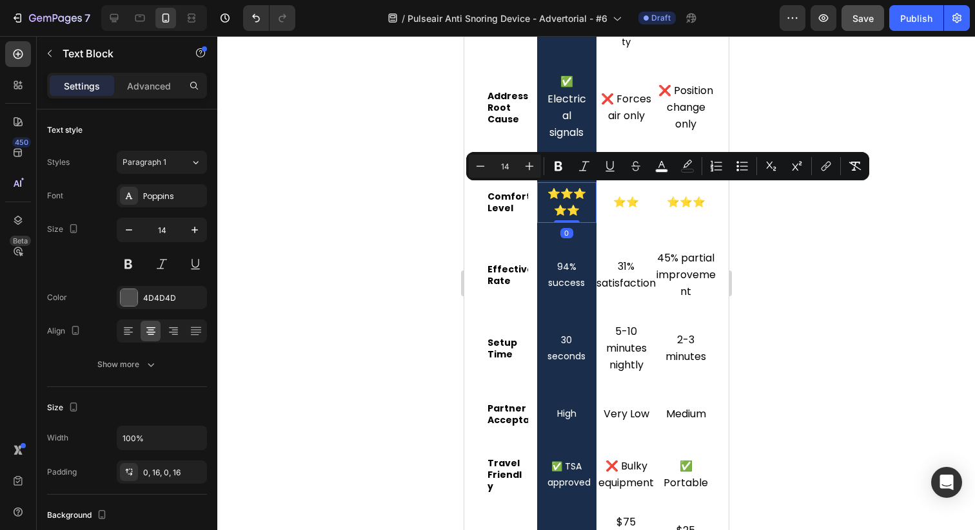
click at [574, 186] on span "⭐⭐⭐⭐⭐" at bounding box center [566, 202] width 39 height 32
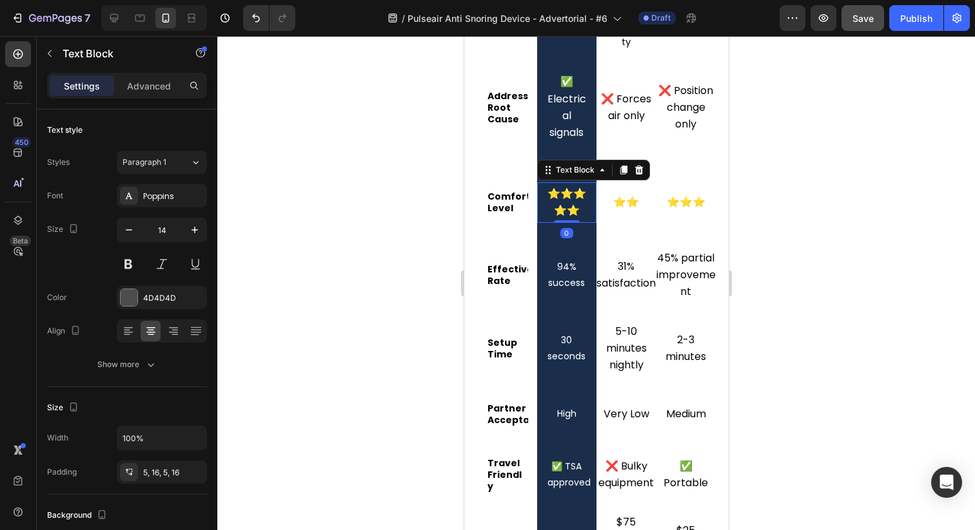
click at [574, 186] on span "⭐⭐⭐⭐⭐" at bounding box center [566, 202] width 39 height 32
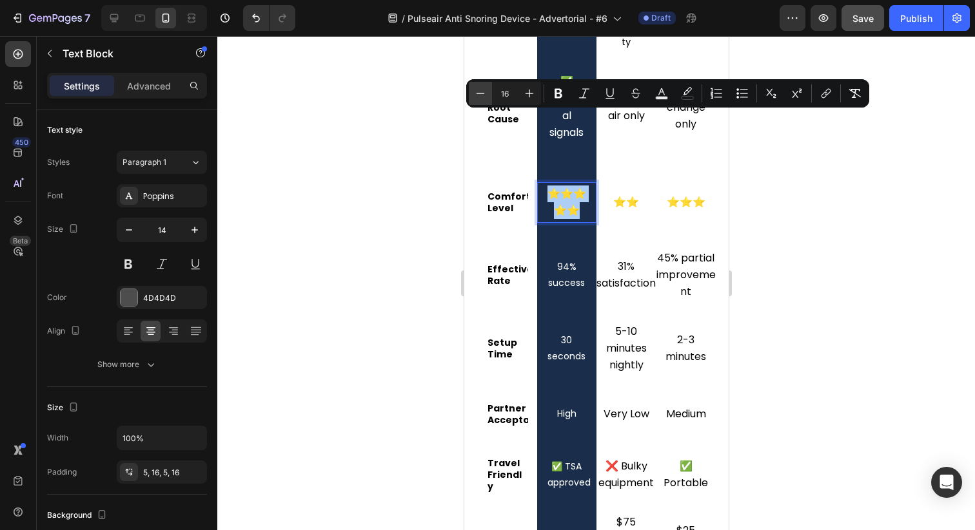
click at [483, 90] on icon "Editor contextual toolbar" at bounding box center [480, 93] width 13 height 13
type input "12"
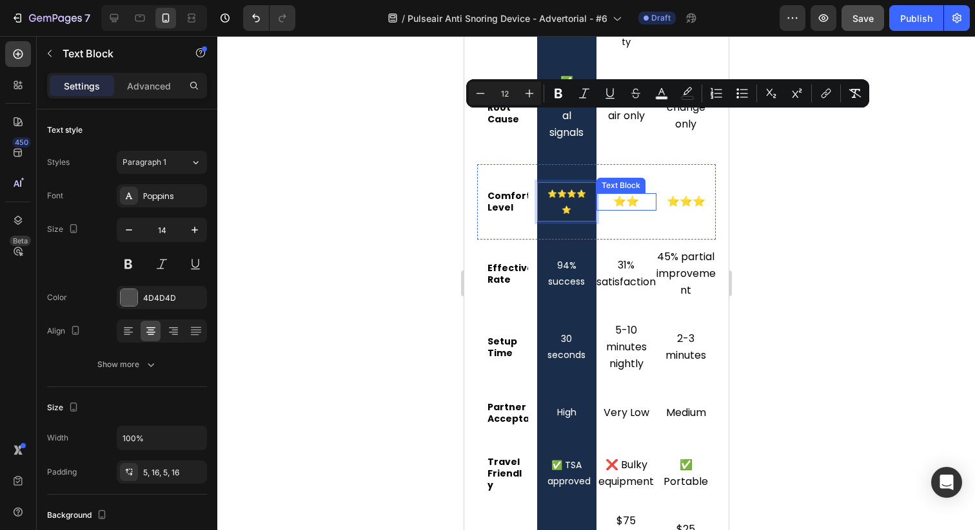
click at [635, 194] on span "⭐⭐" at bounding box center [625, 201] width 26 height 15
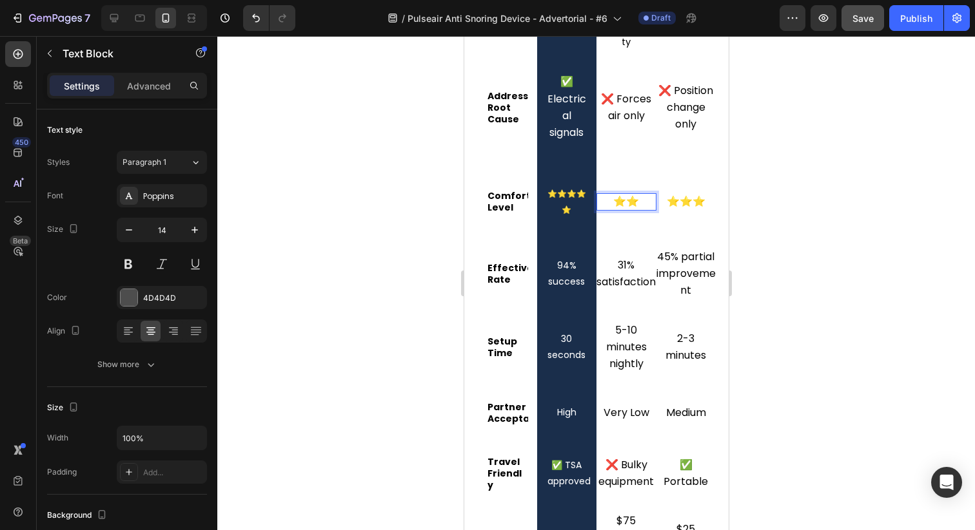
click at [635, 194] on span "⭐⭐" at bounding box center [625, 201] width 26 height 15
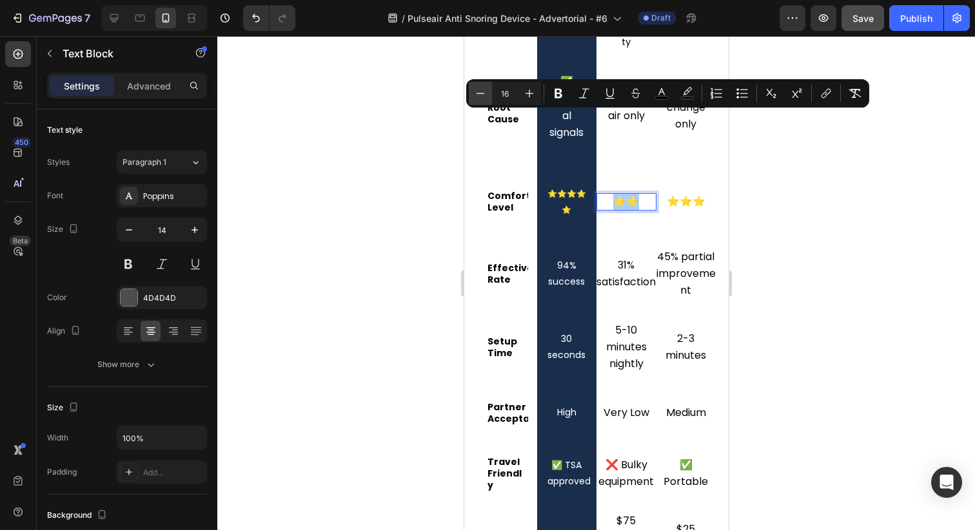
click at [487, 92] on button "Minus" at bounding box center [480, 93] width 23 height 23
type input "12"
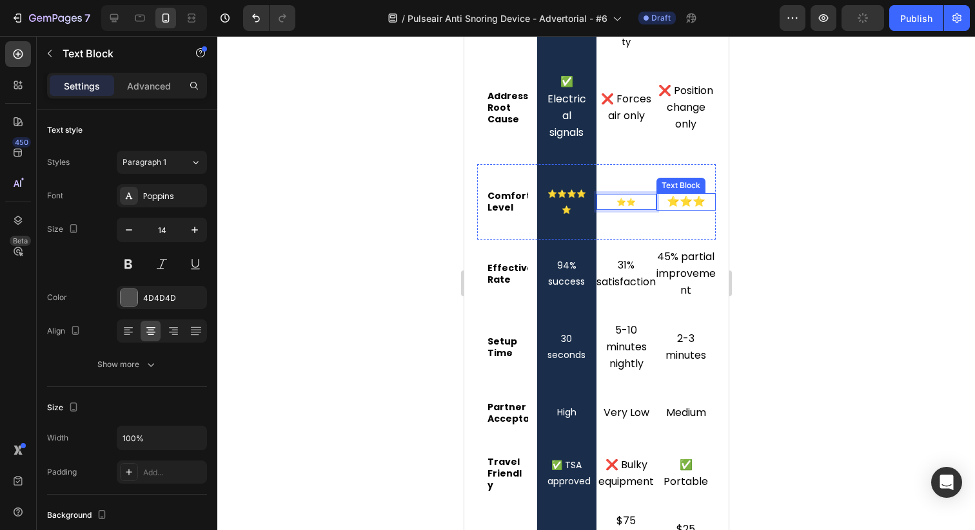
click at [688, 194] on span "⭐⭐⭐" at bounding box center [685, 201] width 39 height 15
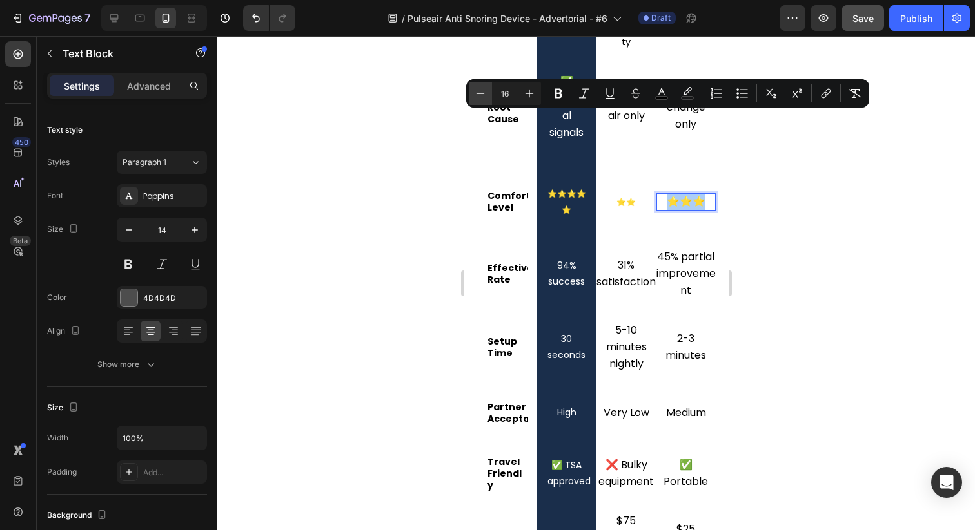
click at [472, 92] on button "Minus" at bounding box center [480, 93] width 23 height 23
type input "12"
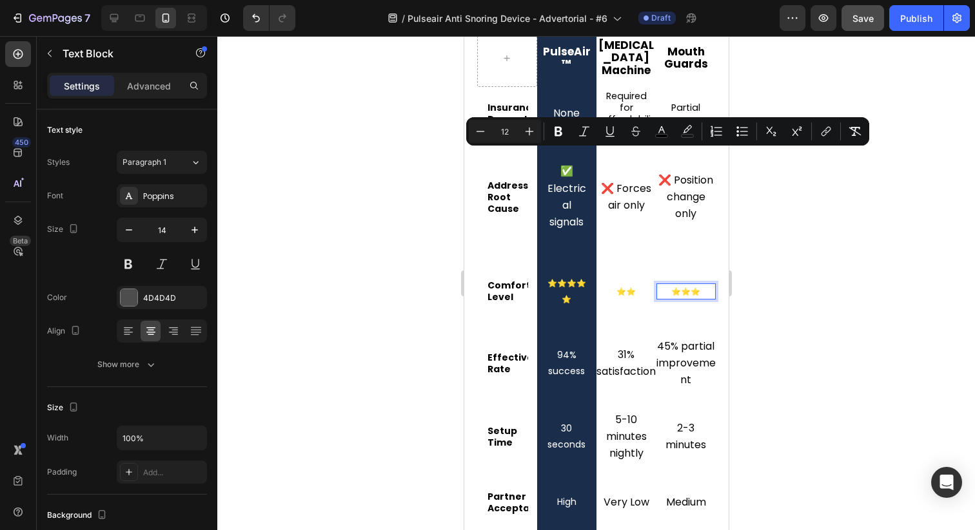
scroll to position [5666, 0]
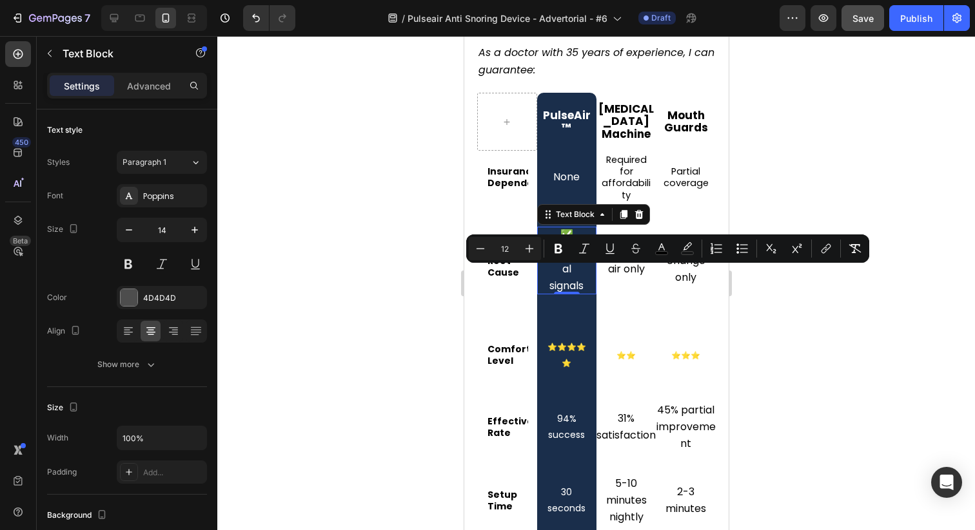
click at [563, 228] on span "✅ Electrical signals" at bounding box center [566, 261] width 39 height 66
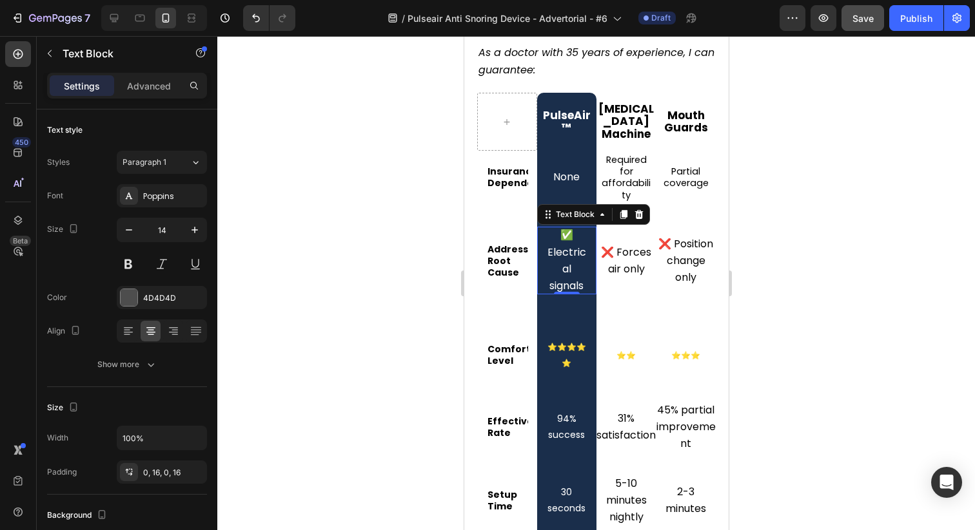
click at [563, 228] on span "✅ Electrical signals" at bounding box center [566, 261] width 39 height 66
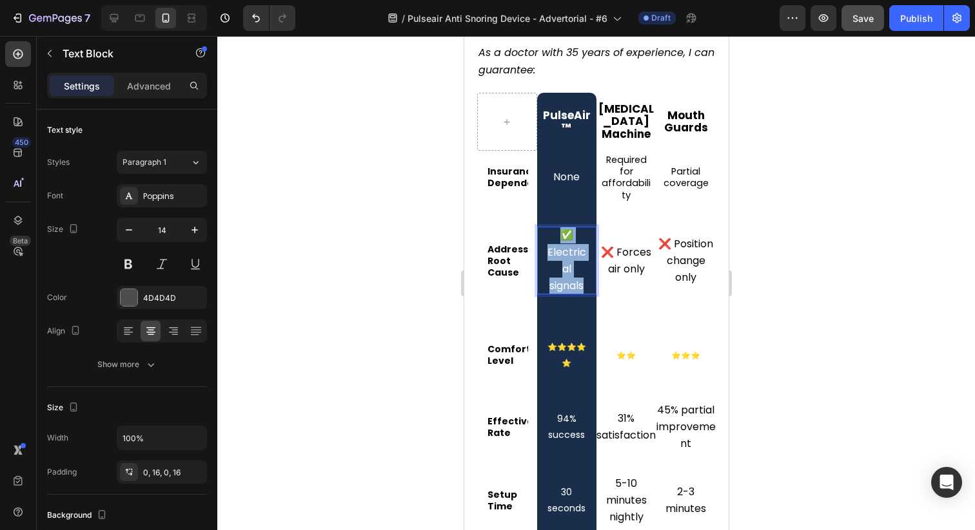
click at [563, 228] on span "✅ Electrical signals" at bounding box center [566, 261] width 39 height 66
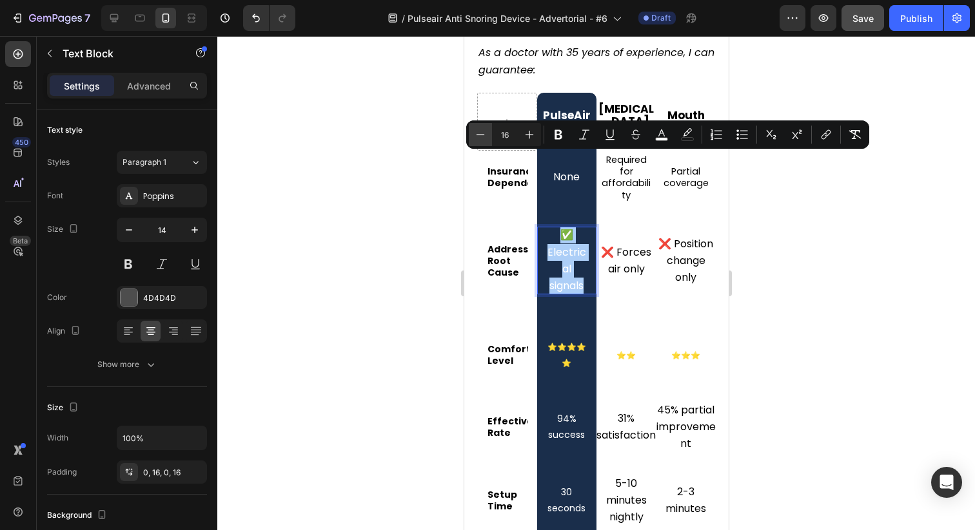
click at [490, 133] on button "Minus" at bounding box center [480, 134] width 23 height 23
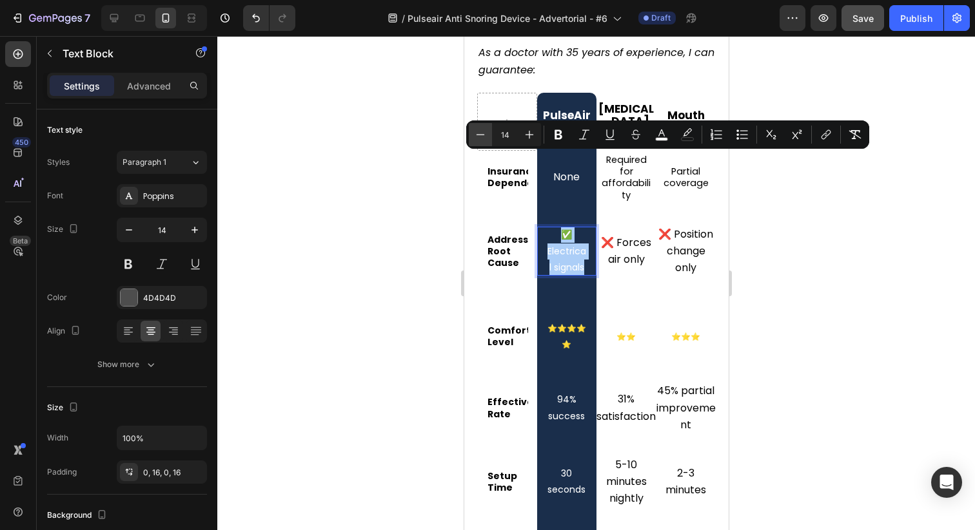
click at [490, 133] on button "Minus" at bounding box center [480, 134] width 23 height 23
type input "13"
click at [579, 151] on div "None Text Block" at bounding box center [566, 177] width 60 height 53
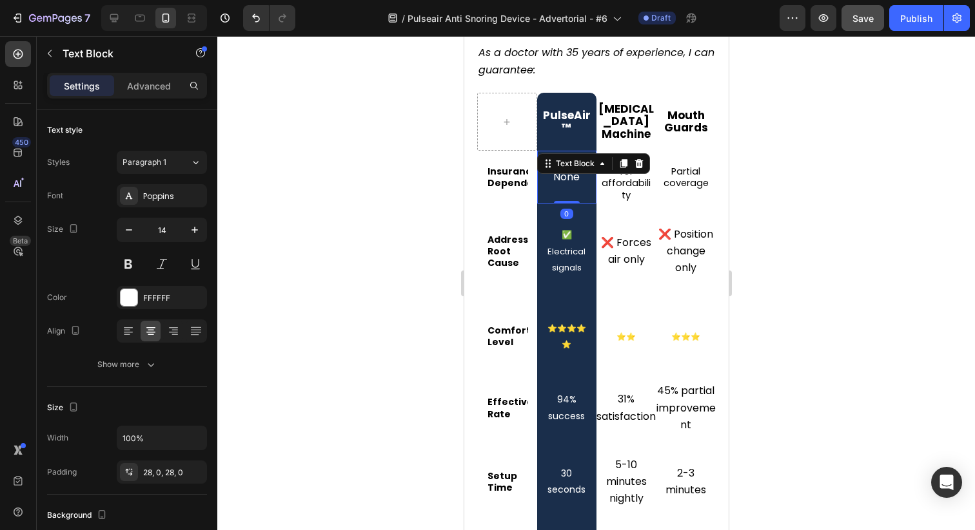
click at [572, 170] on span "None" at bounding box center [565, 177] width 26 height 15
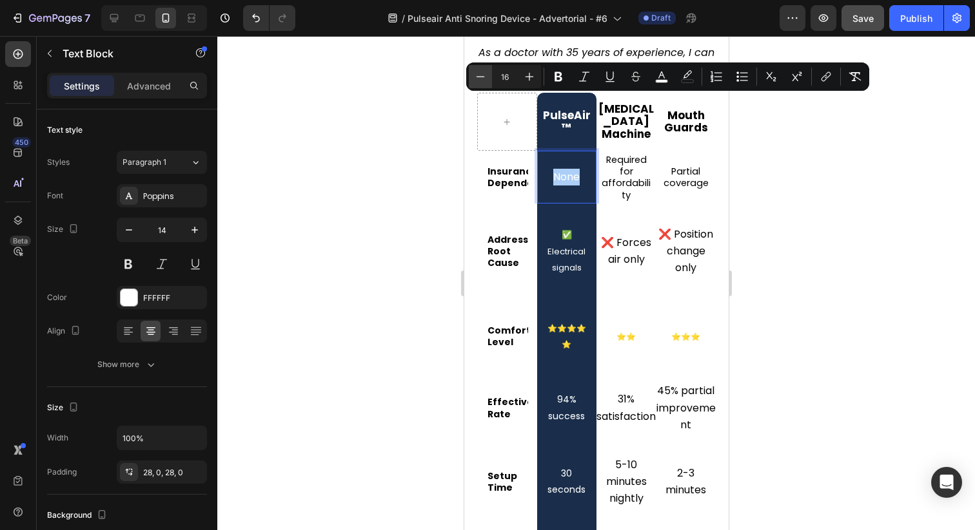
click at [480, 78] on icon "Editor contextual toolbar" at bounding box center [480, 76] width 13 height 13
type input "14"
click at [625, 153] on span "Required for affordability" at bounding box center [625, 177] width 49 height 48
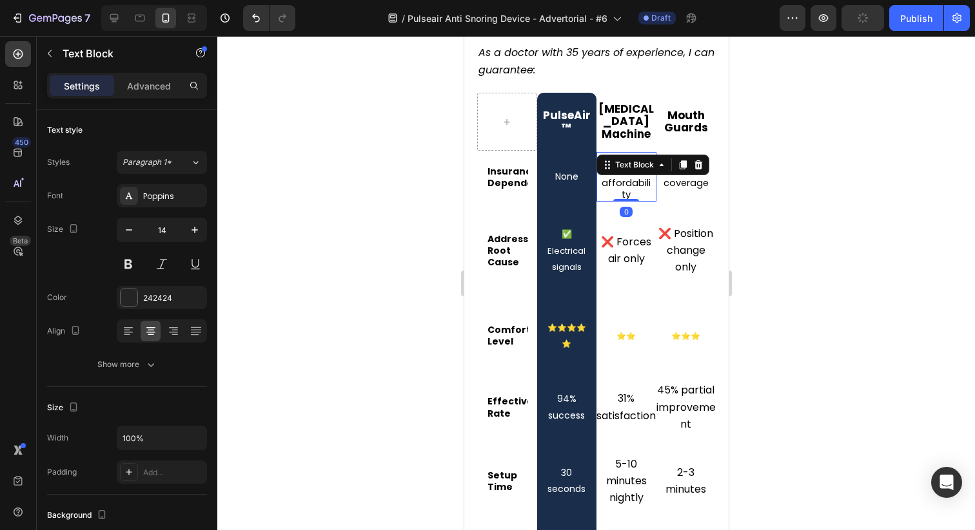
click at [625, 153] on span "Required for affordability" at bounding box center [625, 177] width 49 height 48
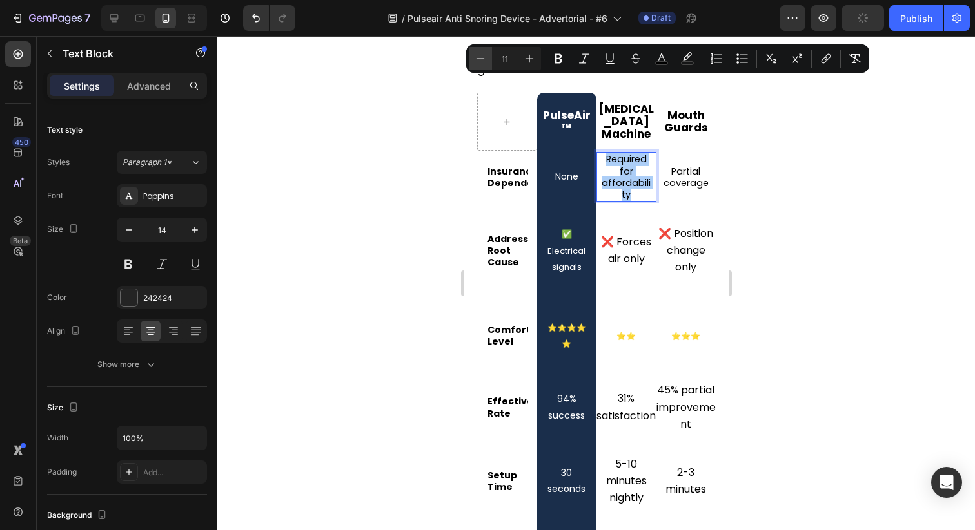
click at [481, 56] on icon "Editor contextual toolbar" at bounding box center [480, 58] width 13 height 13
click at [523, 57] on icon "Editor contextual toolbar" at bounding box center [529, 58] width 13 height 13
click at [481, 59] on icon "Editor contextual toolbar" at bounding box center [480, 58] width 8 height 1
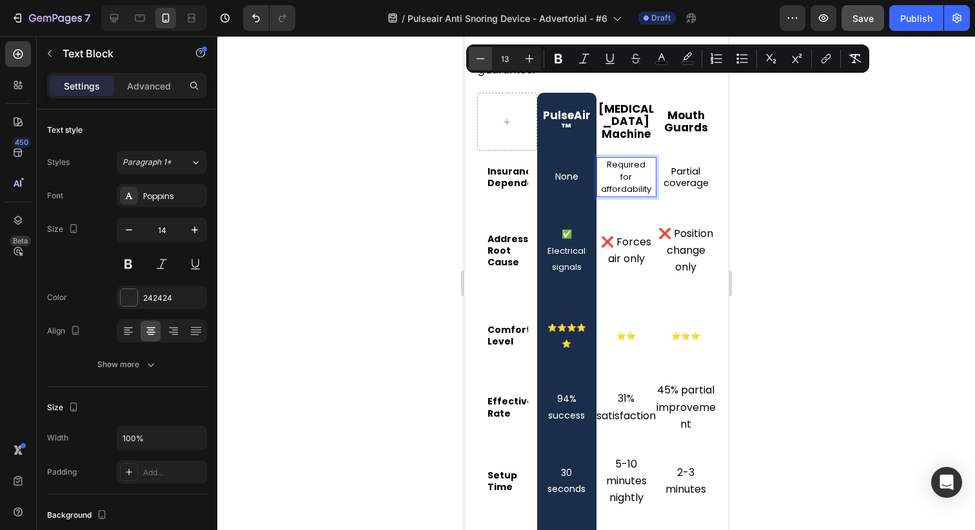
type input "12"
click at [637, 235] on span "❌ Forces air only" at bounding box center [625, 251] width 50 height 32
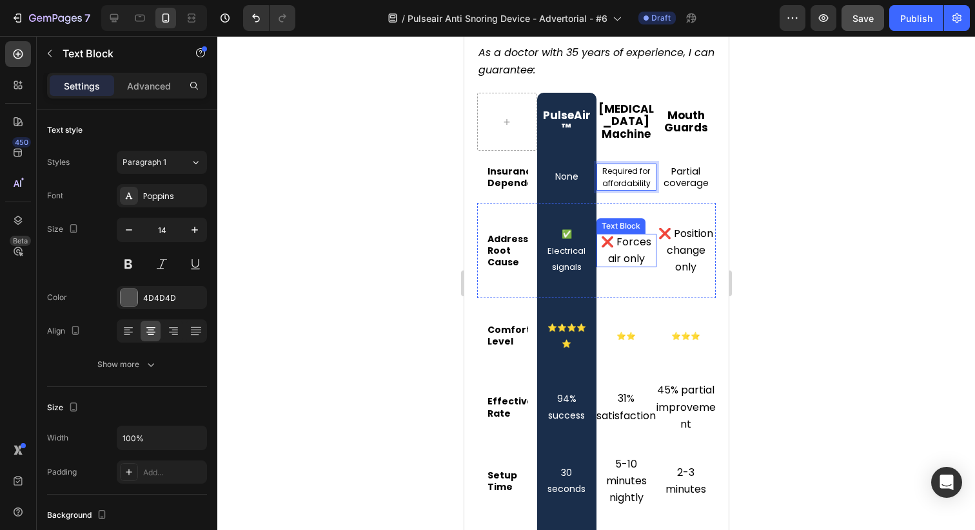
click at [637, 235] on span "❌ Forces air only" at bounding box center [625, 251] width 50 height 32
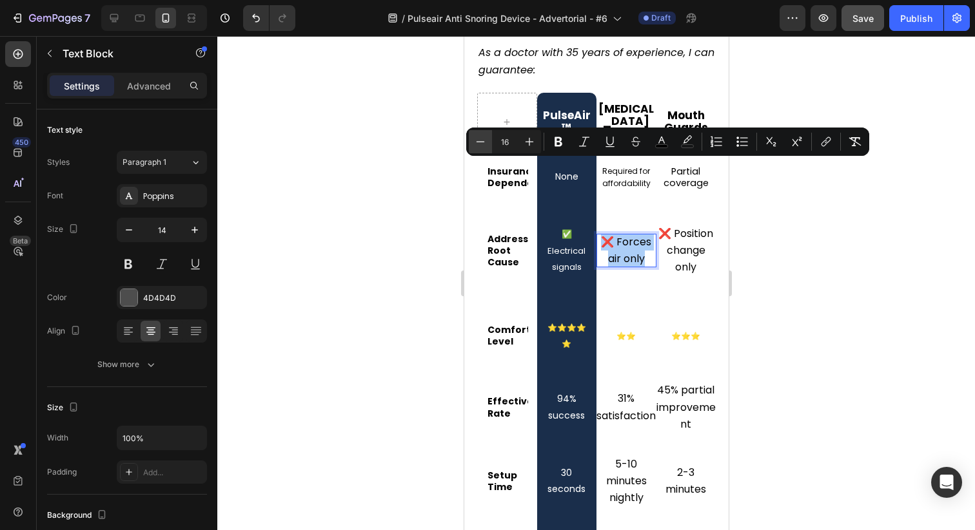
click at [484, 137] on icon "Editor contextual toolbar" at bounding box center [480, 141] width 13 height 13
type input "12"
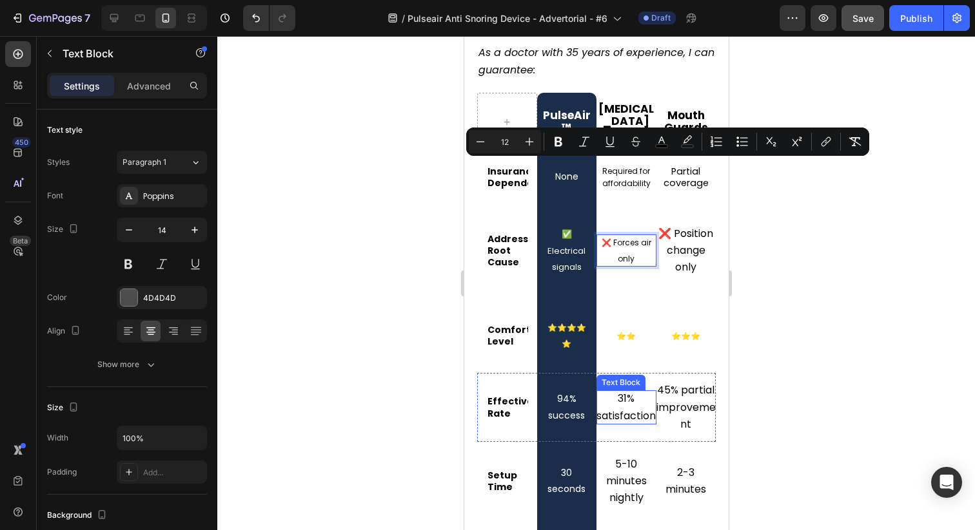
click at [625, 391] on span "31% satisfaction" at bounding box center [625, 407] width 59 height 32
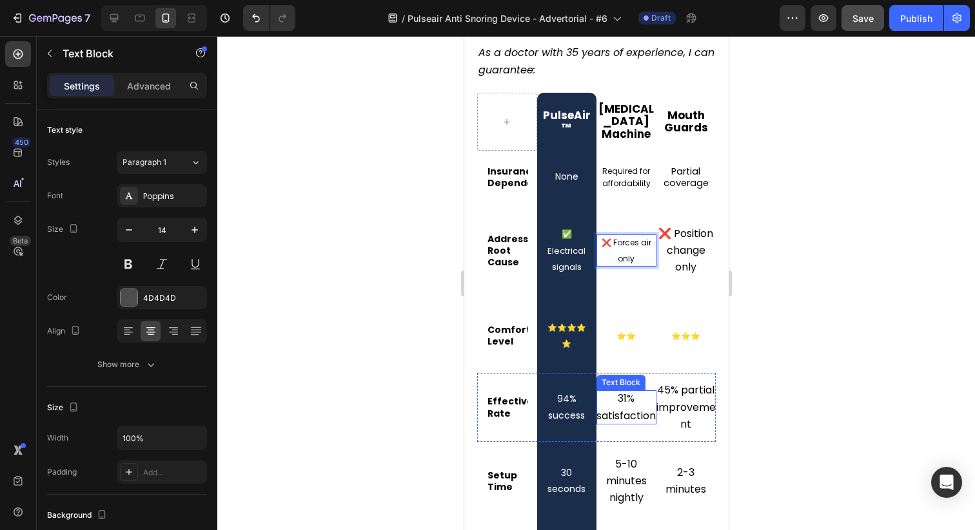
click at [625, 391] on span "31% satisfaction" at bounding box center [625, 407] width 59 height 32
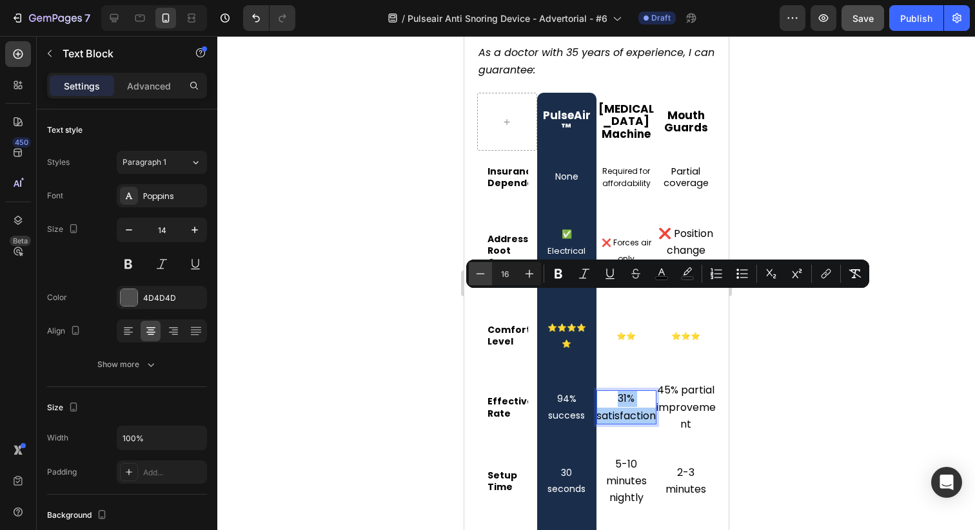
click at [476, 275] on icon "Editor contextual toolbar" at bounding box center [480, 273] width 13 height 13
type input "13"
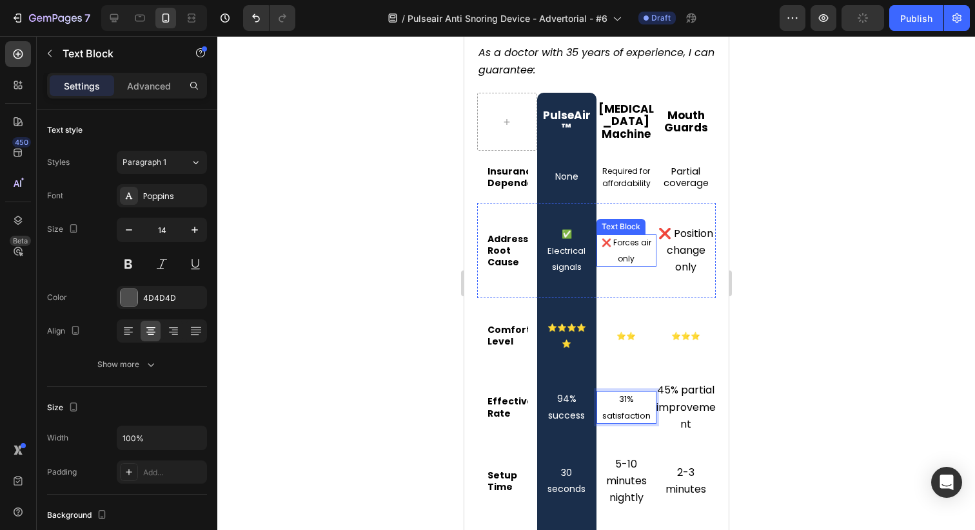
click at [616, 235] on p "❌ Forces air only" at bounding box center [626, 251] width 60 height 32
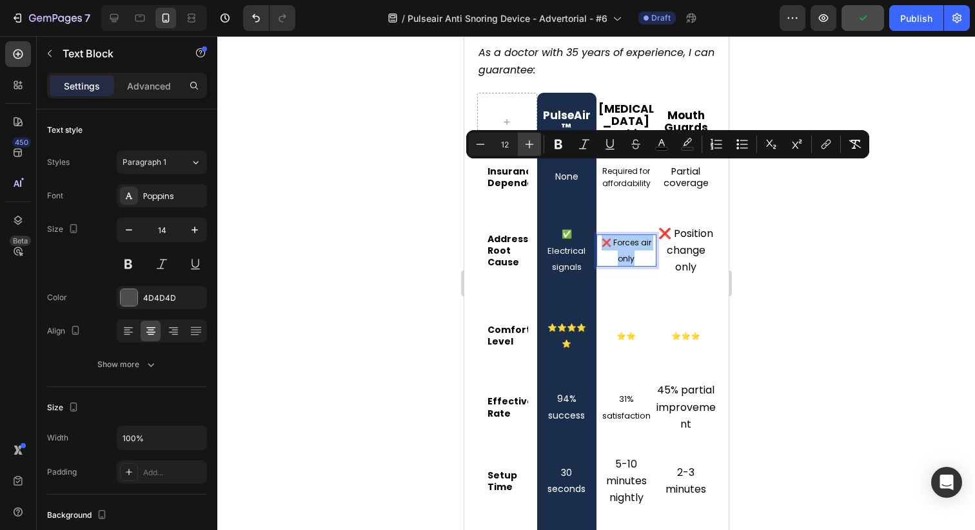
click at [521, 142] on button "Plus" at bounding box center [529, 144] width 23 height 23
type input "13"
click at [636, 165] on p "Required for affordability" at bounding box center [625, 177] width 51 height 24
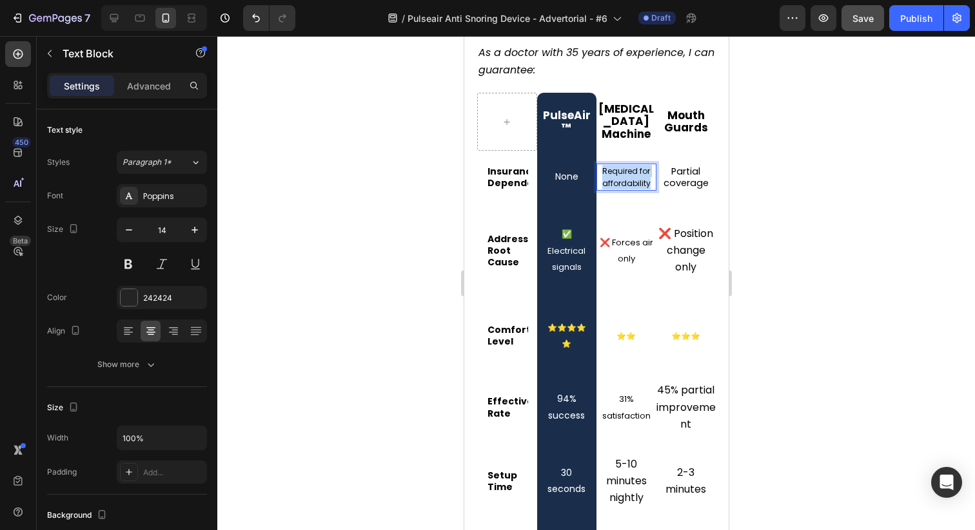
click at [636, 165] on p "Required for affordability" at bounding box center [625, 177] width 51 height 24
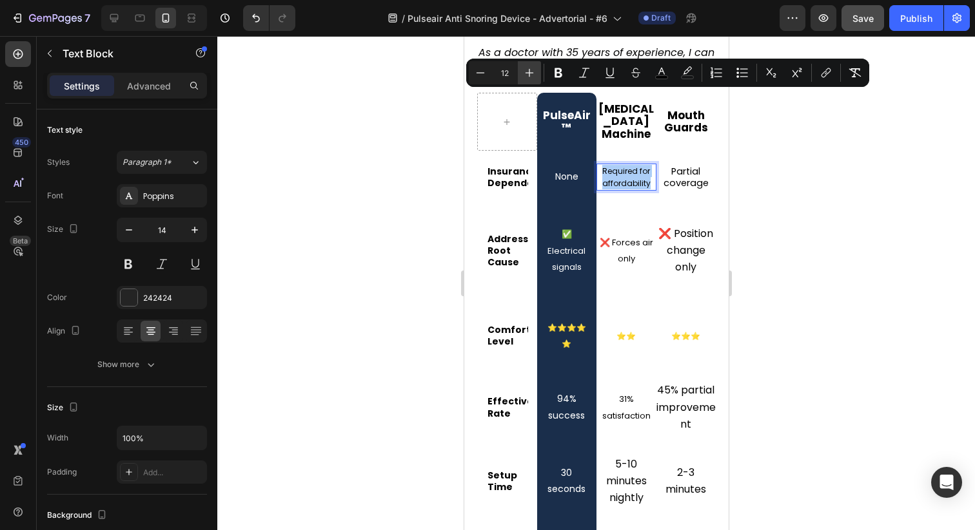
click at [527, 77] on icon "Editor contextual toolbar" at bounding box center [529, 72] width 13 height 13
click at [481, 80] on button "Minus" at bounding box center [480, 72] width 23 height 23
type input "12"
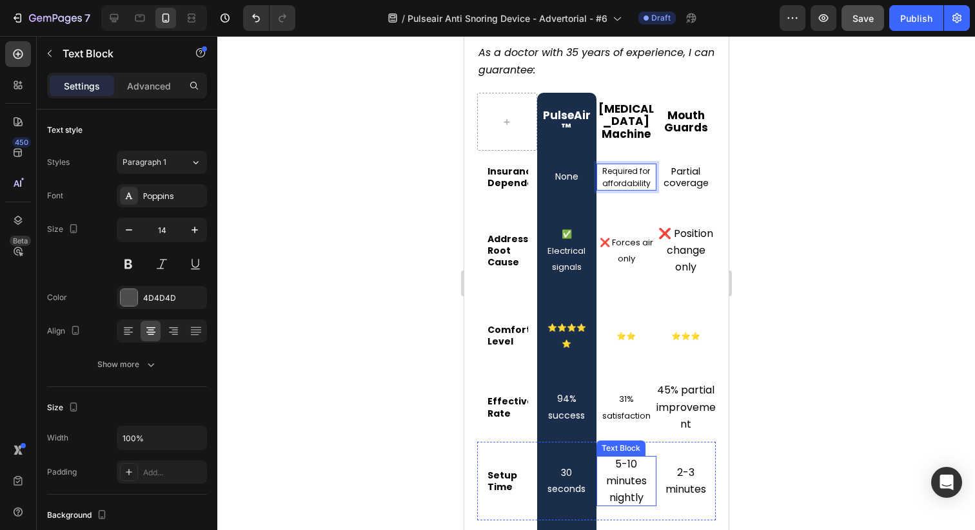
click at [622, 457] on span "5-10 minutes nightly" at bounding box center [625, 481] width 41 height 48
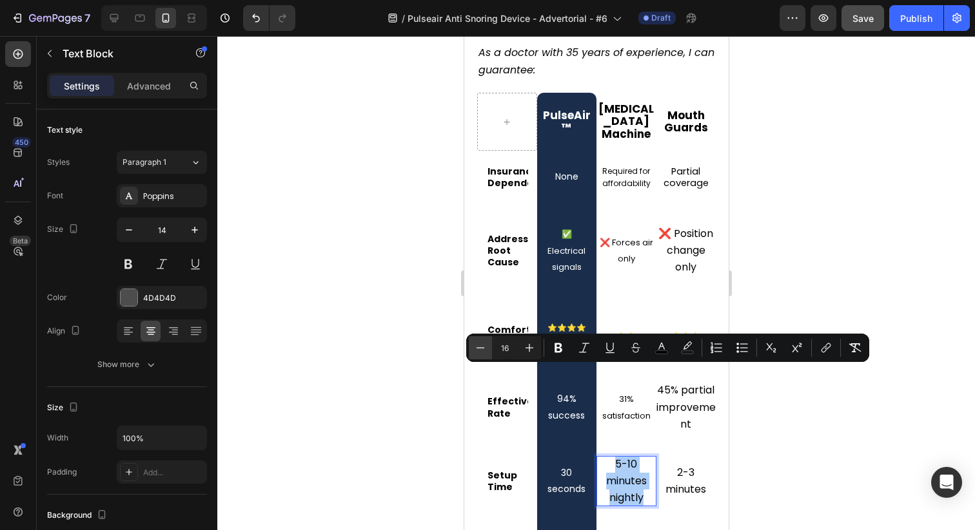
click at [475, 340] on button "Minus" at bounding box center [480, 347] width 23 height 23
type input "13"
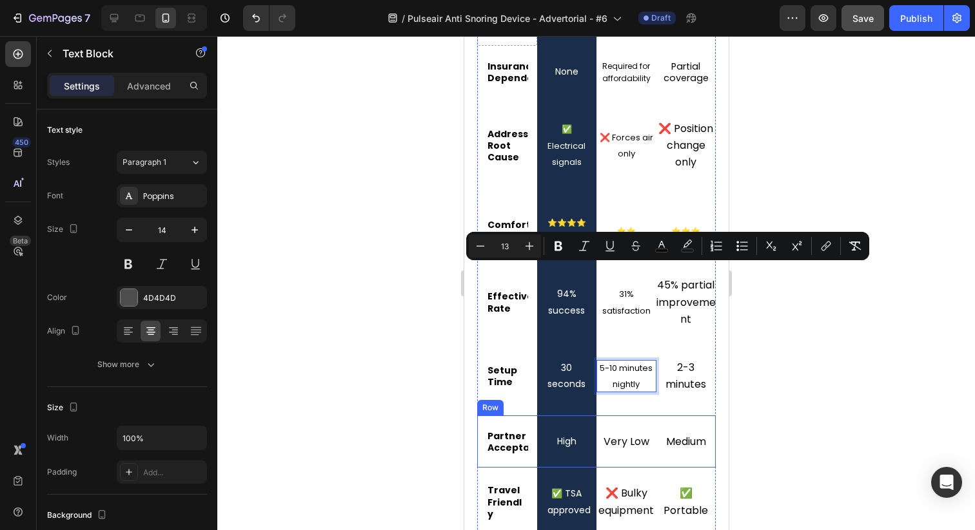
scroll to position [5849, 0]
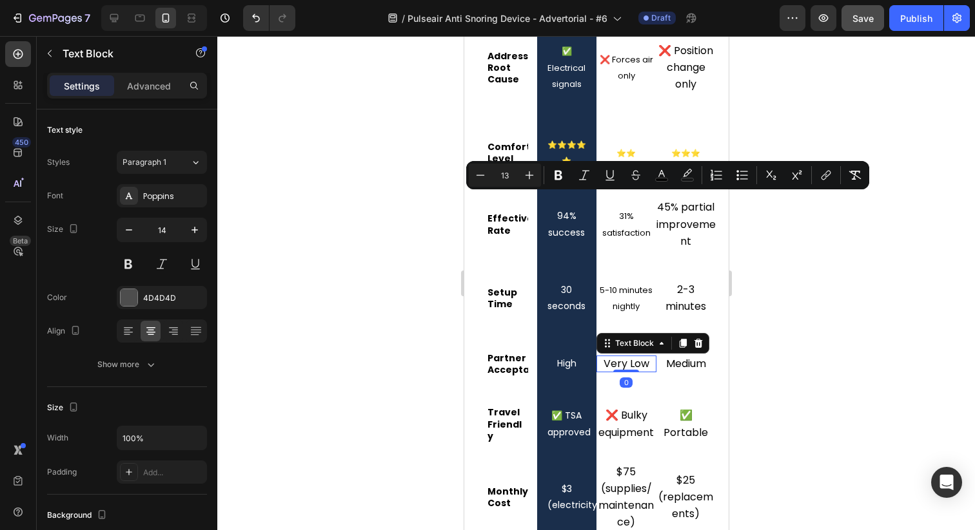
click at [610, 356] on span "Very Low" at bounding box center [626, 363] width 46 height 15
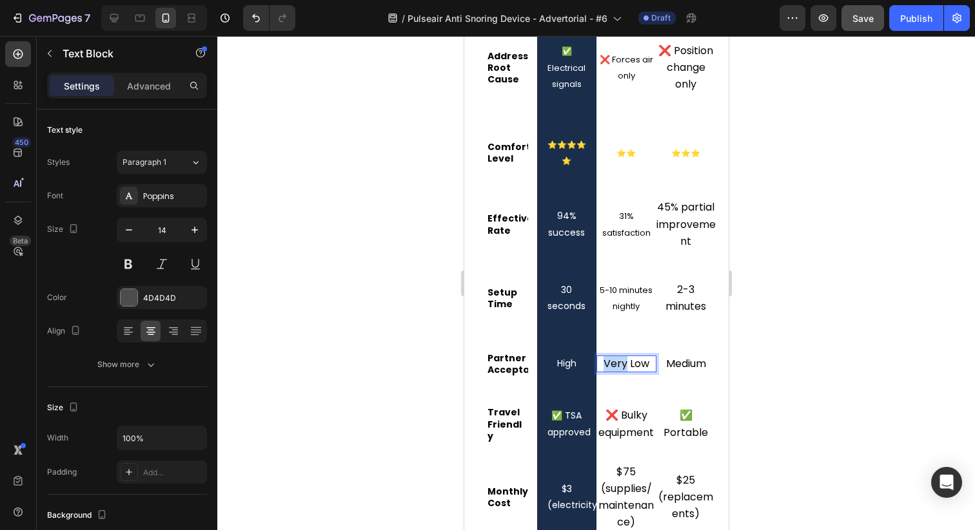
click at [610, 356] on span "Very Low" at bounding box center [626, 363] width 46 height 15
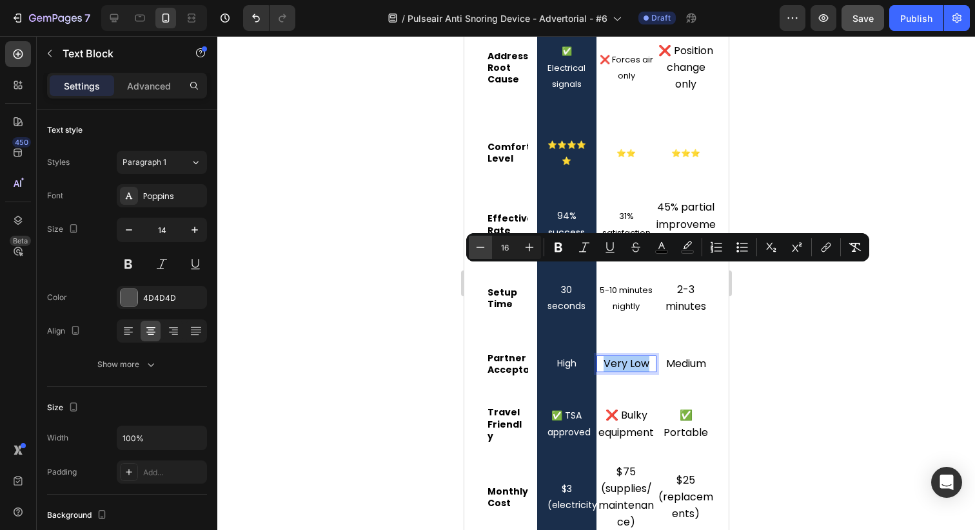
click at [478, 241] on icon "Editor contextual toolbar" at bounding box center [480, 247] width 13 height 13
type input "13"
click at [641, 407] on p "❌ Bulky equipment" at bounding box center [626, 424] width 60 height 34
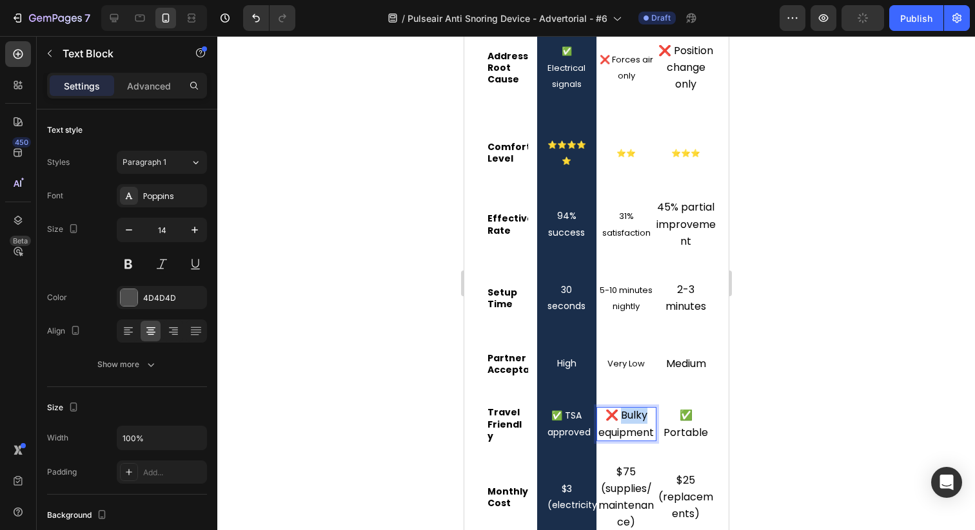
click at [641, 407] on p "❌ Bulky equipment" at bounding box center [626, 424] width 60 height 34
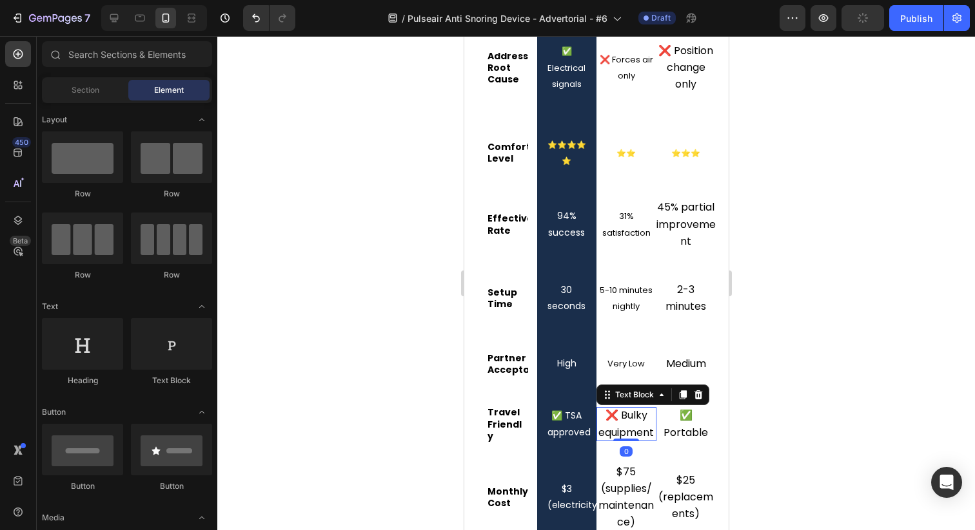
click at [619, 408] on span "❌ Bulky equipment" at bounding box center [625, 424] width 55 height 32
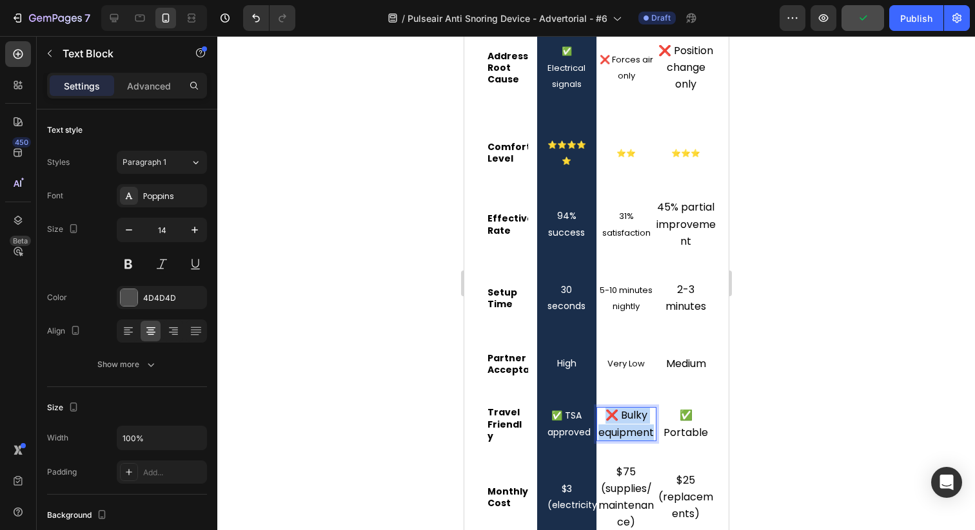
click at [619, 408] on span "❌ Bulky equipment" at bounding box center [625, 424] width 55 height 32
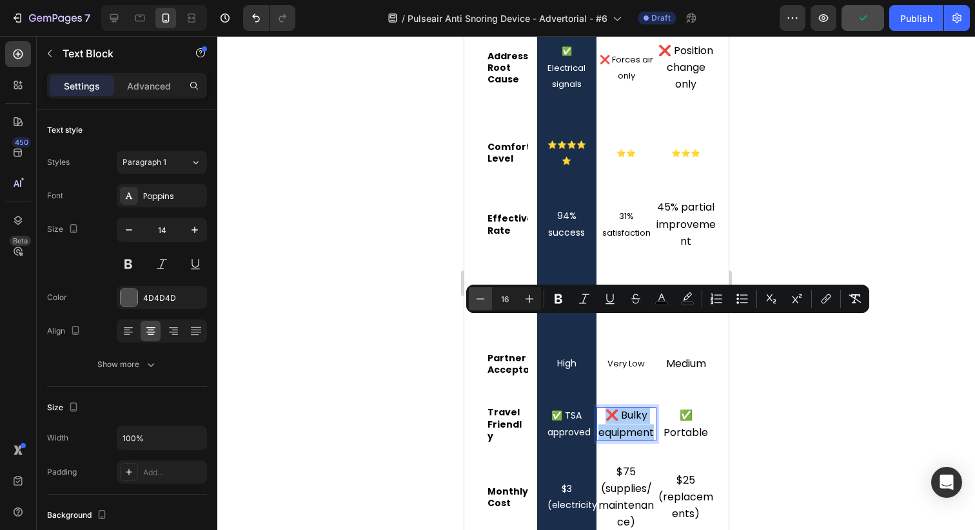
click at [482, 297] on icon "Editor contextual toolbar" at bounding box center [480, 299] width 13 height 13
type input "13"
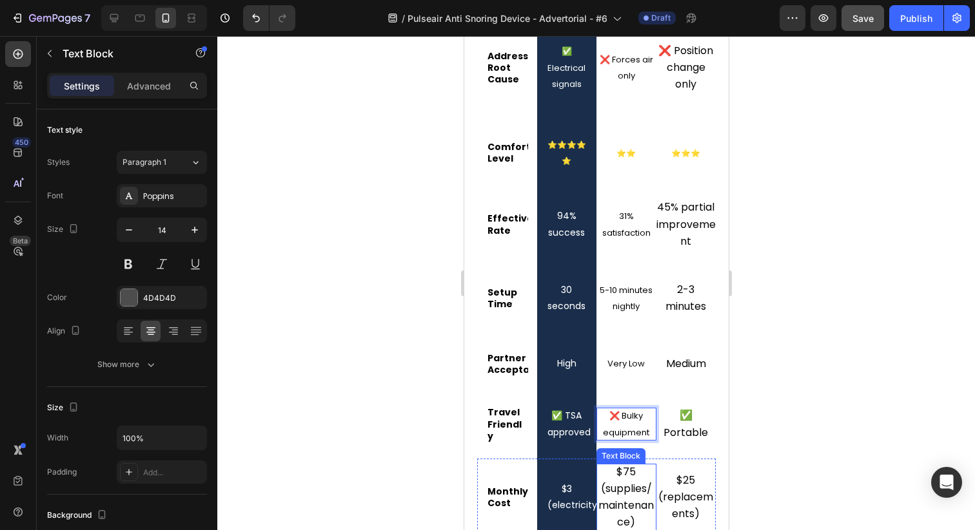
click at [625, 465] on span "$75 (supplies/maintenance)" at bounding box center [625, 498] width 55 height 66
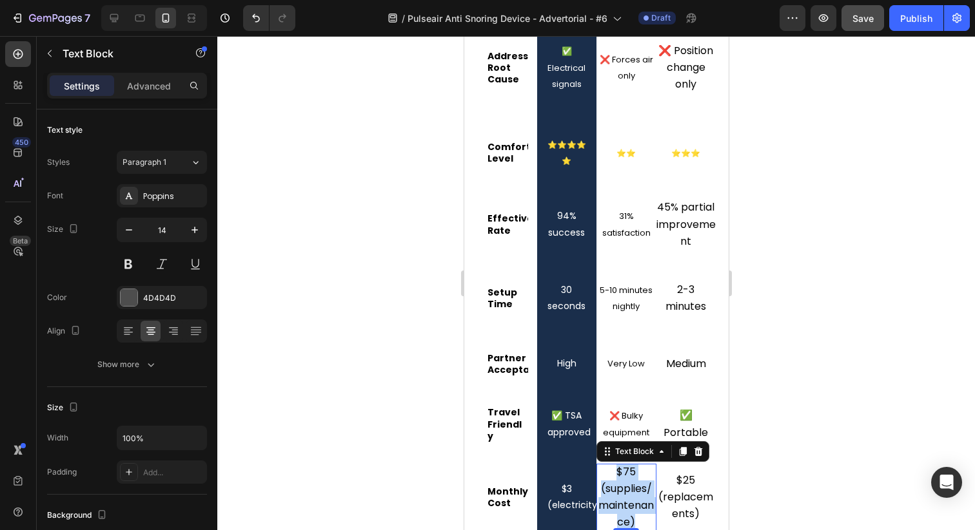
click at [625, 465] on span "$75 (supplies/maintenance)" at bounding box center [625, 498] width 55 height 66
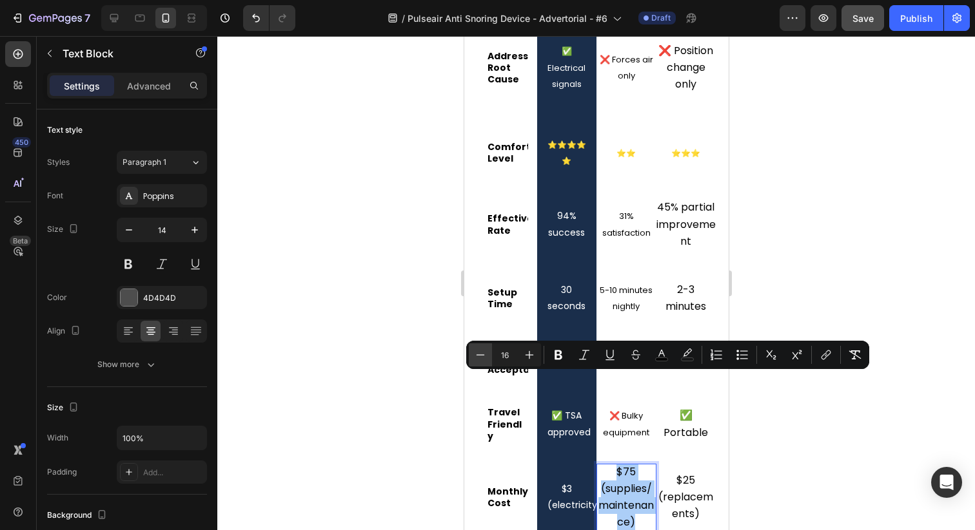
click at [476, 357] on icon "Editor contextual toolbar" at bounding box center [480, 355] width 13 height 13
type input "12"
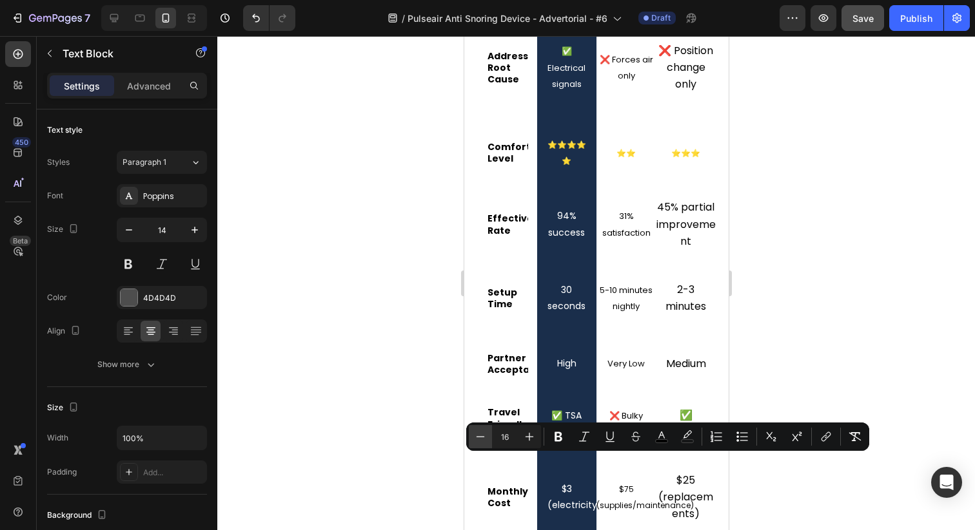
click at [478, 435] on icon "Editor contextual toolbar" at bounding box center [480, 437] width 13 height 13
type input "12"
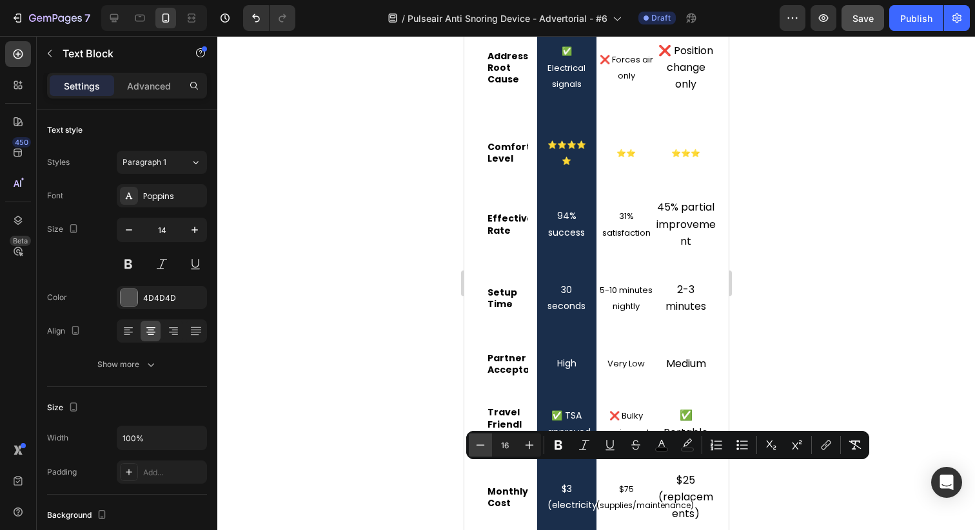
click at [483, 440] on icon "Editor contextual toolbar" at bounding box center [480, 445] width 13 height 13
type input "13"
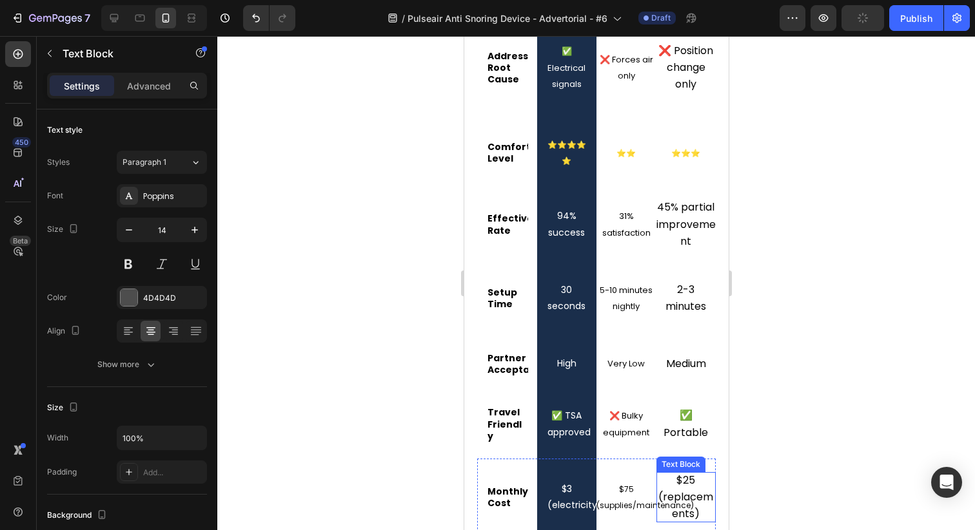
click at [690, 473] on span "$25 (replacements)" at bounding box center [684, 497] width 55 height 48
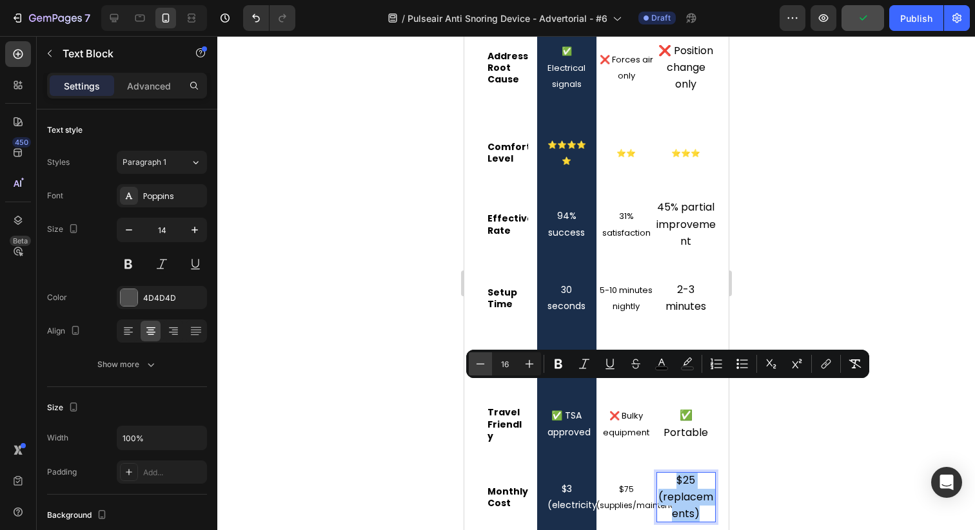
click at [486, 366] on icon "Editor contextual toolbar" at bounding box center [480, 364] width 13 height 13
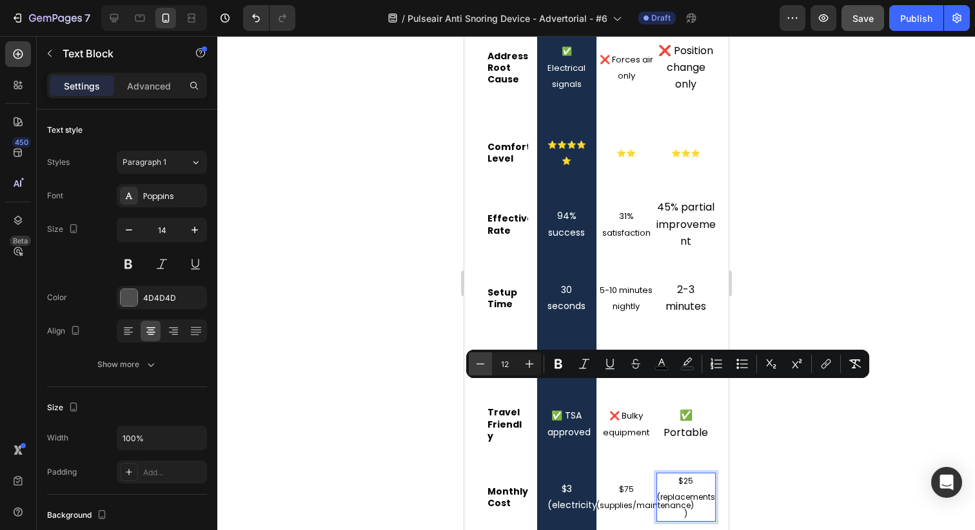
type input "11"
click at [770, 430] on div at bounding box center [595, 283] width 757 height 494
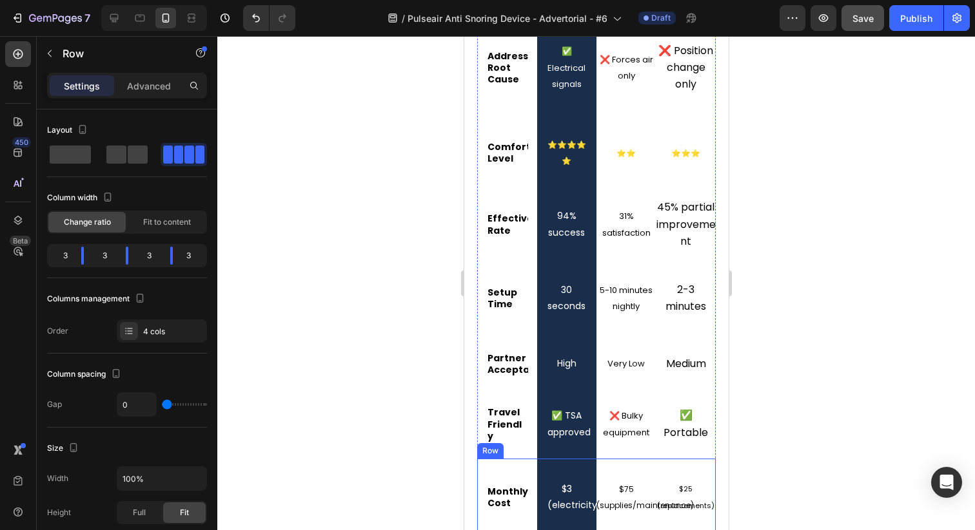
click at [663, 459] on div "$25 (replacements) Text Block" at bounding box center [686, 497] width 60 height 77
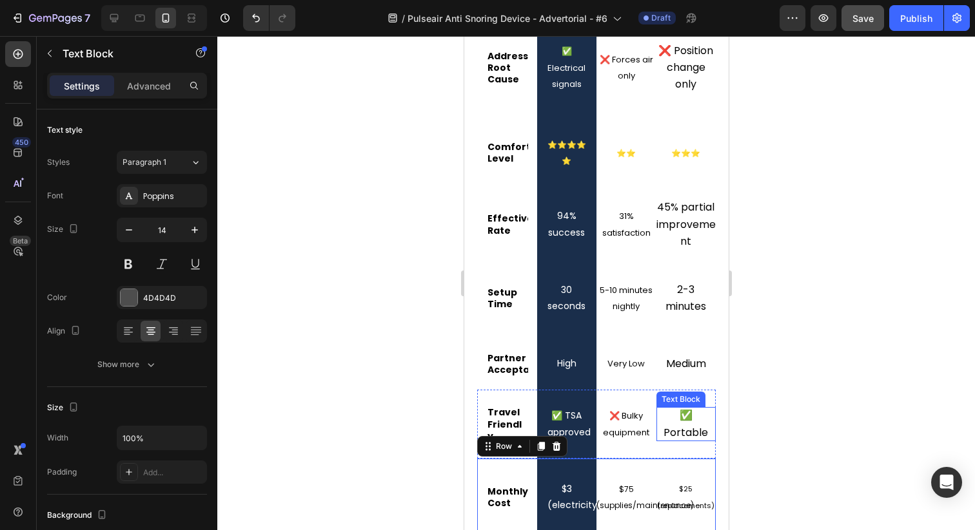
click at [690, 408] on span "✅ Portable" at bounding box center [685, 424] width 44 height 32
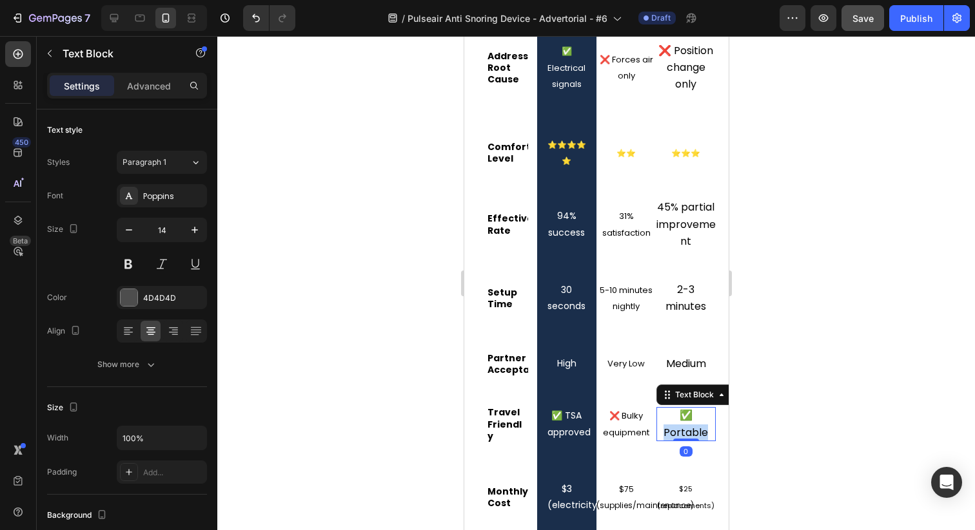
click at [690, 408] on span "✅ Portable" at bounding box center [685, 424] width 44 height 32
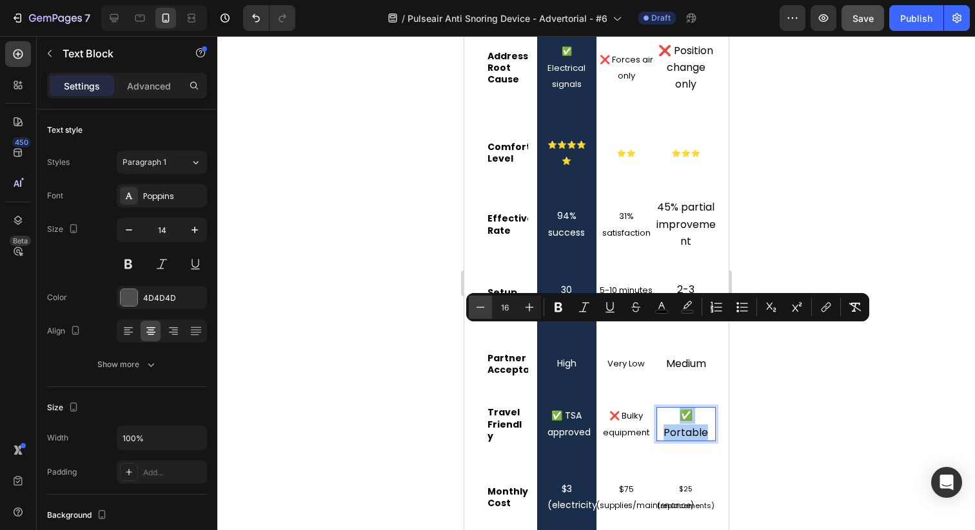
click at [472, 308] on button "Minus" at bounding box center [480, 307] width 23 height 23
type input "13"
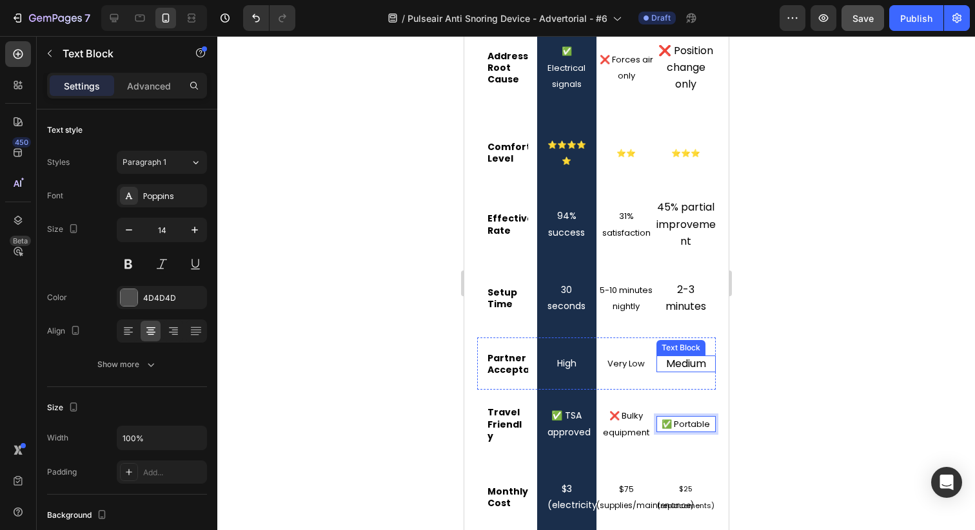
click at [684, 356] on span "Medium" at bounding box center [685, 363] width 40 height 15
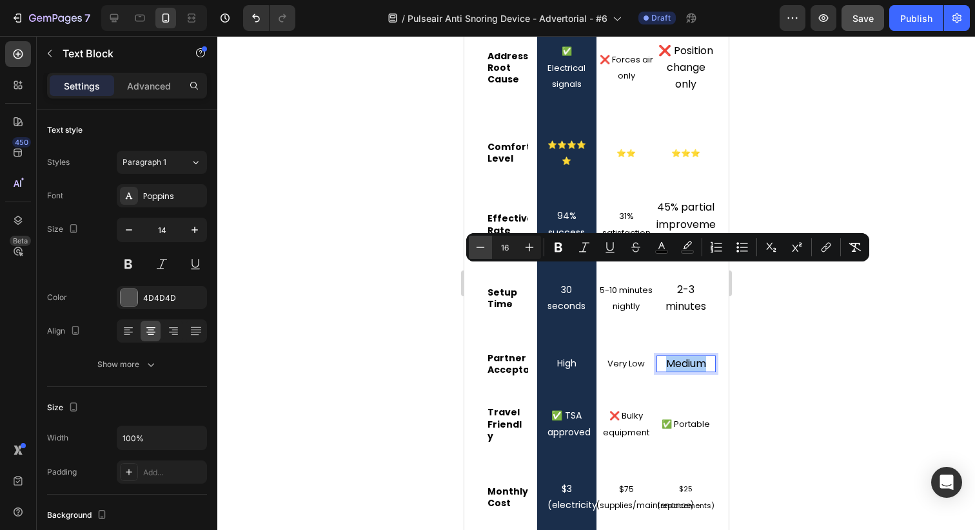
click at [488, 242] on button "Minus" at bounding box center [480, 247] width 23 height 23
type input "13"
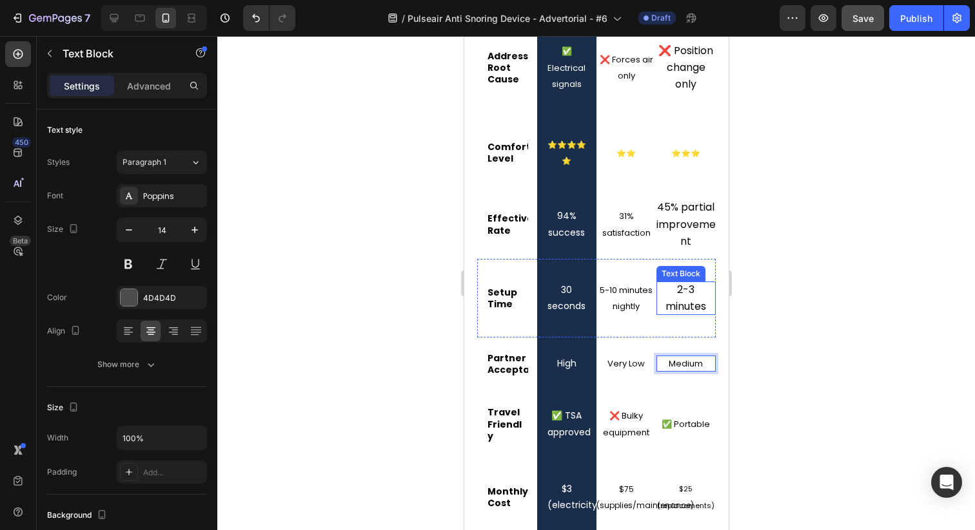
click at [676, 282] on span "2-3 minutes" at bounding box center [685, 298] width 41 height 32
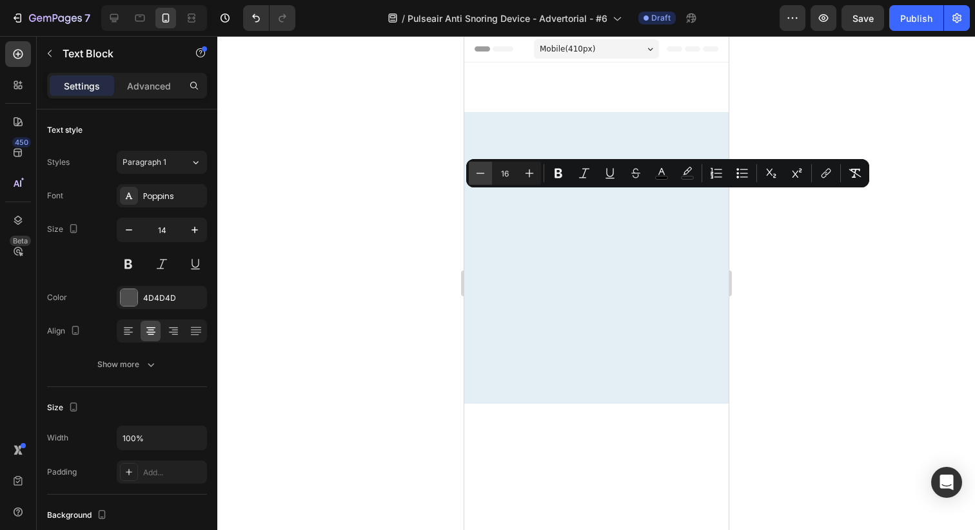
scroll to position [5849, 0]
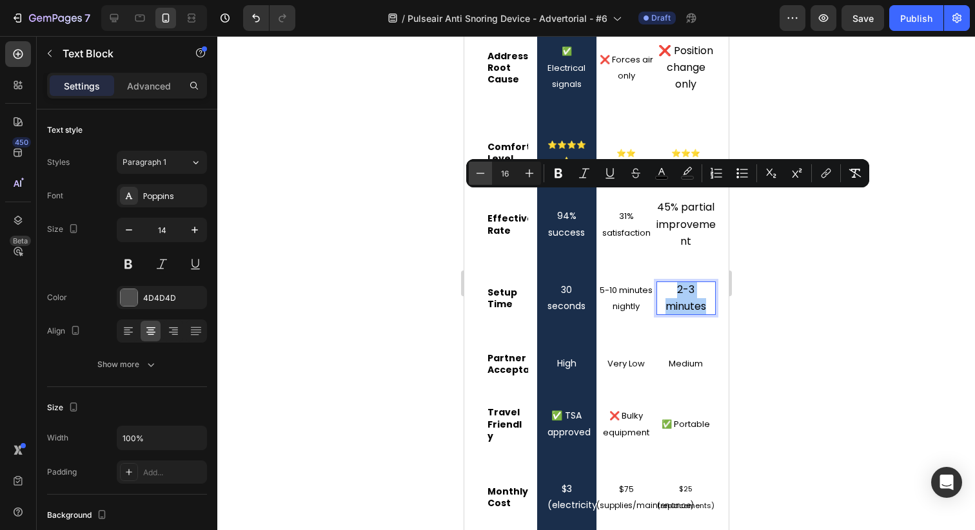
click at [487, 174] on button "Minus" at bounding box center [480, 173] width 23 height 23
type input "13"
click at [672, 200] on span "45% partial improvement" at bounding box center [685, 224] width 59 height 48
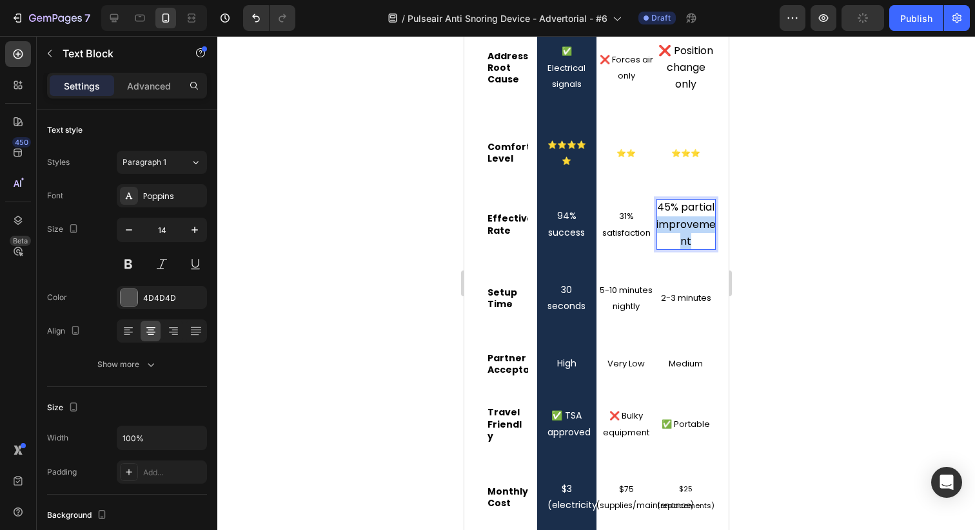
click at [672, 200] on span "45% partial improvement" at bounding box center [685, 224] width 59 height 48
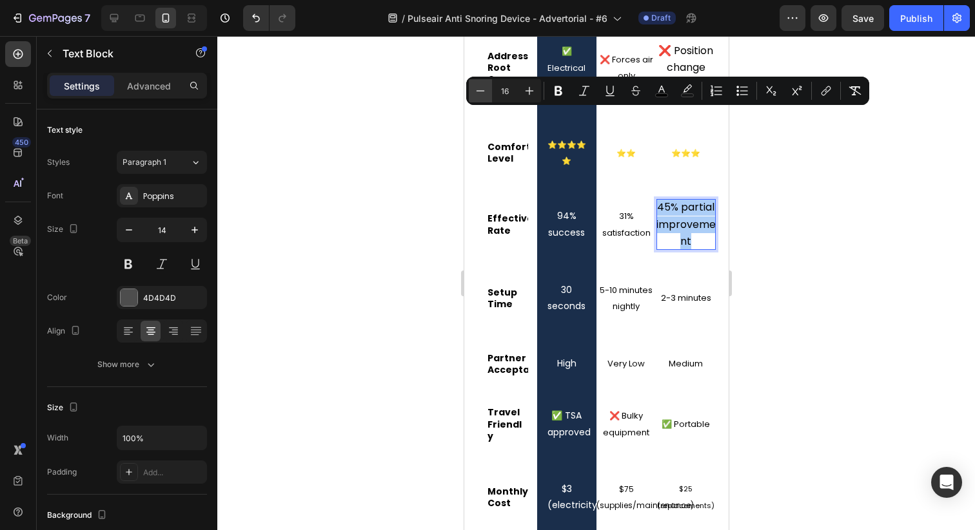
click at [476, 89] on icon "Editor contextual toolbar" at bounding box center [480, 90] width 13 height 13
type input "13"
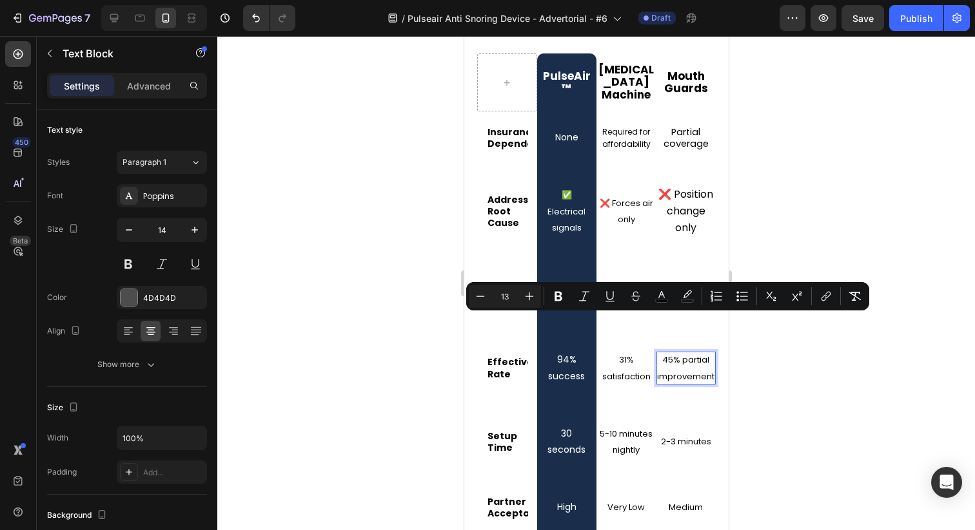
scroll to position [5648, 0]
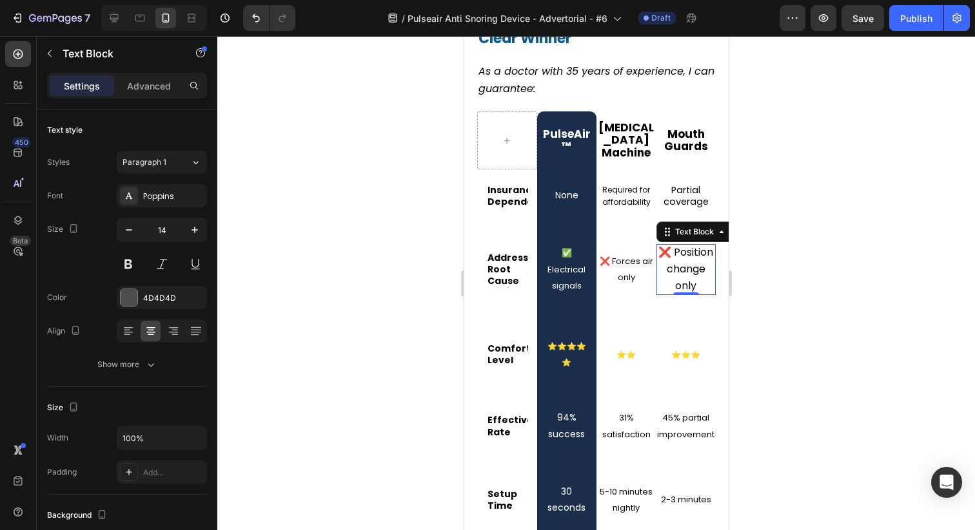
click at [693, 245] on span "❌ Position change only" at bounding box center [684, 269] width 55 height 48
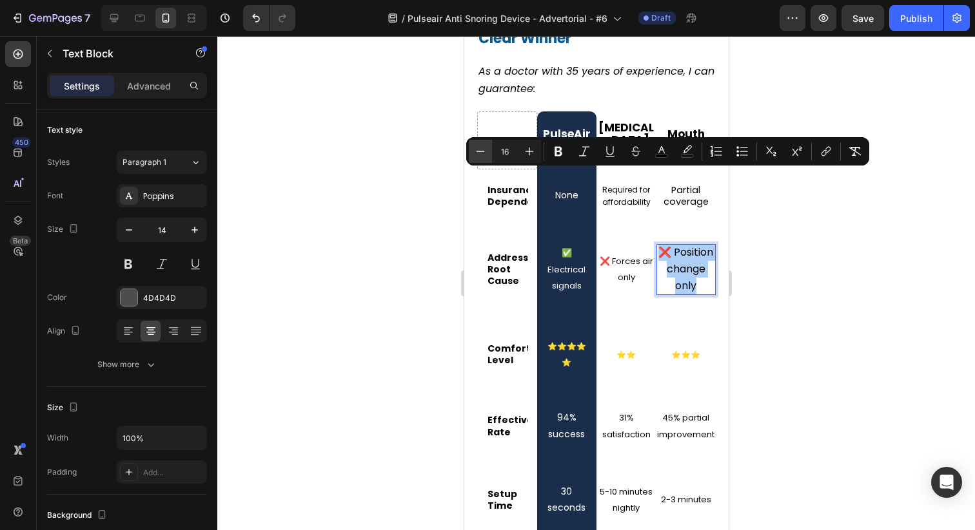
click at [488, 148] on button "Minus" at bounding box center [480, 151] width 23 height 23
type input "13"
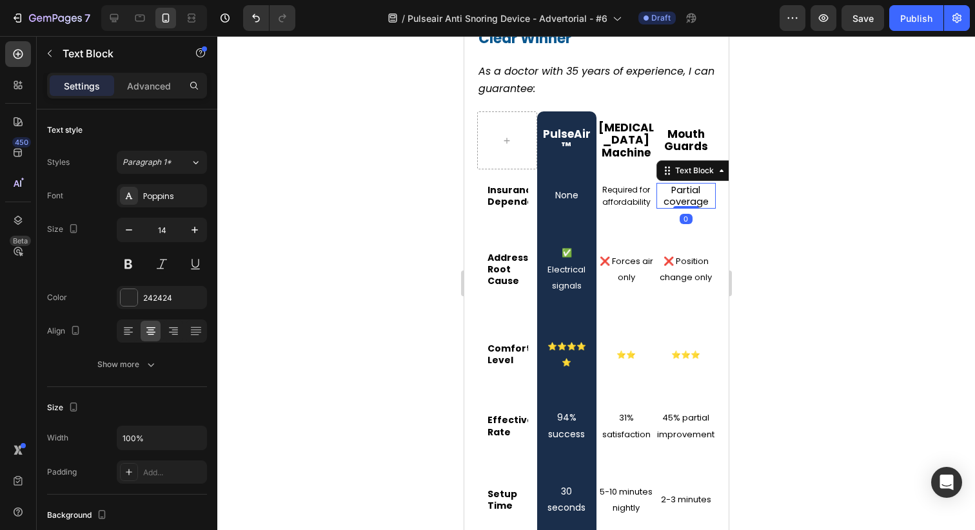
click at [683, 184] on span "Partial coverage" at bounding box center [685, 196] width 45 height 24
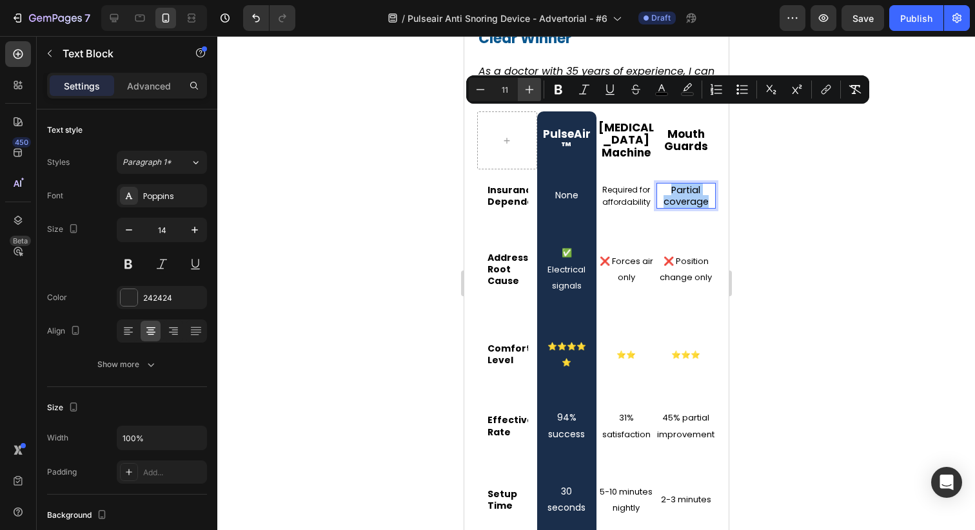
click at [530, 89] on icon "Editor contextual toolbar" at bounding box center [529, 89] width 13 height 13
type input "13"
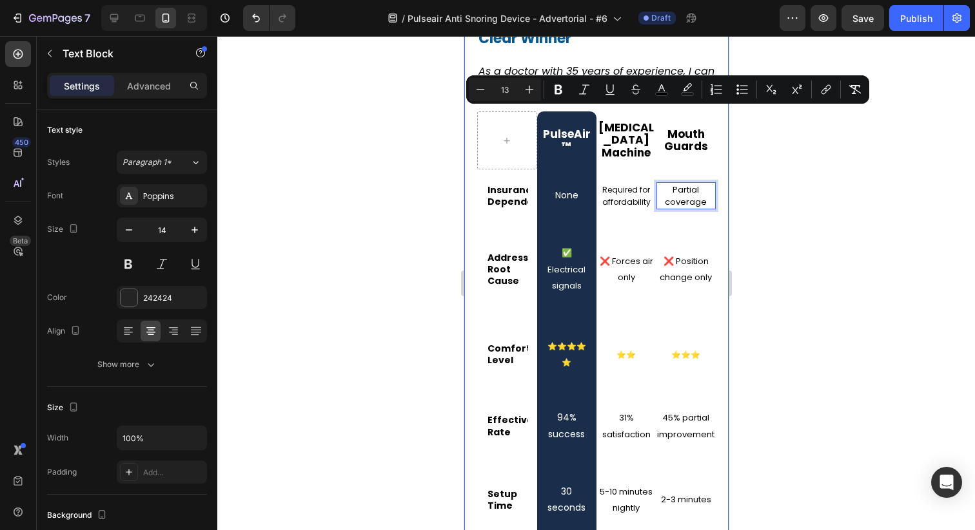
click at [773, 141] on div at bounding box center [595, 283] width 757 height 494
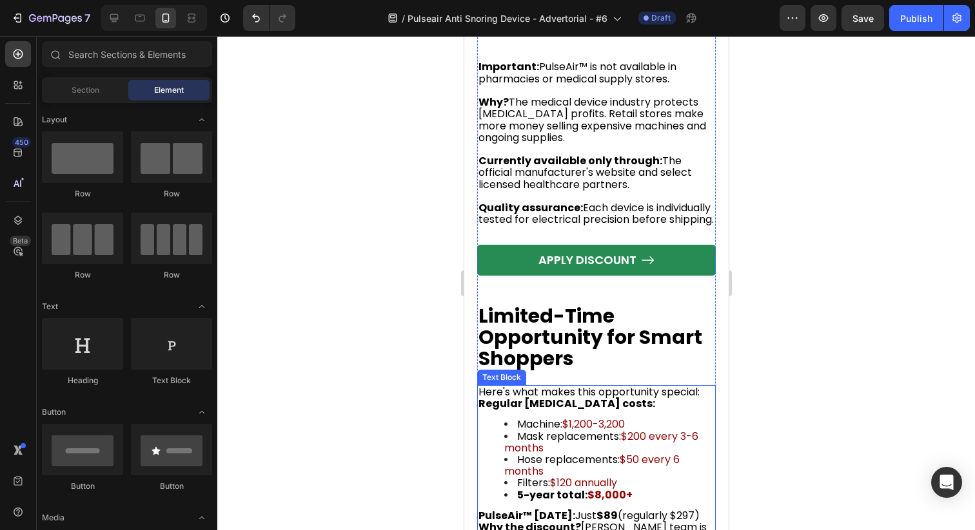
scroll to position [6696, 0]
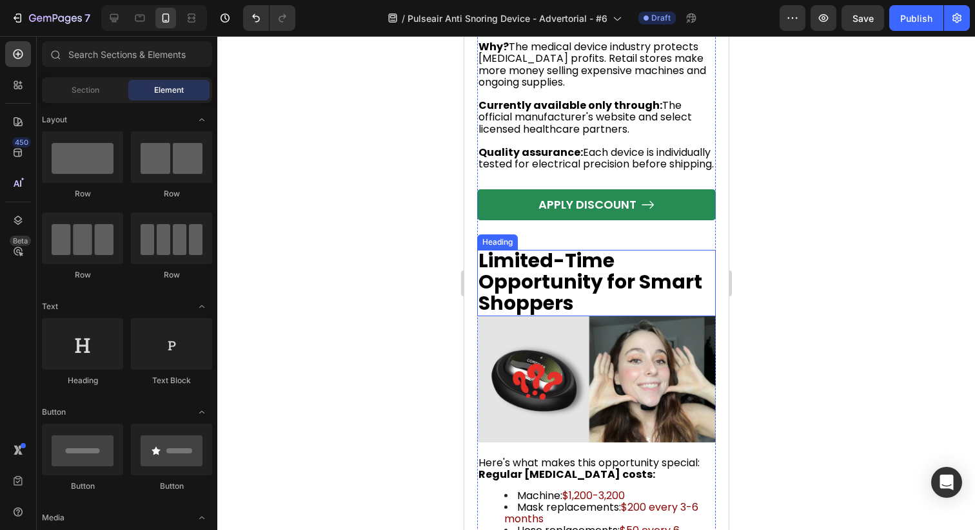
click at [561, 247] on strong "Limited-Time Opportunity for Smart Shoppers" at bounding box center [590, 282] width 224 height 70
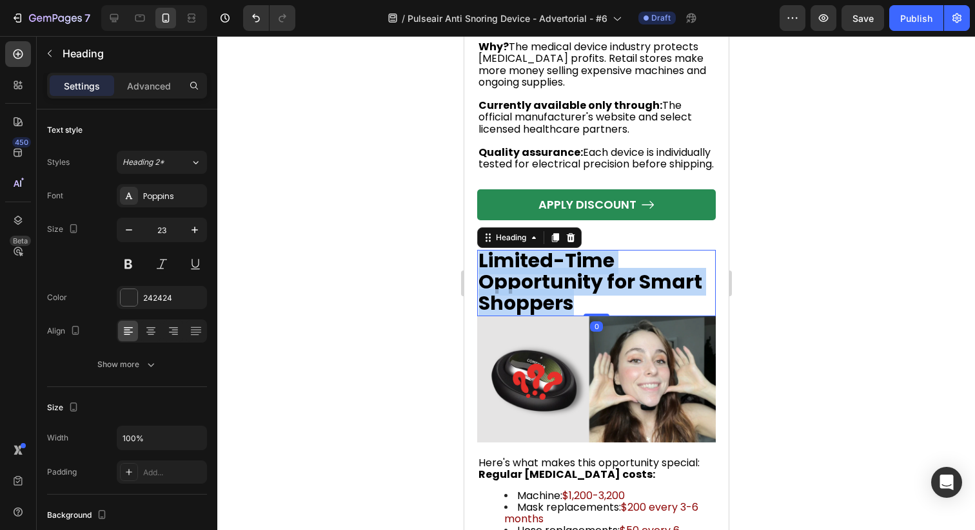
click at [561, 247] on strong "Limited-Time Opportunity for Smart Shoppers" at bounding box center [590, 282] width 224 height 70
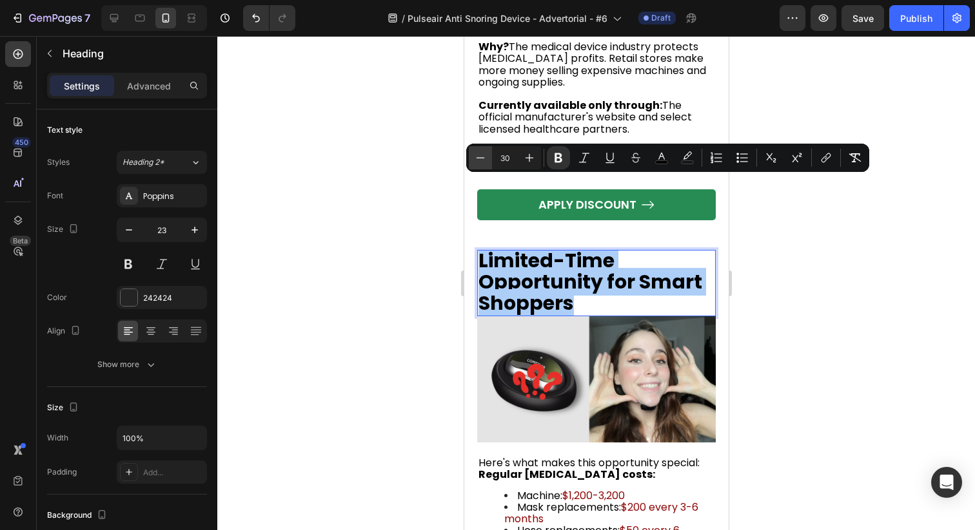
click at [481, 160] on icon "Editor contextual toolbar" at bounding box center [480, 157] width 13 height 13
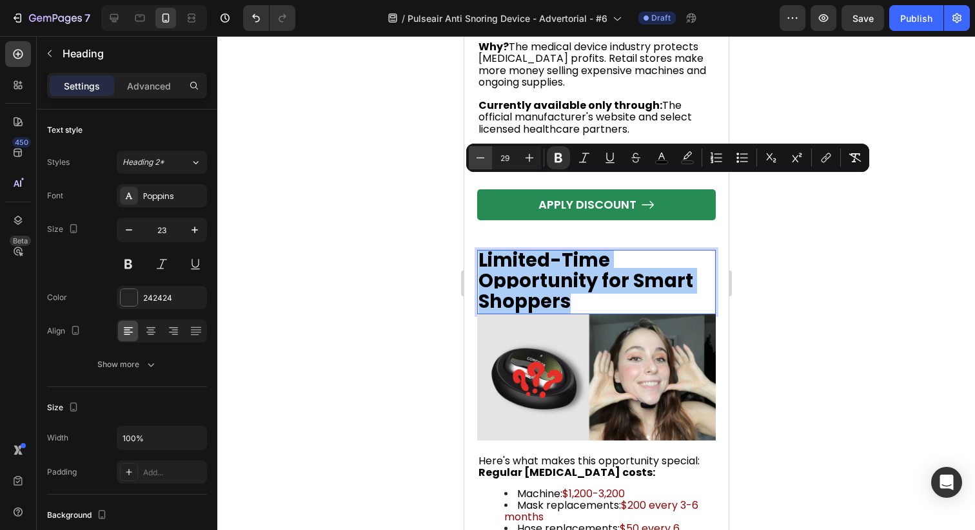
click at [481, 160] on icon "Editor contextual toolbar" at bounding box center [480, 157] width 13 height 13
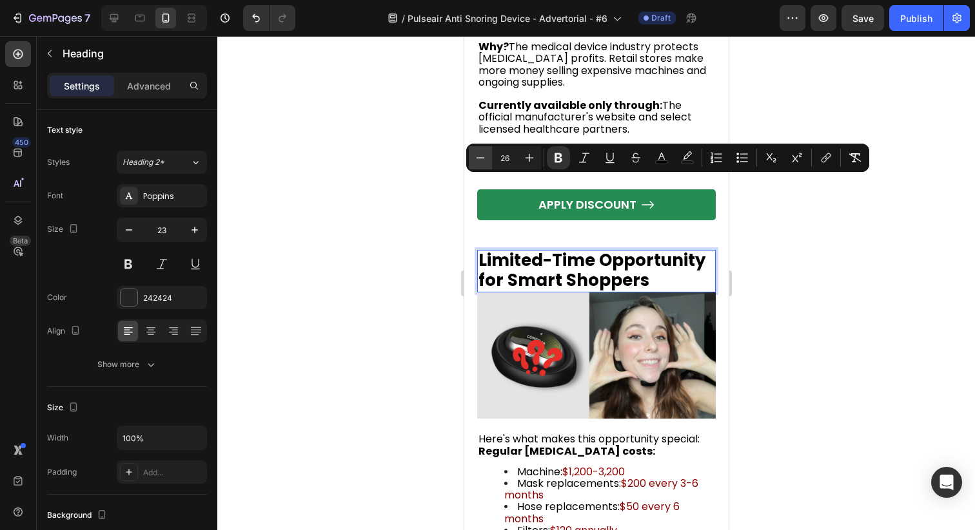
click at [481, 160] on icon "Editor contextual toolbar" at bounding box center [480, 157] width 13 height 13
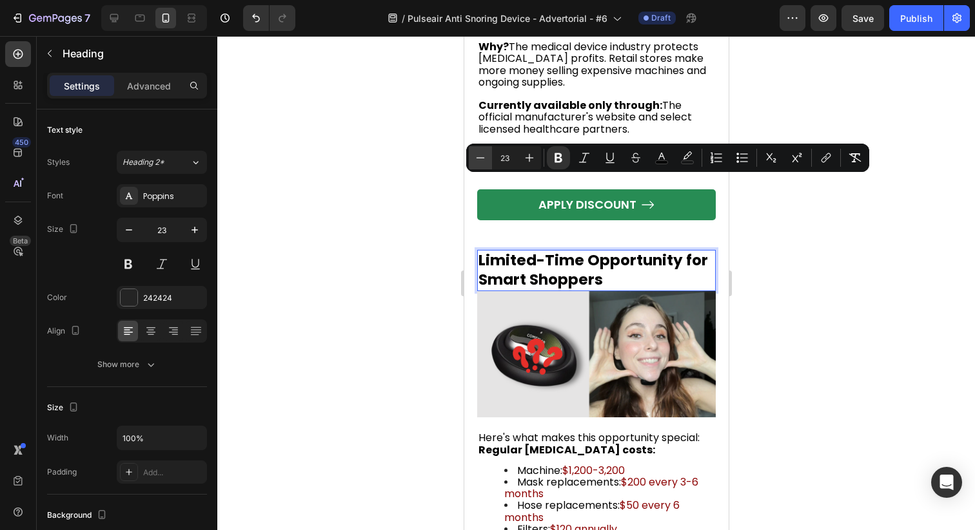
click at [481, 160] on icon "Editor contextual toolbar" at bounding box center [480, 157] width 13 height 13
type input "22"
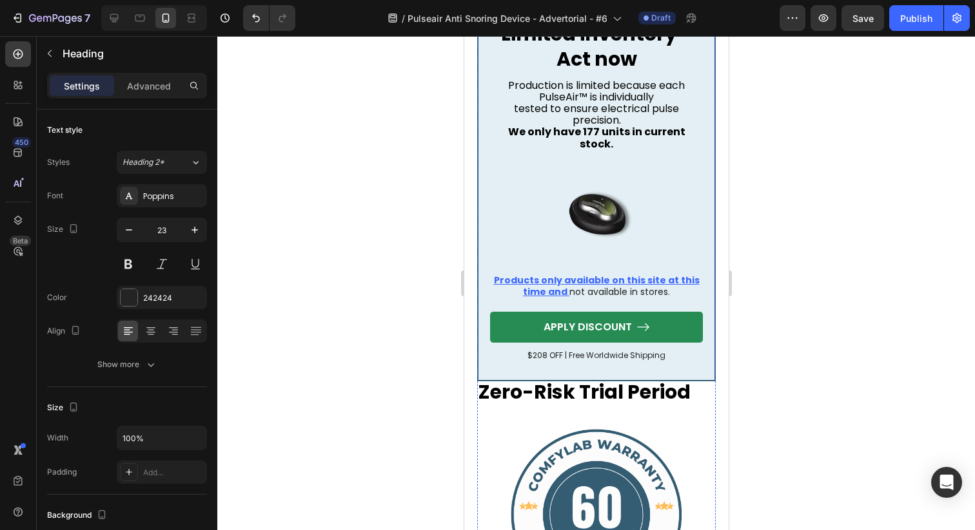
scroll to position [7492, 0]
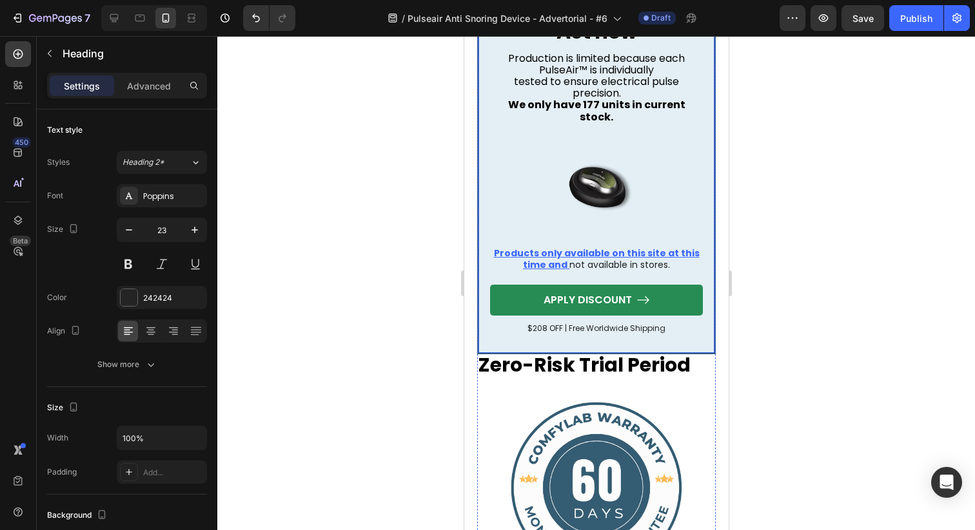
click at [611, 277] on div "Limited inventory - Act now Heading Production is limited because each PulseAir…" at bounding box center [595, 164] width 238 height 380
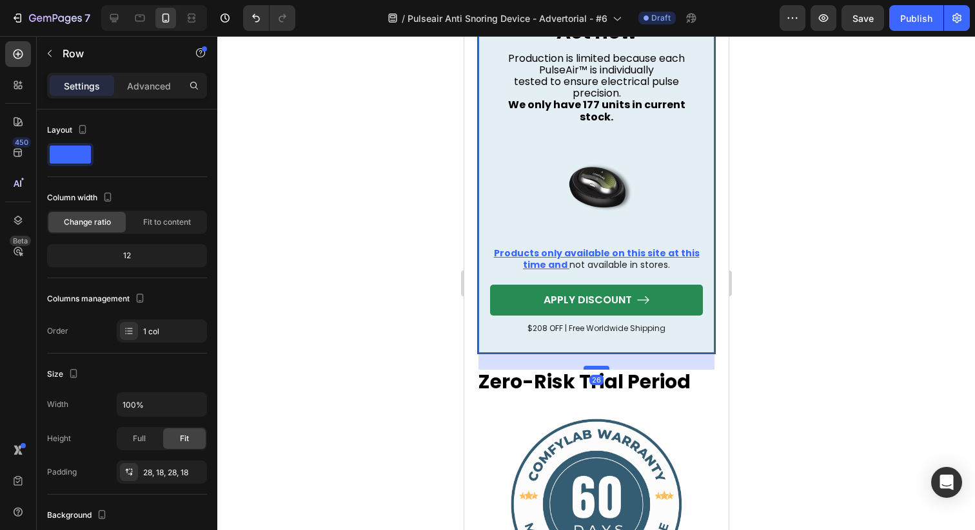
drag, startPoint x: 601, startPoint y: 287, endPoint x: 601, endPoint y: 304, distance: 17.4
click at [601, 366] on div at bounding box center [596, 368] width 26 height 4
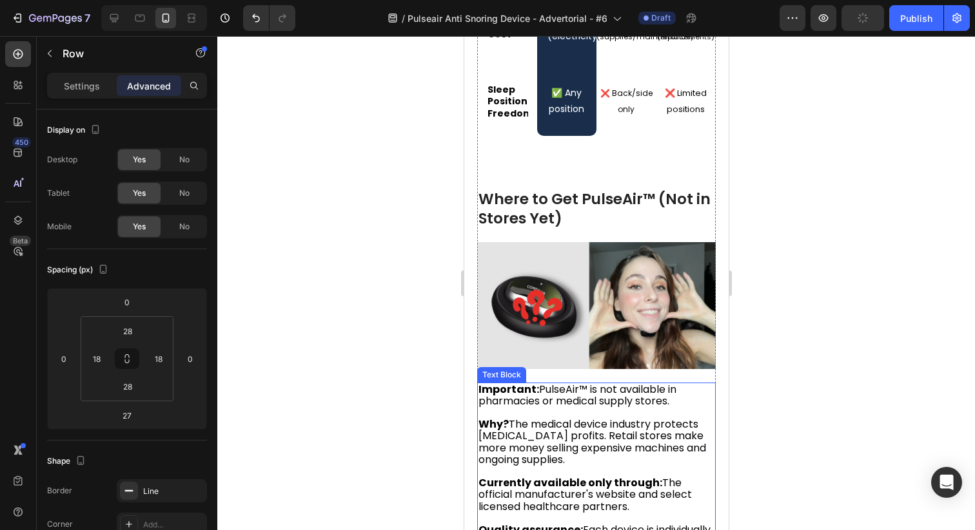
scroll to position [6290, 0]
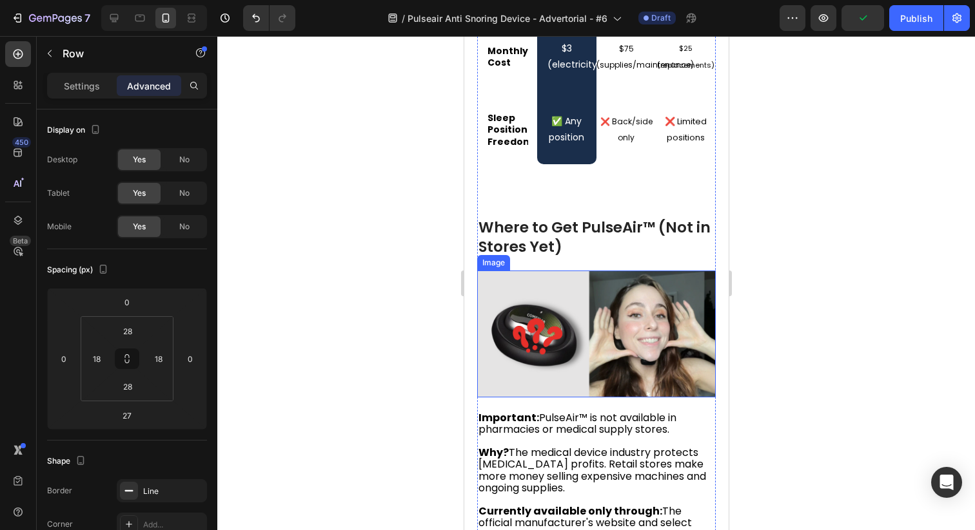
click at [567, 271] on img at bounding box center [595, 334] width 238 height 126
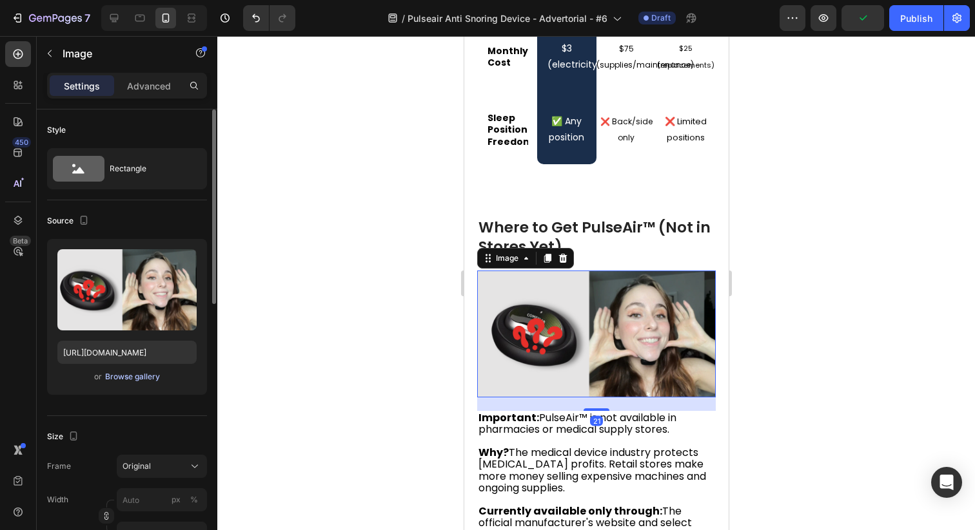
click at [141, 381] on div "Browse gallery" at bounding box center [132, 377] width 55 height 12
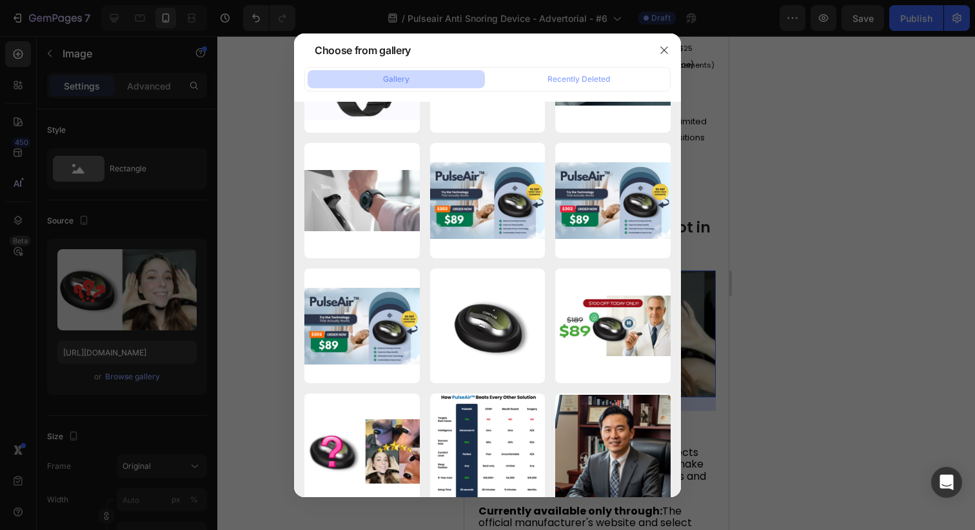
scroll to position [5262, 0]
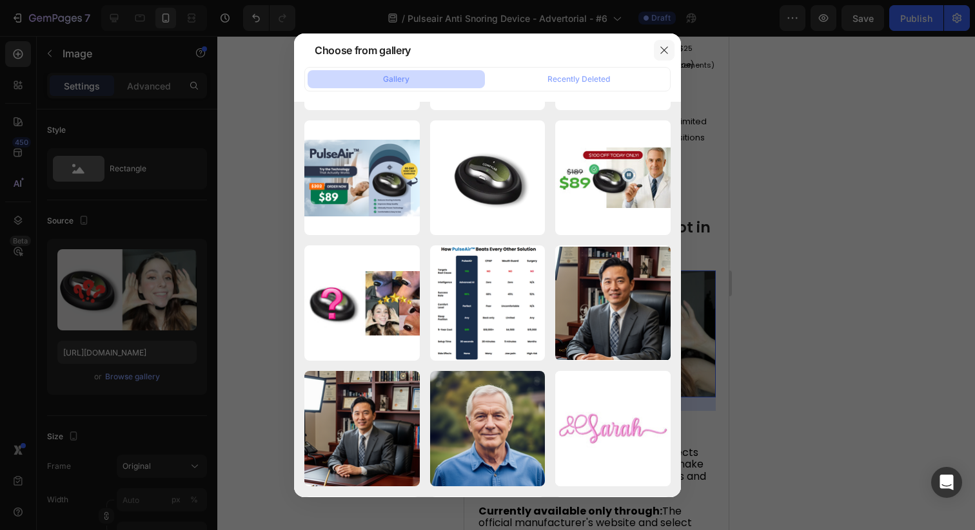
click at [669, 44] on button "button" at bounding box center [664, 50] width 21 height 21
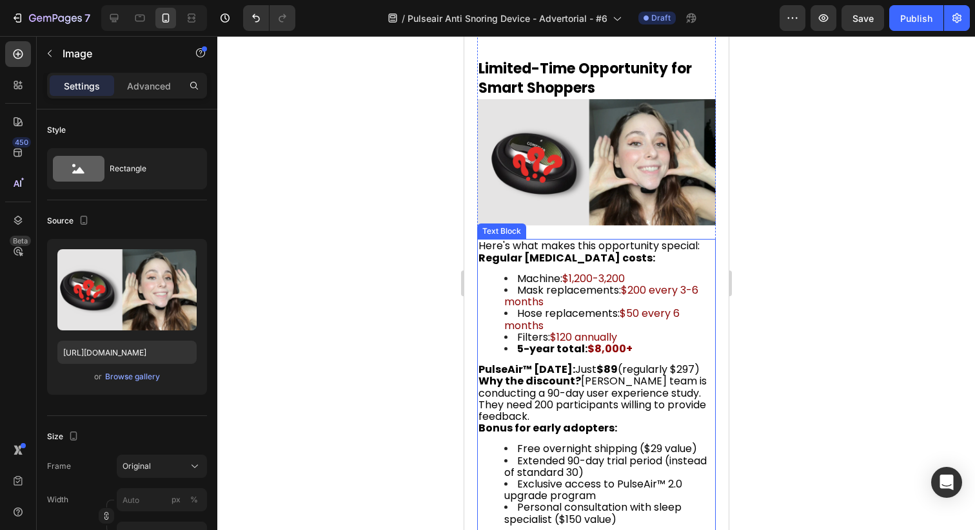
scroll to position [6887, 0]
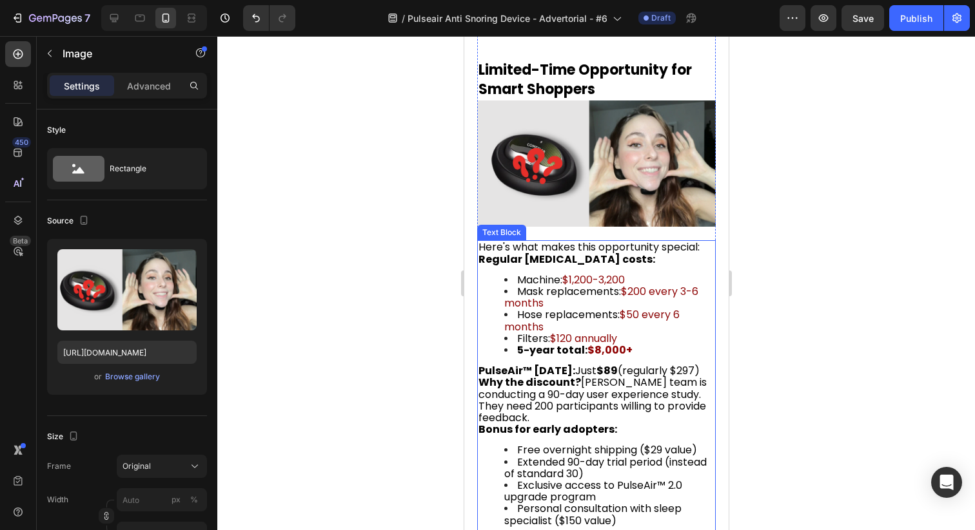
click at [629, 111] on img at bounding box center [595, 164] width 238 height 126
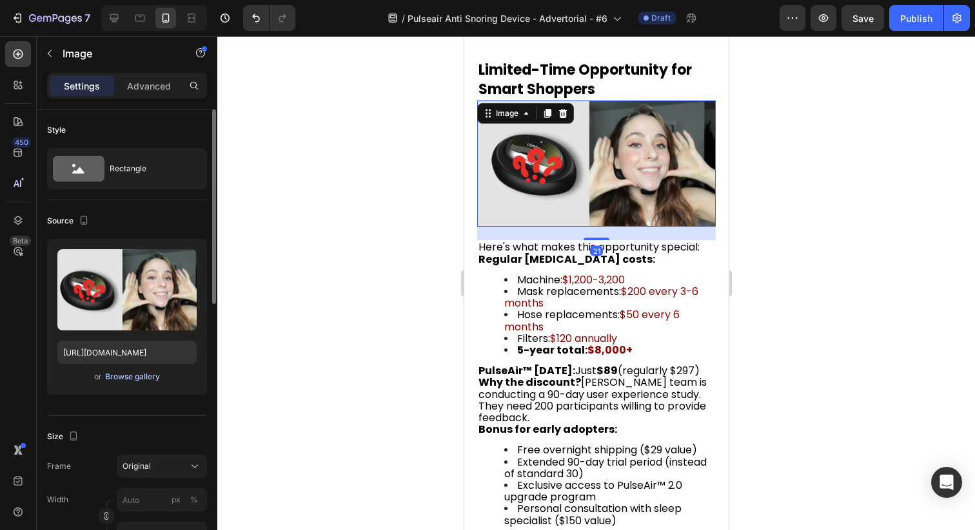
click at [154, 378] on div "Browse gallery" at bounding box center [132, 377] width 55 height 12
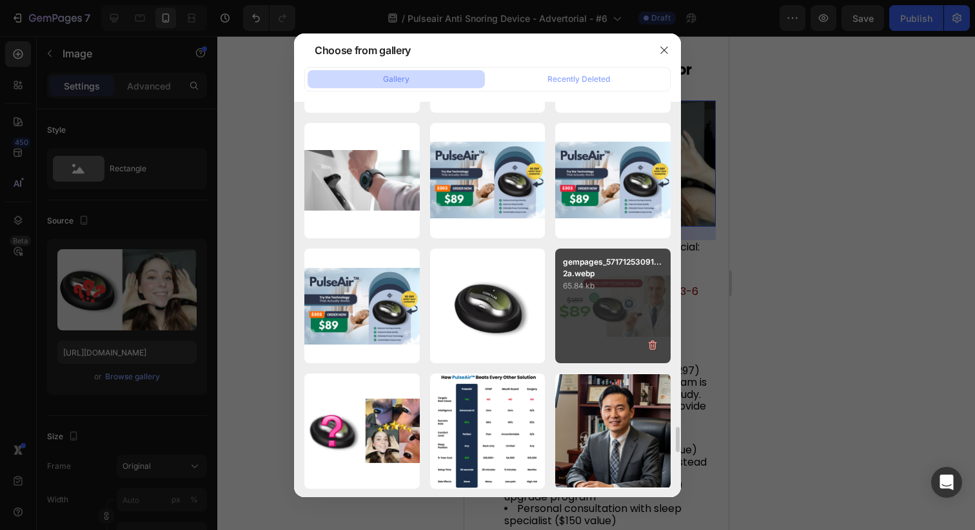
scroll to position [5129, 0]
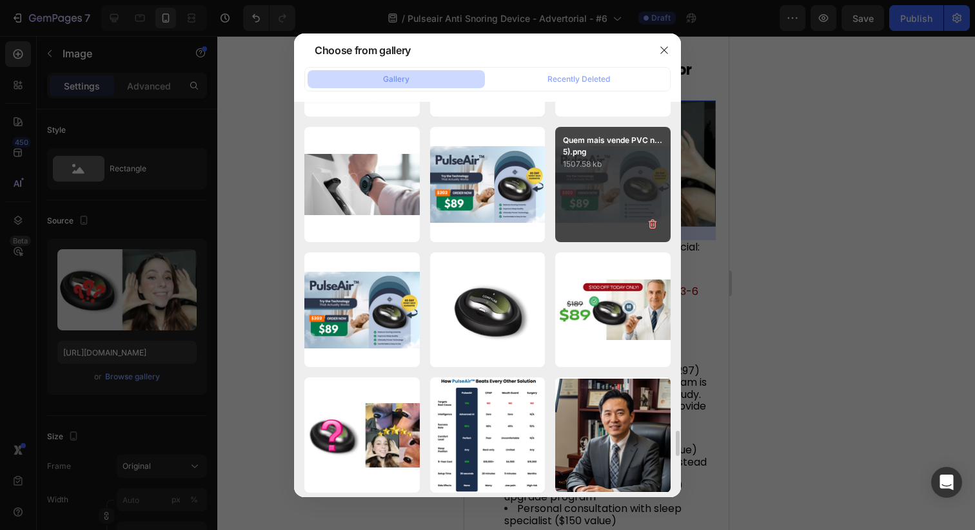
click at [625, 214] on div "Quem mais vende PVC n...5).png 1507.58 kb" at bounding box center [612, 184] width 115 height 115
type input "https://cdn.shopify.com/s/files/1/0621/8039/3047/files/gempages_571712530917885…"
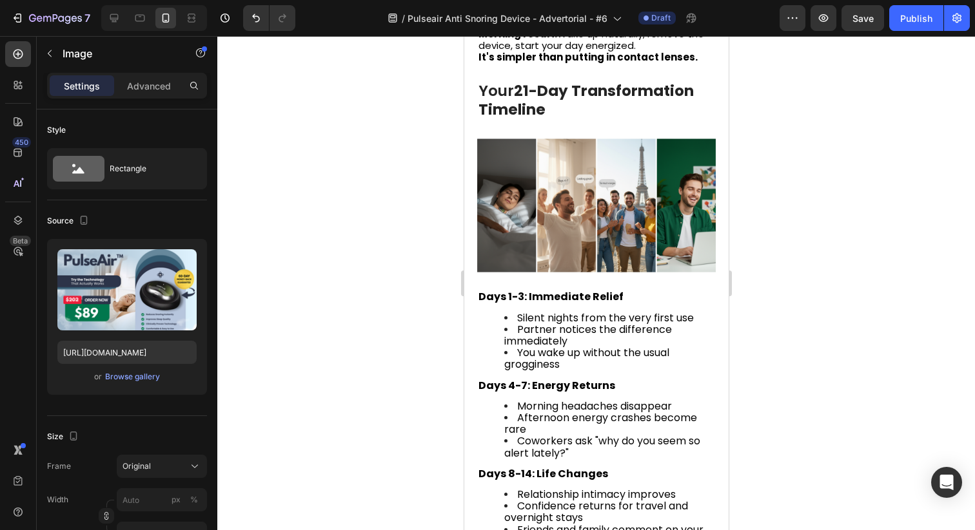
scroll to position [4171, 0]
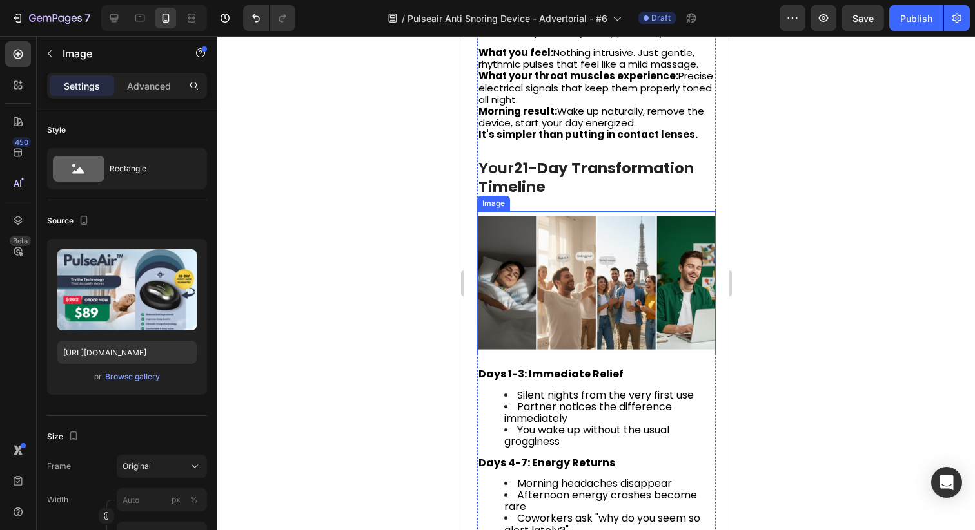
click at [645, 242] on img at bounding box center [595, 282] width 238 height 143
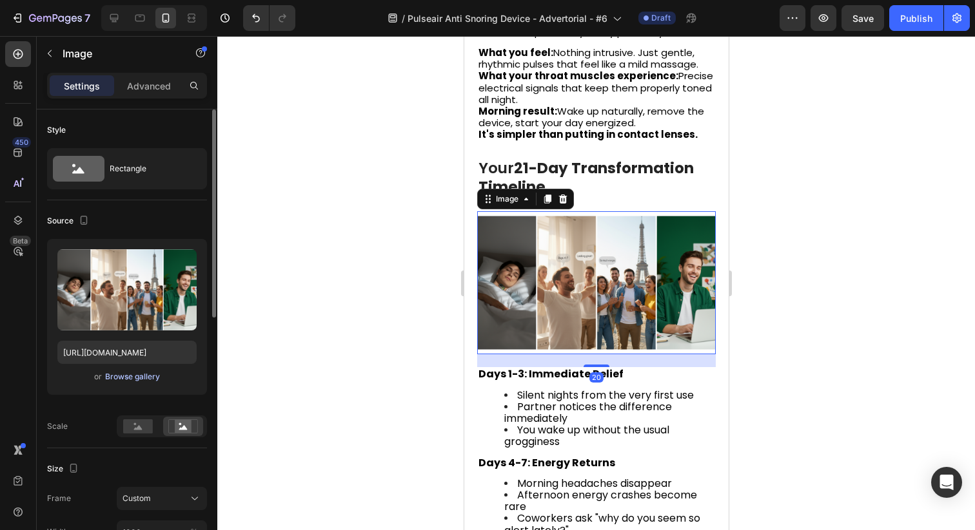
click at [151, 380] on div "Browse gallery" at bounding box center [132, 377] width 55 height 12
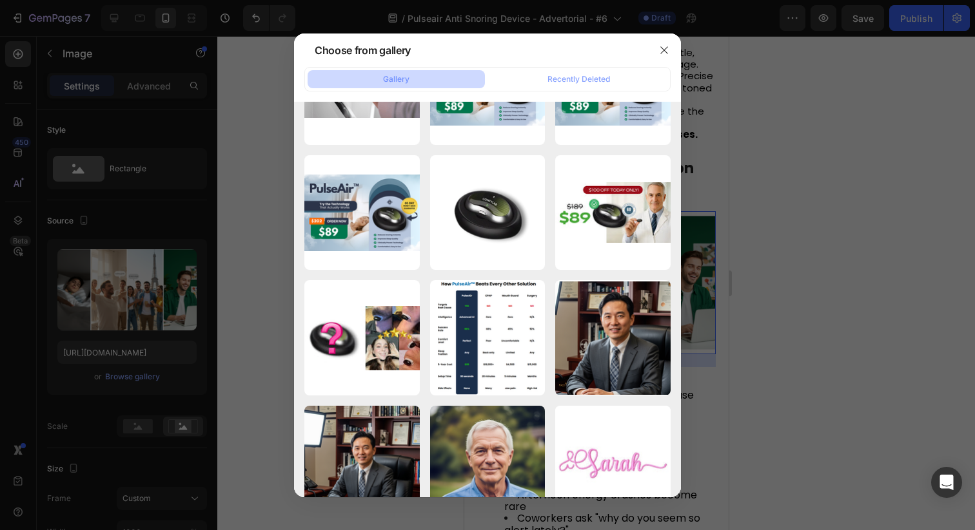
scroll to position [5212, 0]
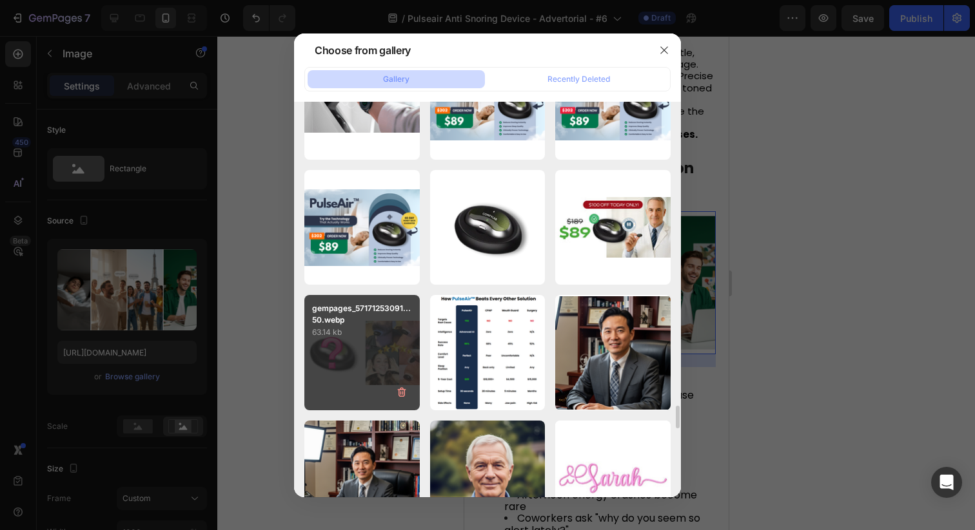
click at [393, 358] on div "gempages_57171253091...50.webp 63.14 kb" at bounding box center [361, 352] width 115 height 115
type input "https://cdn.shopify.com/s/files/1/0621/8039/3047/files/gempages_571712530917885…"
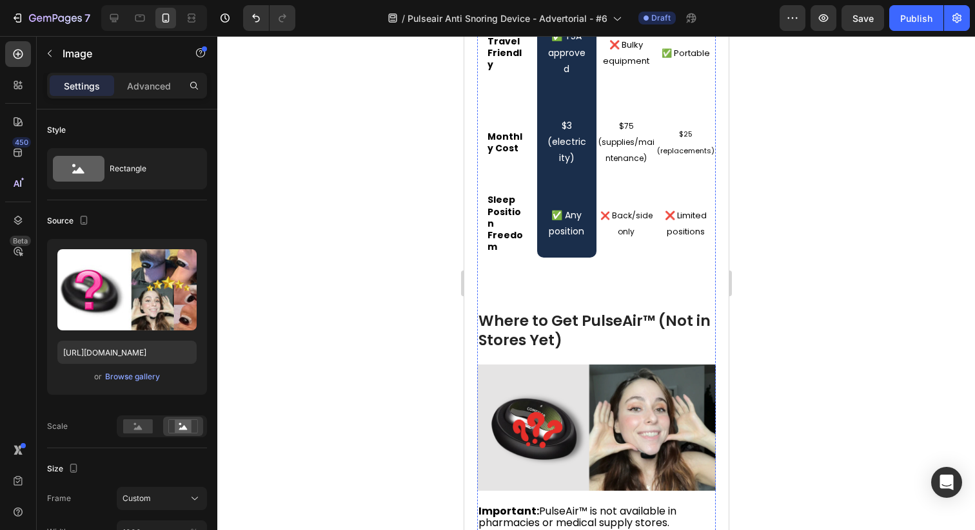
scroll to position [6240, 0]
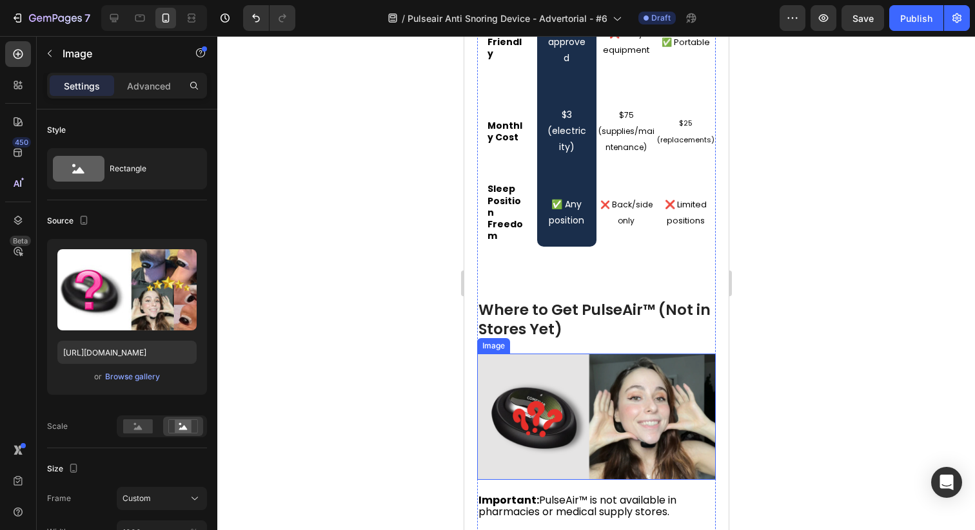
click at [645, 354] on img at bounding box center [595, 417] width 238 height 126
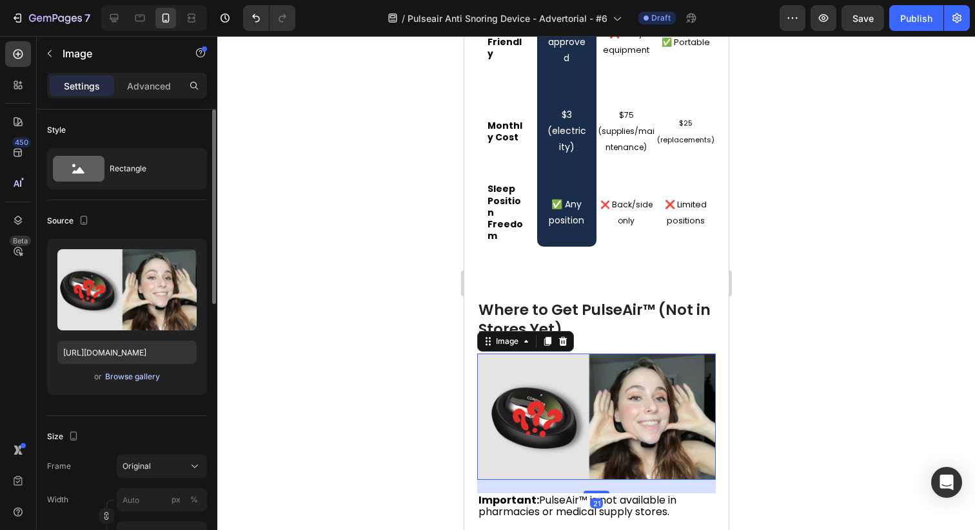
click at [130, 376] on div "Browse gallery" at bounding box center [132, 377] width 55 height 12
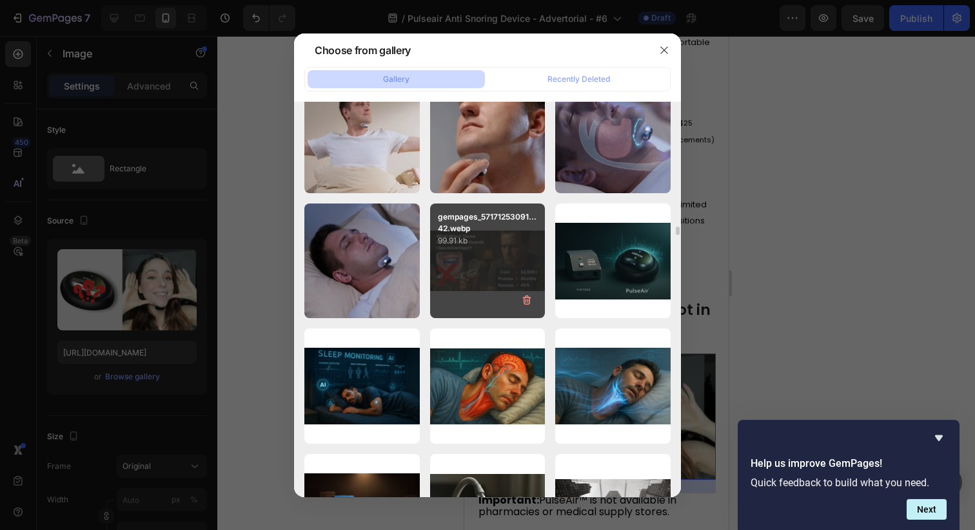
scroll to position [5956, 0]
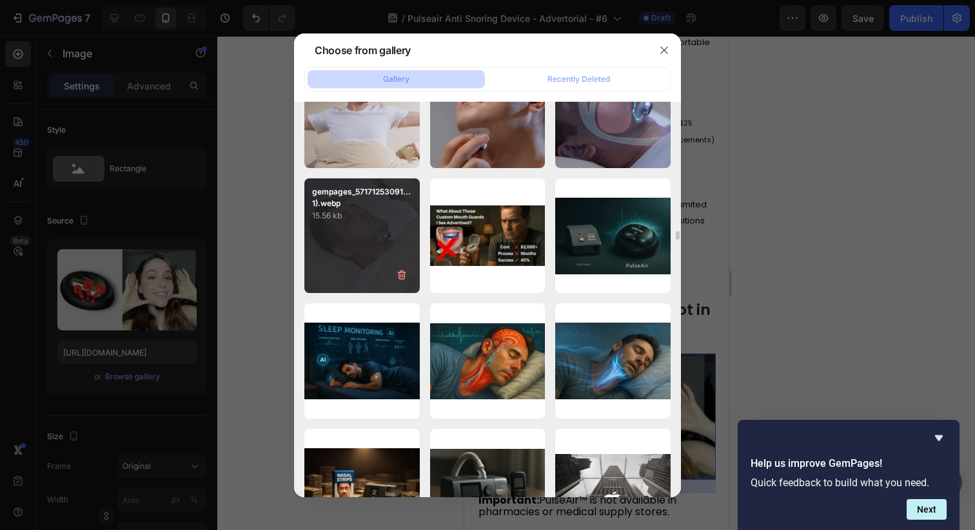
click at [396, 256] on div "gempages_57171253091...1).webp 15.56 kb" at bounding box center [361, 236] width 115 height 115
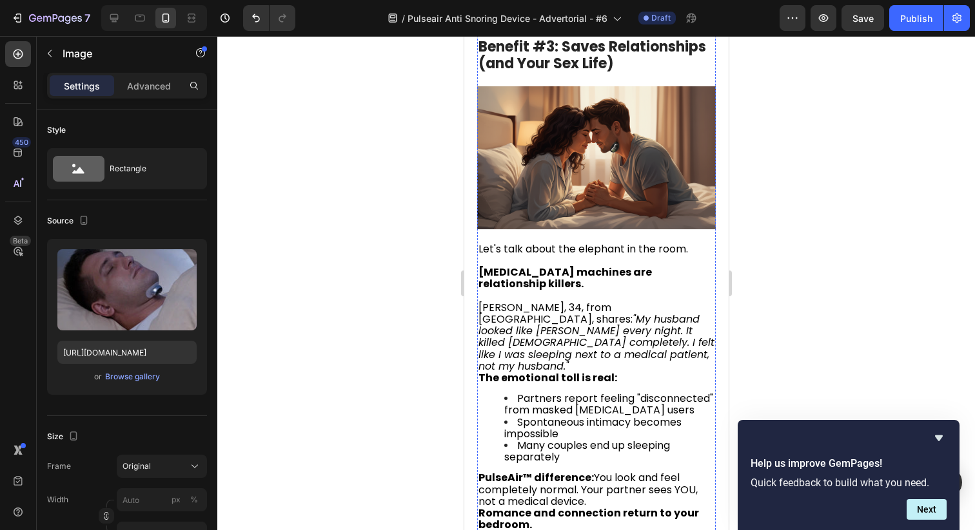
scroll to position [1536, 0]
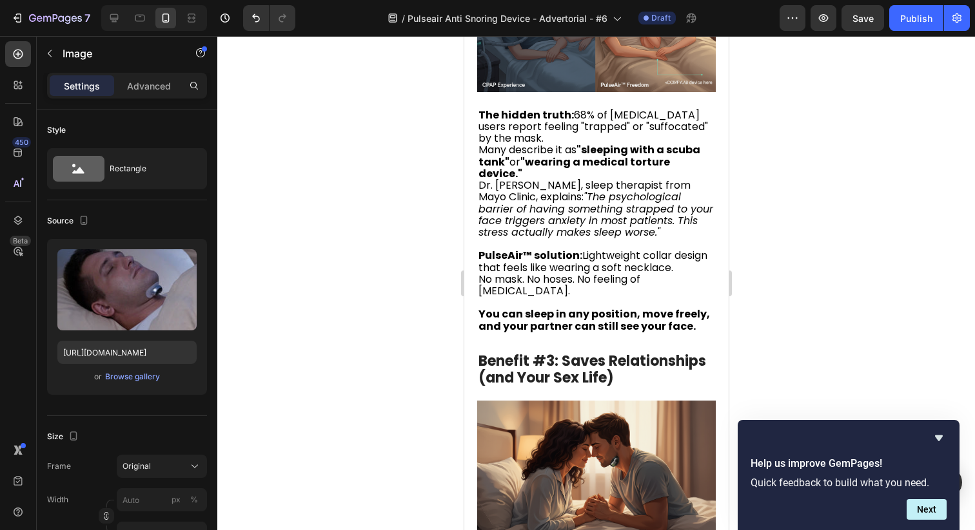
click at [191, 3] on div "7 Version history / Pulseair Anti Snoring Device - Advertorial - #6 Draft Previ…" at bounding box center [487, 18] width 975 height 37
click at [191, 16] on icon at bounding box center [191, 18] width 13 height 13
type input "https://cdn.shopify.com/s/files/1/0621/8039/3047/files/gempages_571712530917885…"
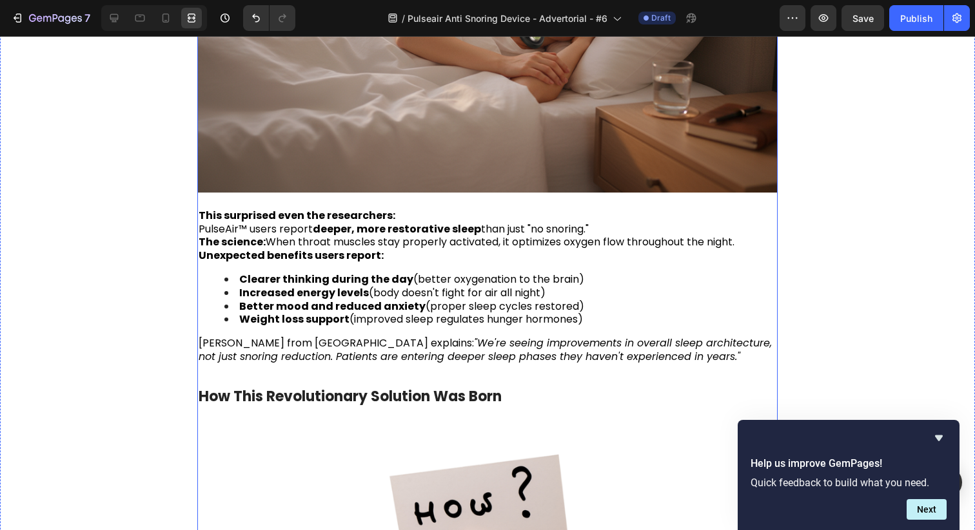
scroll to position [3265, 0]
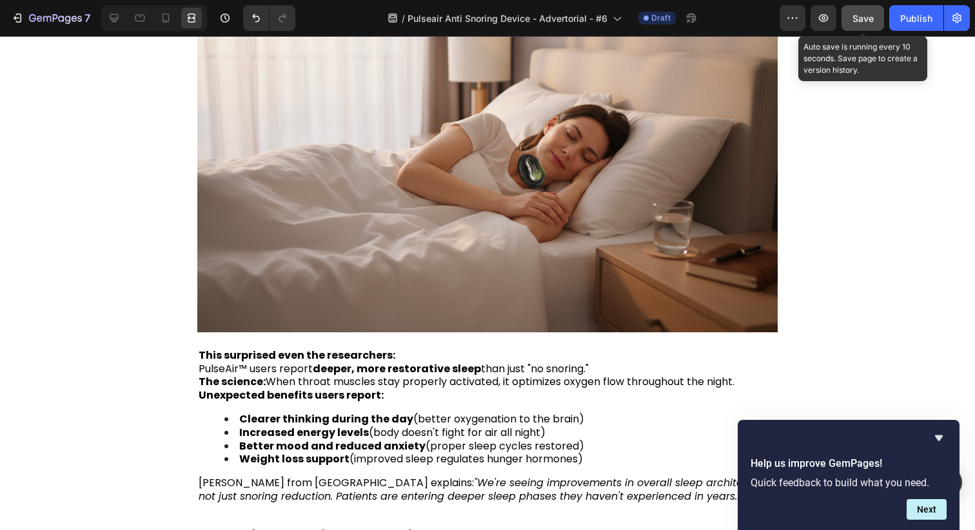
click at [864, 20] on span "Save" at bounding box center [862, 18] width 21 height 11
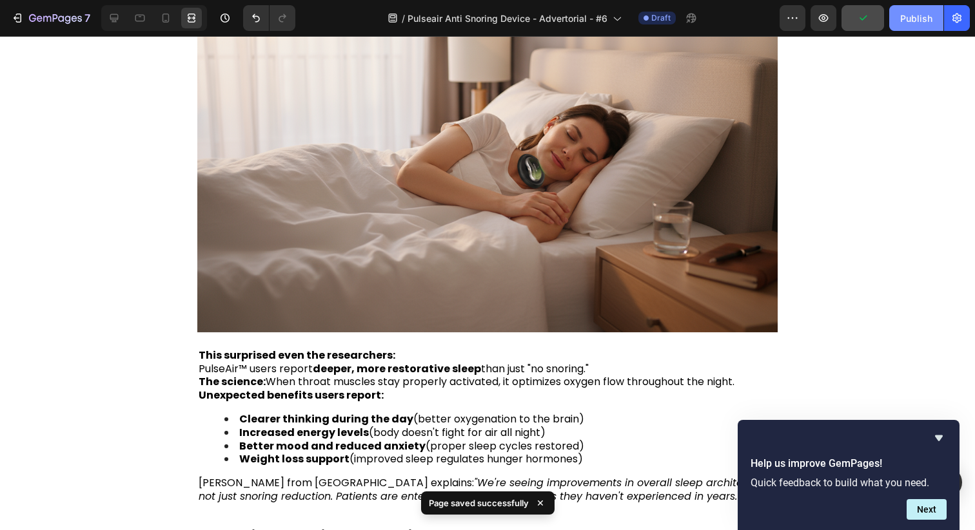
click at [906, 21] on div "Publish" at bounding box center [916, 19] width 32 height 14
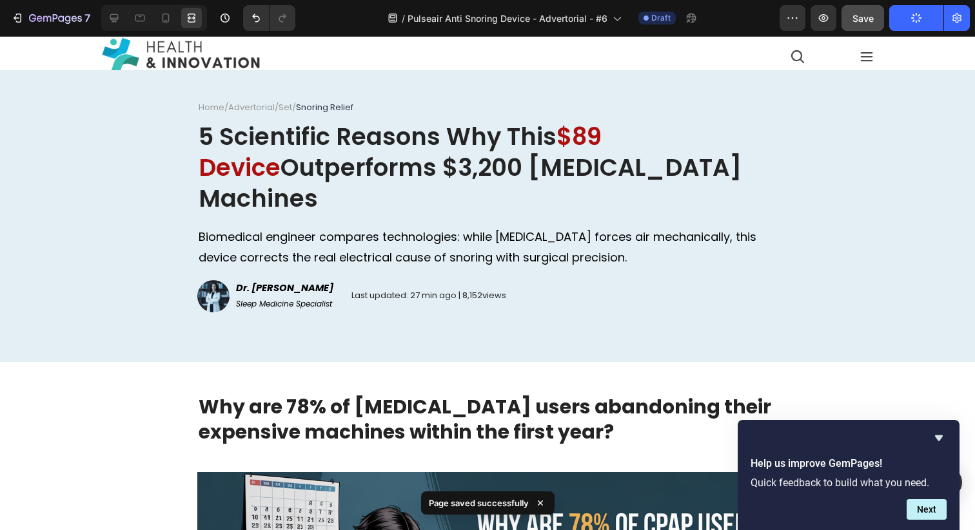
scroll to position [0, 0]
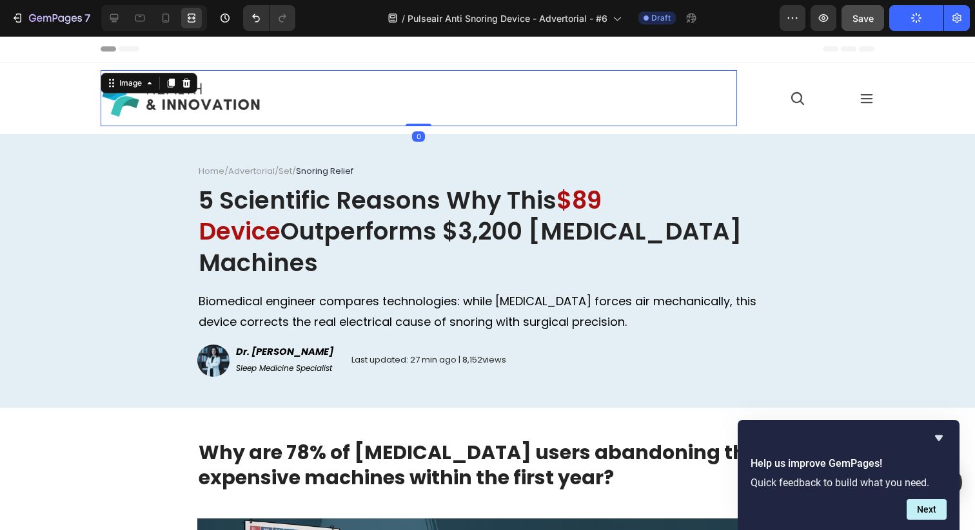
click at [246, 106] on img at bounding box center [181, 98] width 161 height 44
click at [110, 23] on icon at bounding box center [114, 18] width 13 height 13
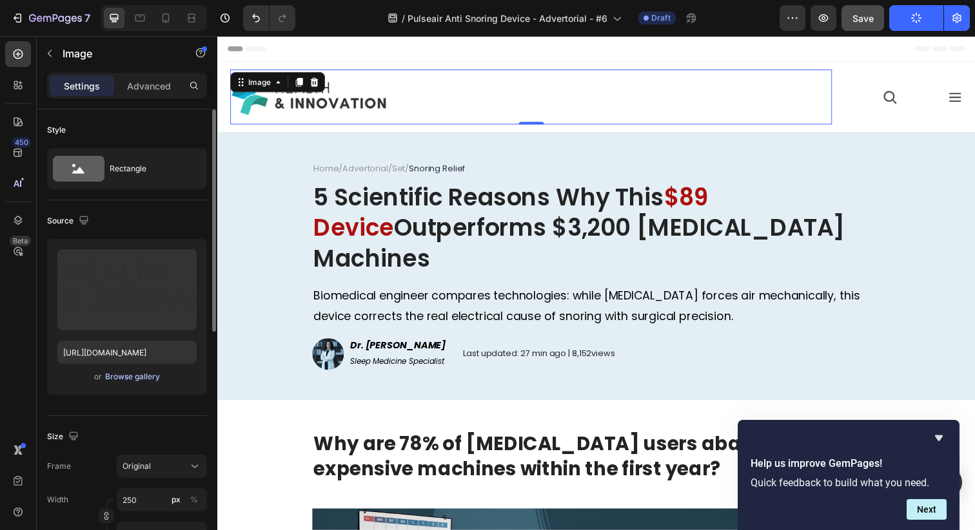
click at [140, 373] on div "Browse gallery" at bounding box center [132, 377] width 55 height 12
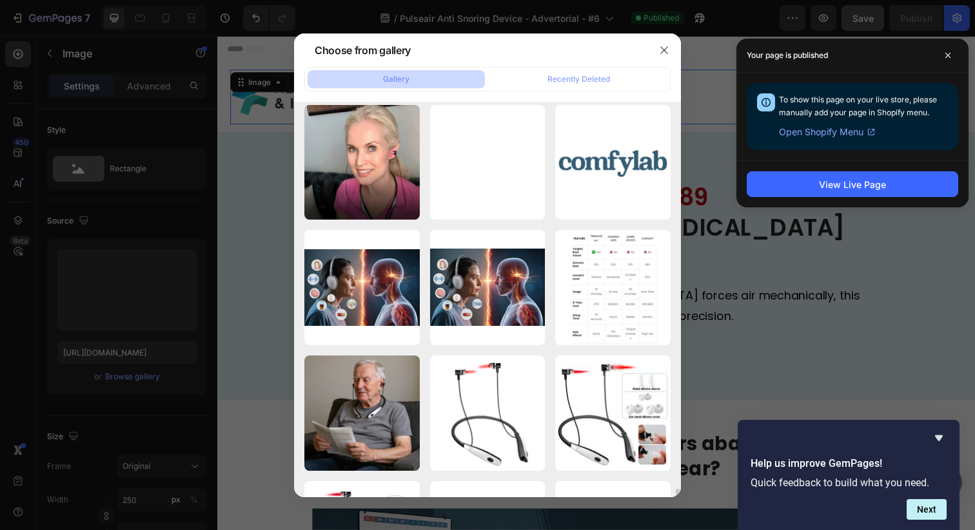
scroll to position [9152, 0]
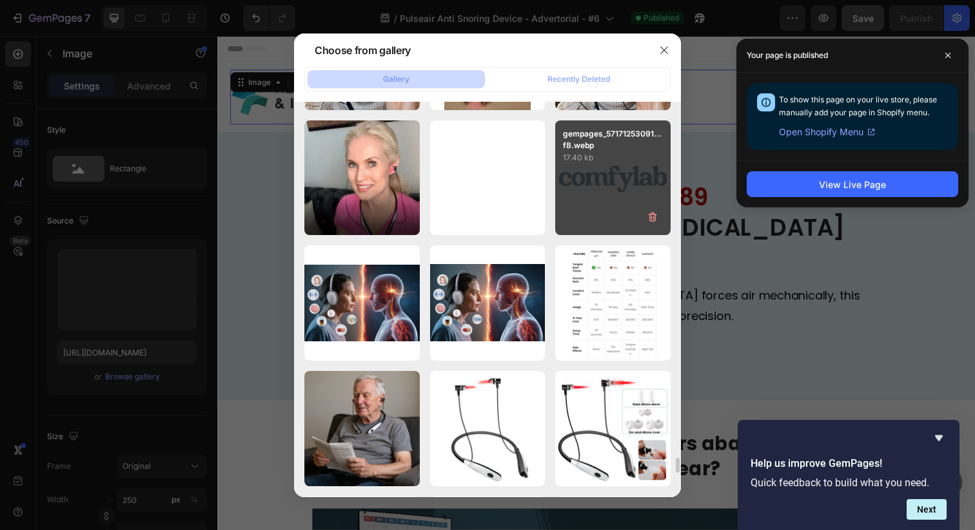
click at [636, 181] on div "gempages_57171253091...f8.webp 17.40 kb" at bounding box center [612, 178] width 115 height 115
type input "https://cdn.shopify.com/s/files/1/0621/8039/3047/files/gempages_571712530917885…"
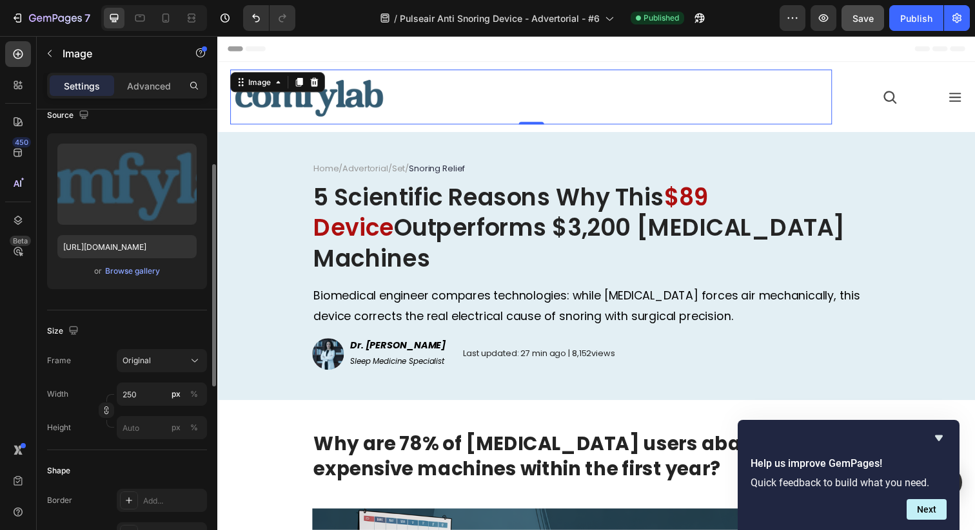
scroll to position [108, 0]
click at [144, 393] on input "250" at bounding box center [162, 391] width 90 height 23
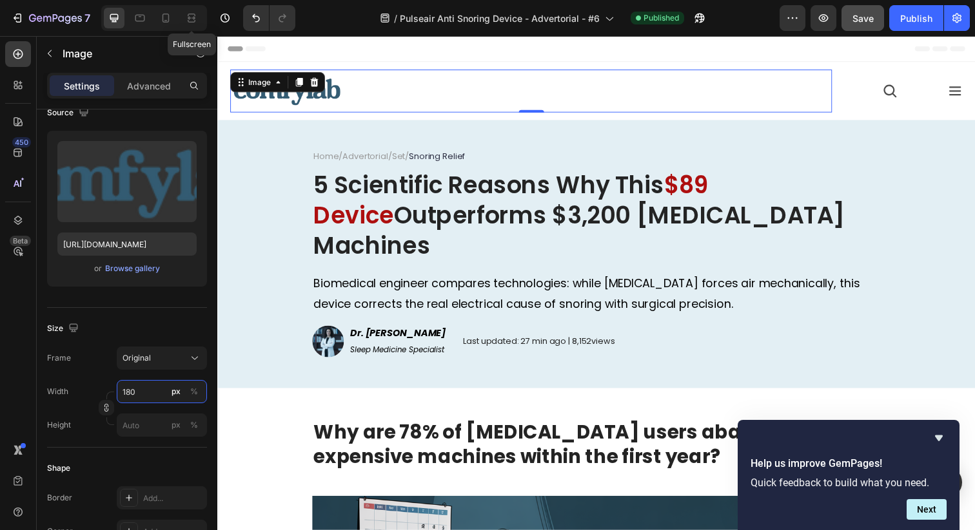
type input "180"
click at [184, 6] on div "Fullscreen" at bounding box center [154, 18] width 106 height 26
click at [196, 14] on icon at bounding box center [191, 18] width 13 height 13
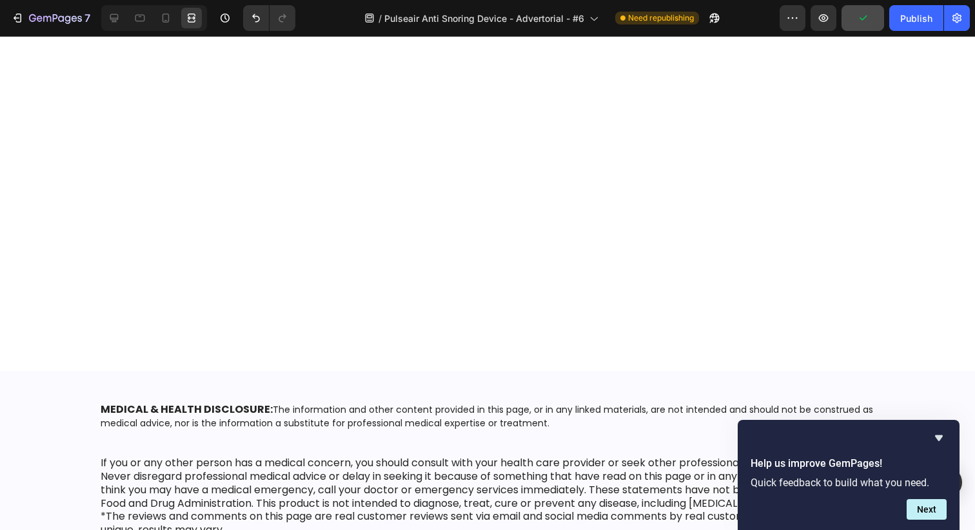
scroll to position [9346, 0]
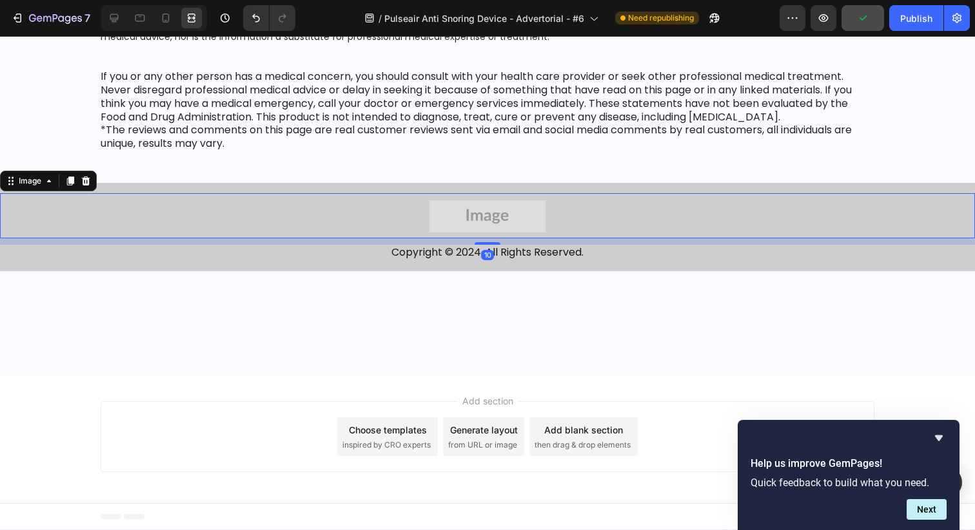
click at [463, 223] on img at bounding box center [487, 216] width 116 height 32
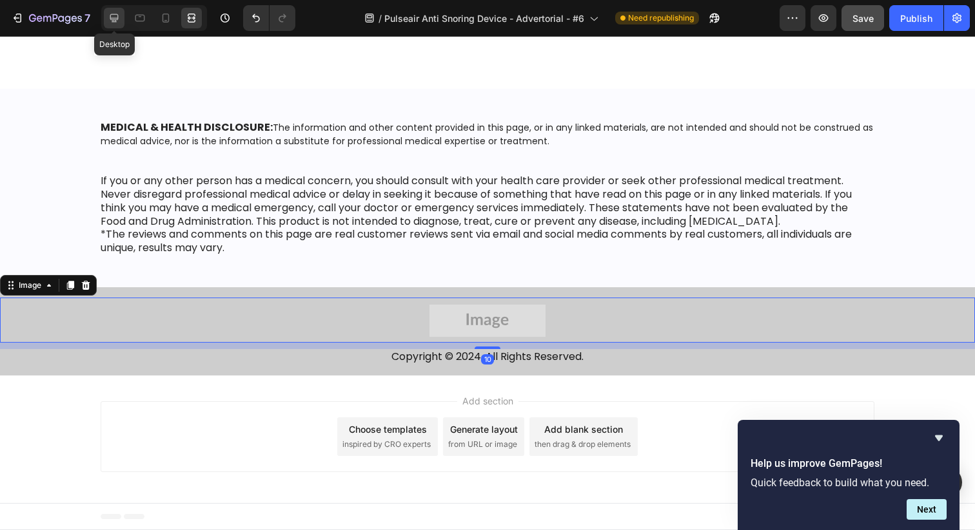
click at [115, 17] on icon at bounding box center [114, 18] width 13 height 13
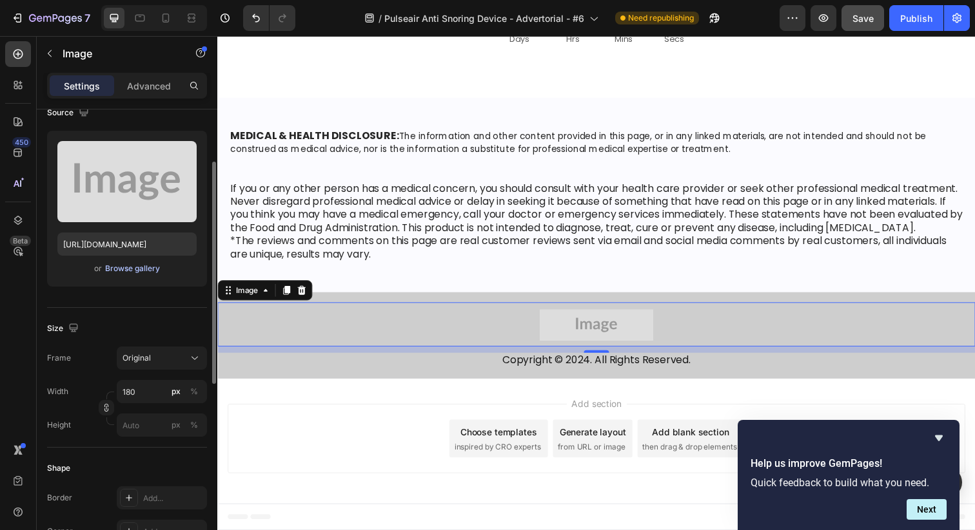
click at [133, 265] on div "Browse gallery" at bounding box center [132, 269] width 55 height 12
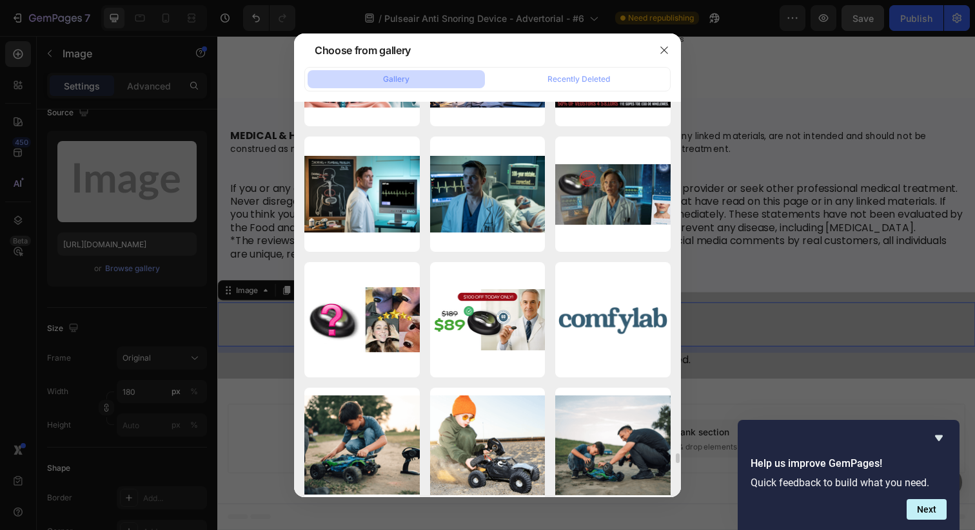
scroll to position [13776, 0]
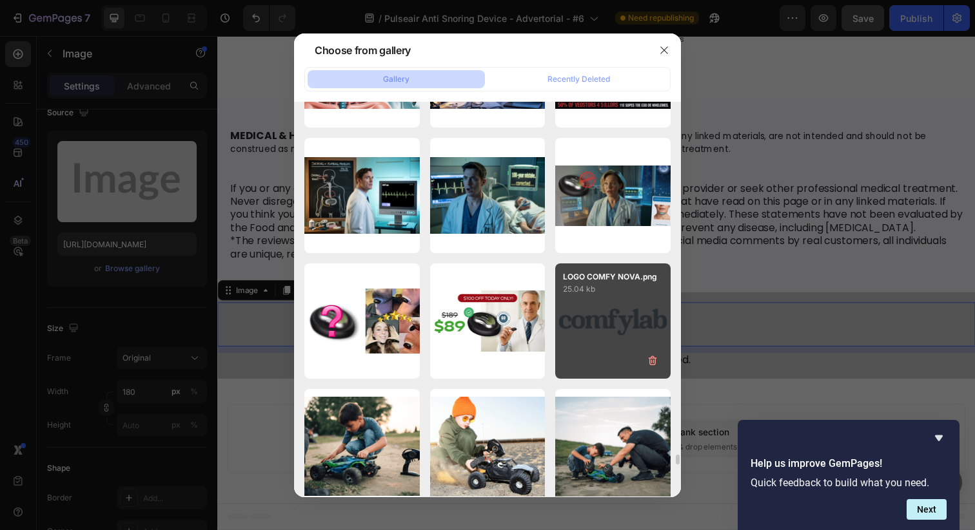
click at [589, 324] on div "LOGO COMFY NOVA.png 25.04 kb" at bounding box center [612, 321] width 115 height 115
type input "https://cdn.shopify.com/s/files/1/0621/8039/3047/files/gempages_571712530917885…"
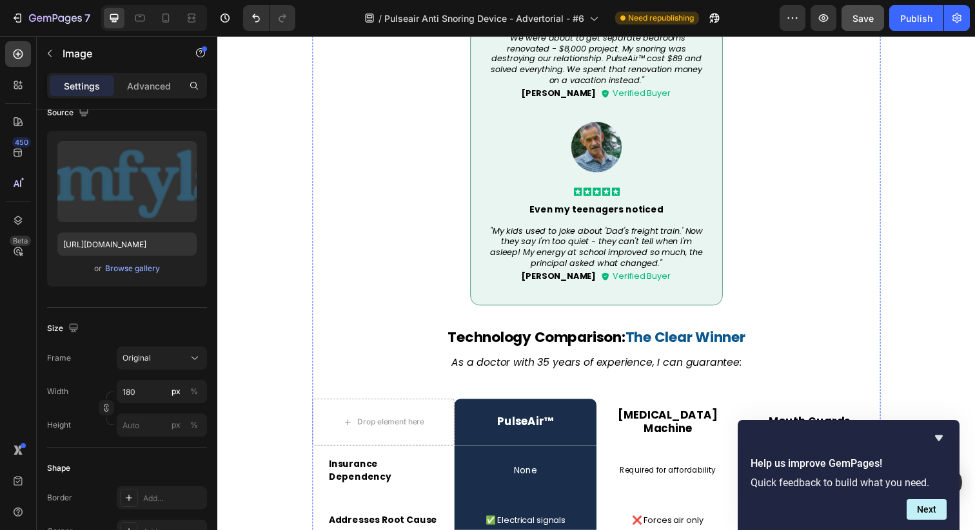
scroll to position [5868, 0]
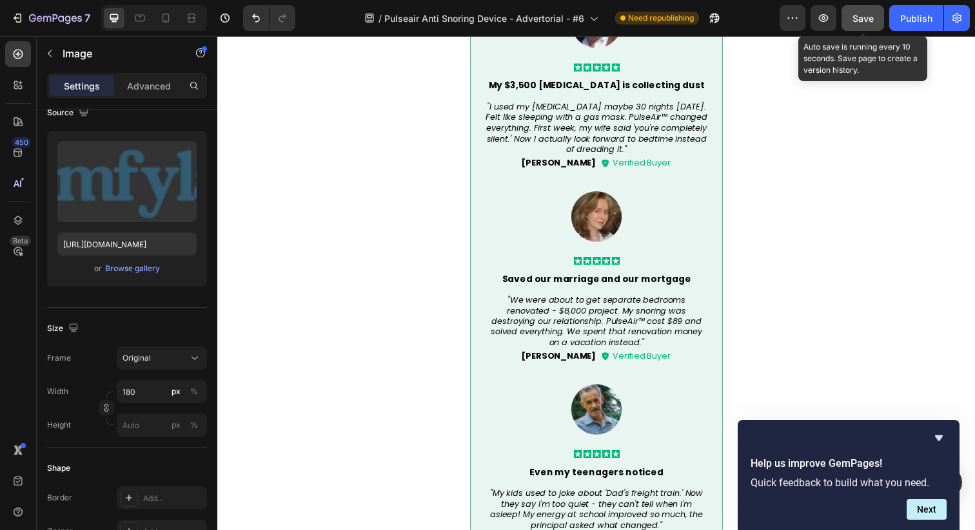
click at [865, 17] on span "Save" at bounding box center [862, 18] width 21 height 11
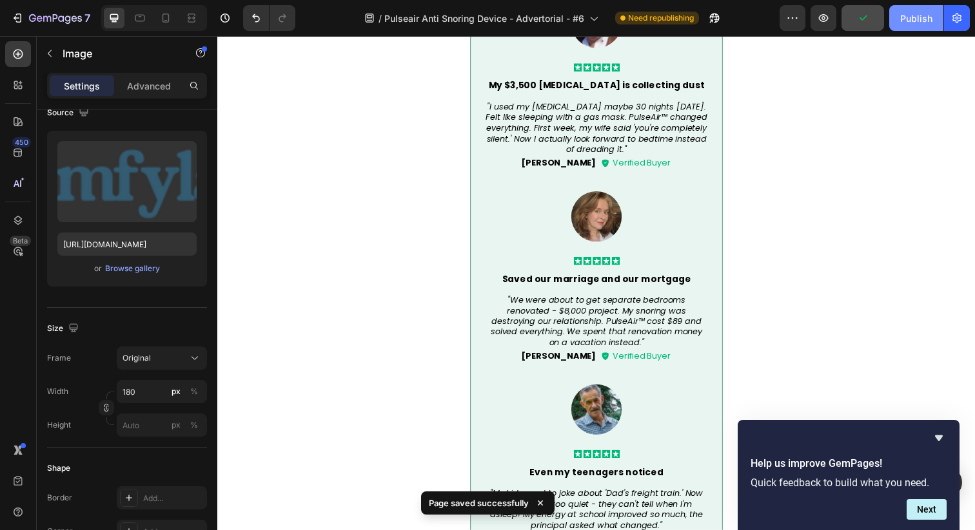
click at [911, 21] on div "Publish" at bounding box center [916, 19] width 32 height 14
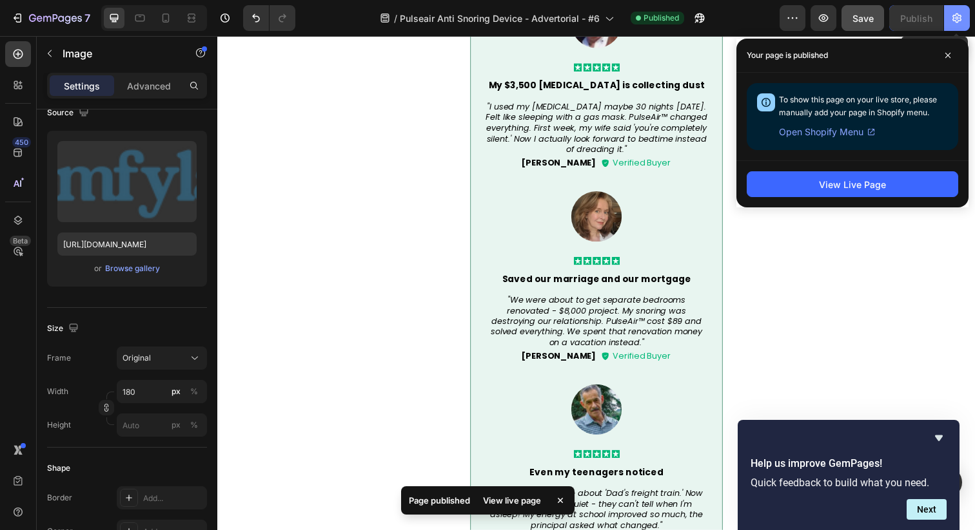
click at [961, 20] on icon "button" at bounding box center [956, 18] width 13 height 13
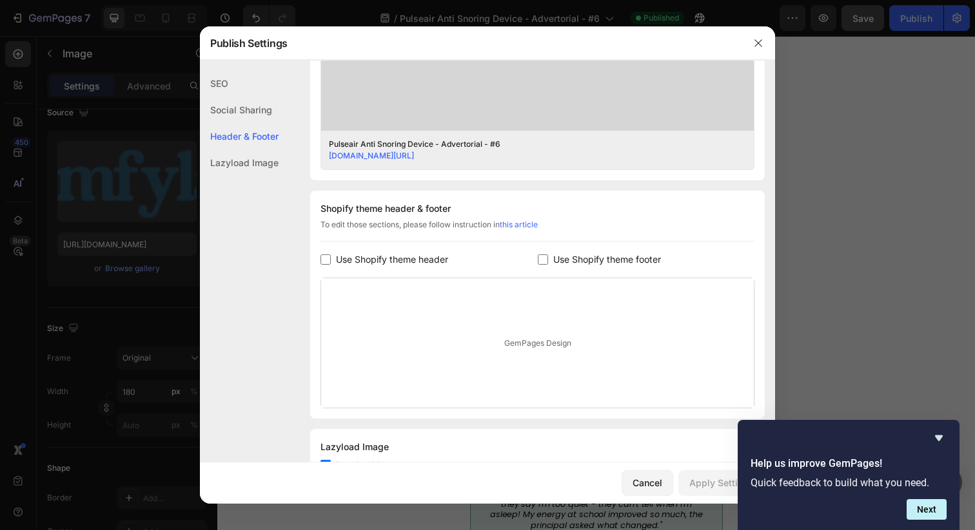
scroll to position [538, 0]
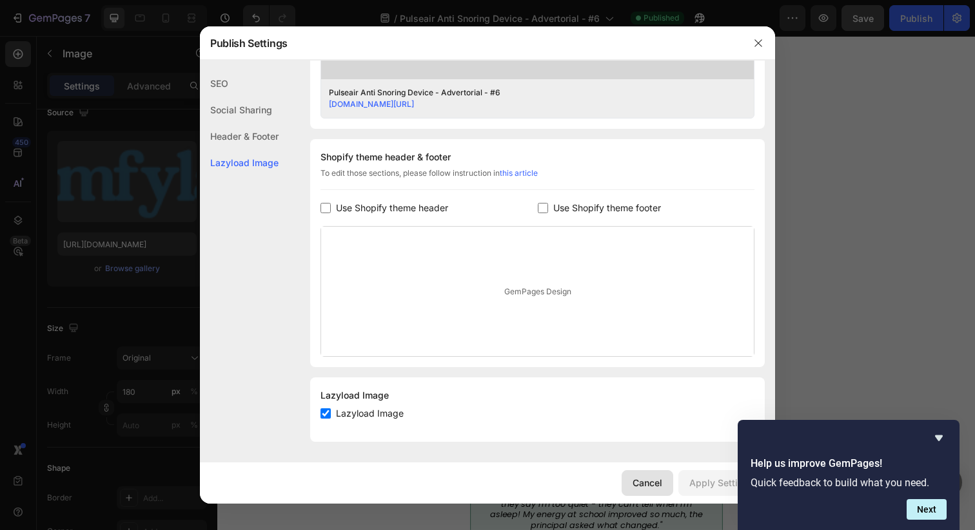
click at [670, 489] on button "Cancel" at bounding box center [647, 484] width 52 height 26
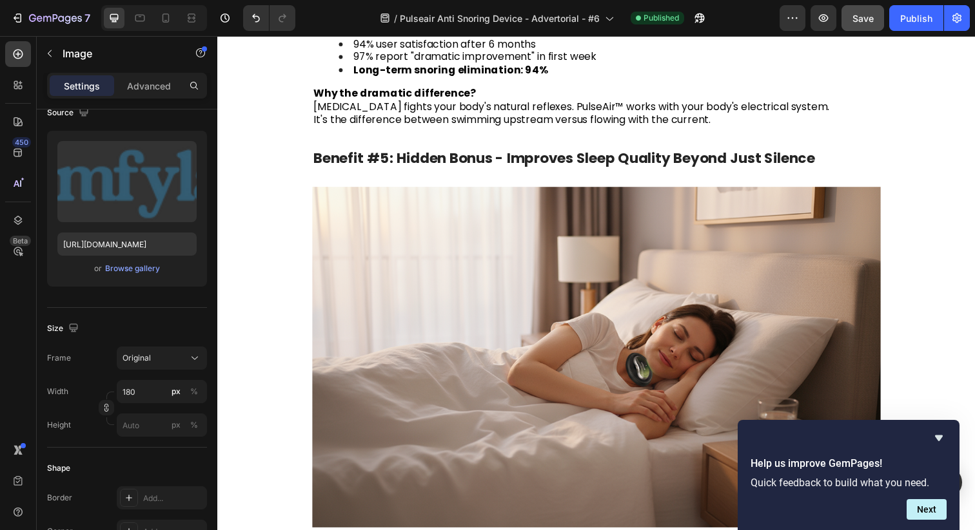
scroll to position [3141, 0]
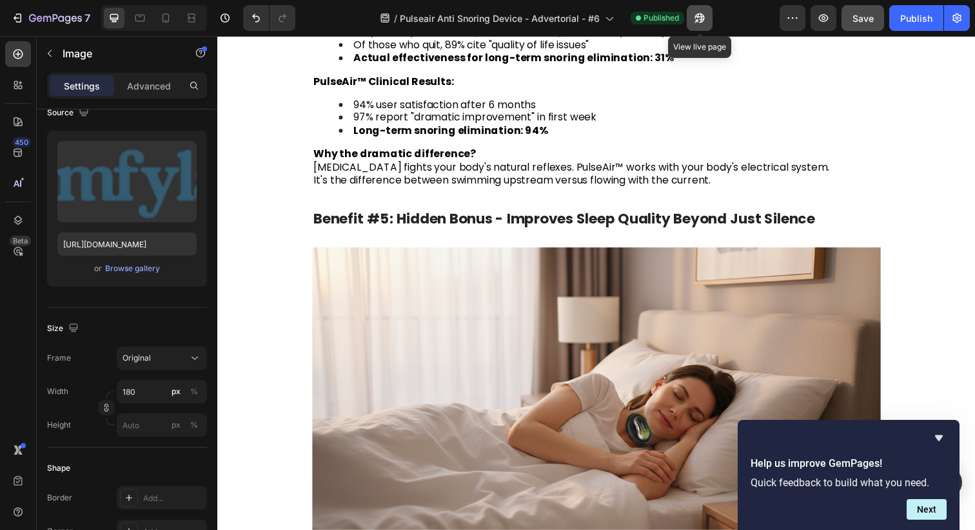
click at [711, 18] on button "button" at bounding box center [699, 18] width 26 height 26
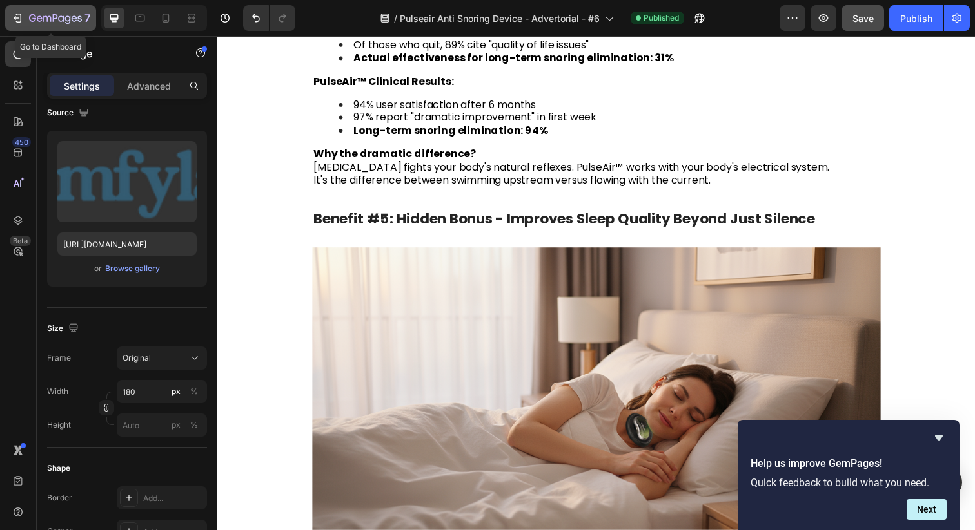
click at [52, 12] on div "7" at bounding box center [59, 17] width 61 height 15
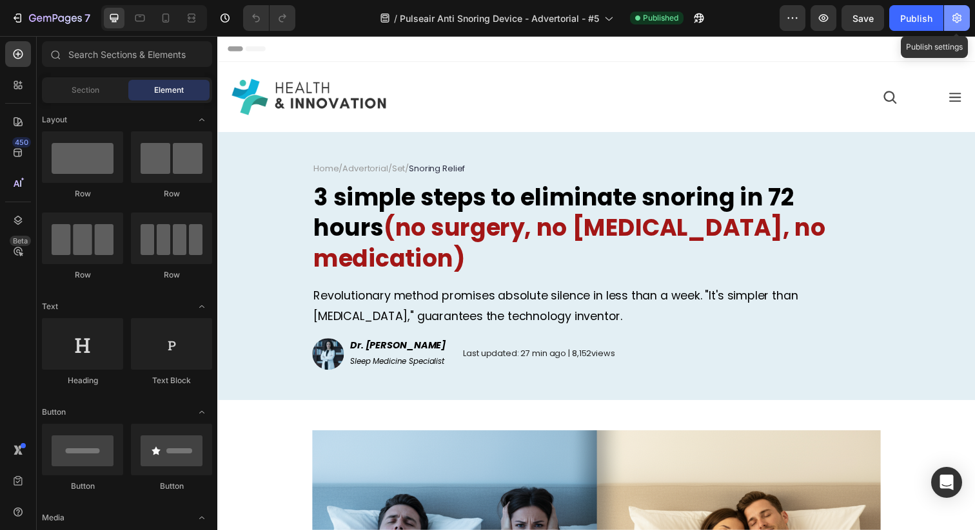
click at [949, 19] on button "button" at bounding box center [957, 18] width 26 height 26
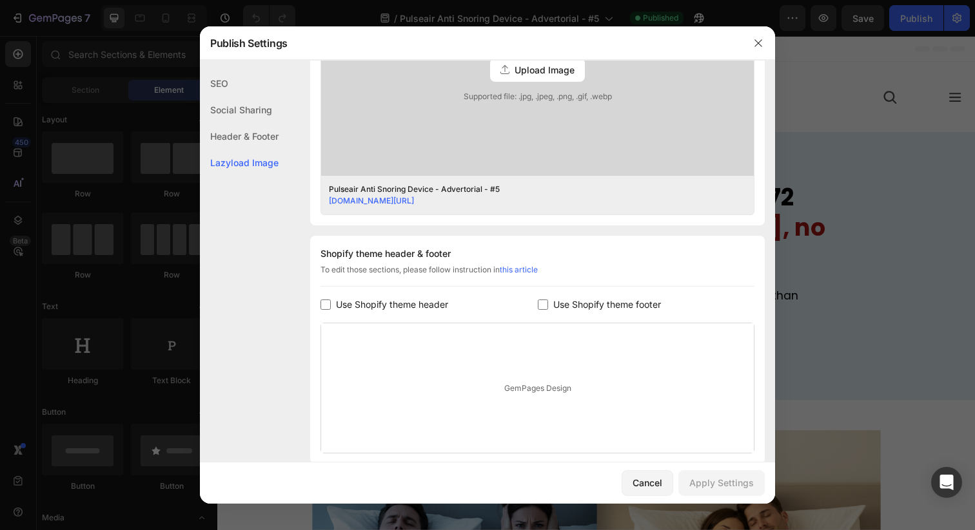
scroll to position [538, 0]
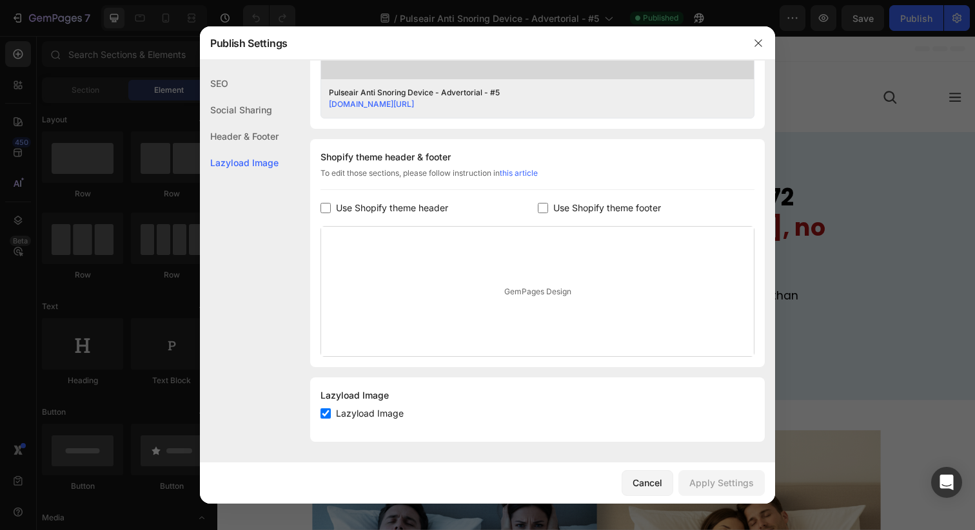
click at [420, 211] on span "Use Shopify theme header" at bounding box center [392, 207] width 112 height 15
checkbox input "true"
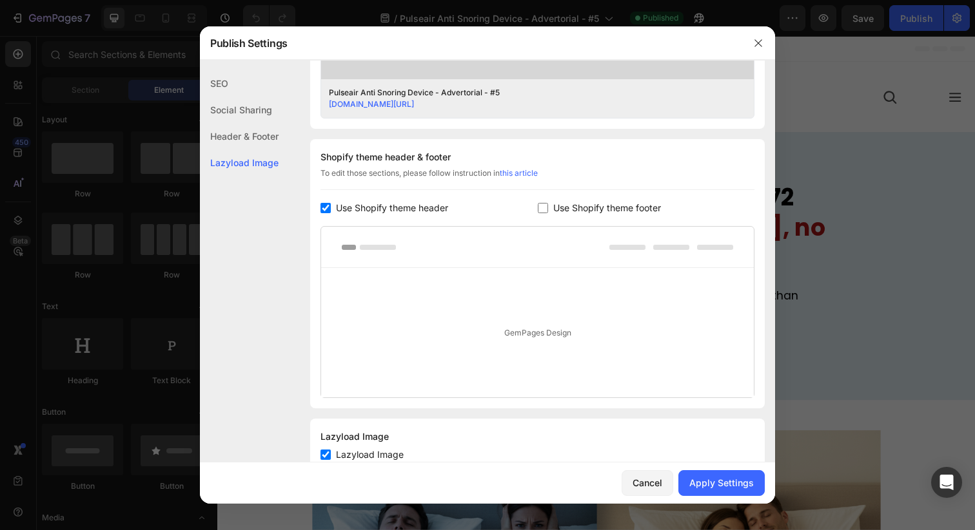
click at [565, 209] on span "Use Shopify theme footer" at bounding box center [607, 207] width 108 height 15
checkbox input "true"
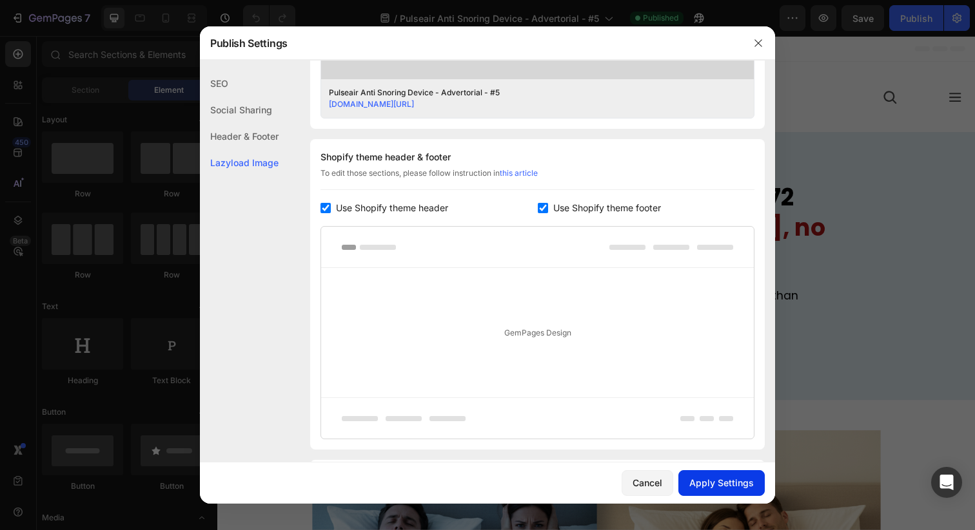
click at [698, 491] on button "Apply Settings" at bounding box center [721, 484] width 86 height 26
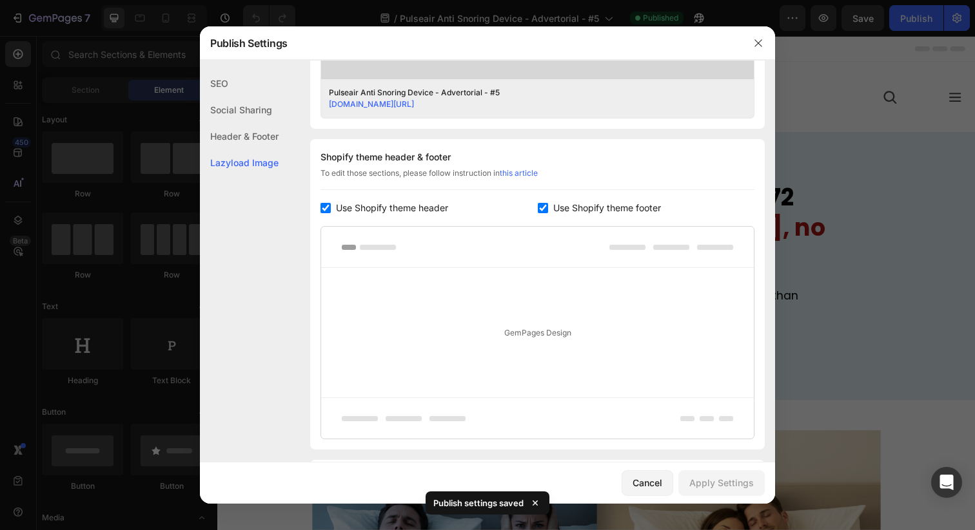
click at [425, 208] on span "Use Shopify theme header" at bounding box center [392, 207] width 112 height 15
checkbox input "false"
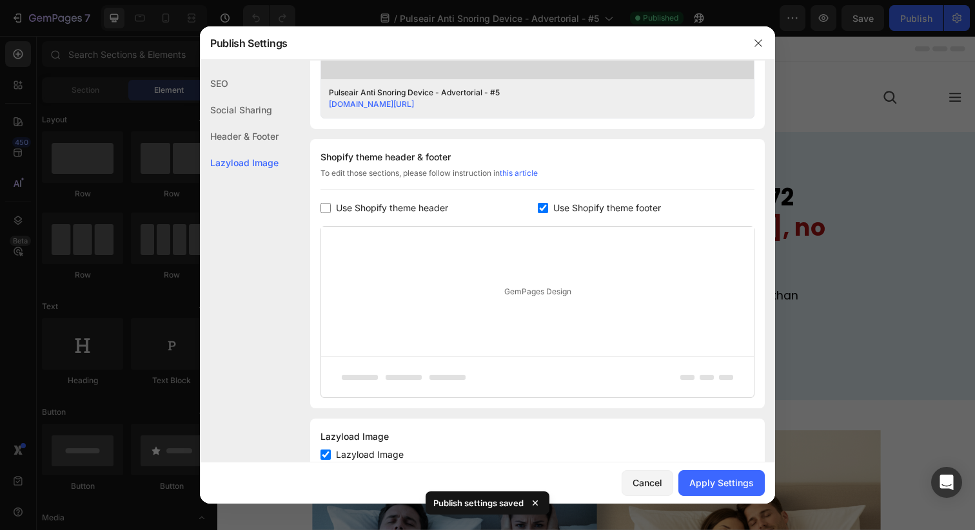
click at [594, 213] on span "Use Shopify theme footer" at bounding box center [607, 207] width 108 height 15
checkbox input "false"
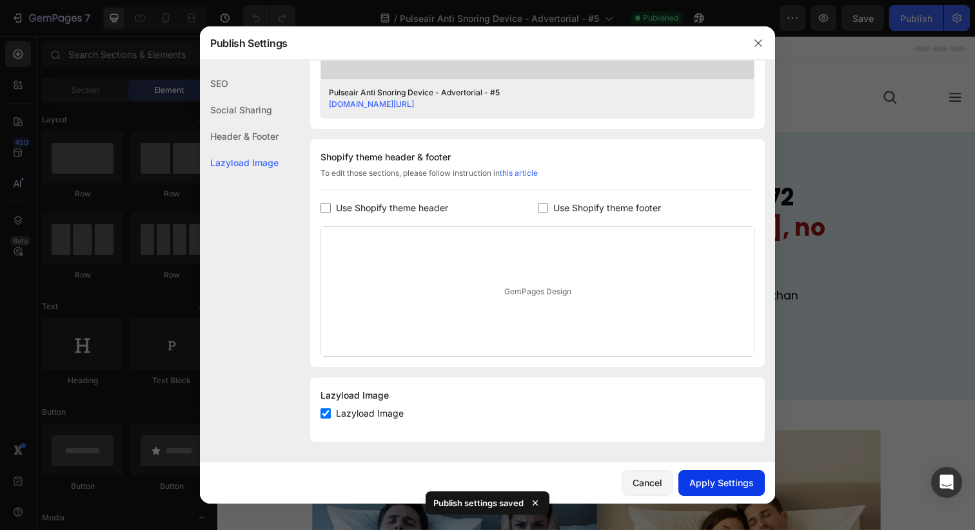
click at [709, 480] on div "Apply Settings" at bounding box center [721, 483] width 64 height 14
click at [763, 39] on icon "button" at bounding box center [758, 43] width 10 height 10
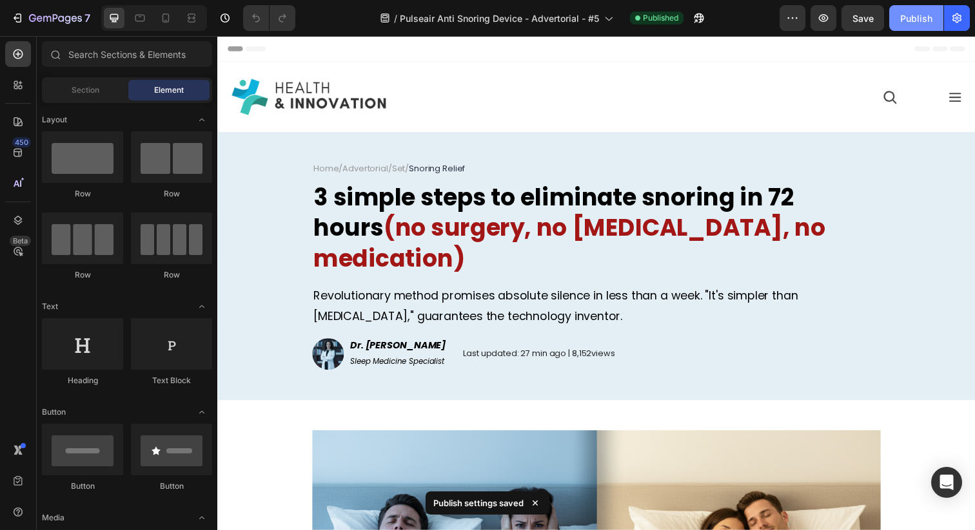
click at [929, 21] on div "Publish" at bounding box center [916, 19] width 32 height 14
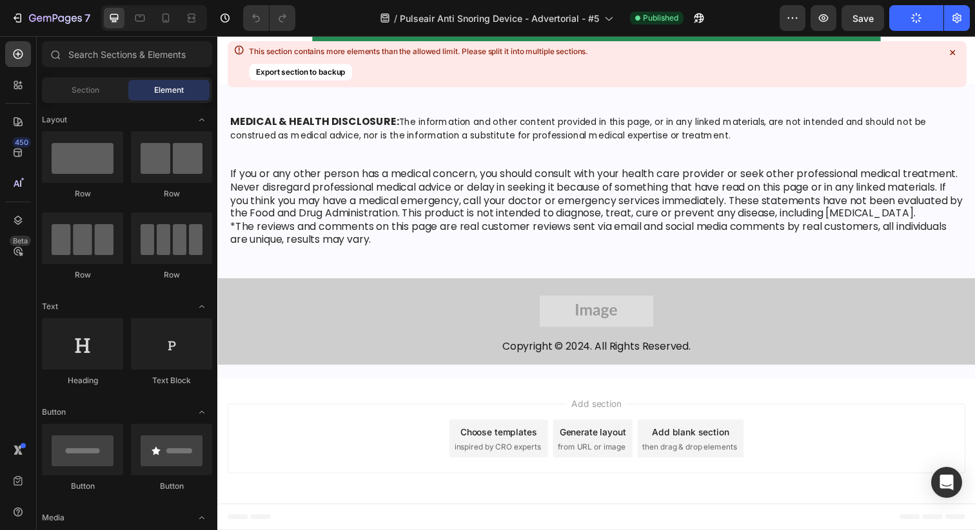
scroll to position [10526, 0]
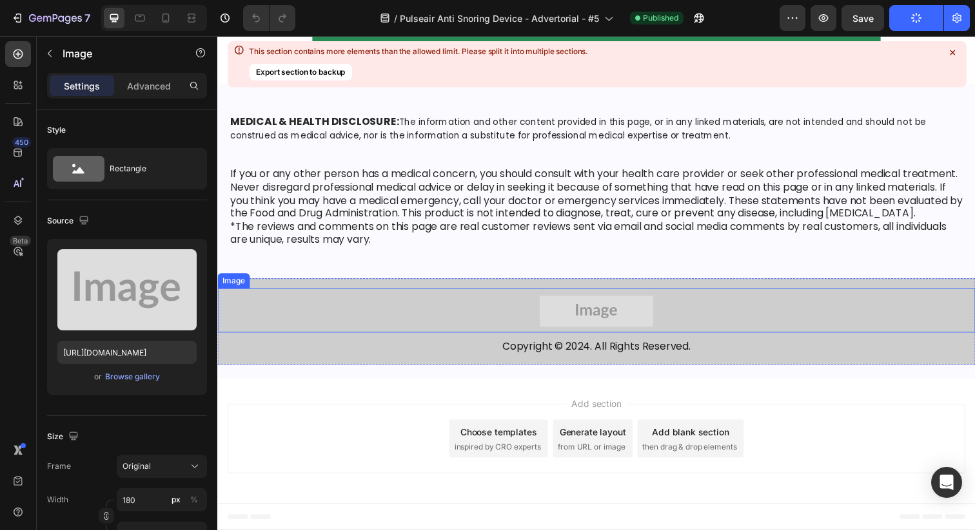
click at [573, 333] on img at bounding box center [604, 317] width 116 height 32
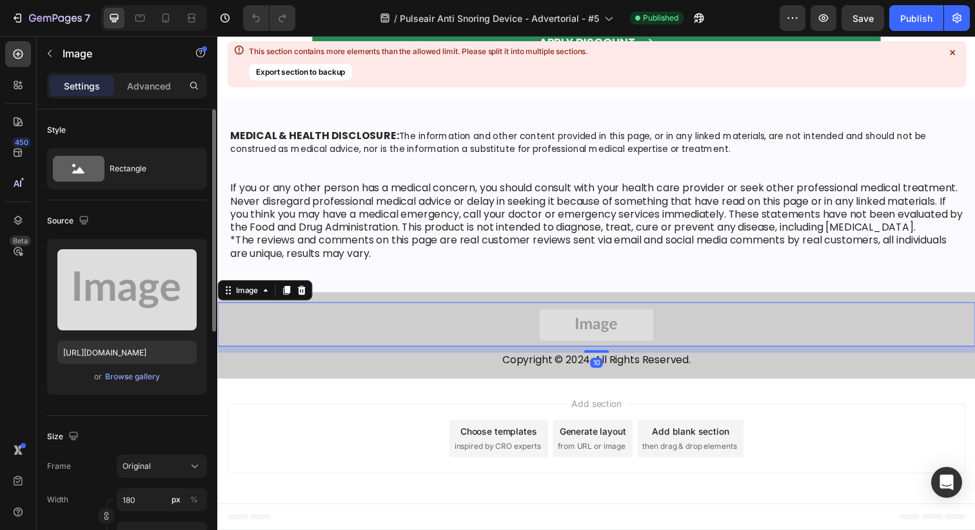
click at [151, 385] on div "Upload Image https://placehold.co/2430x675?text=Image or Browse gallery" at bounding box center [127, 317] width 160 height 156
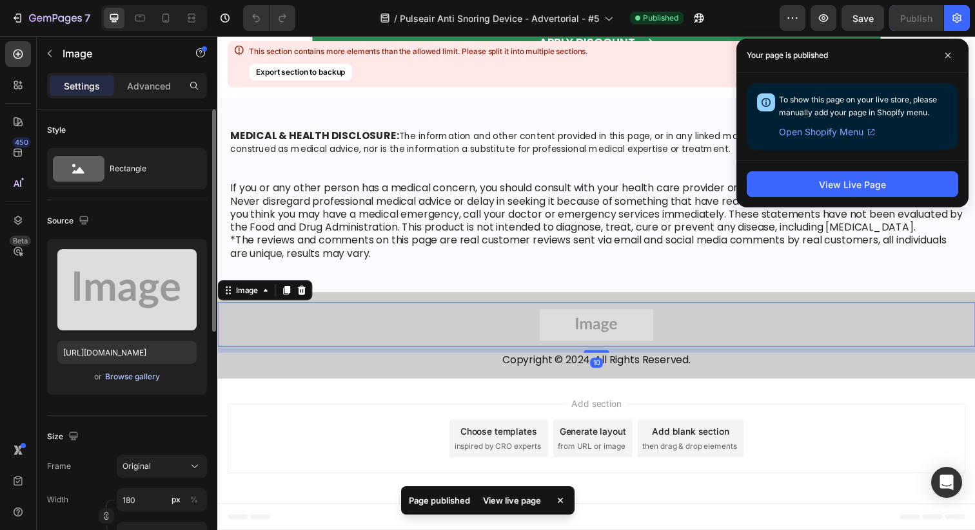
click at [151, 378] on div "Browse gallery" at bounding box center [132, 377] width 55 height 12
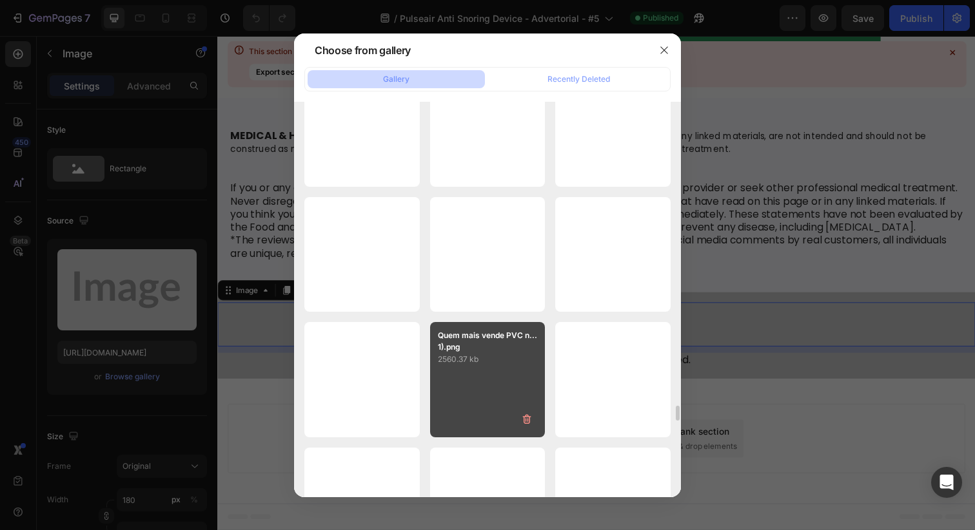
scroll to position [9080, 0]
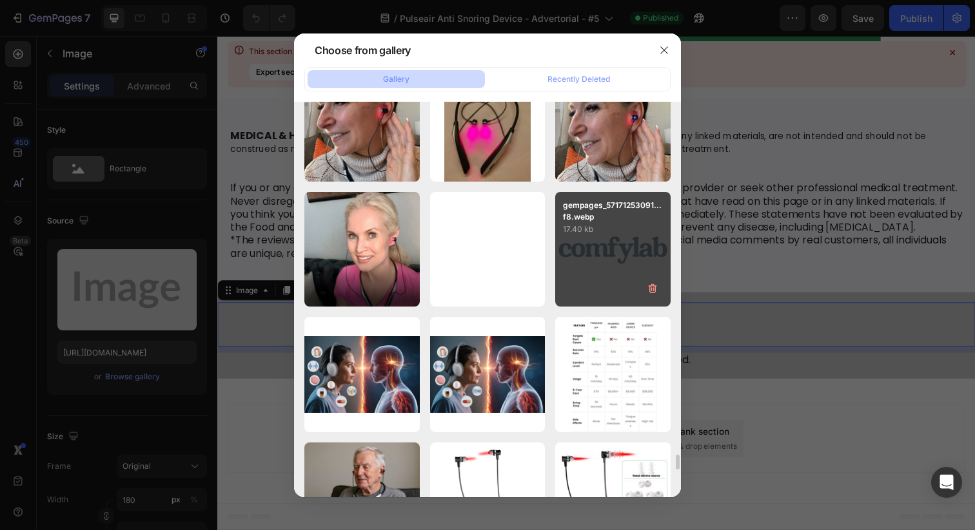
click at [603, 280] on div "gempages_57171253091...f8.webp 17.40 kb" at bounding box center [612, 249] width 115 height 115
type input "https://cdn.shopify.com/s/files/1/0621/8039/3047/files/gempages_571712530917885…"
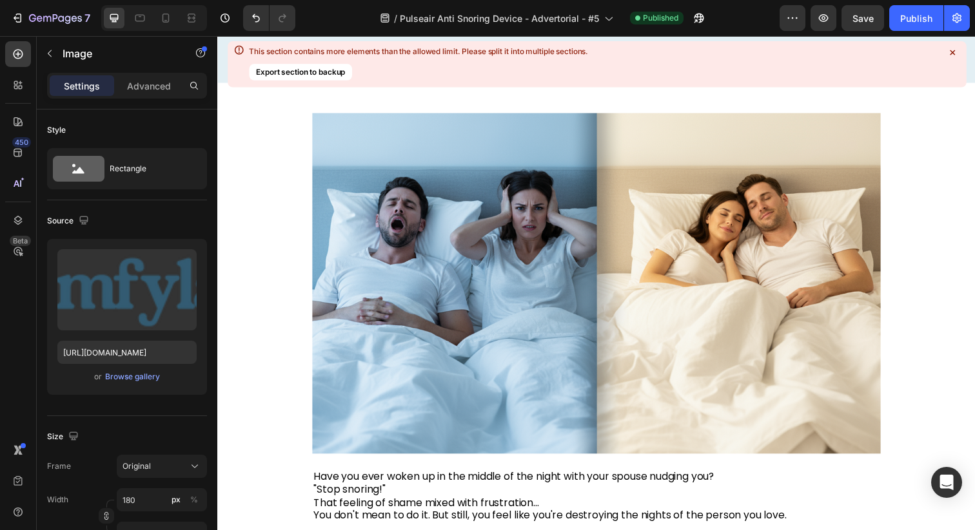
scroll to position [0, 0]
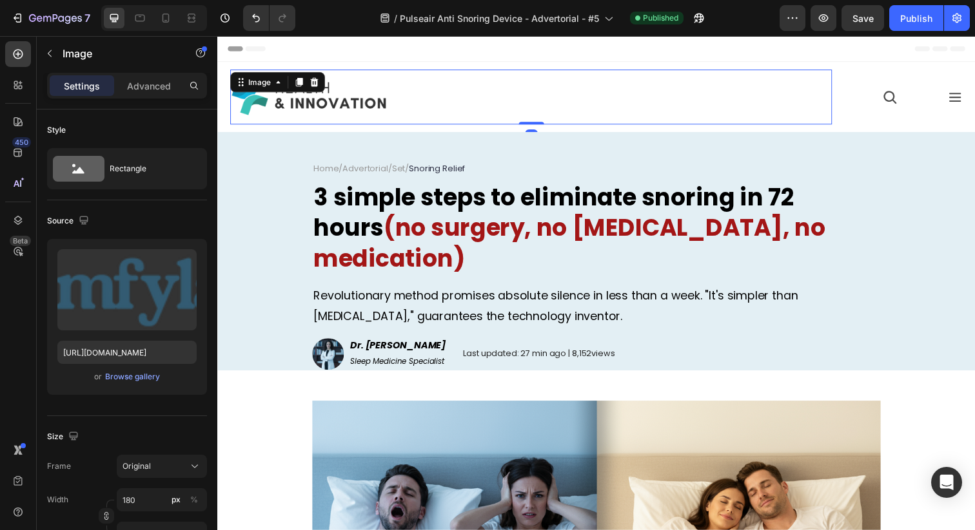
click at [353, 91] on img at bounding box center [310, 98] width 161 height 44
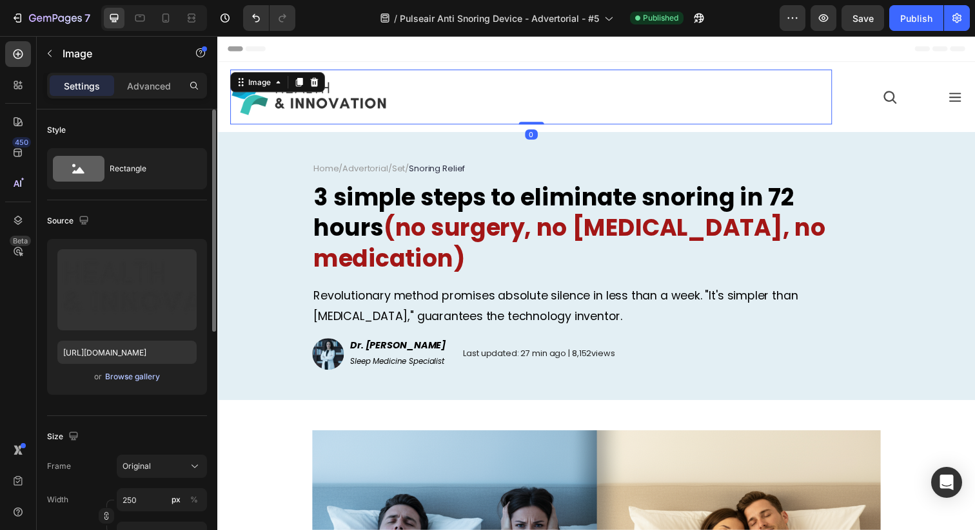
click at [153, 376] on div "Browse gallery" at bounding box center [132, 377] width 55 height 12
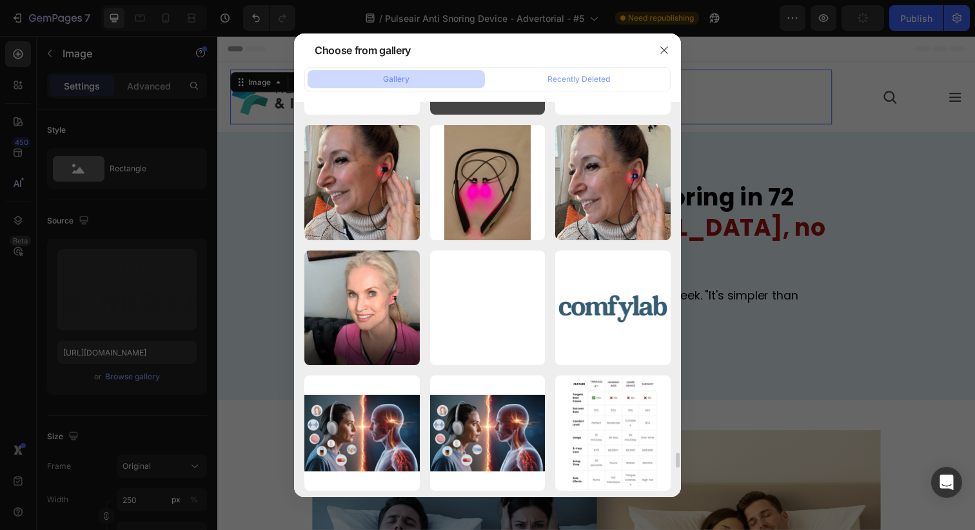
scroll to position [9041, 0]
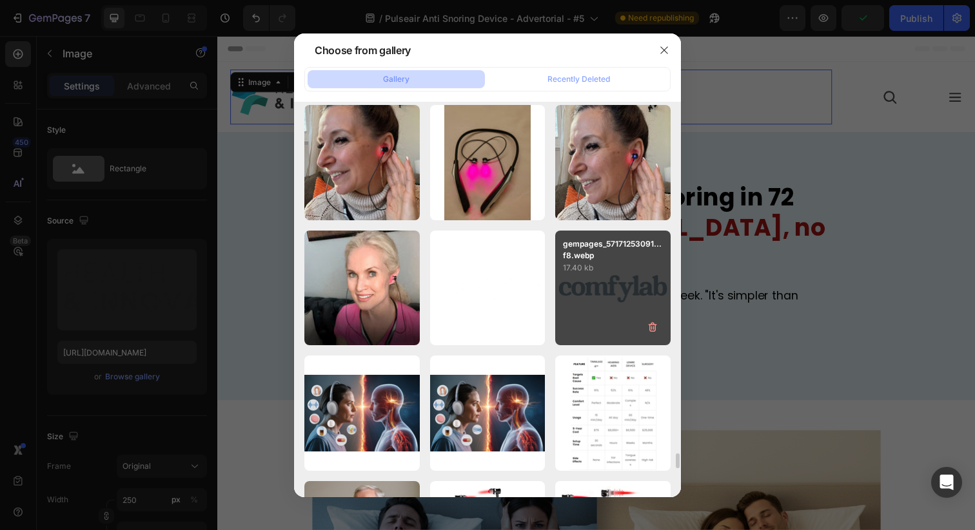
click at [604, 266] on p "17.40 kb" at bounding box center [613, 268] width 100 height 13
type input "https://cdn.shopify.com/s/files/1/0621/8039/3047/files/gempages_571712530917885…"
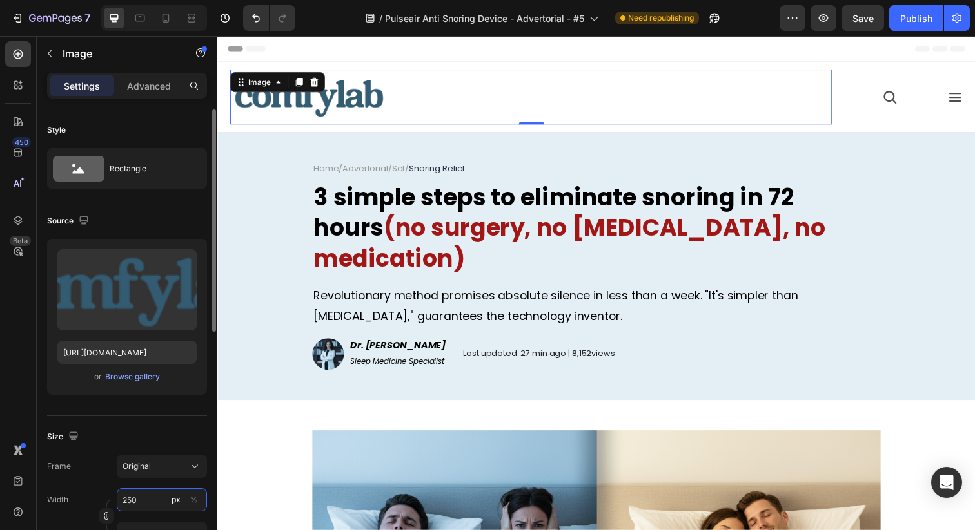
click at [135, 500] on input "250" at bounding box center [162, 500] width 90 height 23
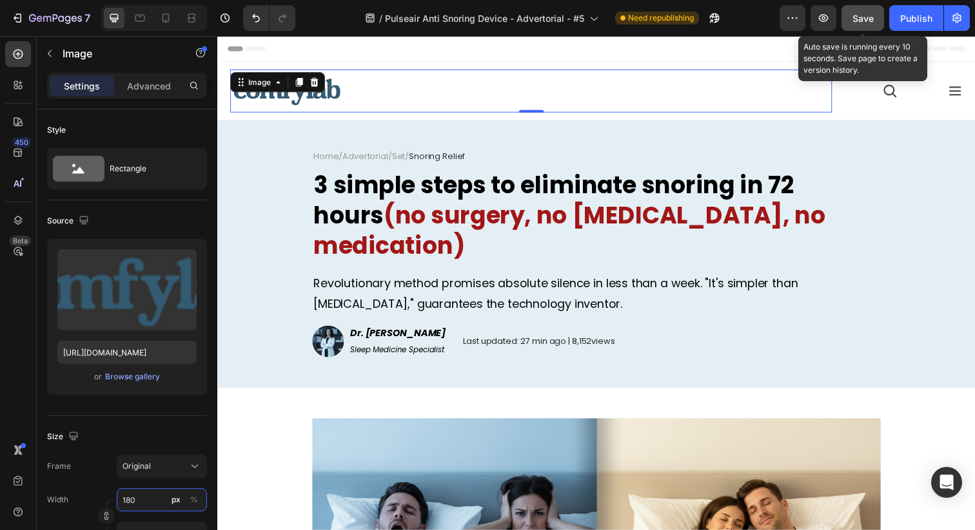
type input "180"
click at [861, 15] on span "Save" at bounding box center [862, 18] width 21 height 11
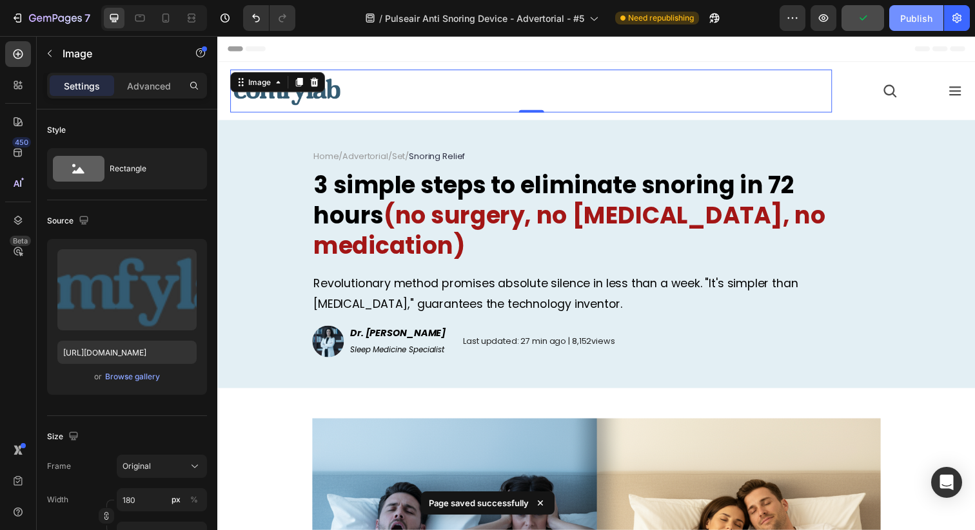
click at [916, 22] on div "Publish" at bounding box center [916, 19] width 32 height 14
click at [955, 14] on icon "button" at bounding box center [956, 19] width 9 height 10
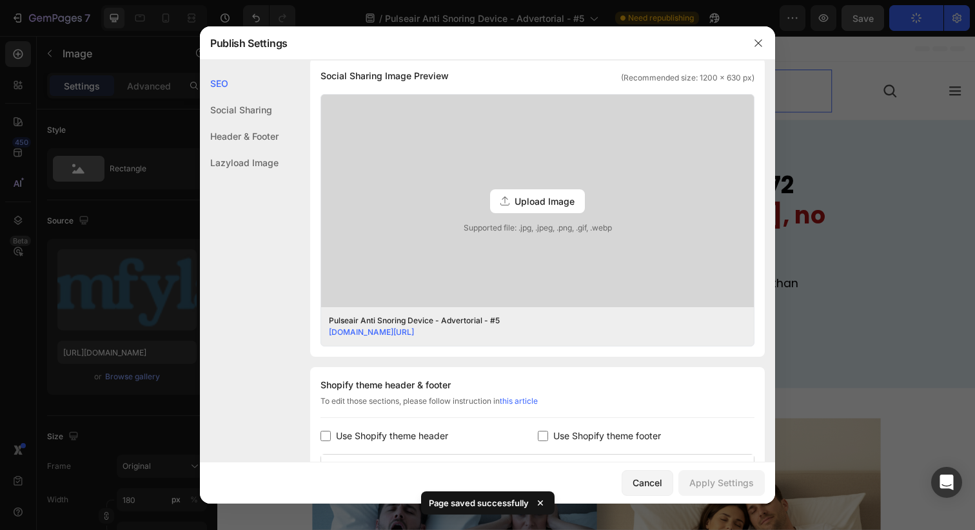
scroll to position [471, 0]
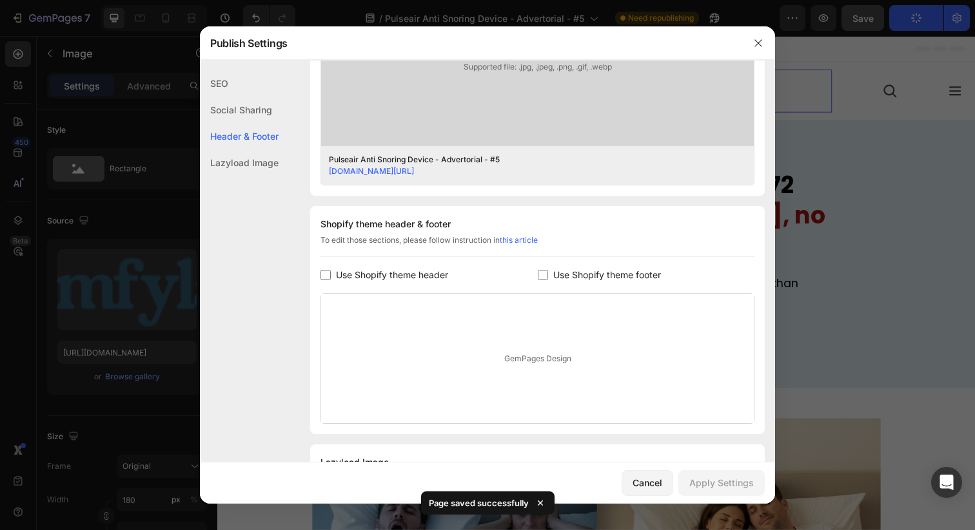
click at [398, 277] on span "Use Shopify theme header" at bounding box center [392, 274] width 112 height 15
checkbox input "true"
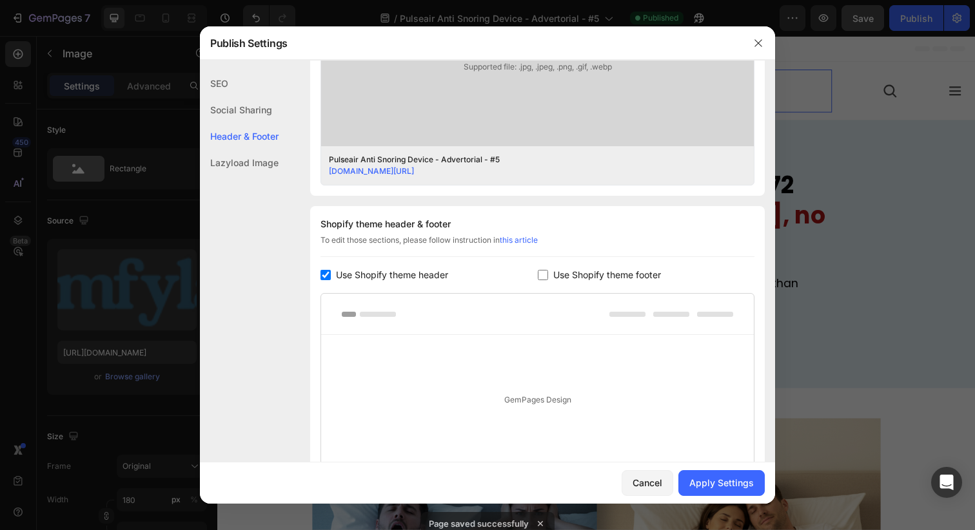
click at [585, 268] on span "Use Shopify theme footer" at bounding box center [607, 274] width 108 height 15
checkbox input "true"
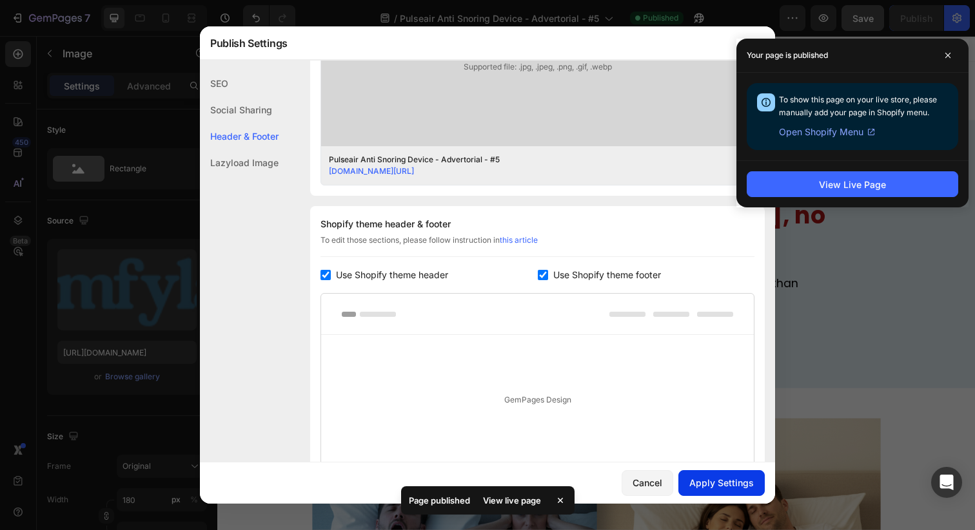
click at [705, 482] on div "Apply Settings" at bounding box center [721, 483] width 64 height 14
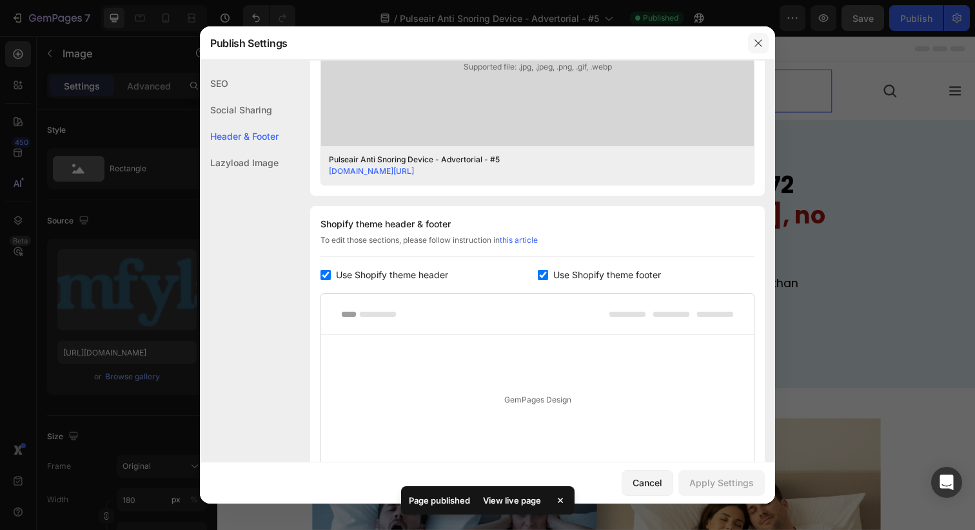
click at [756, 50] on button "button" at bounding box center [758, 43] width 21 height 21
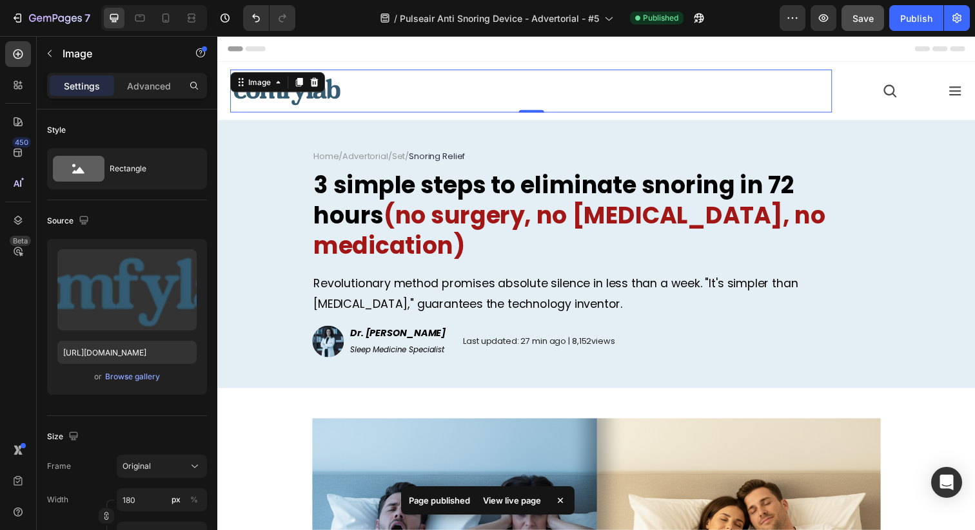
click at [884, 25] on button "Save" at bounding box center [862, 18] width 43 height 26
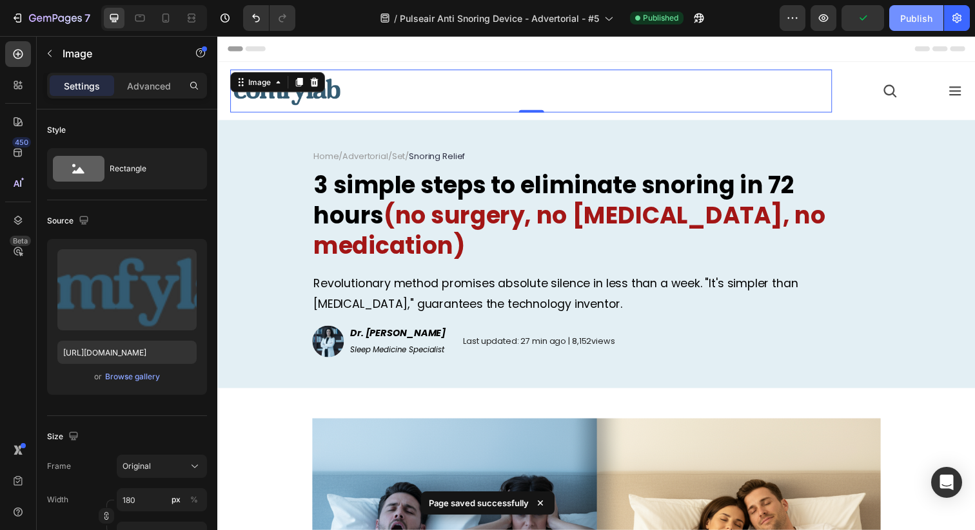
click at [928, 21] on div "Publish" at bounding box center [916, 19] width 32 height 14
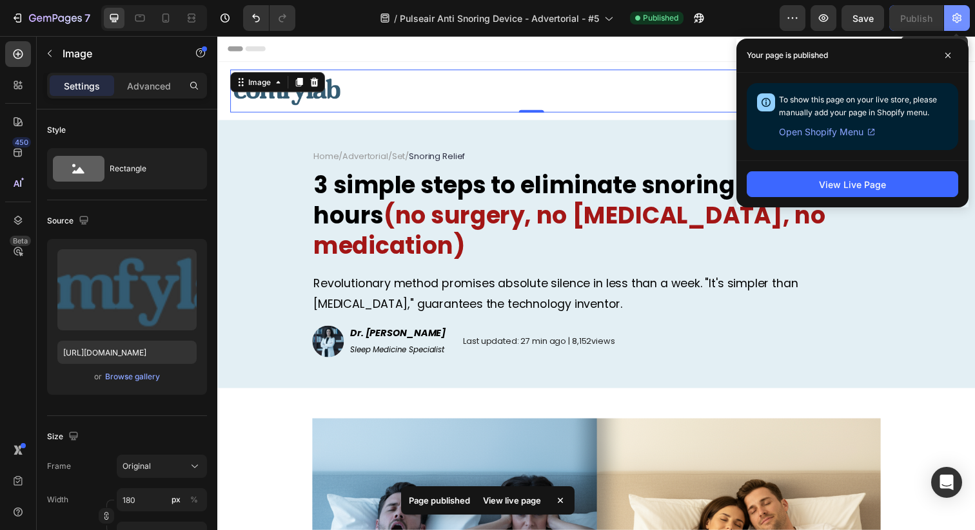
click at [958, 23] on icon "button" at bounding box center [956, 18] width 13 height 13
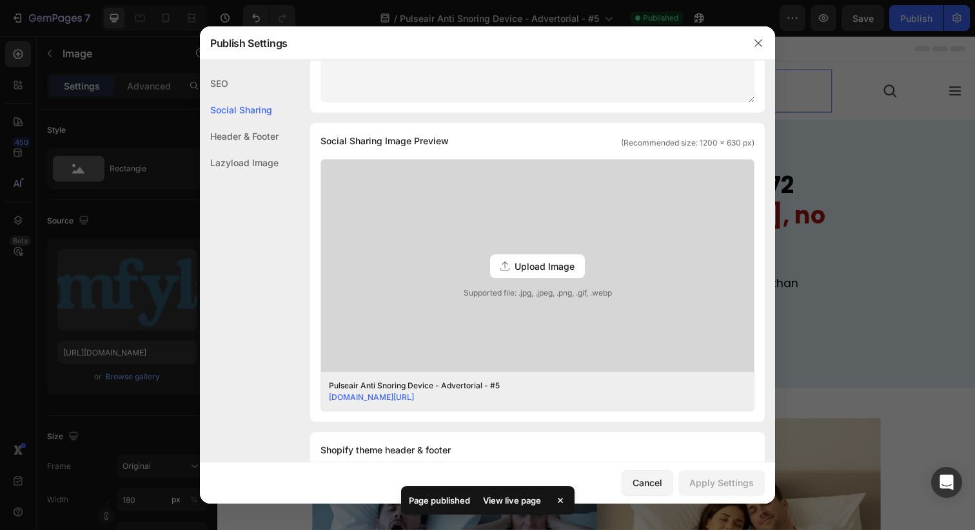
scroll to position [509, 0]
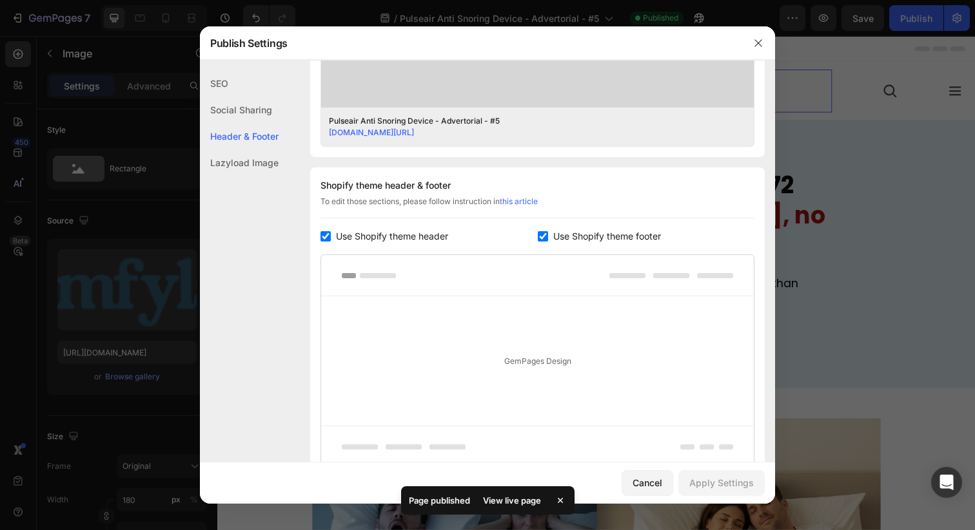
click at [422, 242] on span "Use Shopify theme header" at bounding box center [392, 236] width 112 height 15
checkbox input "false"
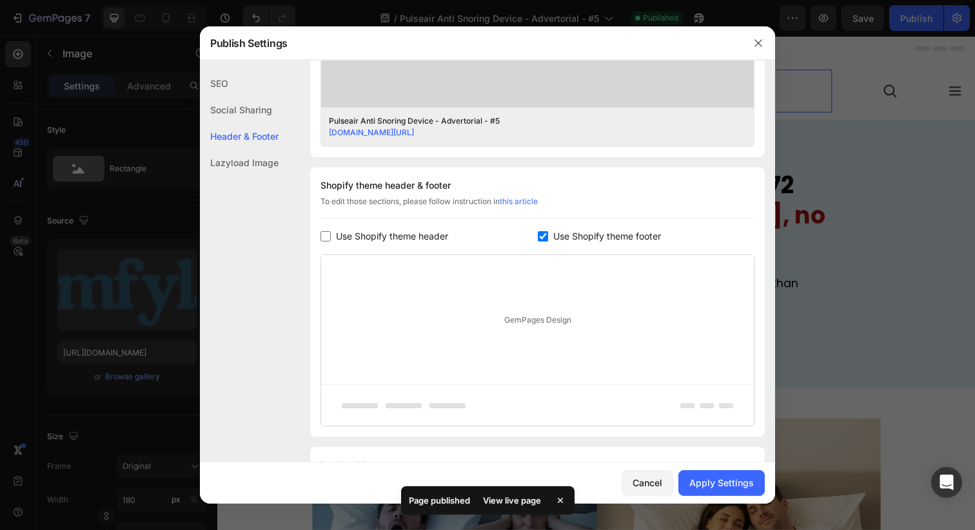
click at [612, 233] on span "Use Shopify theme footer" at bounding box center [607, 236] width 108 height 15
checkbox input "false"
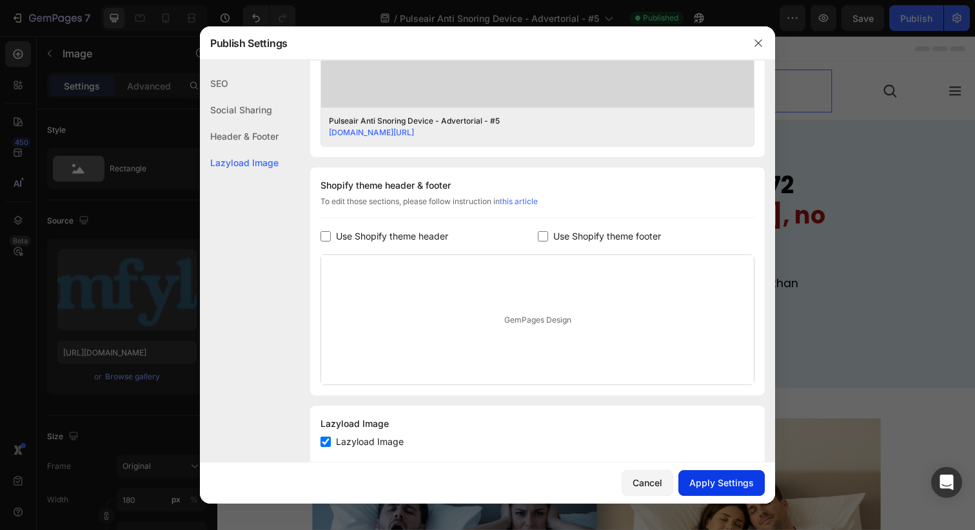
click at [728, 491] on button "Apply Settings" at bounding box center [721, 484] width 86 height 26
click at [758, 39] on icon "button" at bounding box center [758, 43] width 10 height 10
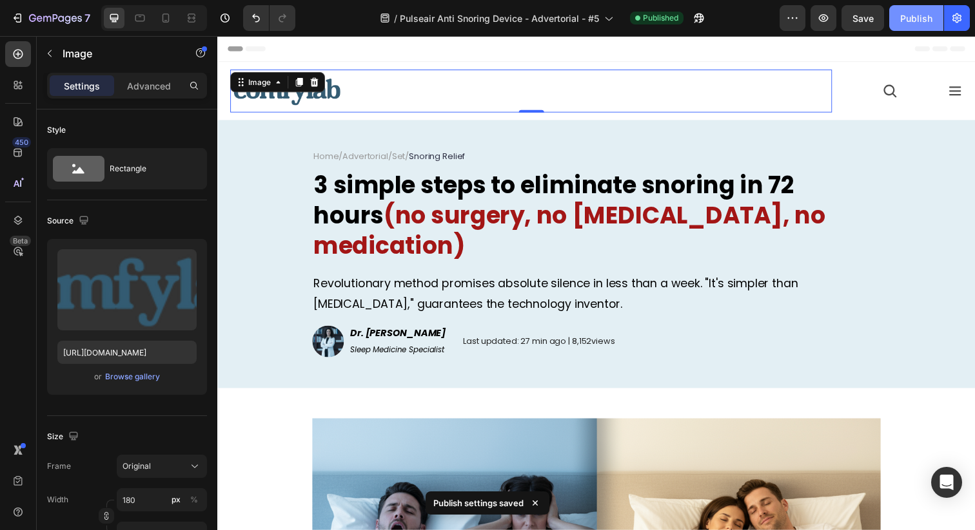
click at [915, 17] on div "Publish" at bounding box center [916, 19] width 32 height 14
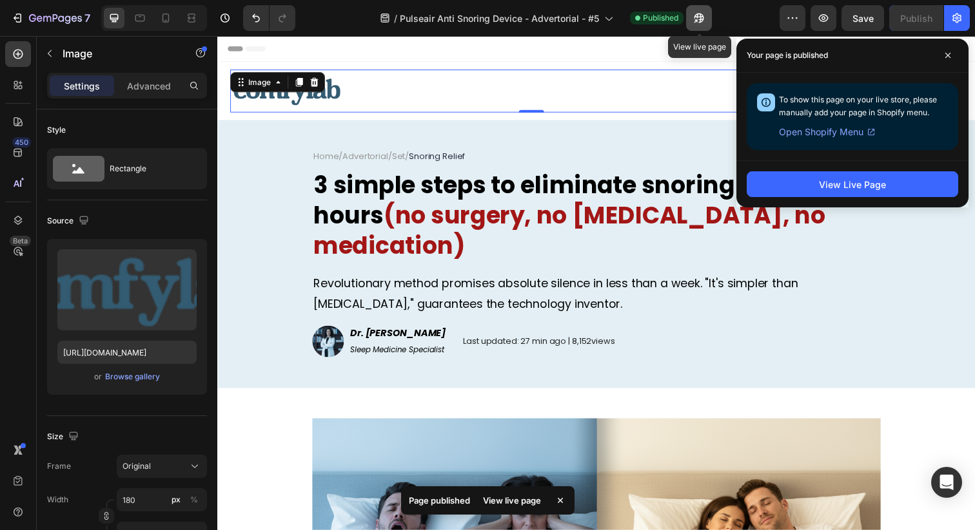
click at [701, 21] on icon "button" at bounding box center [699, 19] width 10 height 10
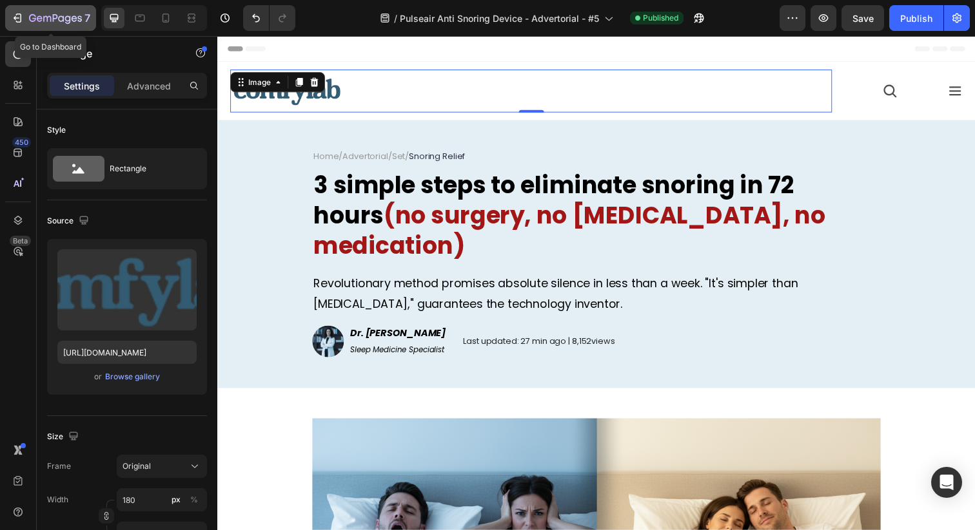
click at [42, 26] on button "7" at bounding box center [50, 18] width 91 height 26
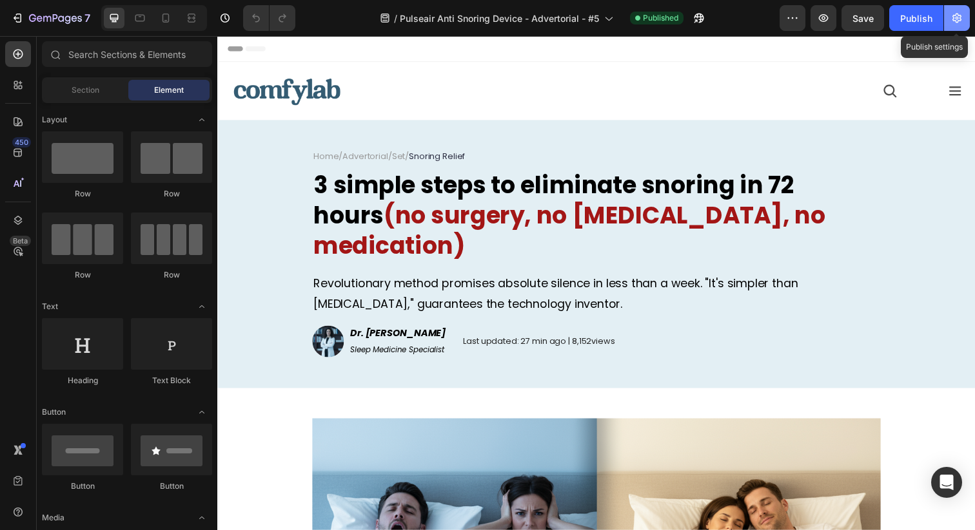
click at [968, 13] on button "button" at bounding box center [957, 18] width 26 height 26
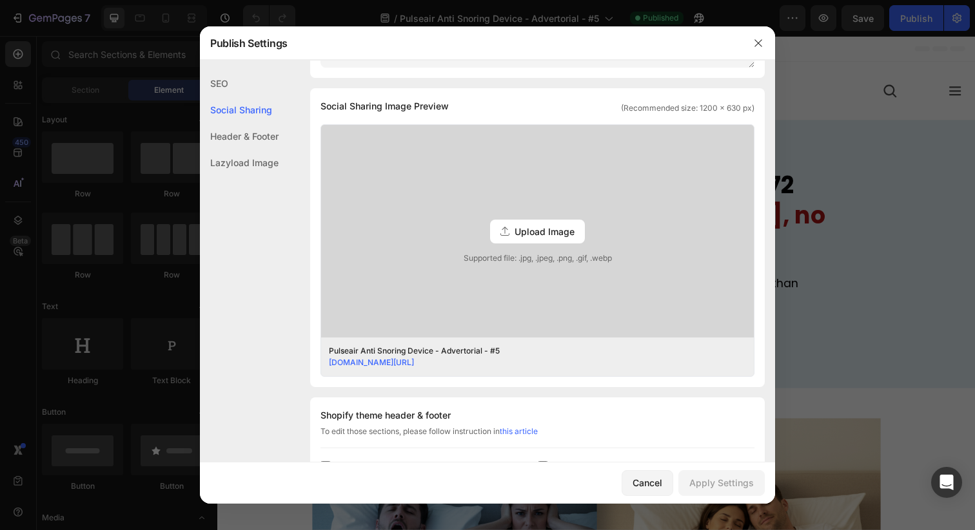
scroll to position [340, 0]
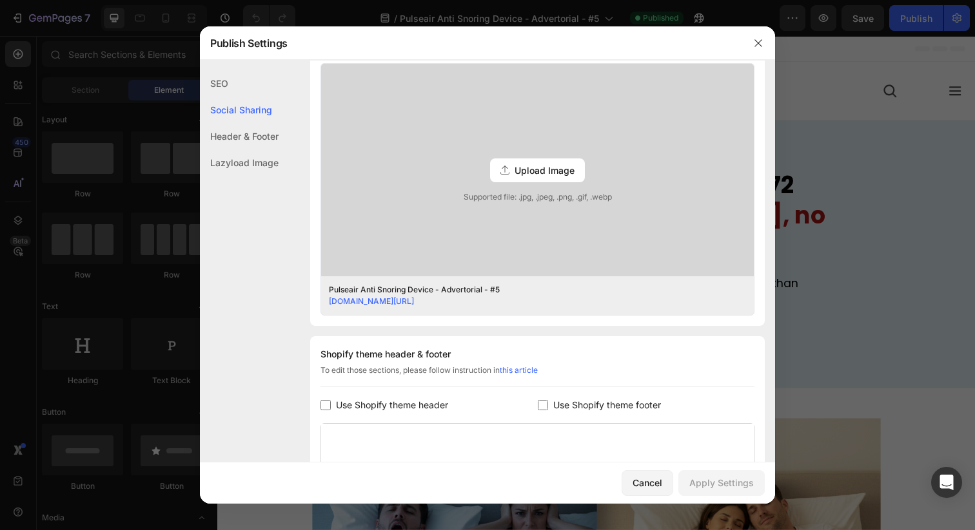
click at [400, 404] on span "Use Shopify theme header" at bounding box center [392, 405] width 112 height 15
checkbox input "true"
click at [588, 409] on span "Use Shopify theme footer" at bounding box center [607, 405] width 108 height 15
checkbox input "true"
click at [721, 483] on div "Apply Settings" at bounding box center [721, 483] width 64 height 14
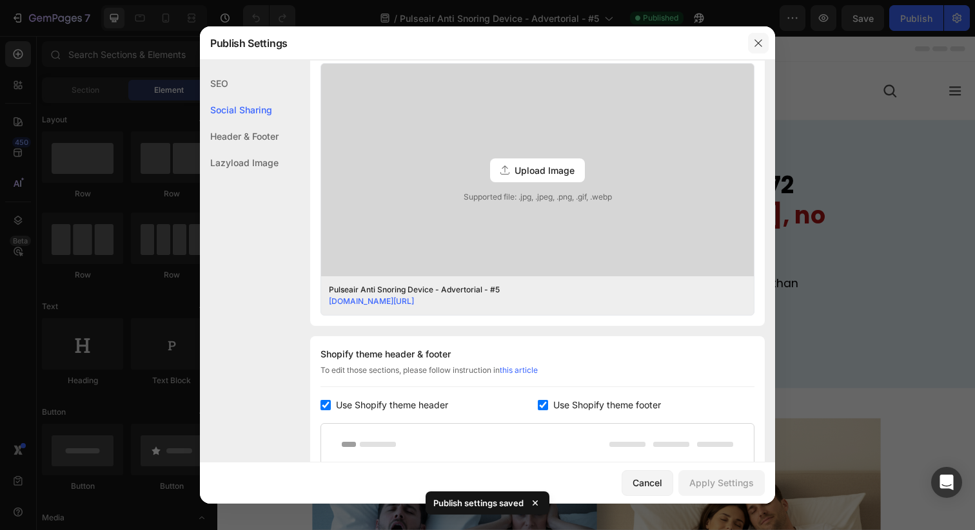
click at [764, 46] on button "button" at bounding box center [758, 43] width 21 height 21
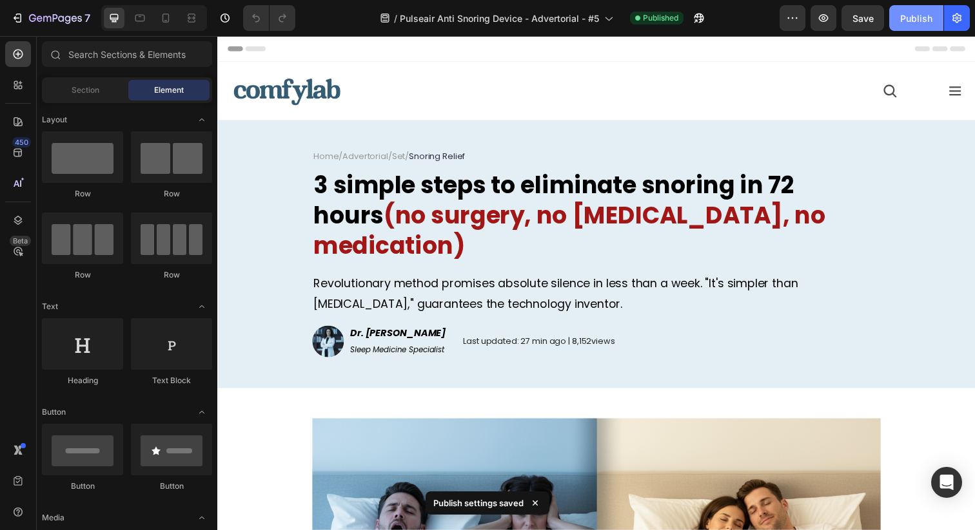
click at [906, 10] on button "Publish" at bounding box center [916, 18] width 54 height 26
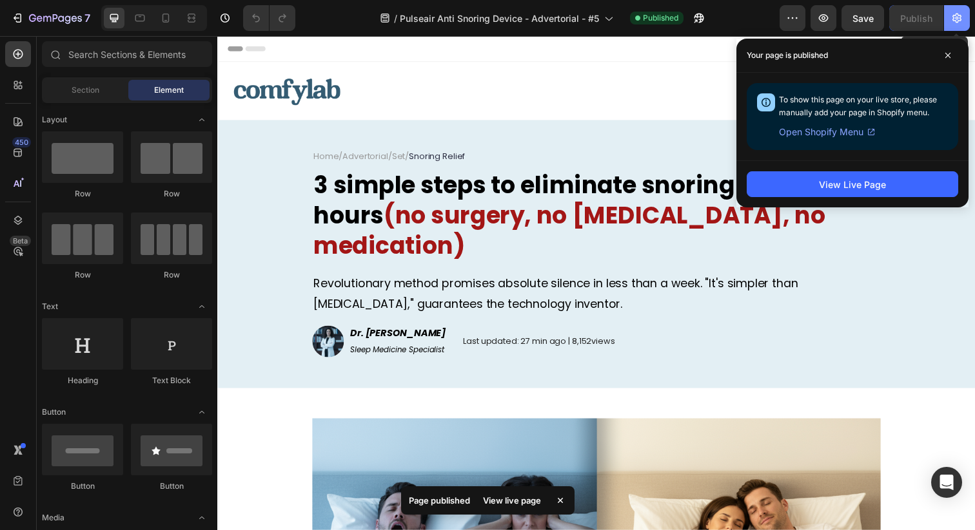
click at [955, 25] on button "button" at bounding box center [957, 18] width 26 height 26
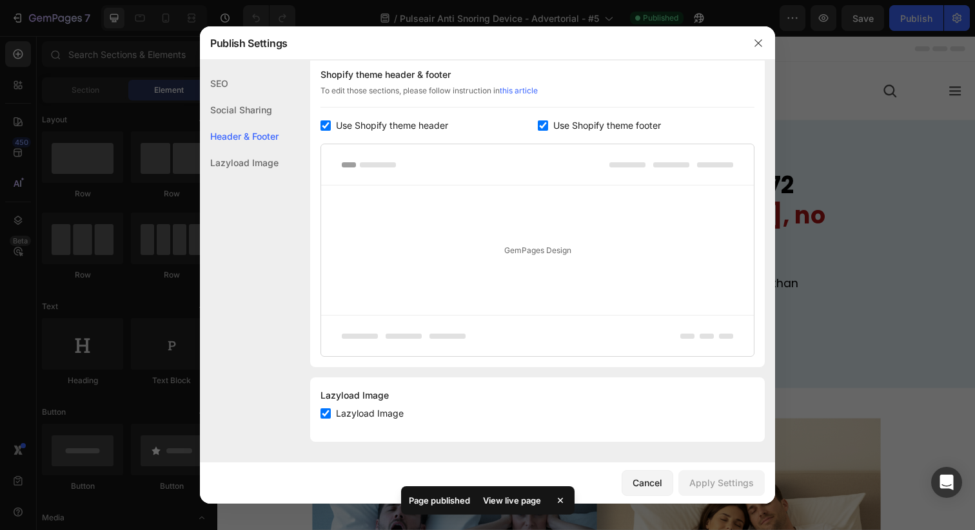
click at [400, 131] on span "Use Shopify theme header" at bounding box center [392, 125] width 112 height 15
checkbox input "false"
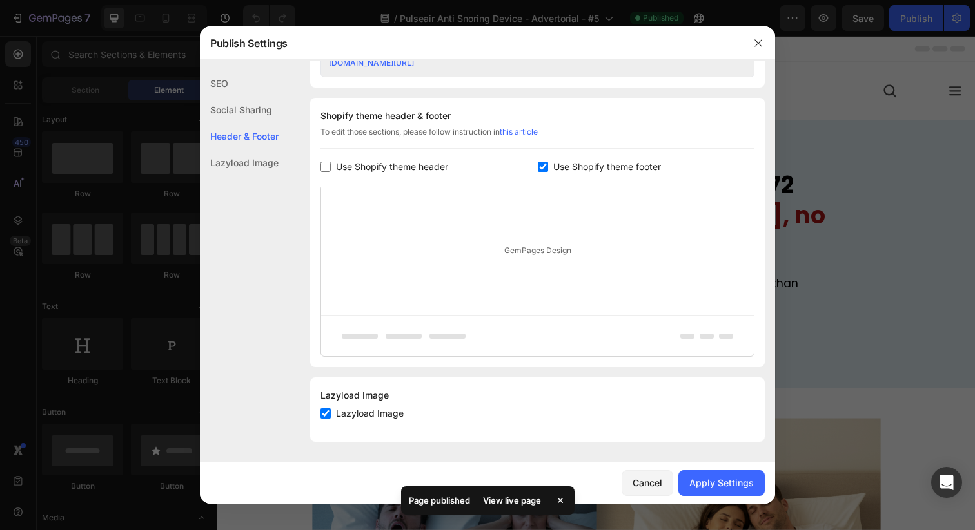
click at [572, 174] on div "Shopify theme header & footer To edit those sections, please follow instruction…" at bounding box center [537, 232] width 454 height 269
click at [575, 169] on span "Use Shopify theme footer" at bounding box center [607, 166] width 108 height 15
checkbox input "false"
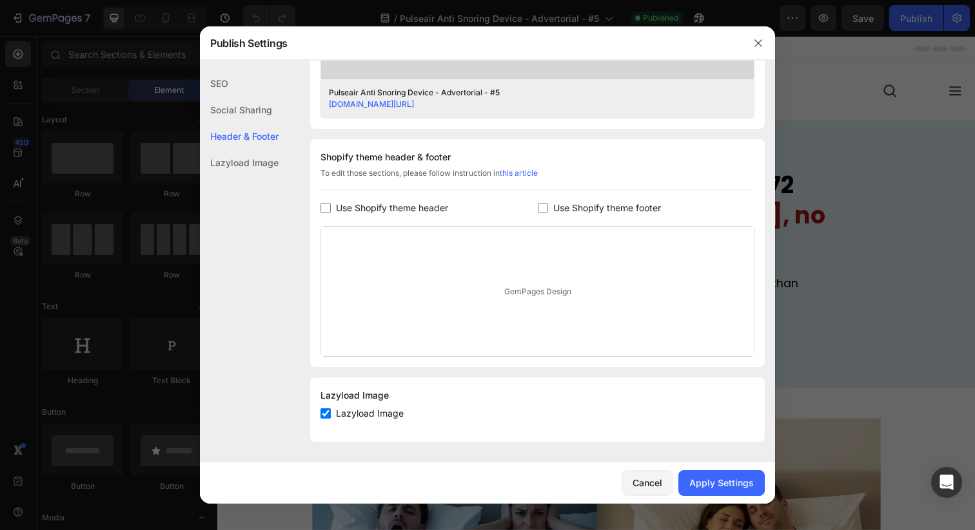
scroll to position [538, 0]
click at [713, 478] on div "Apply Settings" at bounding box center [721, 483] width 64 height 14
drag, startPoint x: 761, startPoint y: 46, endPoint x: 684, endPoint y: 2, distance: 88.3
click at [761, 46] on icon "button" at bounding box center [757, 42] width 7 height 7
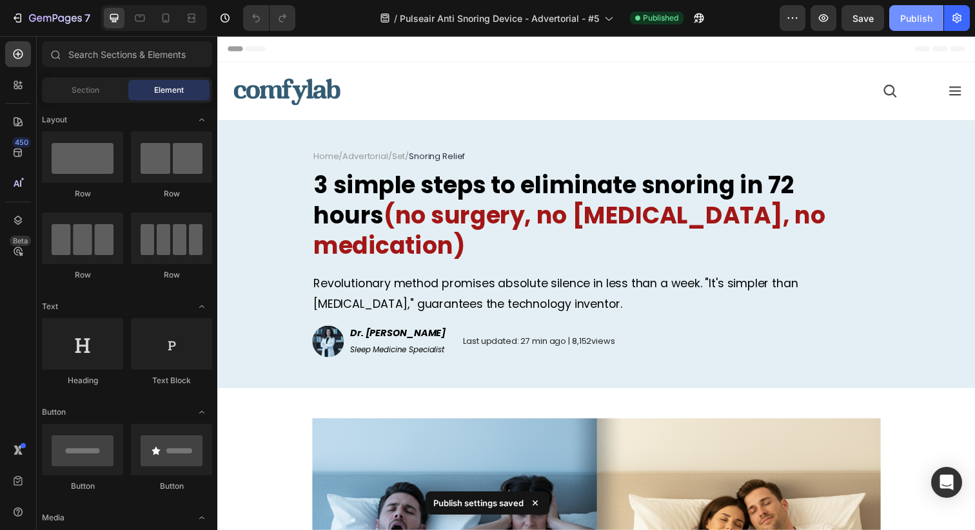
click at [902, 28] on button "Publish" at bounding box center [916, 18] width 54 height 26
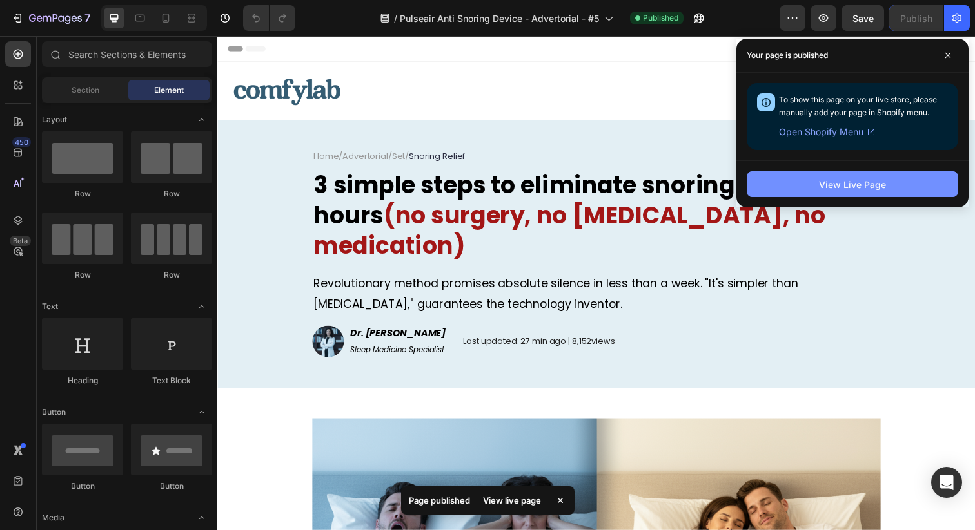
click at [826, 185] on div "View Live Page" at bounding box center [852, 185] width 67 height 14
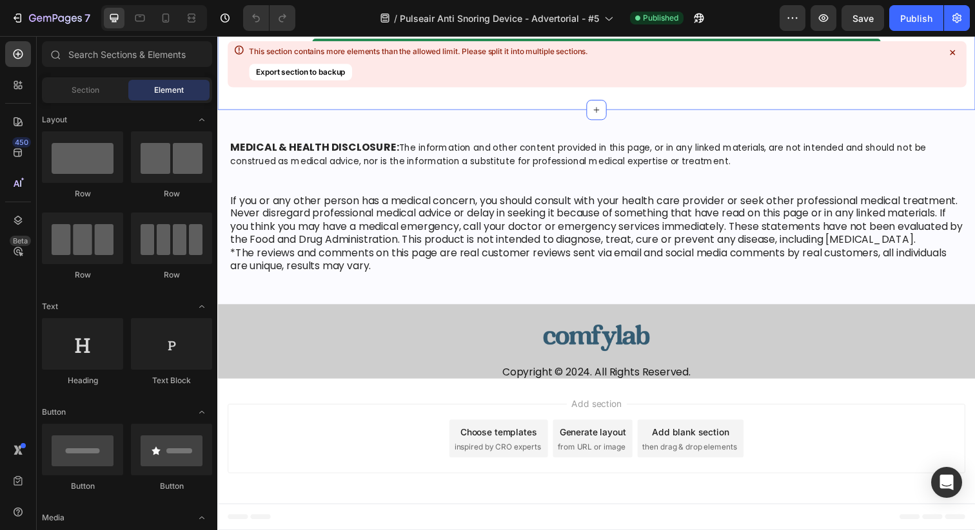
scroll to position [10411, 0]
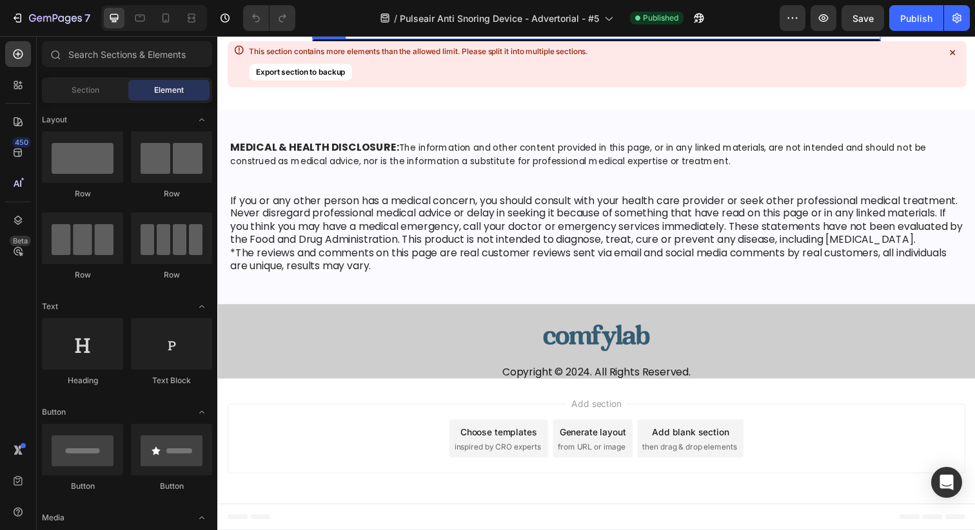
click at [505, 73] on link "APPLY DISCOUNT" at bounding box center [604, 56] width 580 height 34
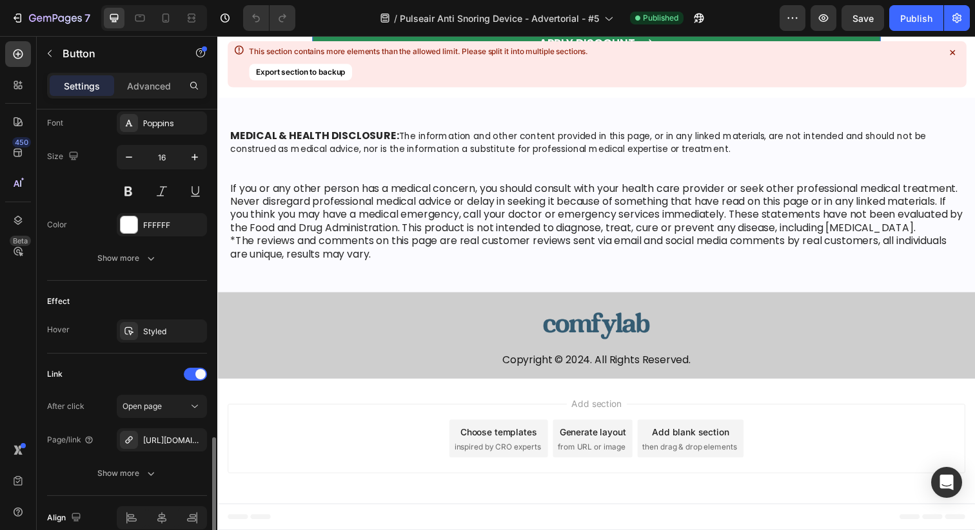
scroll to position [669, 0]
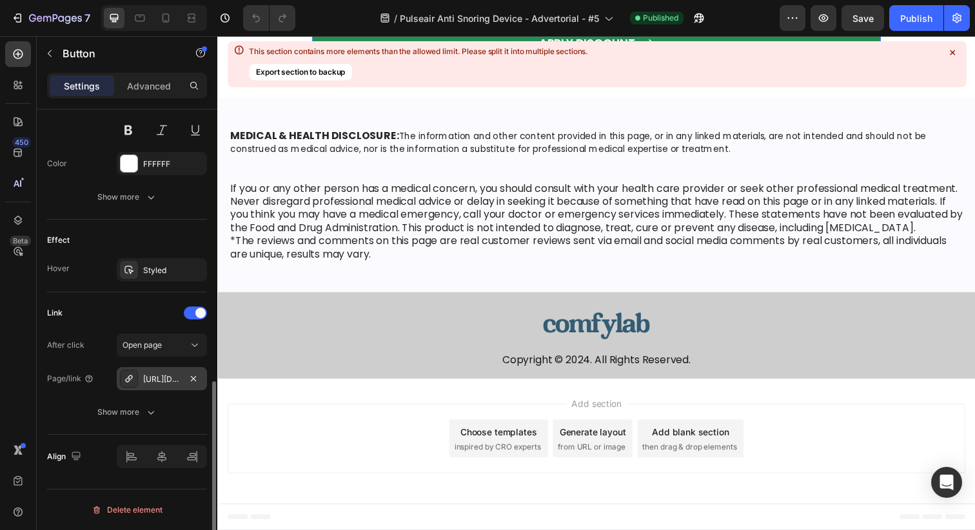
click at [175, 382] on div "[URL][DOMAIN_NAME]" at bounding box center [161, 380] width 37 height 12
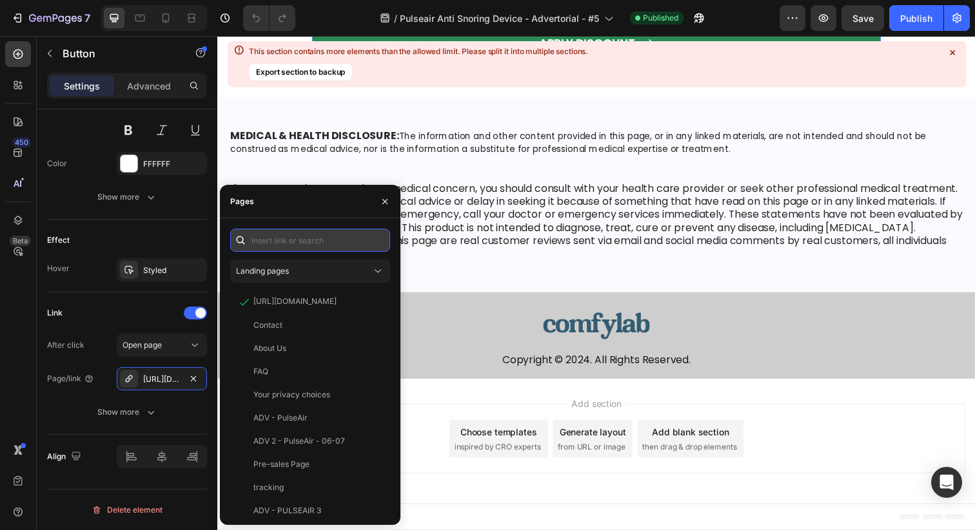
click at [355, 246] on input "text" at bounding box center [310, 240] width 160 height 23
paste input "[URL][DOMAIN_NAME][MEDICAL_DATA]"
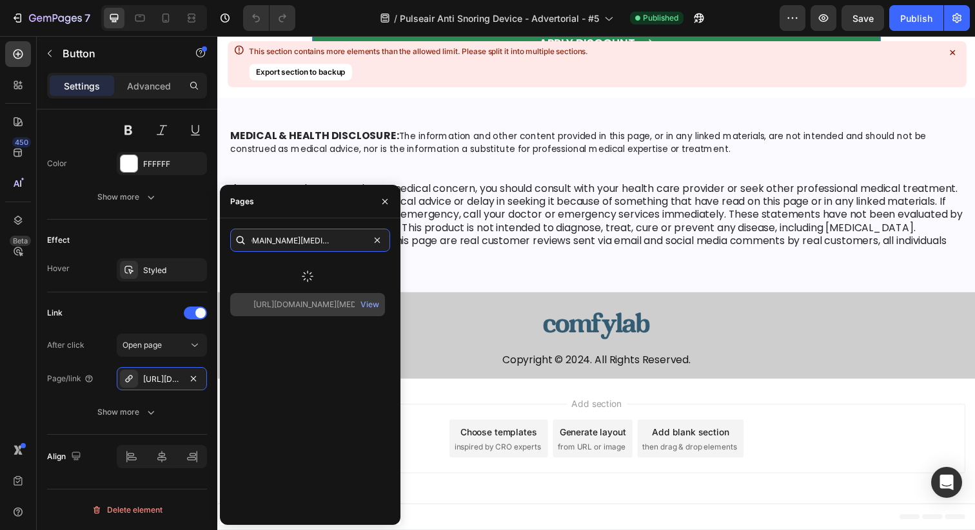
type input "[URL][DOMAIN_NAME][MEDICAL_DATA]"
click at [333, 270] on div at bounding box center [307, 277] width 155 height 34
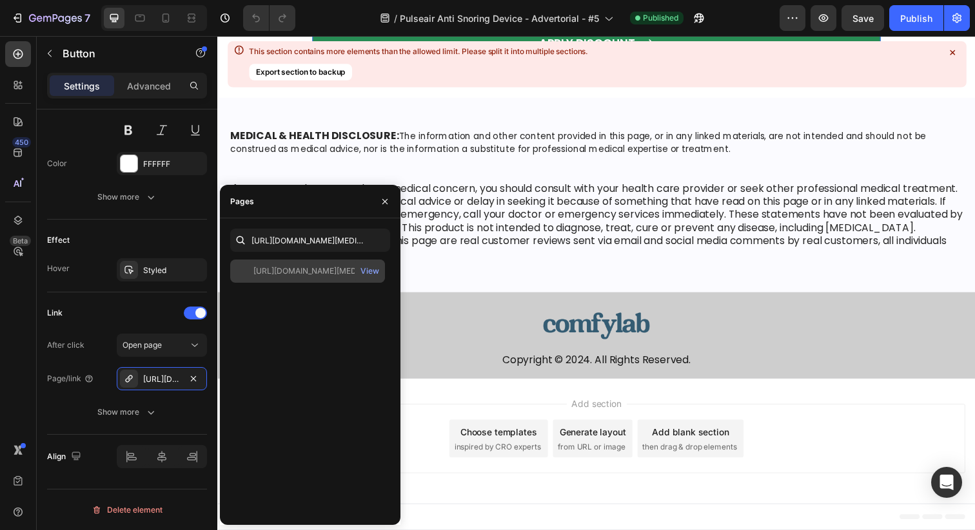
click at [333, 270] on div "[URL][DOMAIN_NAME][MEDICAL_DATA]" at bounding box center [315, 272] width 124 height 12
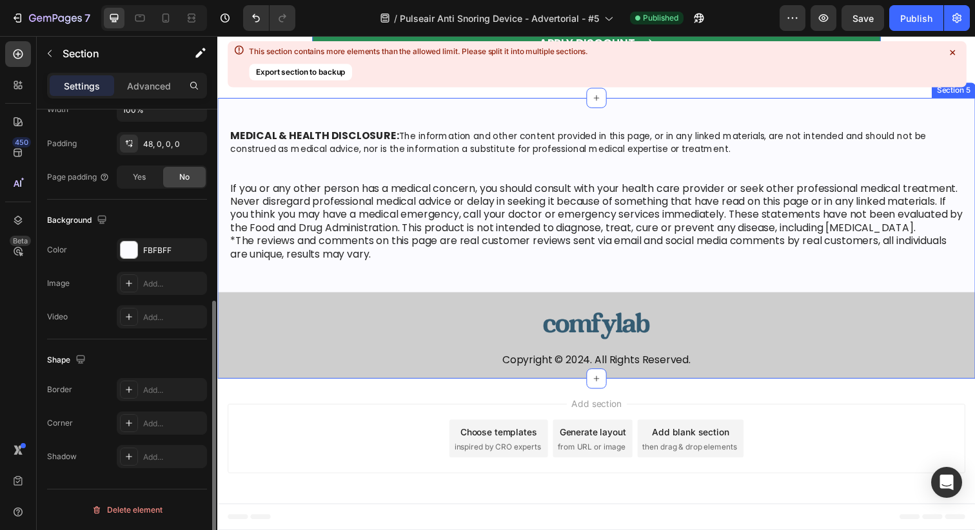
click at [573, 204] on div "MEDICAL & HEALTH DISCLOSURE: The information and other content provided in this…" at bounding box center [603, 242] width 773 height 287
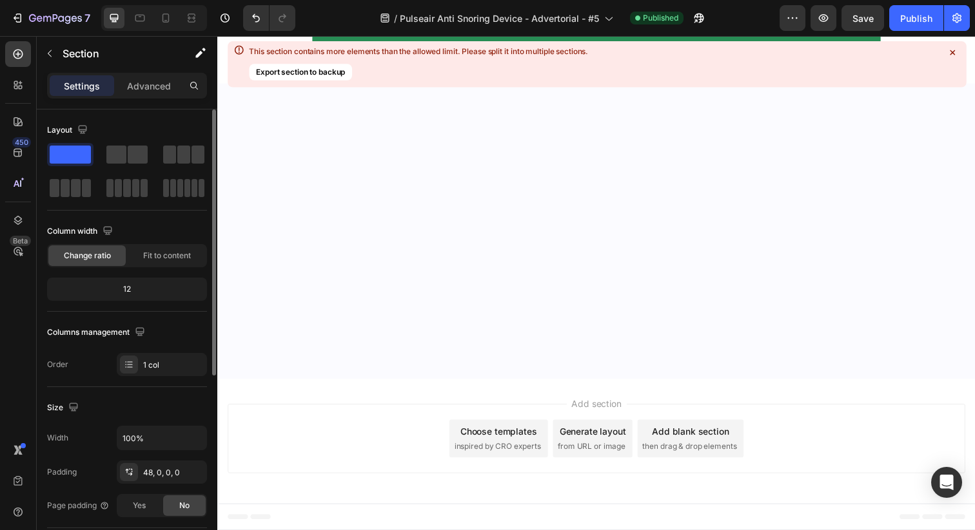
scroll to position [9789, 0]
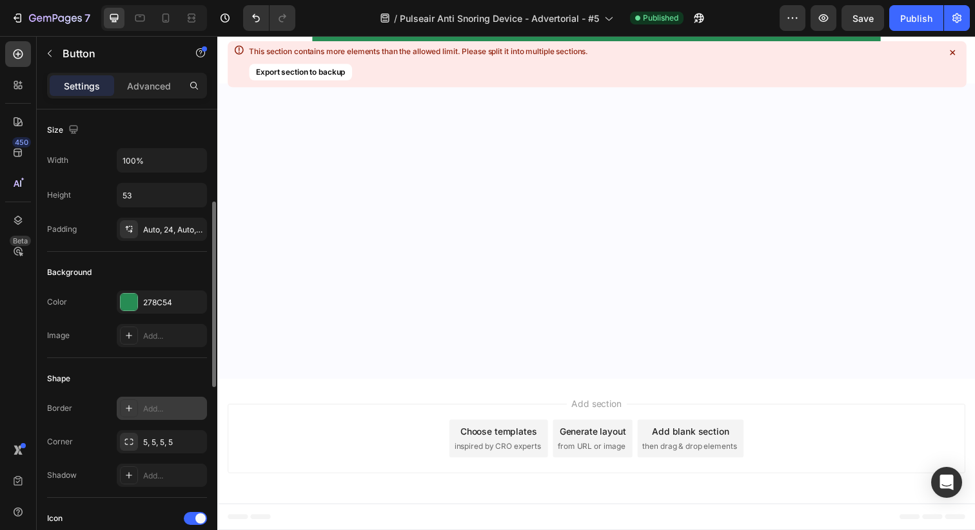
scroll to position [669, 0]
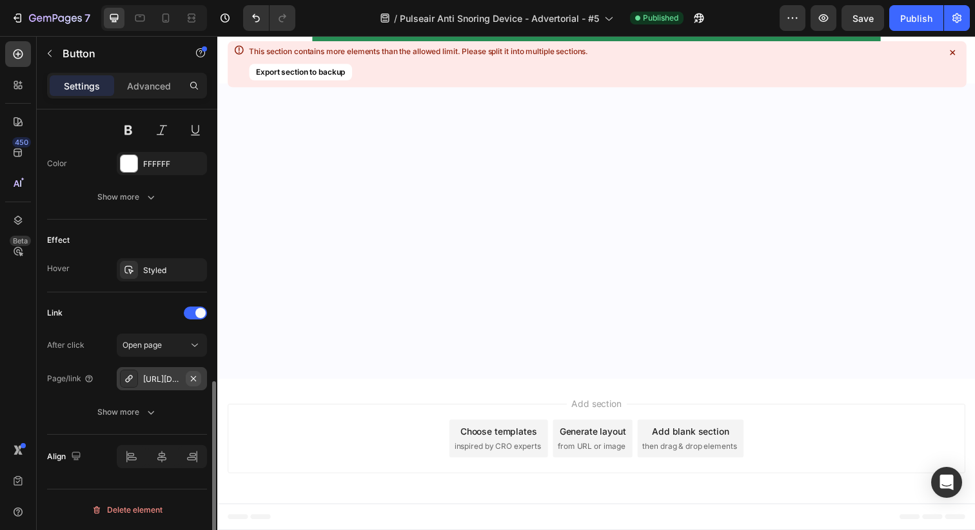
click at [195, 378] on icon "button" at bounding box center [193, 379] width 10 height 10
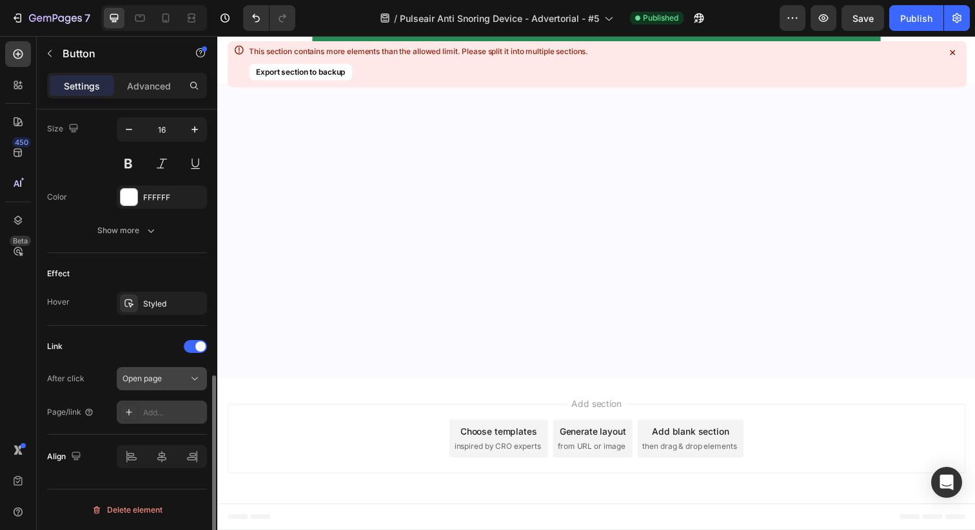
scroll to position [636, 0]
click at [163, 413] on div "Add..." at bounding box center [173, 413] width 61 height 12
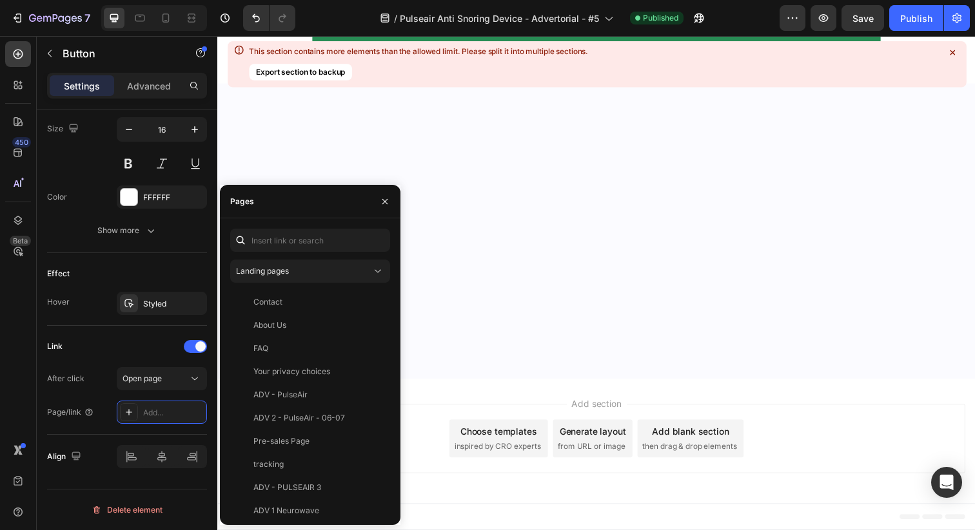
click at [332, 228] on div "Landing pages Contact View About Us View FAQ View Your privacy choices View ADV…" at bounding box center [310, 372] width 180 height 307
click at [324, 246] on input "text" at bounding box center [310, 240] width 160 height 23
paste input "[URL][DOMAIN_NAME][MEDICAL_DATA]"
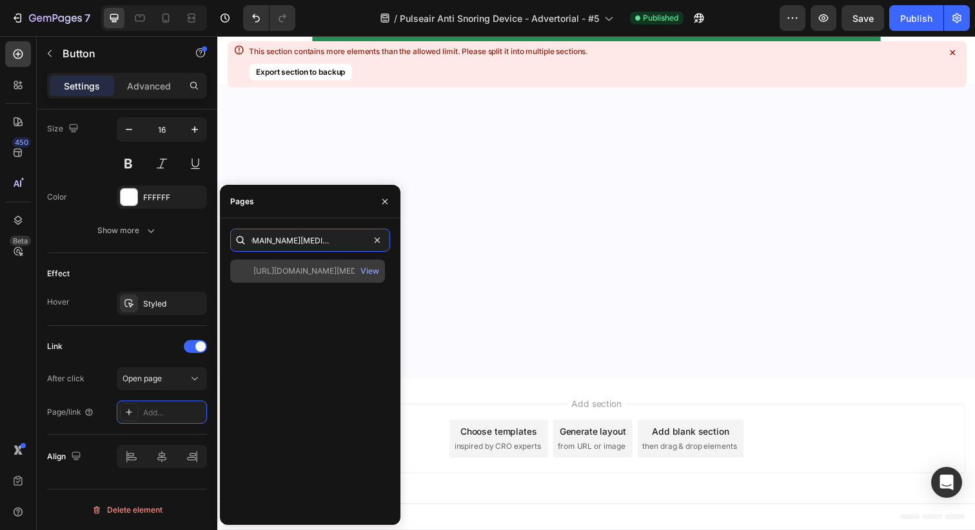
type input "[URL][DOMAIN_NAME][MEDICAL_DATA]"
click at [310, 269] on div "[URL][DOMAIN_NAME][MEDICAL_DATA]" at bounding box center [315, 272] width 124 height 12
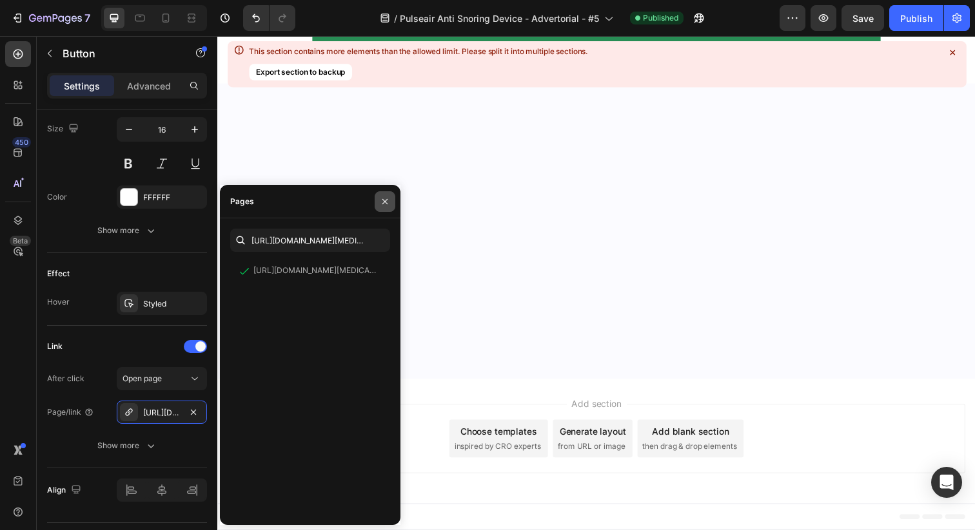
click at [386, 206] on icon "button" at bounding box center [385, 202] width 10 height 10
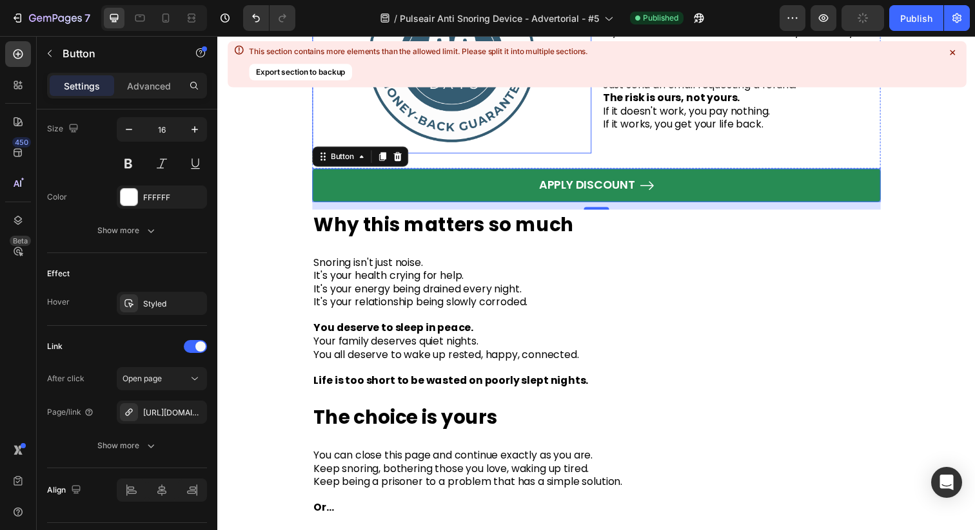
scroll to position [8714, 0]
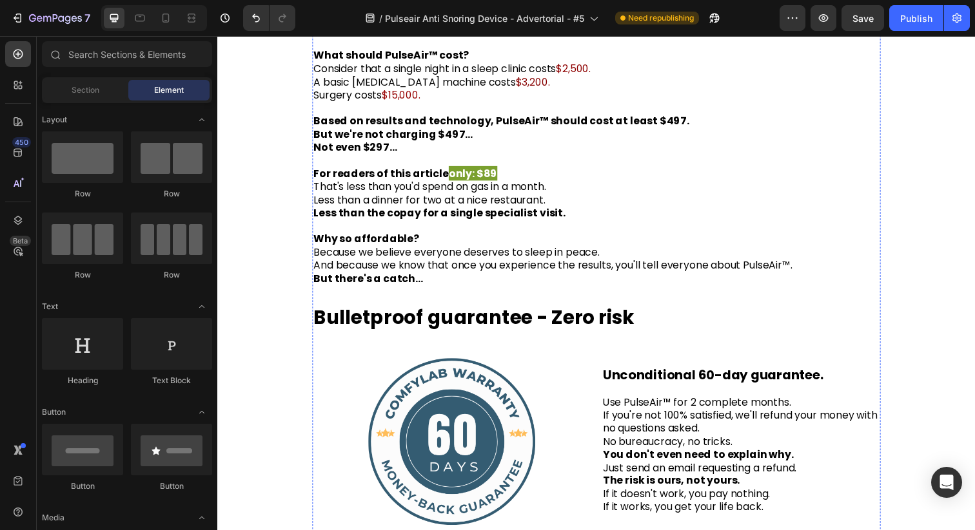
scroll to position [8245, 0]
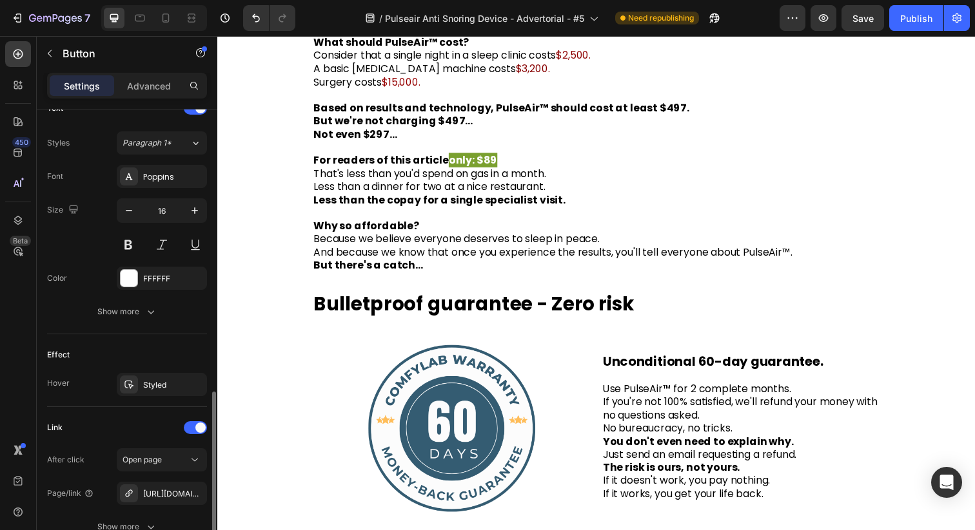
scroll to position [669, 0]
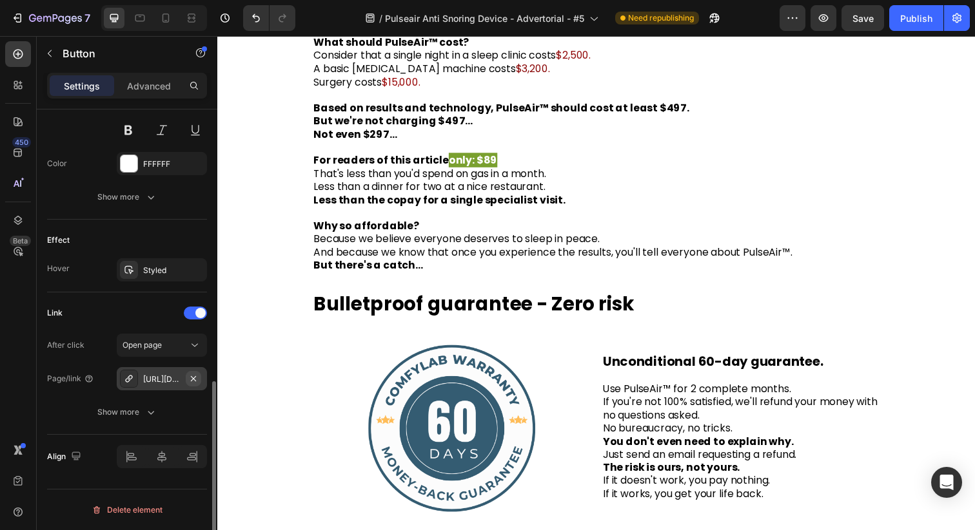
click at [193, 377] on icon "button" at bounding box center [193, 379] width 10 height 10
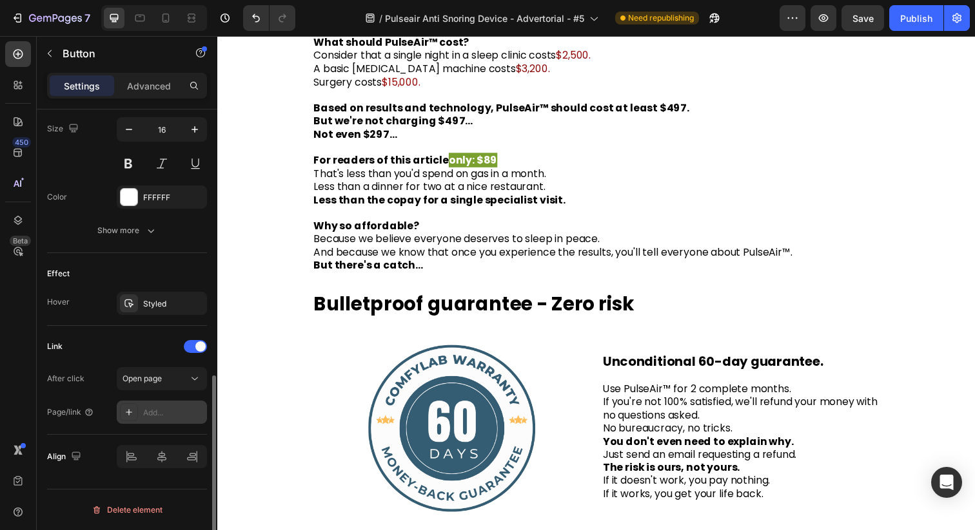
click at [156, 411] on div "Add..." at bounding box center [173, 413] width 61 height 12
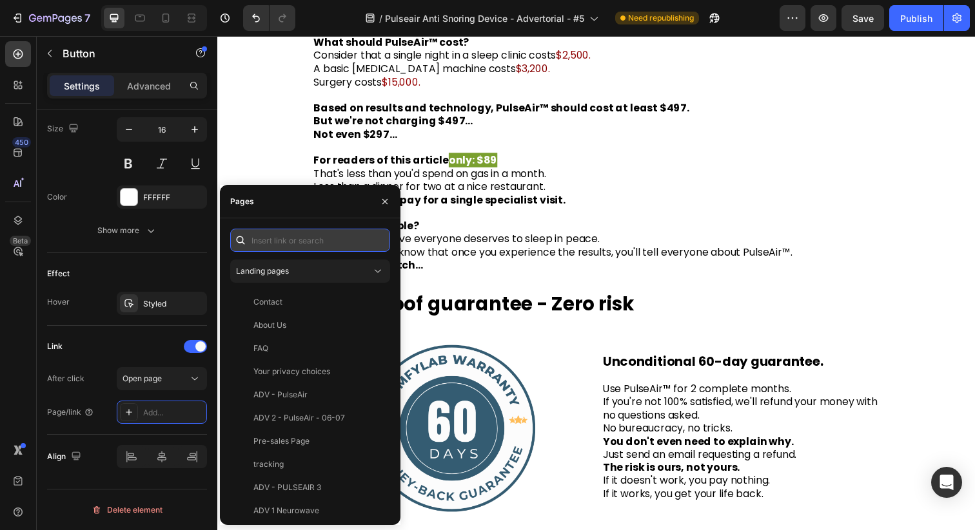
click at [334, 244] on input "text" at bounding box center [310, 240] width 160 height 23
paste input "[URL][DOMAIN_NAME][MEDICAL_DATA]"
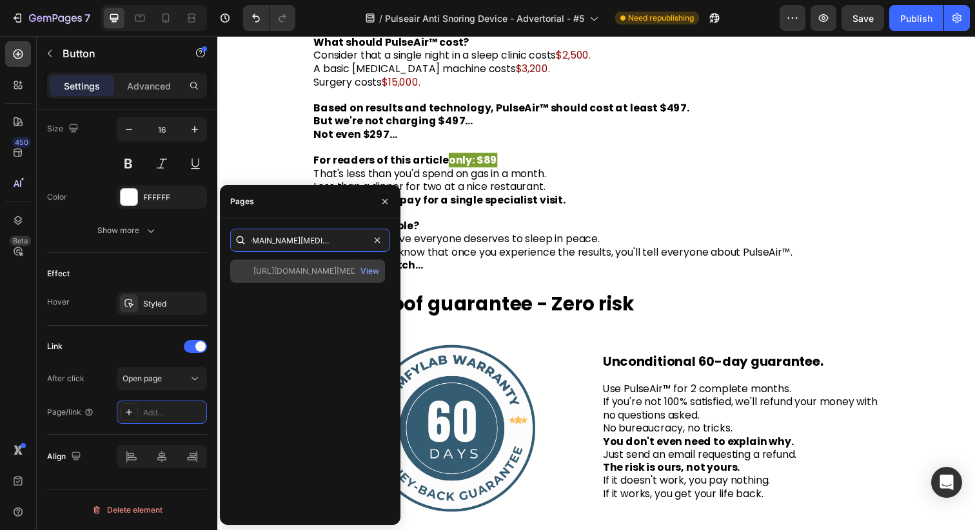
type input "[URL][DOMAIN_NAME][MEDICAL_DATA]"
click at [330, 267] on div "[URL][DOMAIN_NAME][MEDICAL_DATA]" at bounding box center [315, 272] width 124 height 12
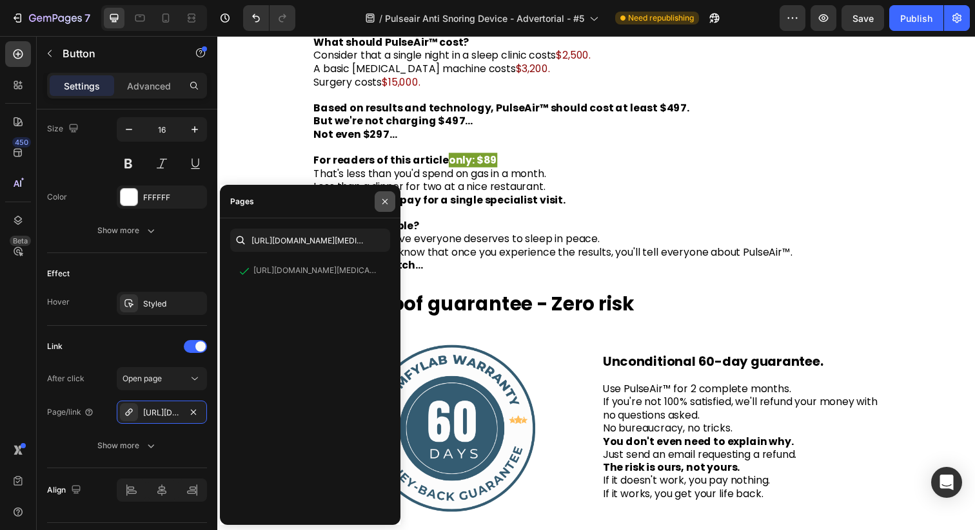
click at [394, 196] on button "button" at bounding box center [384, 201] width 21 height 21
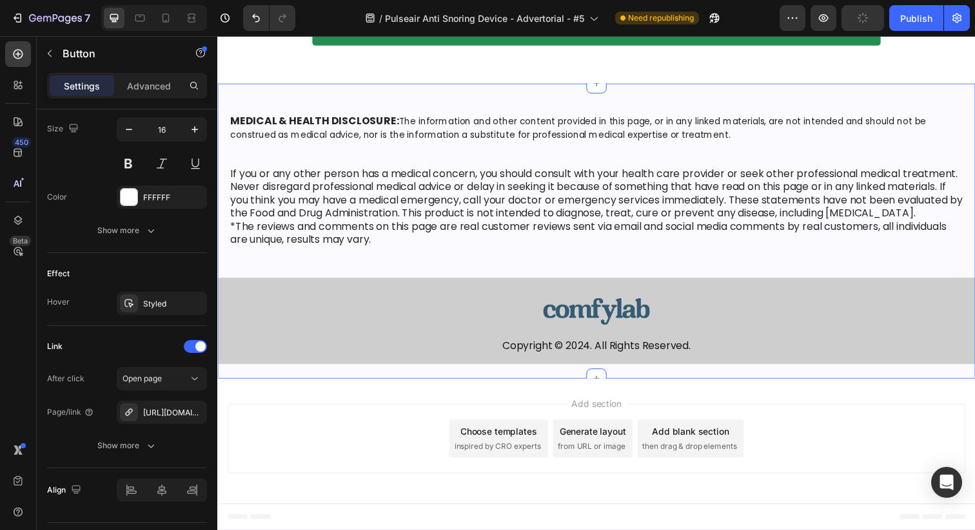
scroll to position [10354, 0]
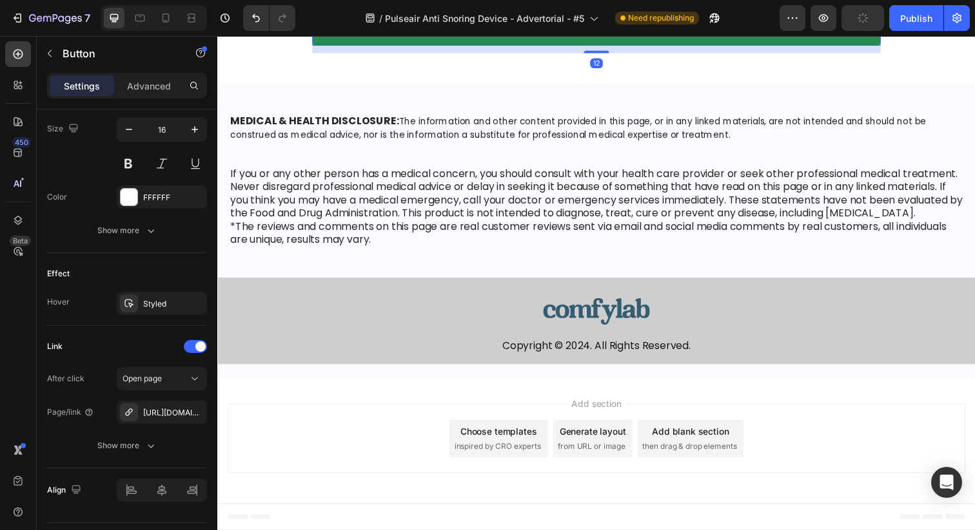
click at [462, 46] on link "APPLY DISCOUNT" at bounding box center [604, 29] width 580 height 34
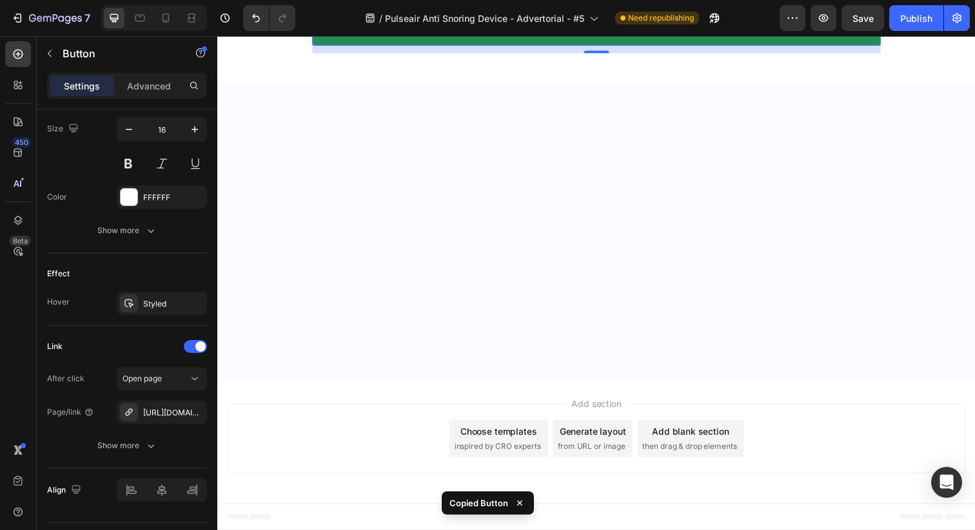
scroll to position [9318, 0]
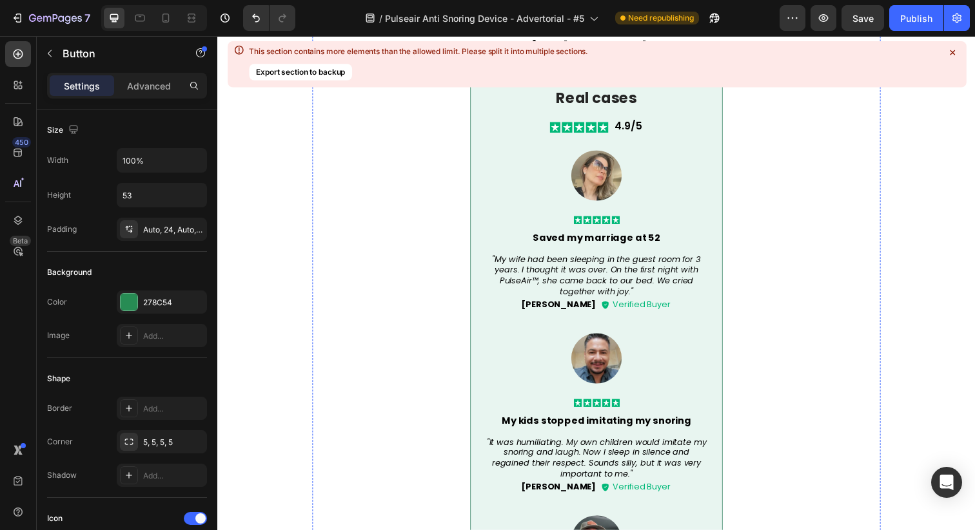
scroll to position [6707, 0]
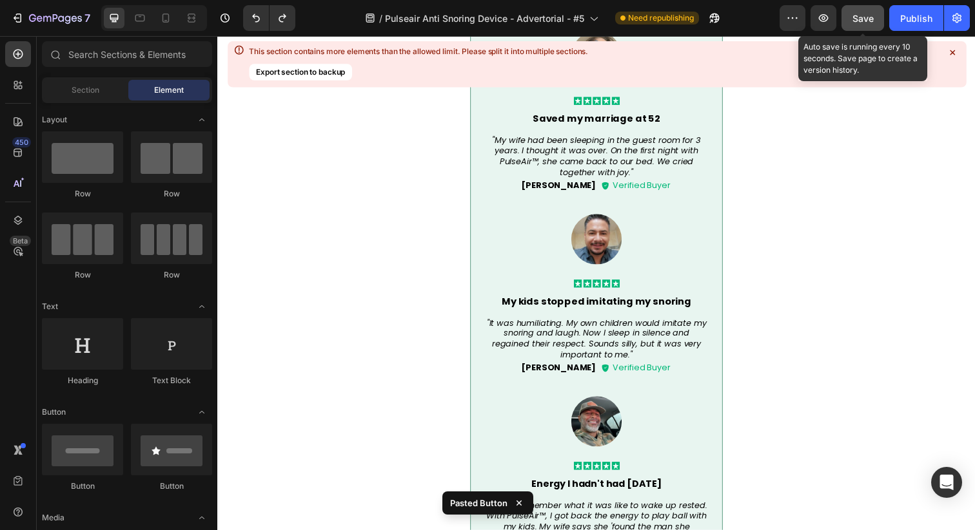
click at [856, 10] on button "Save" at bounding box center [862, 18] width 43 height 26
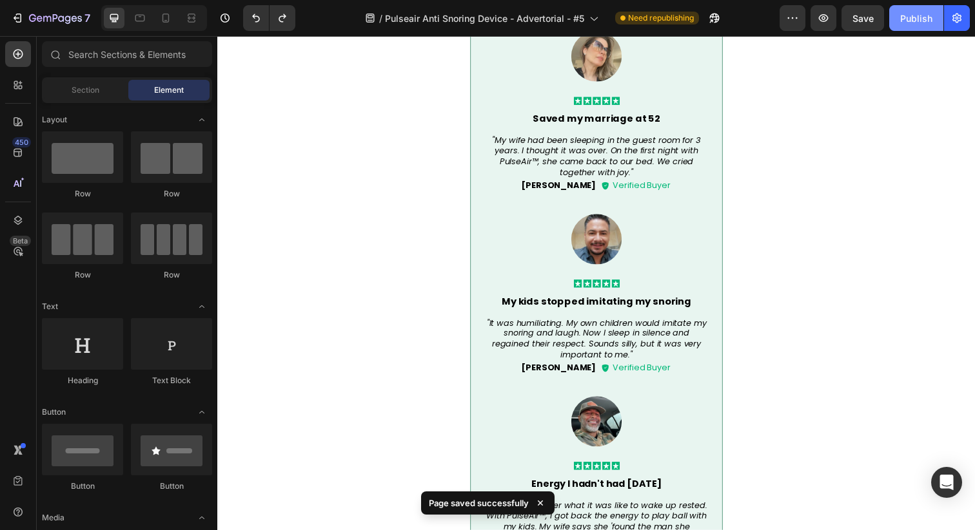
click at [909, 22] on div "Publish" at bounding box center [916, 19] width 32 height 14
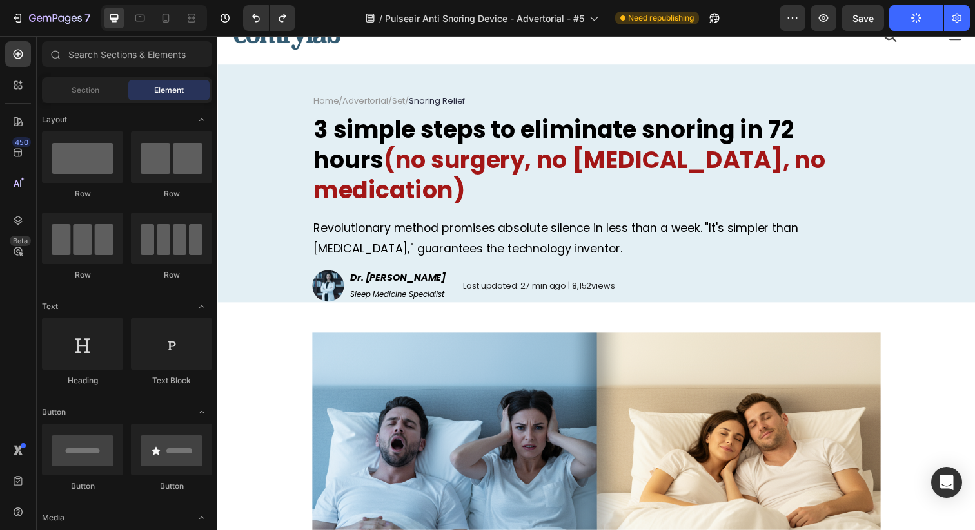
scroll to position [0, 0]
